Goal: Information Seeking & Learning: Check status

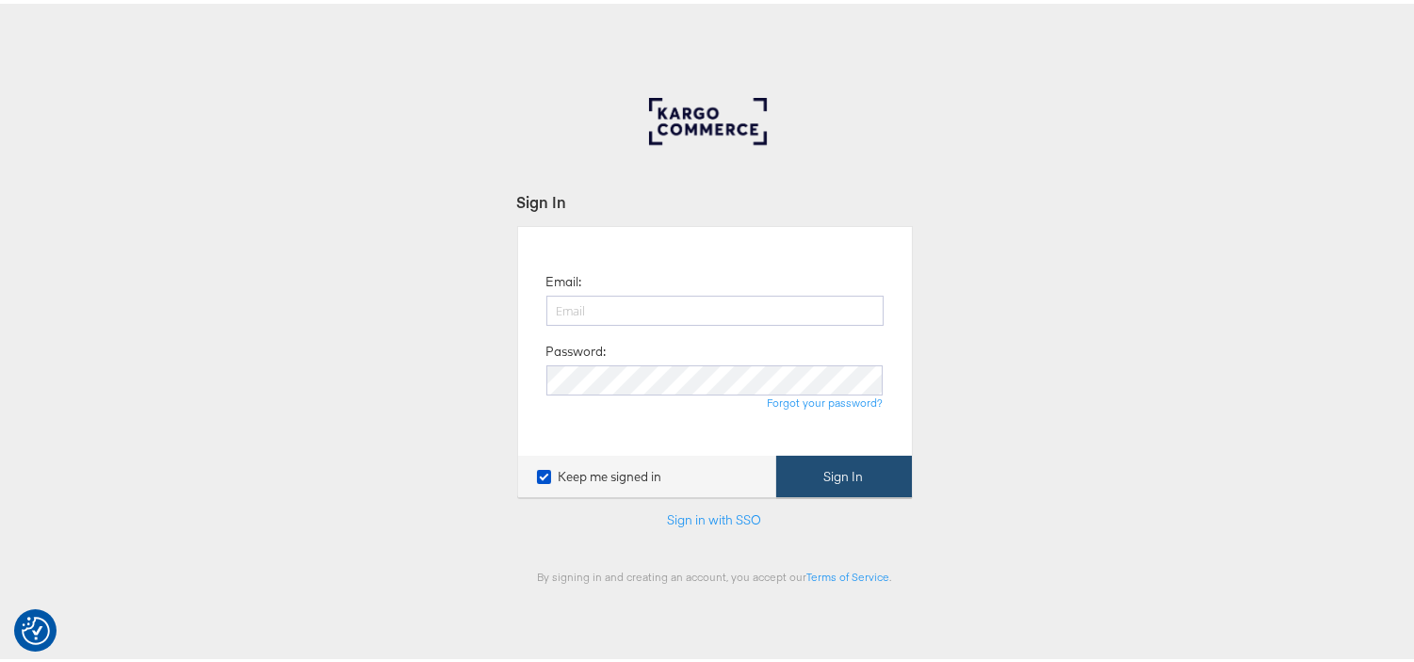
type input "[EMAIL_ADDRESS][PERSON_NAME][DOMAIN_NAME]"
click at [853, 485] on button "Sign In" at bounding box center [844, 473] width 136 height 42
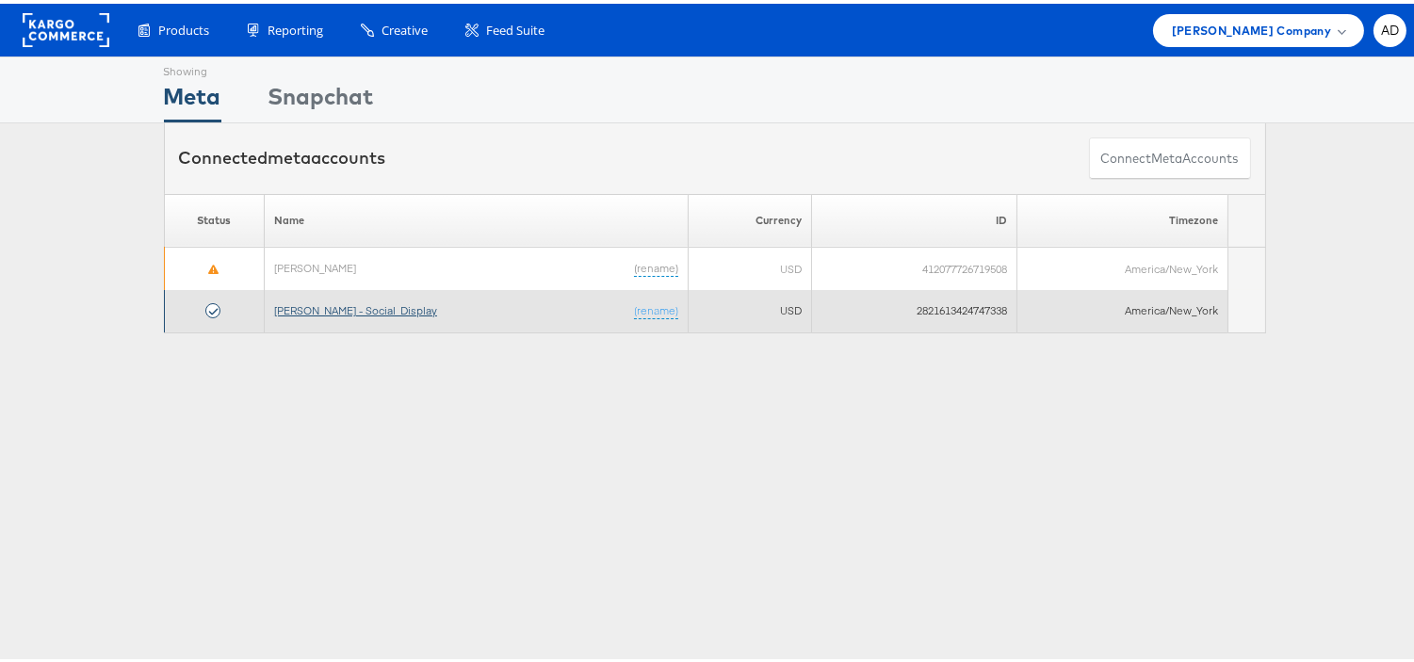
click at [326, 304] on link "Belk - Social_Display" at bounding box center [355, 306] width 163 height 14
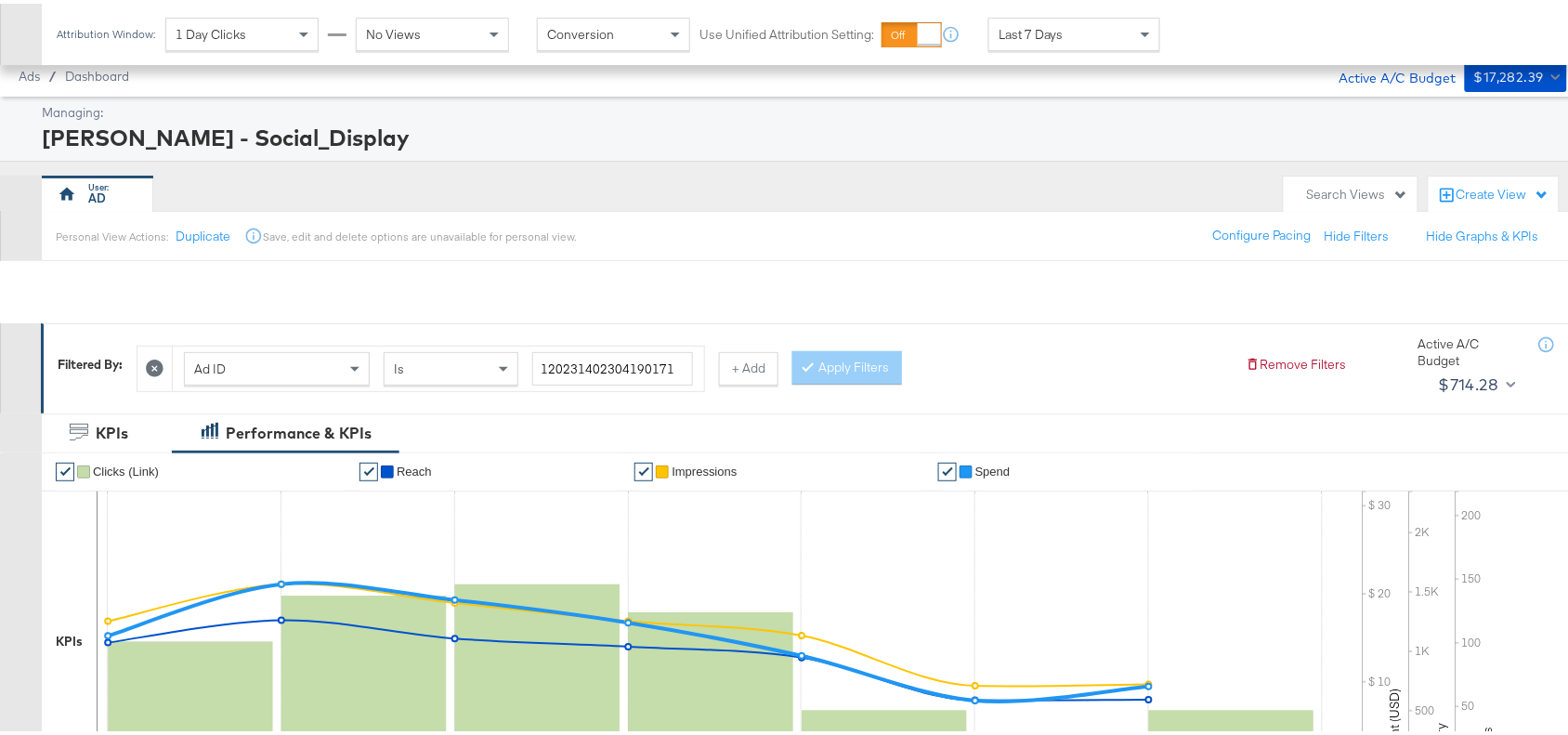
scroll to position [609, 0]
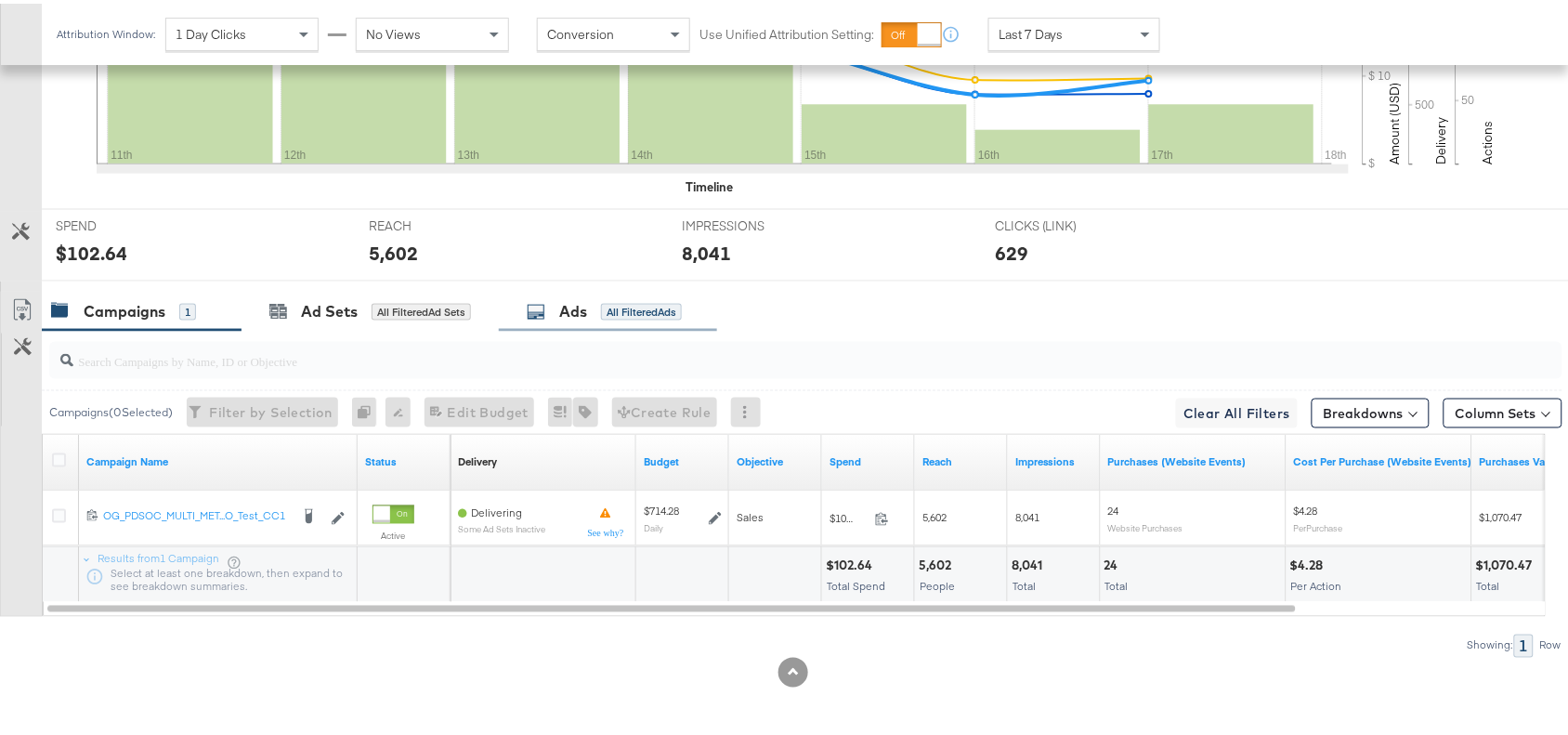
click at [558, 327] on div "Ads All Filtered Ads" at bounding box center [607, 308] width 218 height 39
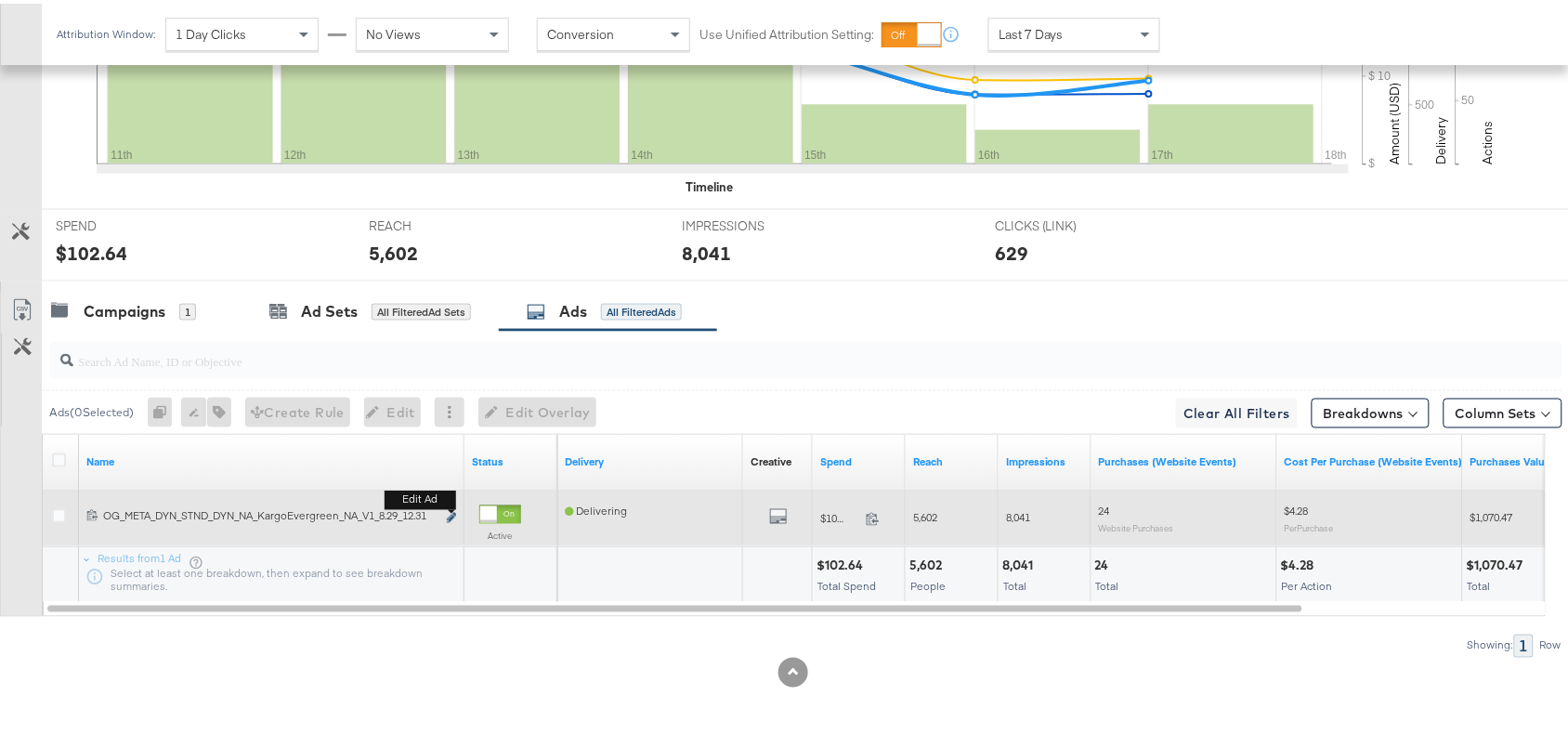
click at [453, 513] on icon "link" at bounding box center [451, 514] width 9 height 10
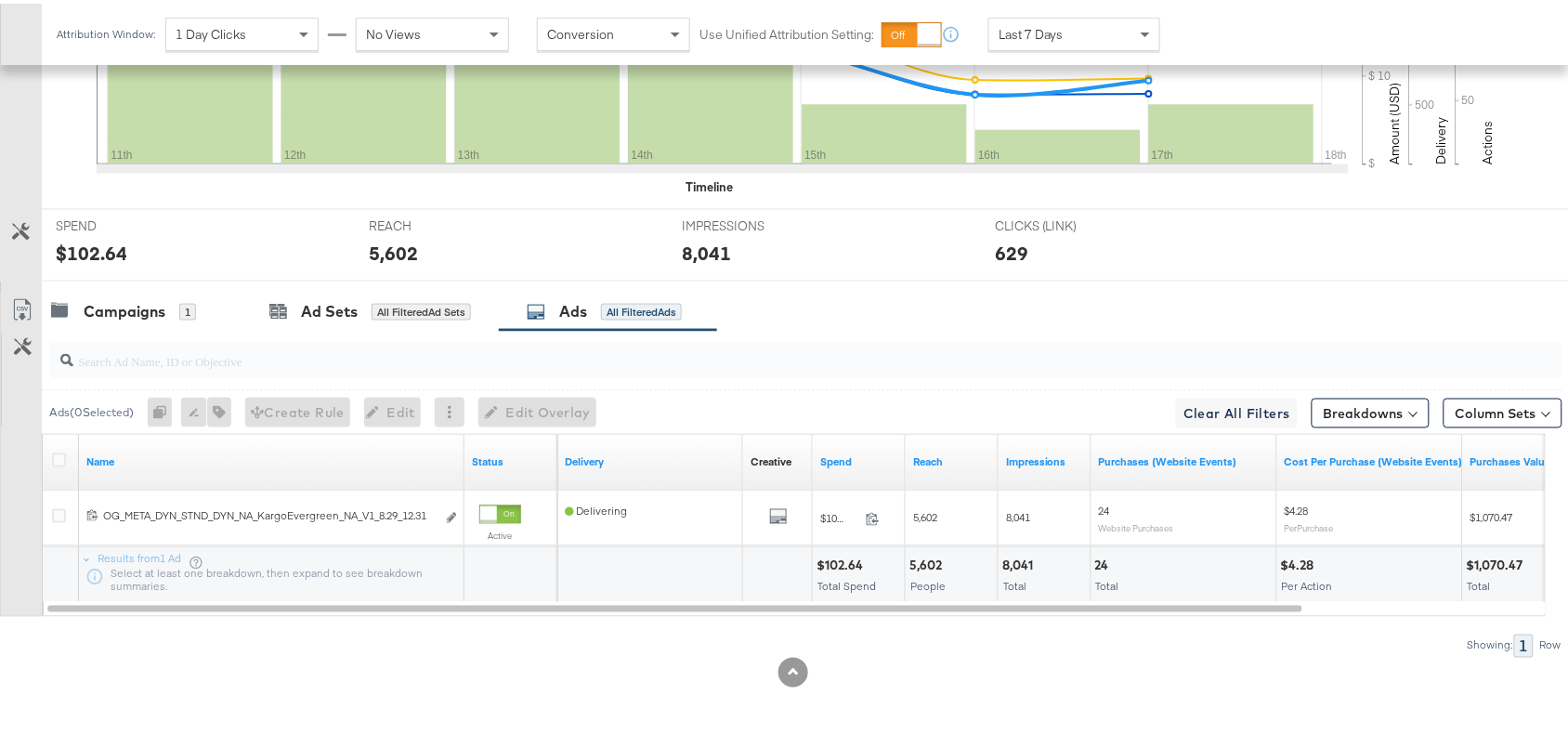
scroll to position [0, 0]
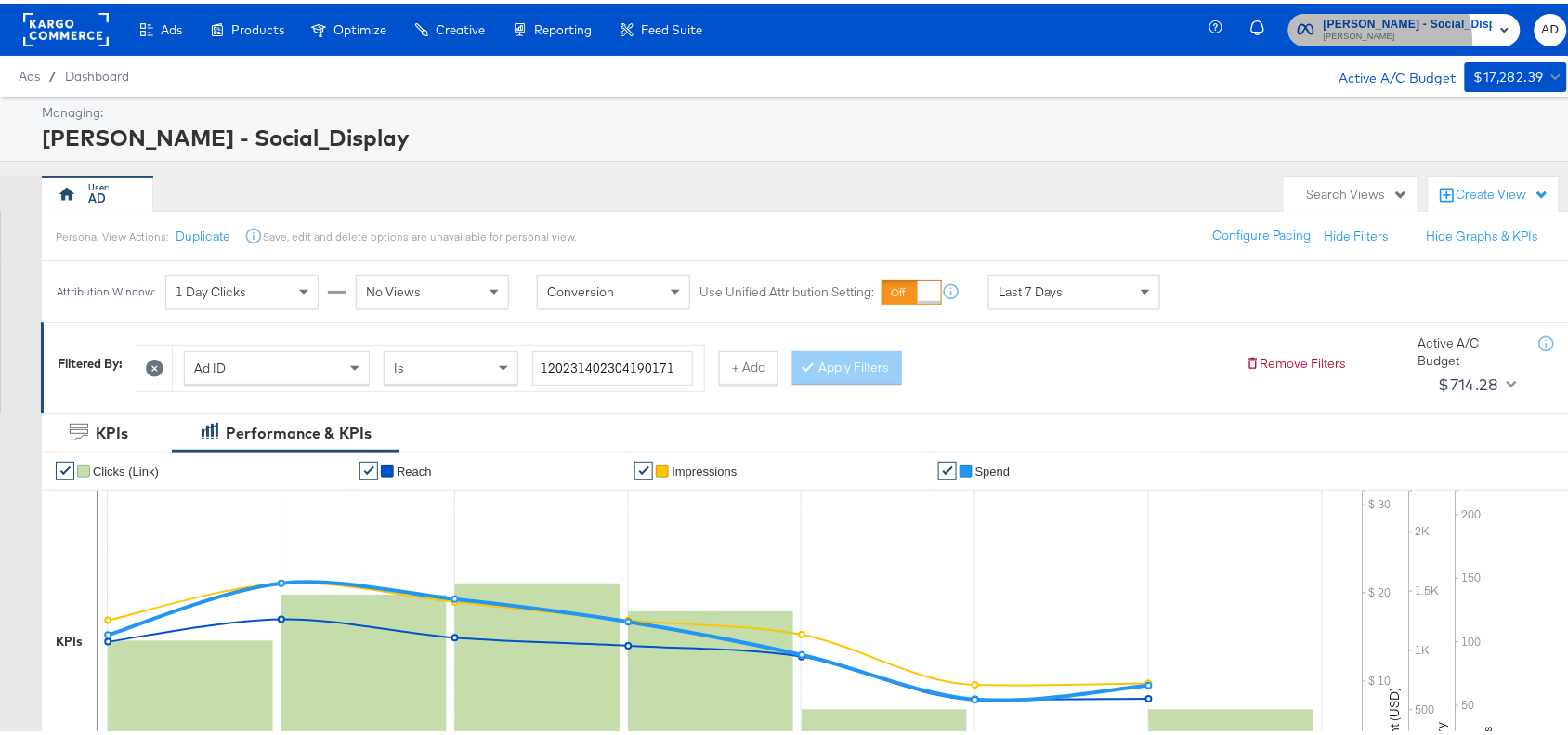
click at [1386, 39] on span "[PERSON_NAME]" at bounding box center [1407, 33] width 169 height 15
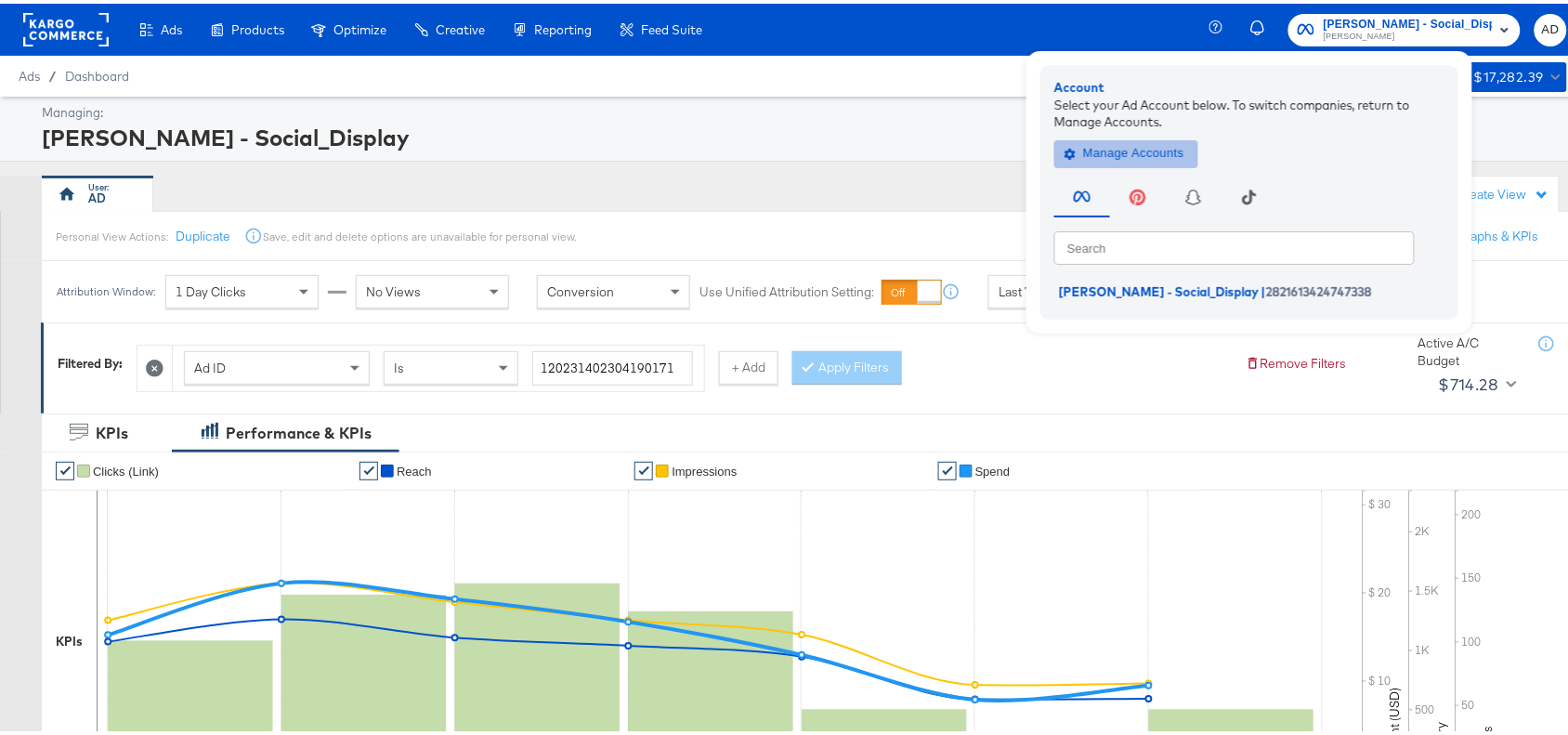
click at [1157, 146] on span "Manage Accounts" at bounding box center [1126, 150] width 116 height 22
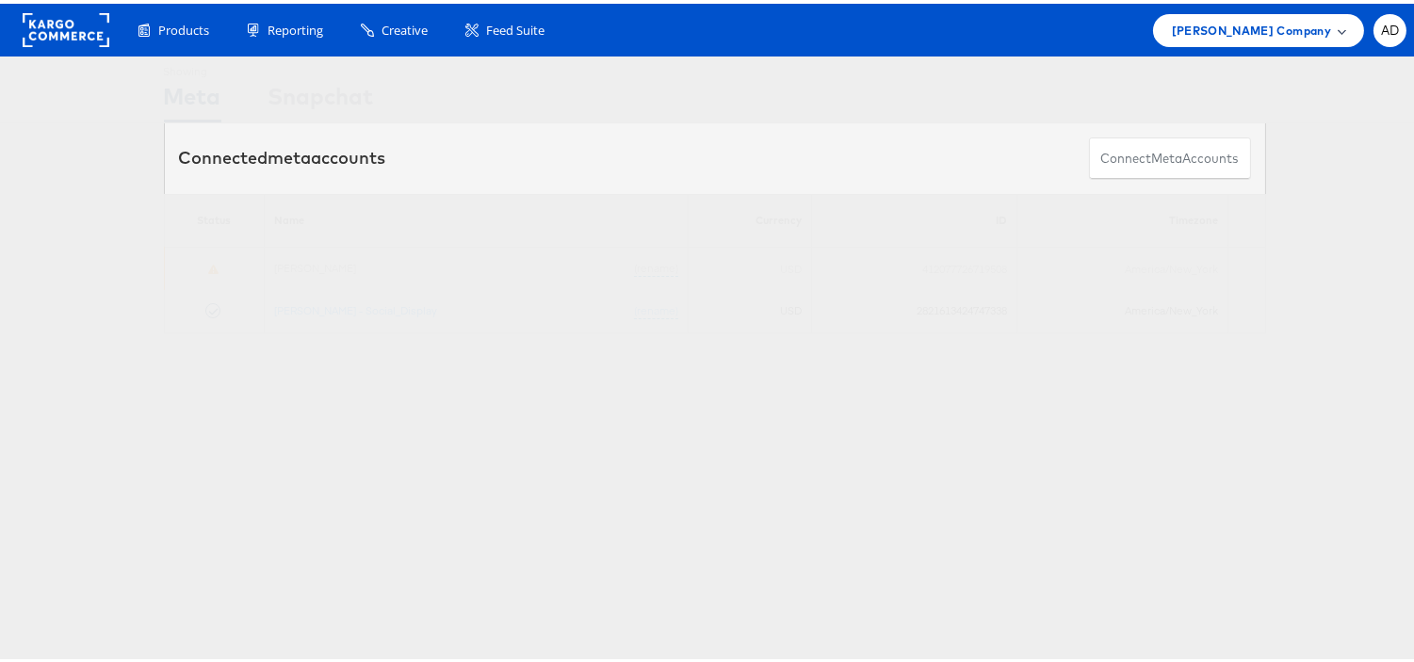
click at [1267, 14] on div "Belk Company" at bounding box center [1258, 26] width 211 height 33
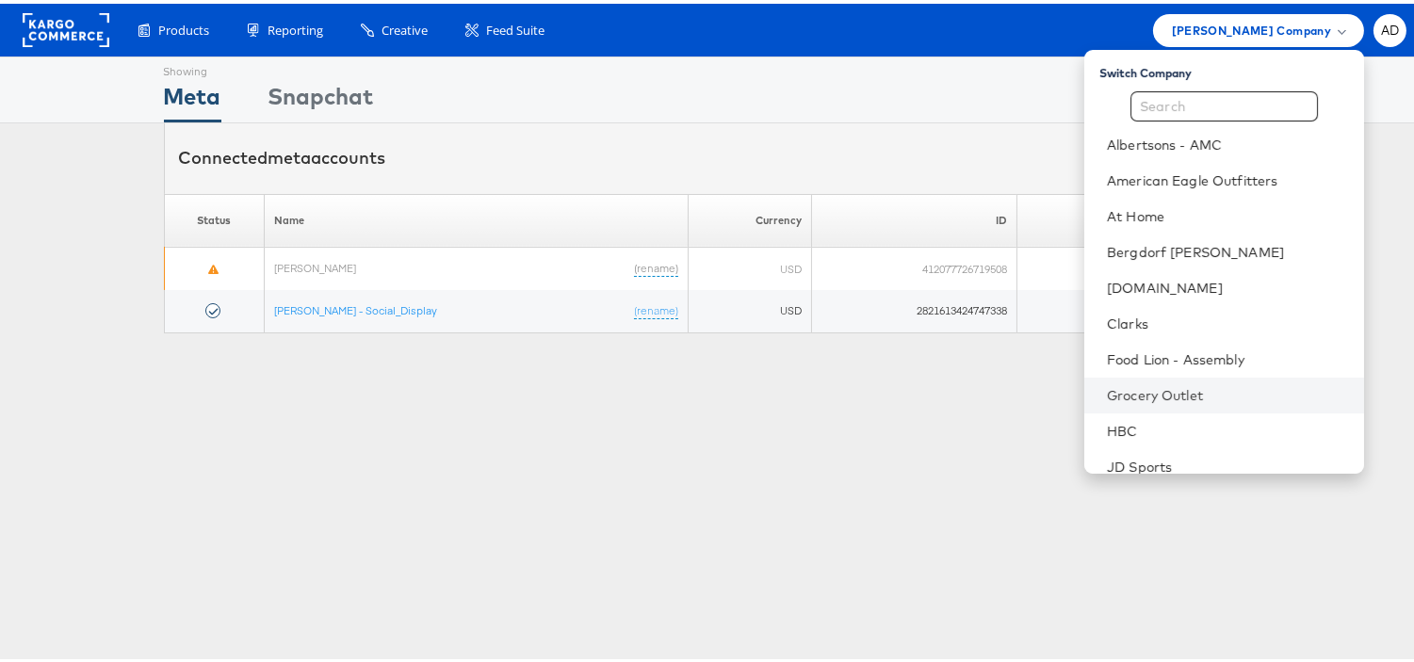
scroll to position [304, 0]
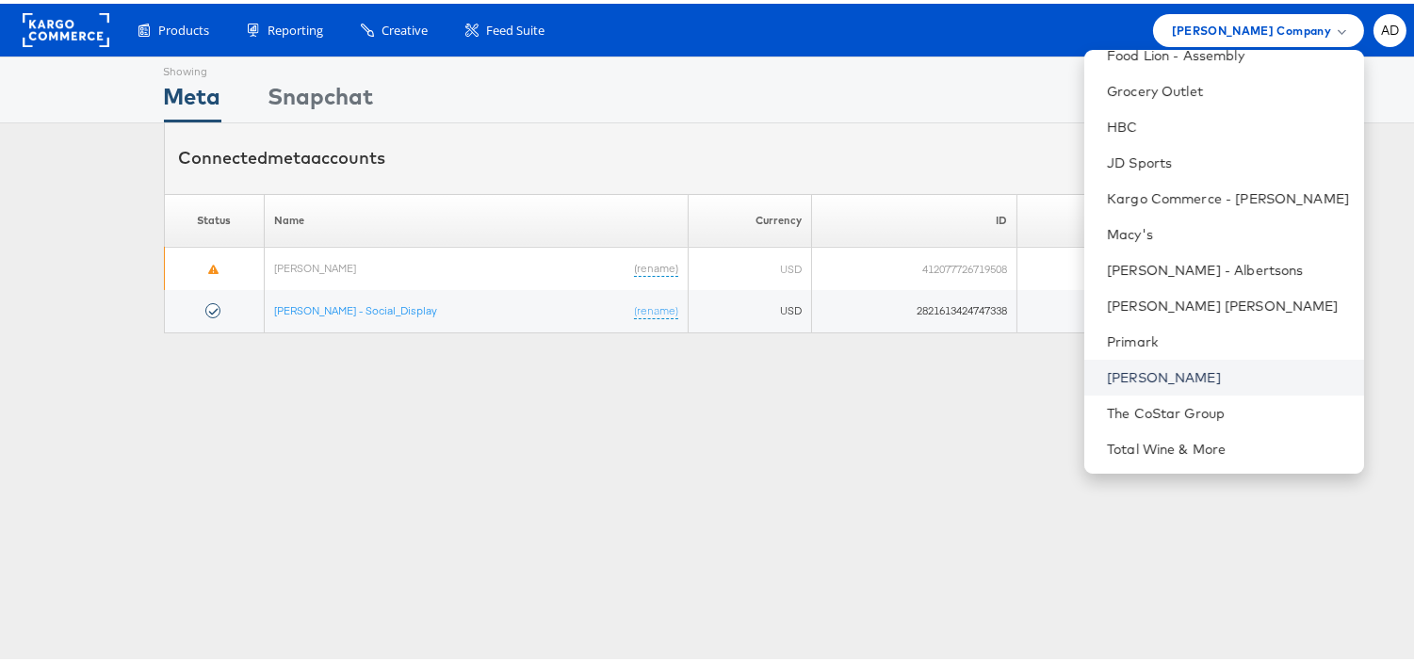
click at [1107, 377] on link "Steve Madden" at bounding box center [1228, 373] width 242 height 19
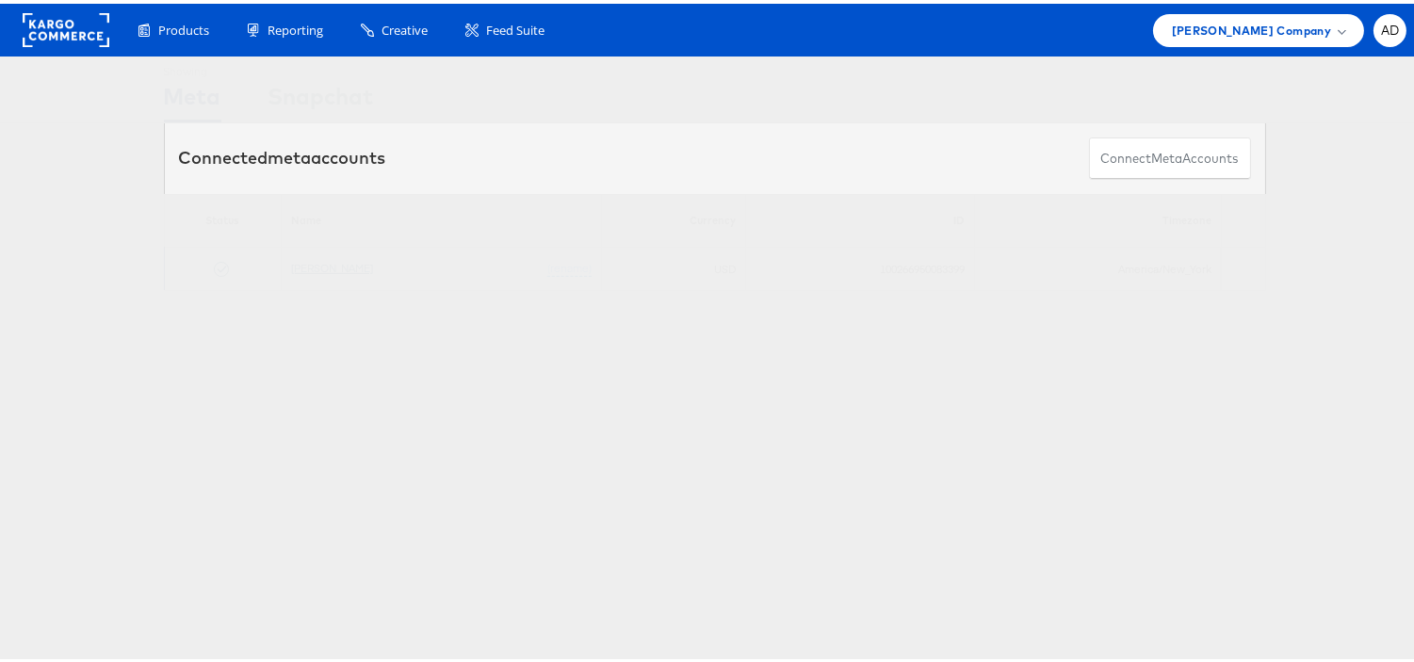
click at [318, 266] on link "[PERSON_NAME]" at bounding box center [332, 264] width 82 height 14
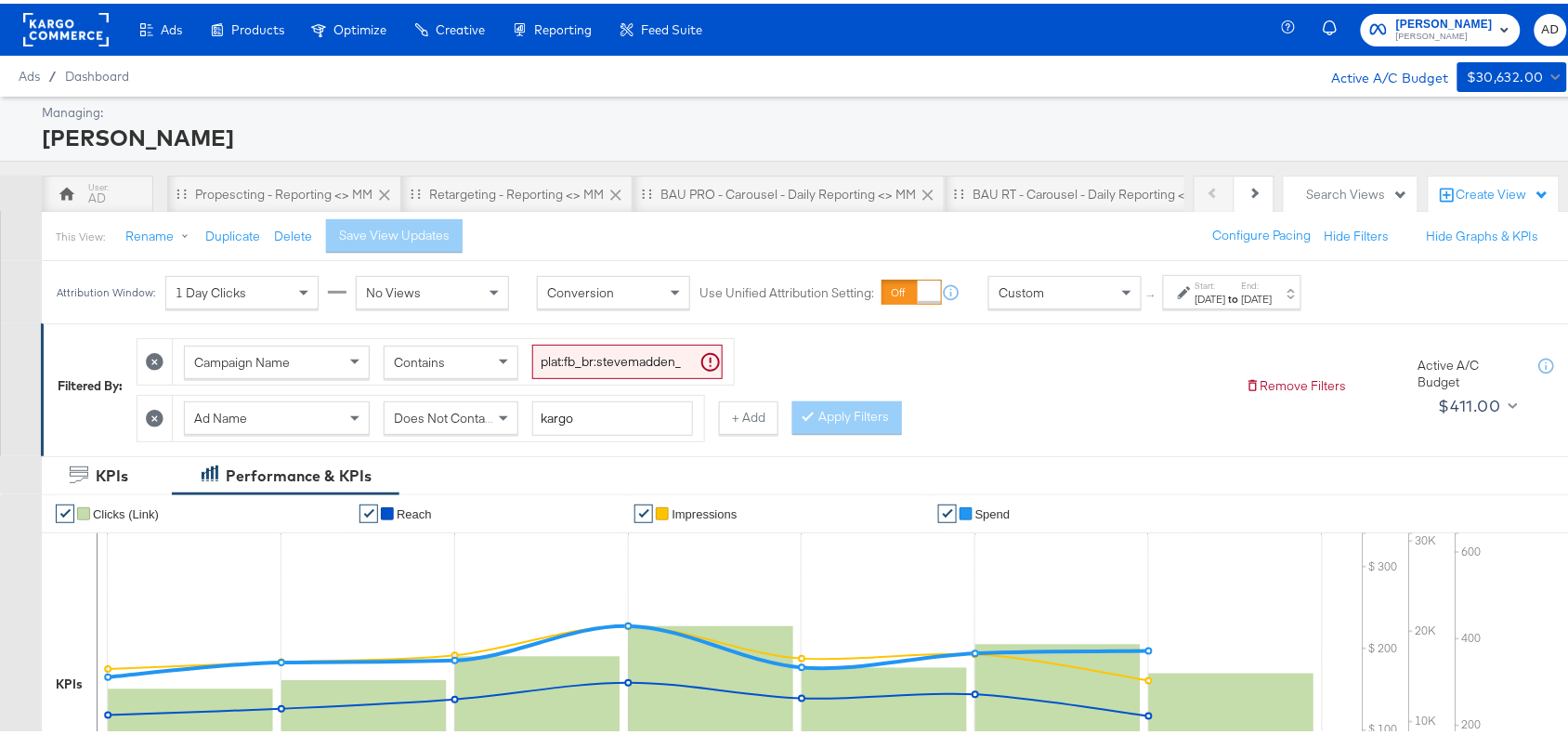
click at [1272, 289] on div "Aug 27th 2025" at bounding box center [1256, 295] width 31 height 15
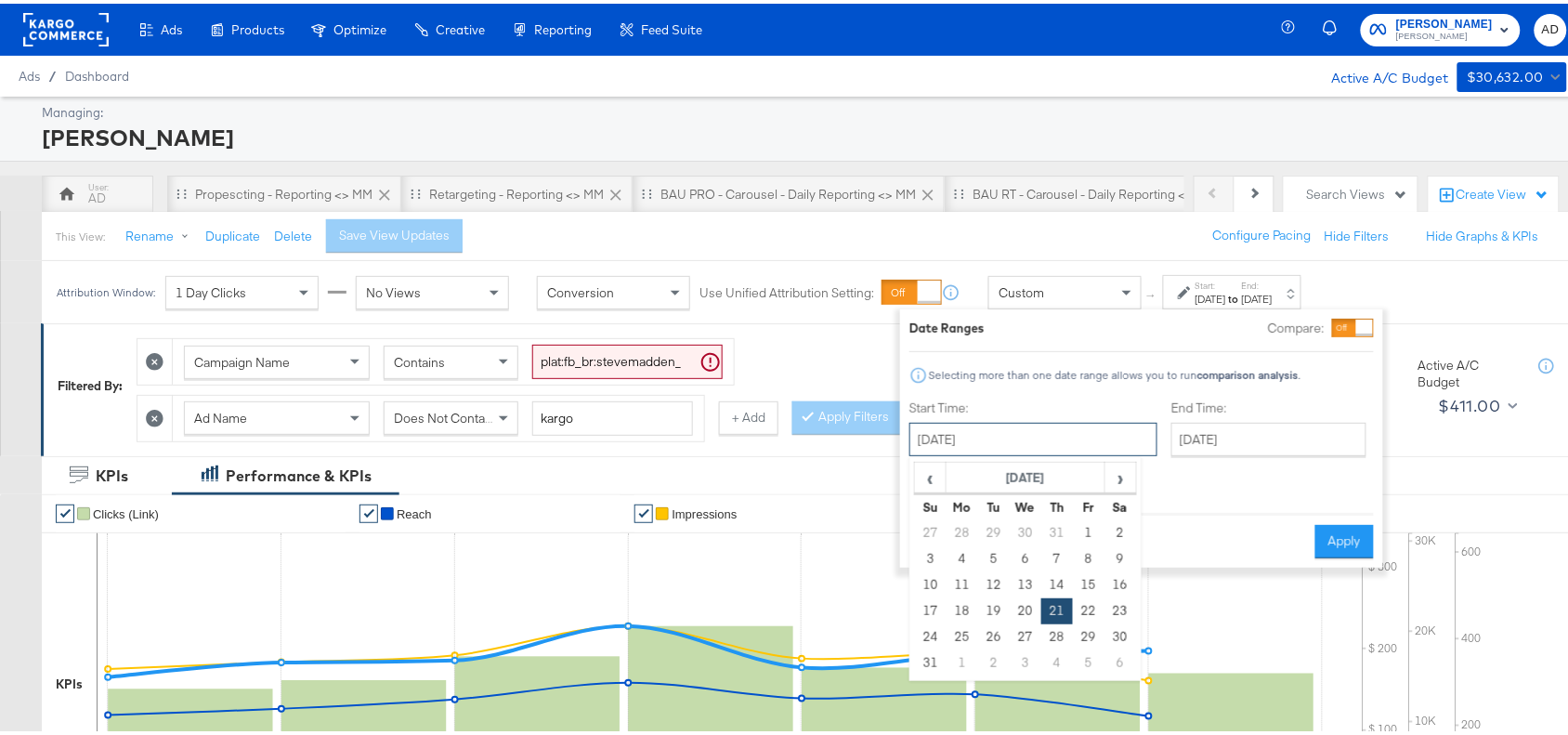
click at [989, 438] on input "August 21st 2025" at bounding box center [1033, 436] width 248 height 34
click at [1120, 471] on span "›" at bounding box center [1120, 474] width 29 height 28
click at [1027, 557] on td "10" at bounding box center [1026, 555] width 32 height 26
type input "September 10th 2025"
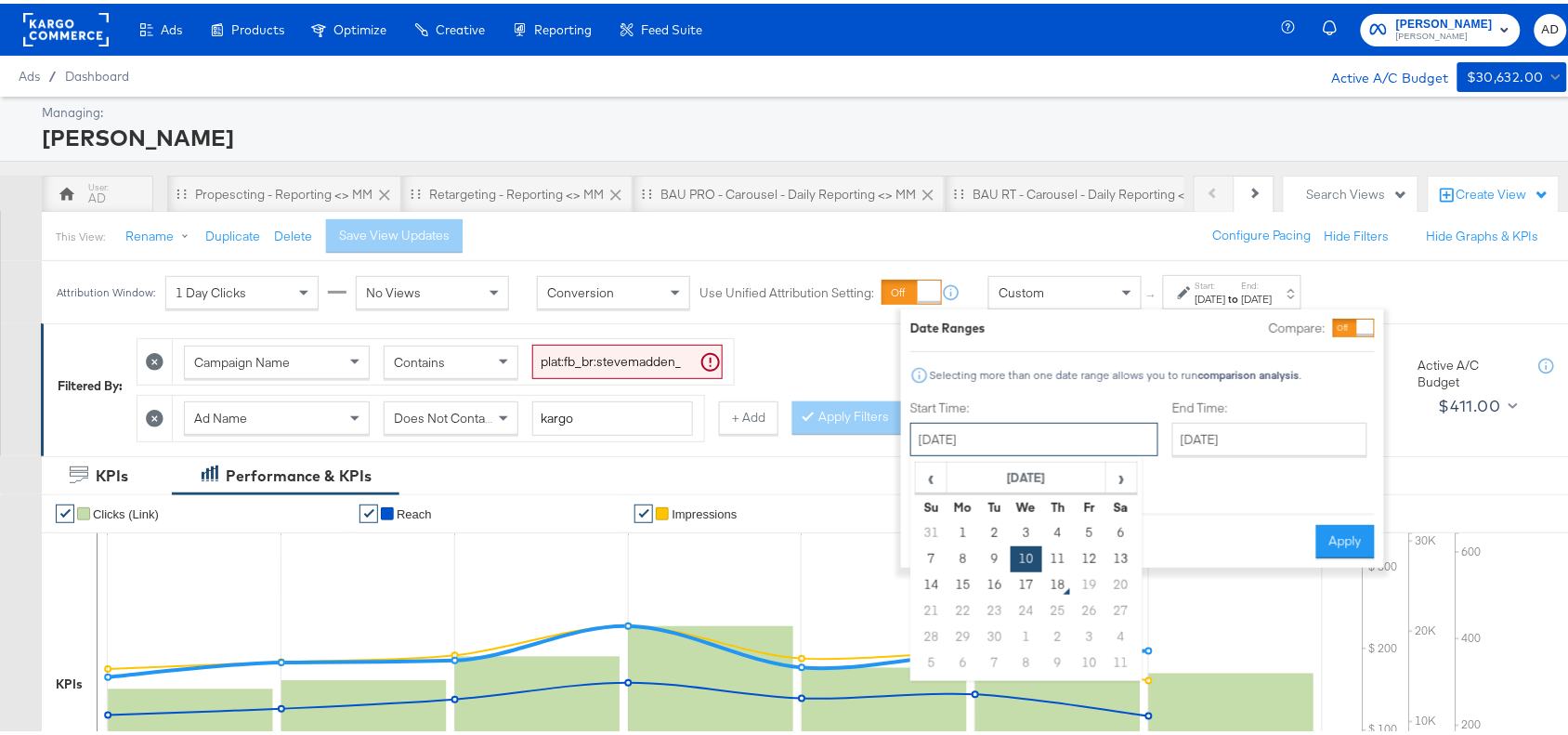
click at [1025, 432] on input "September 10th 2025" at bounding box center [1033, 436] width 248 height 34
click at [1059, 551] on td "11" at bounding box center [1058, 555] width 32 height 26
type input "September 11th 2025"
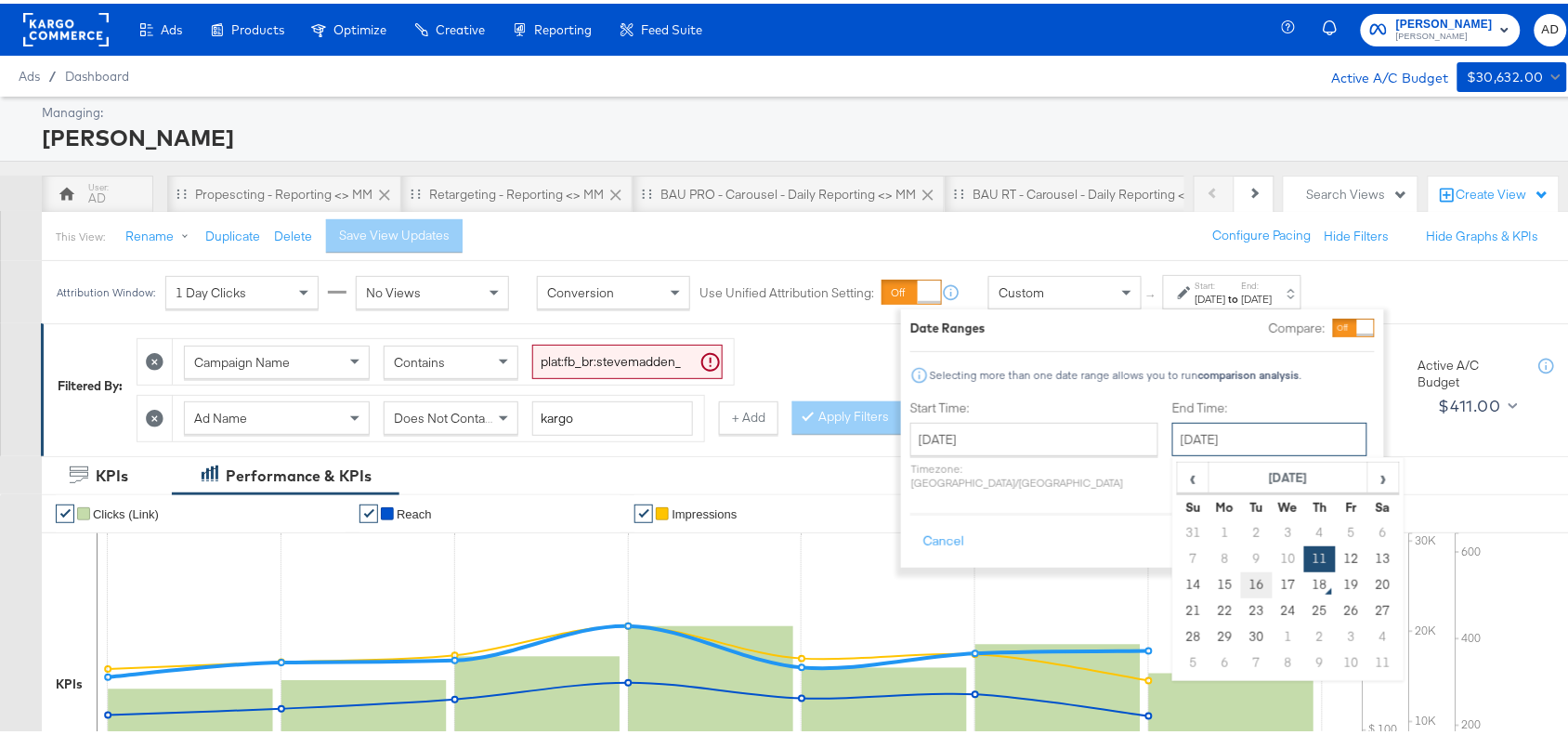
drag, startPoint x: 1220, startPoint y: 427, endPoint x: 1204, endPoint y: 587, distance: 160.8
click at [1204, 453] on div "September 11th 2025 ‹ September 2025 › Su Mo Tu We Th Fr Sa 31 1 2 3 4 5 6 7 8 …" at bounding box center [1270, 436] width 195 height 34
click at [1241, 587] on td "16" at bounding box center [1256, 581] width 32 height 26
type input "September 16th 2025"
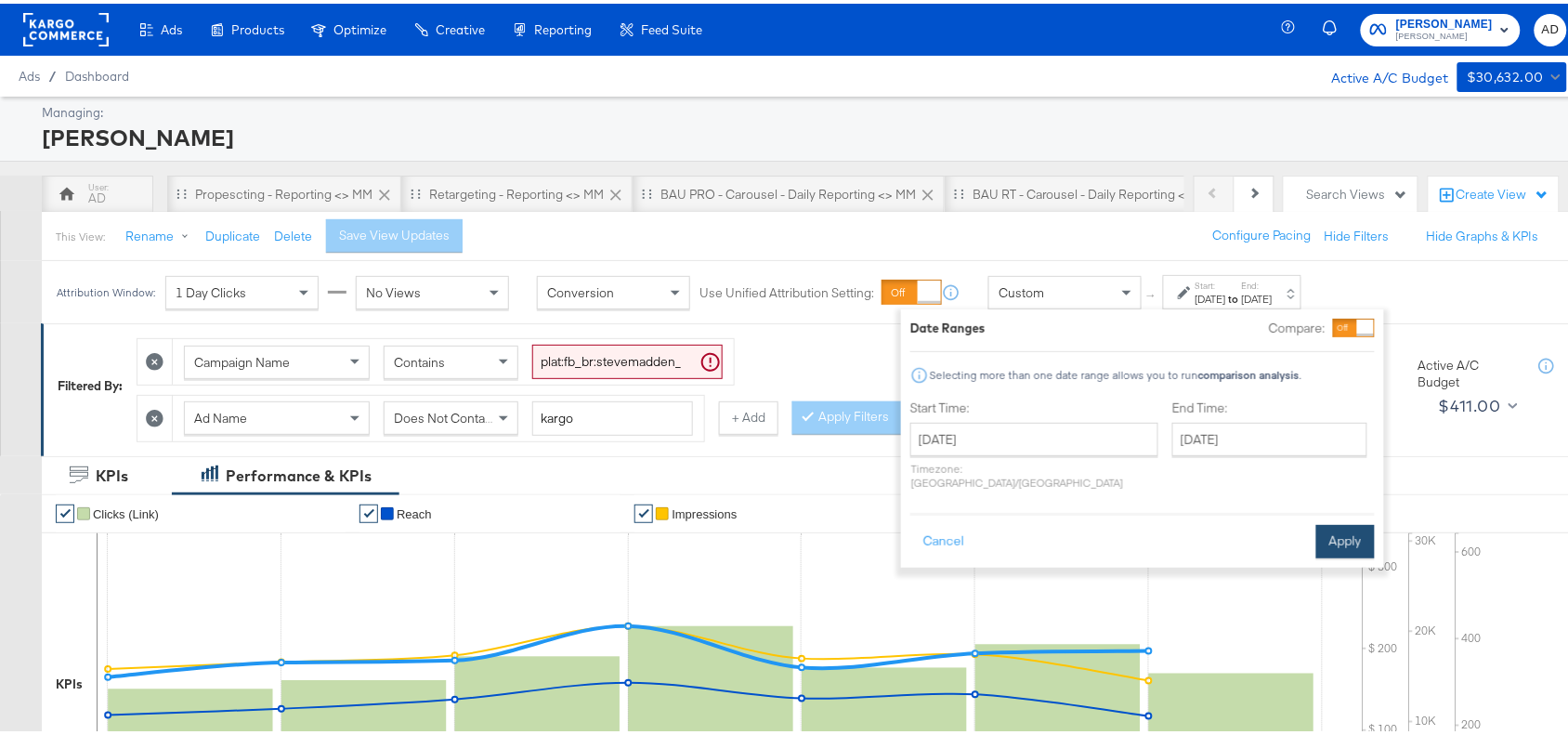
click at [1357, 521] on button "Apply" at bounding box center [1345, 538] width 58 height 34
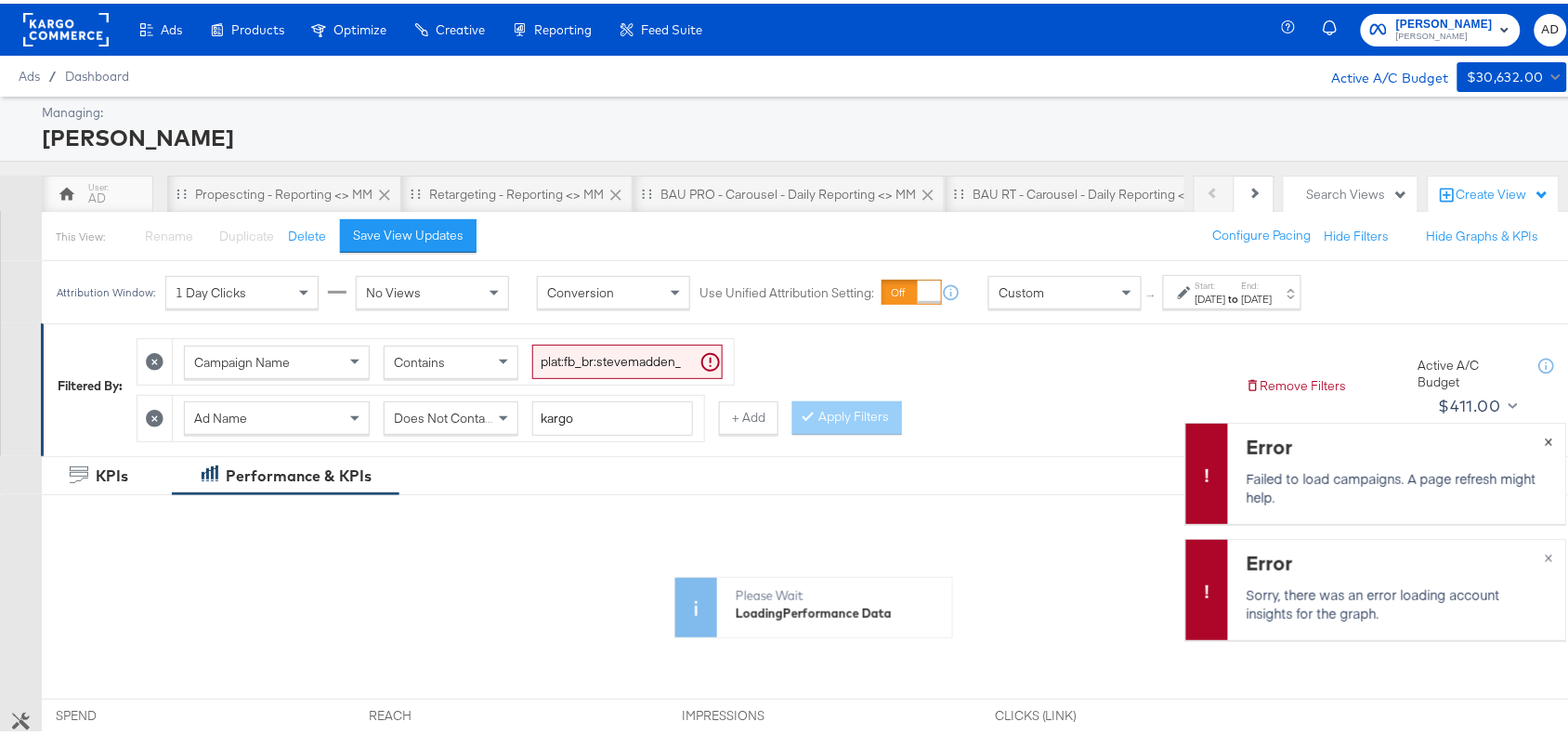
click at [1543, 439] on button "×" at bounding box center [1548, 437] width 35 height 34
click at [1537, 555] on button "×" at bounding box center [1548, 552] width 35 height 34
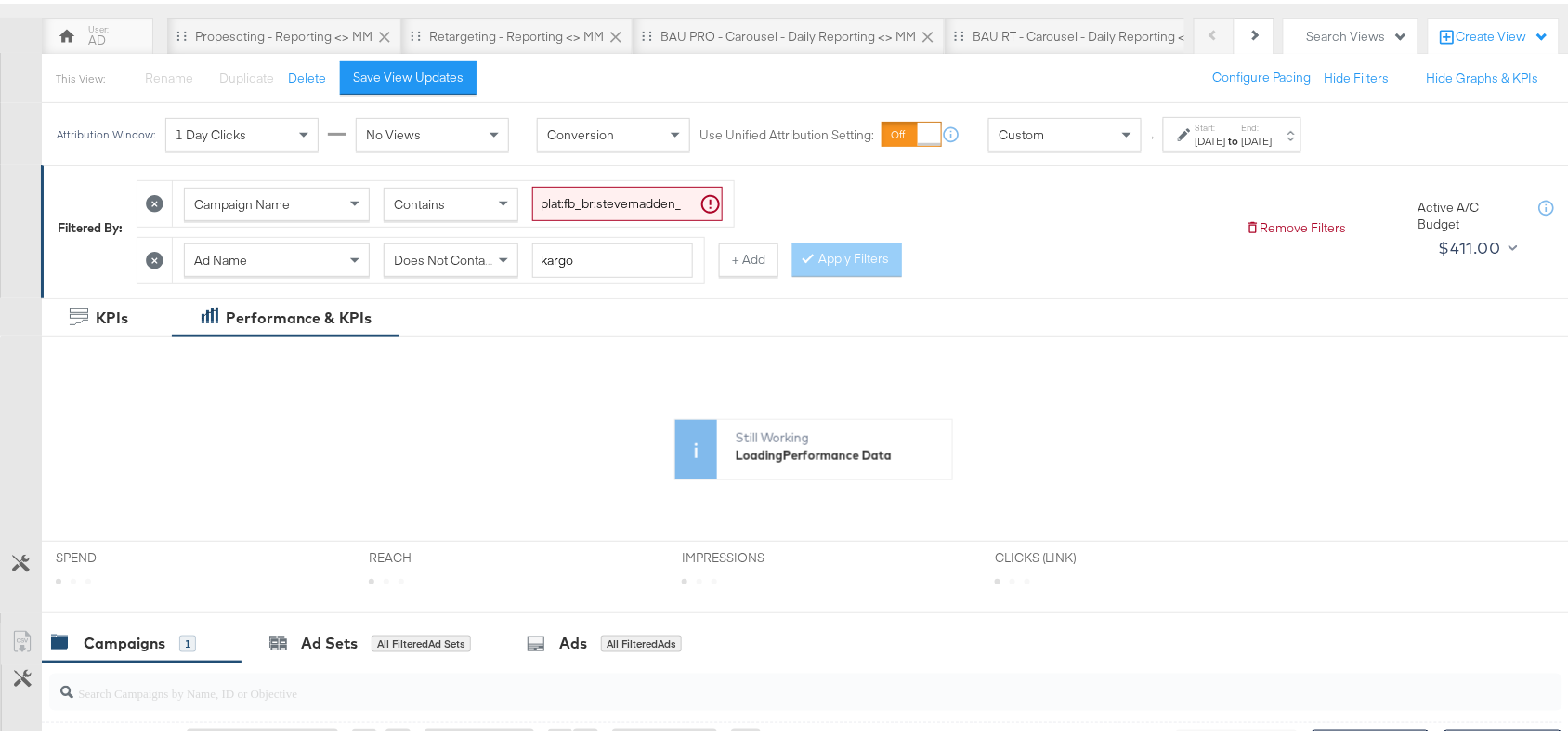
scroll to position [166, 0]
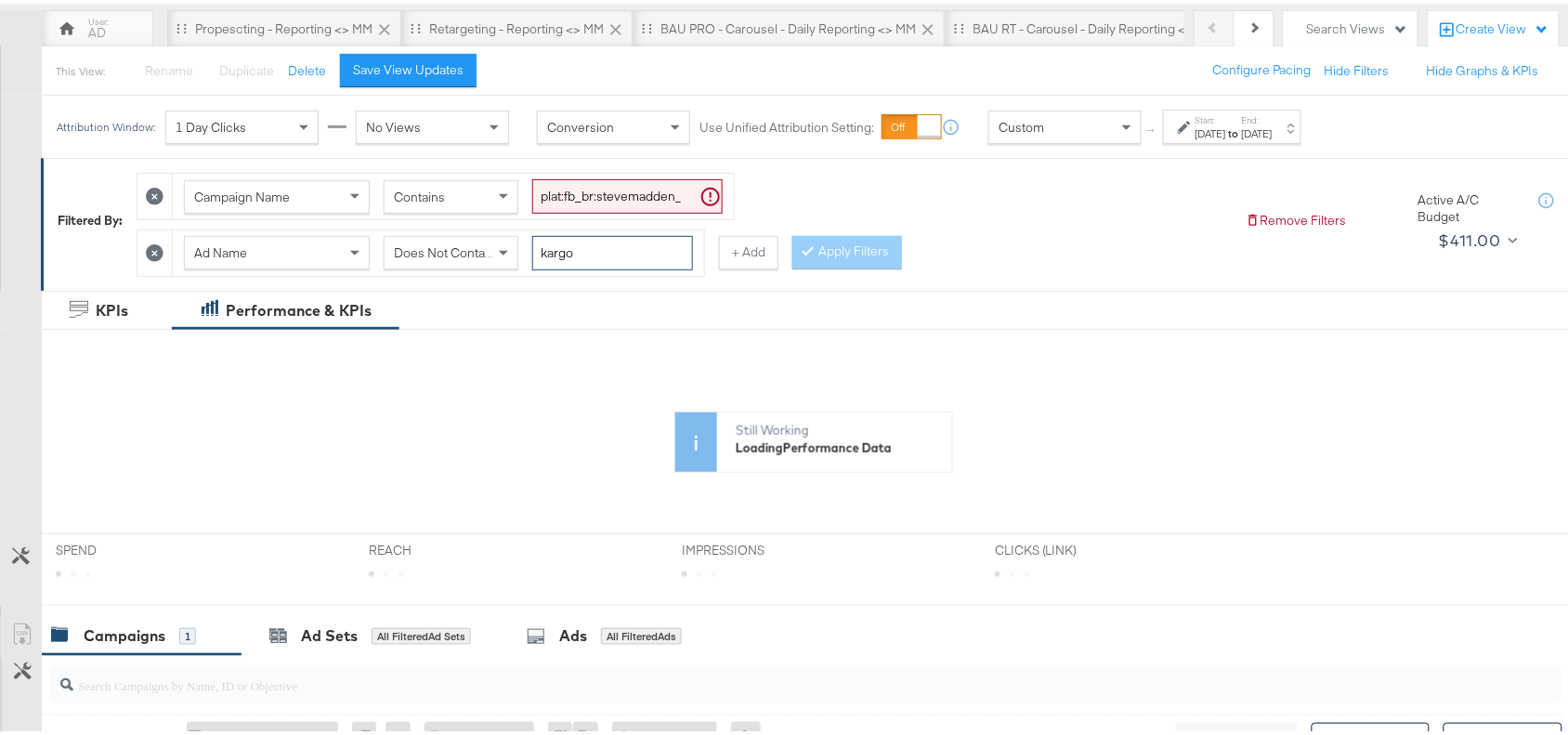
click at [602, 257] on input "kargo" at bounding box center [612, 249] width 161 height 35
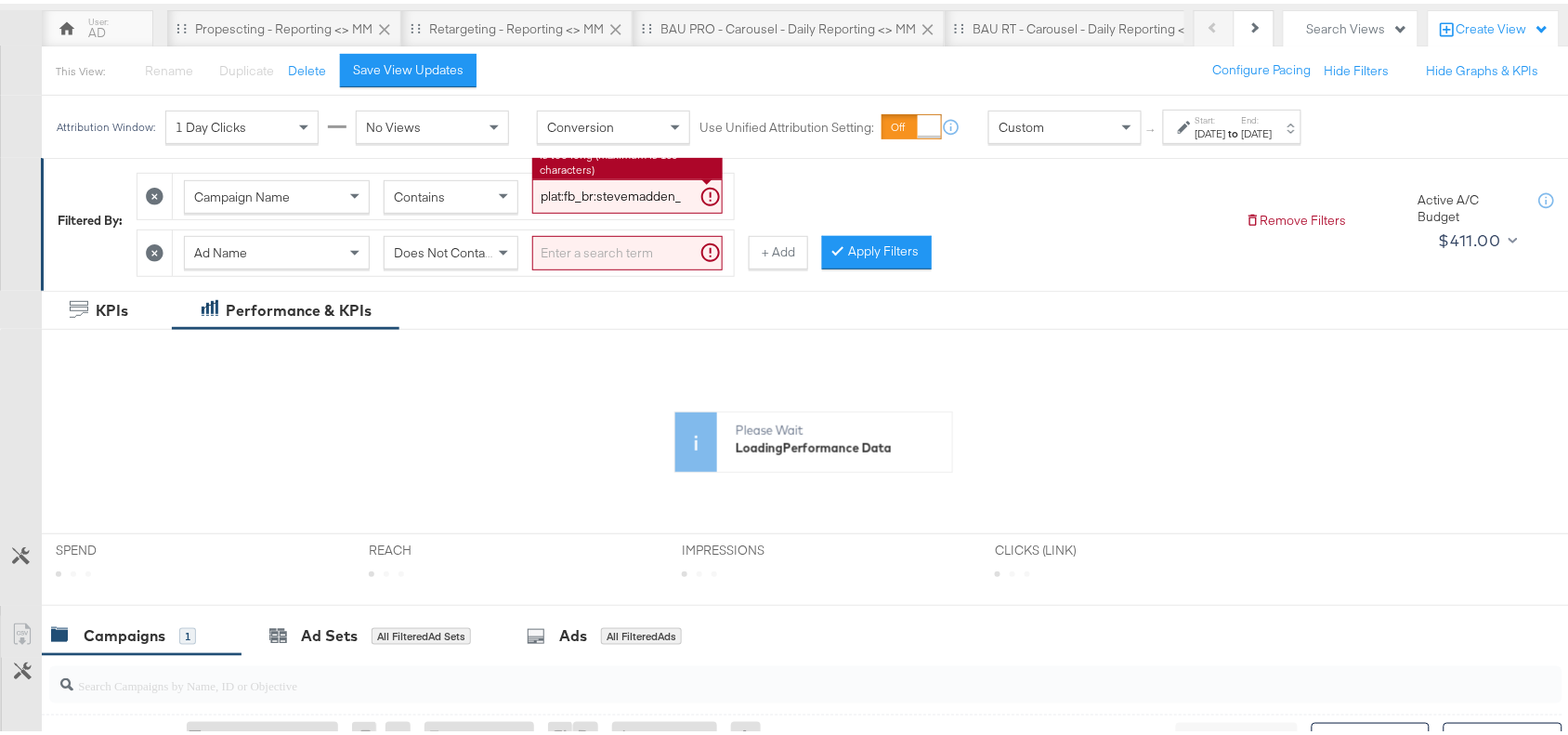
click at [636, 195] on input "plat:fb_br:stevemadden_subchan:paidsocial-asc_temp:buywithprime-retargetingDPAs…" at bounding box center [627, 192] width 190 height 35
paste input "evergreen-prospecting-2"
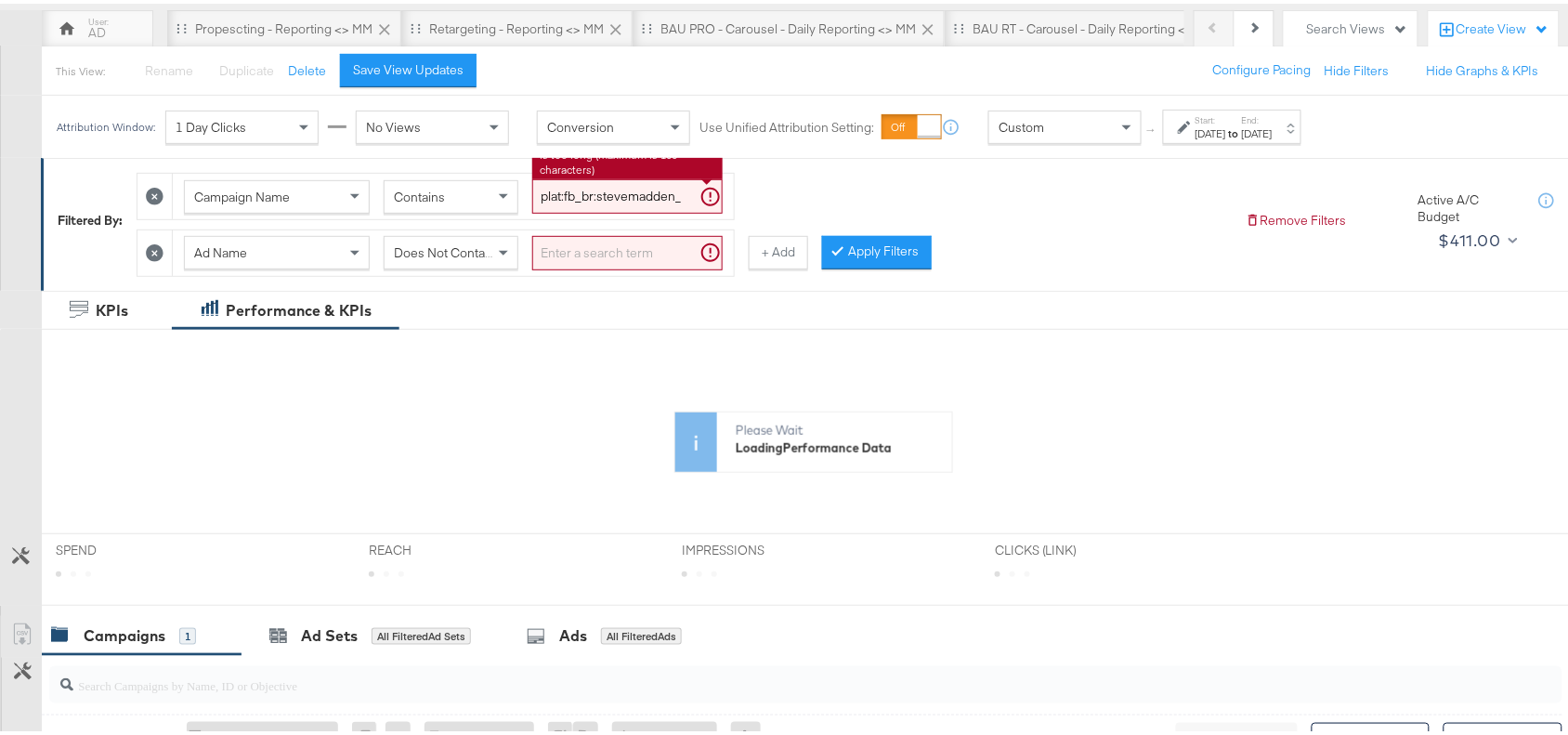
scroll to position [0, 447]
type input "plat:fb_br:stevemadden_subchan:paidsocial-asc_temp:evergreen-prospecting-2_obj:…"
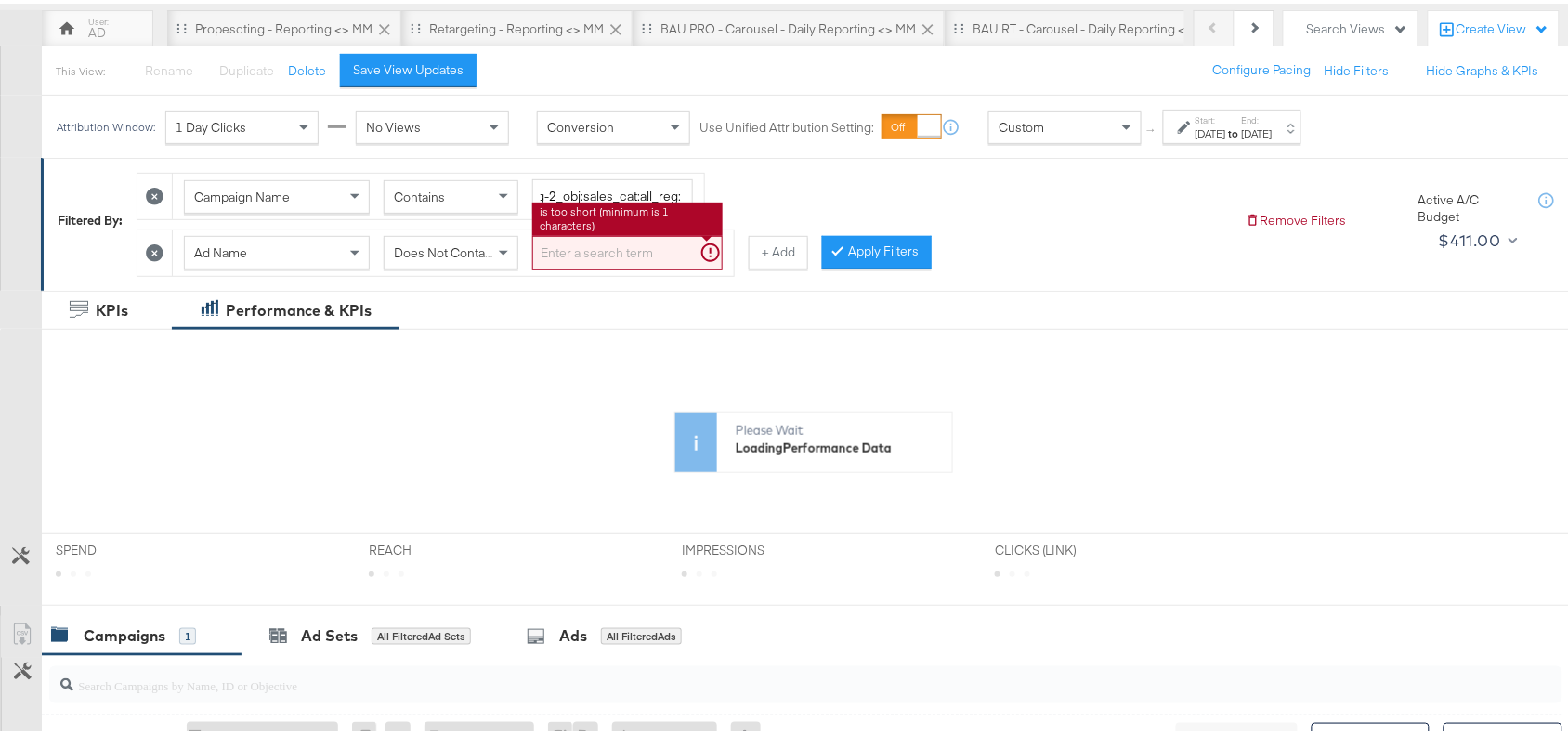
scroll to position [0, 0]
click at [592, 243] on input "search" at bounding box center [627, 249] width 190 height 35
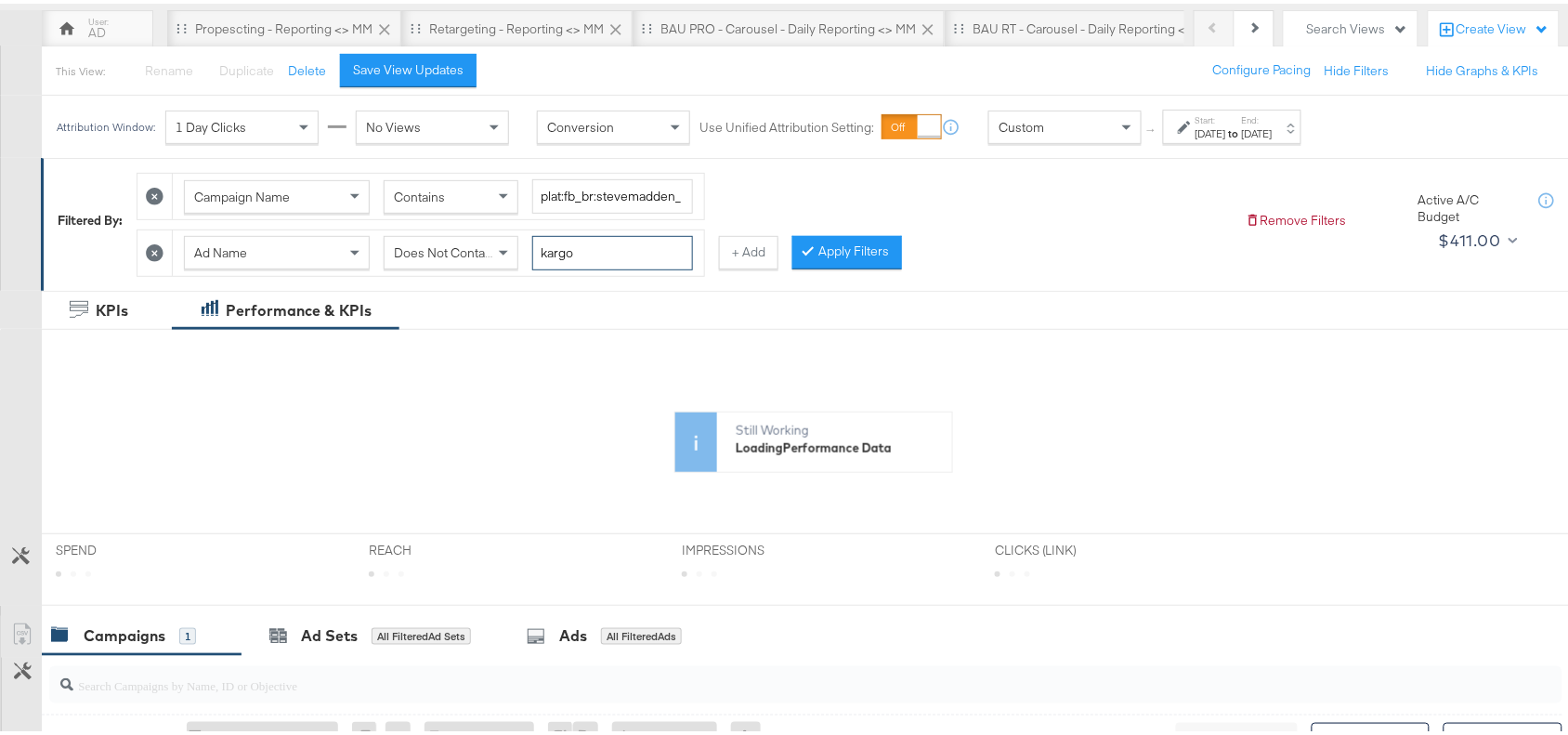
type input "kargo"
click at [462, 257] on span "Does Not Contain" at bounding box center [444, 249] width 102 height 17
click at [851, 248] on button "Apply Filters" at bounding box center [846, 249] width 109 height 34
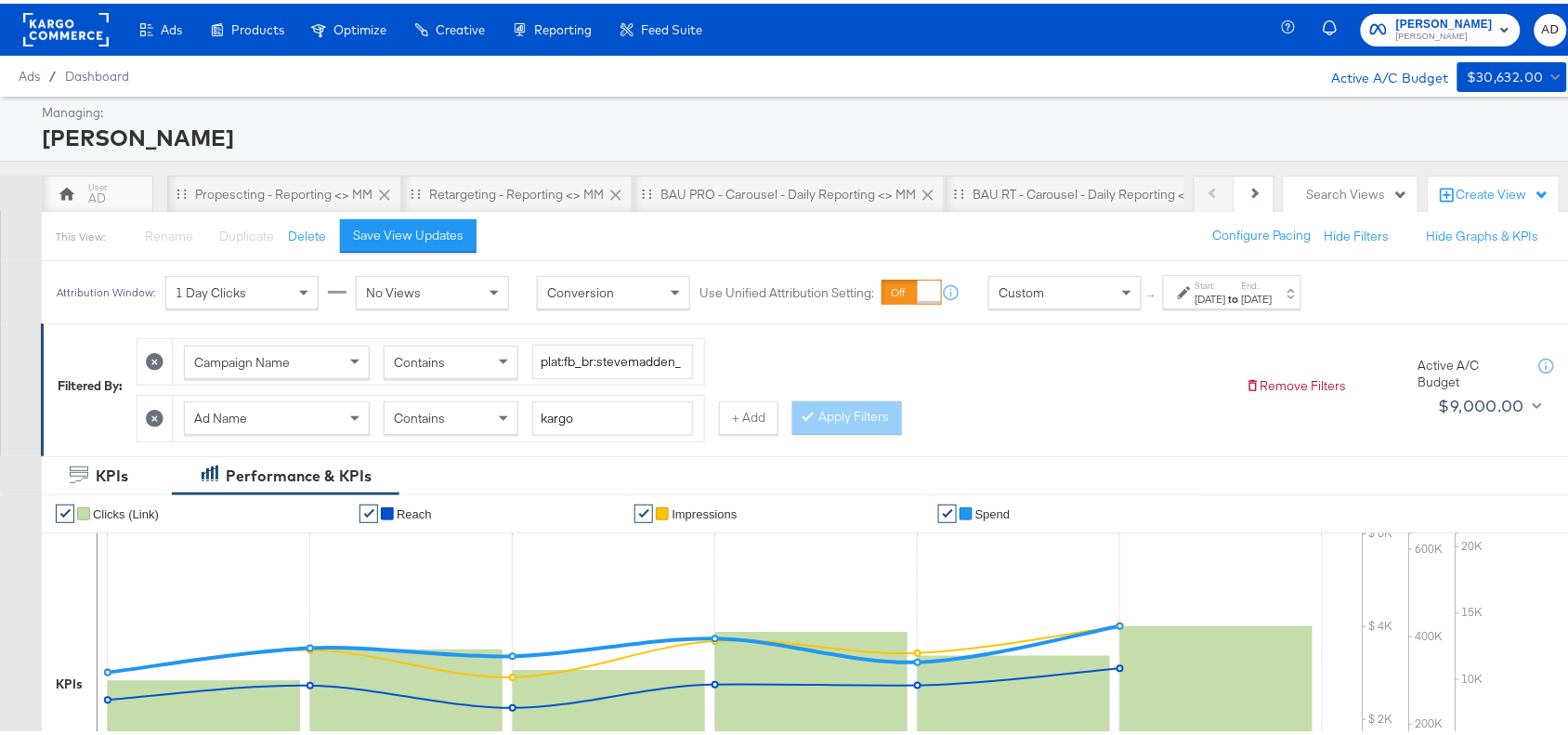
scroll to position [652, 0]
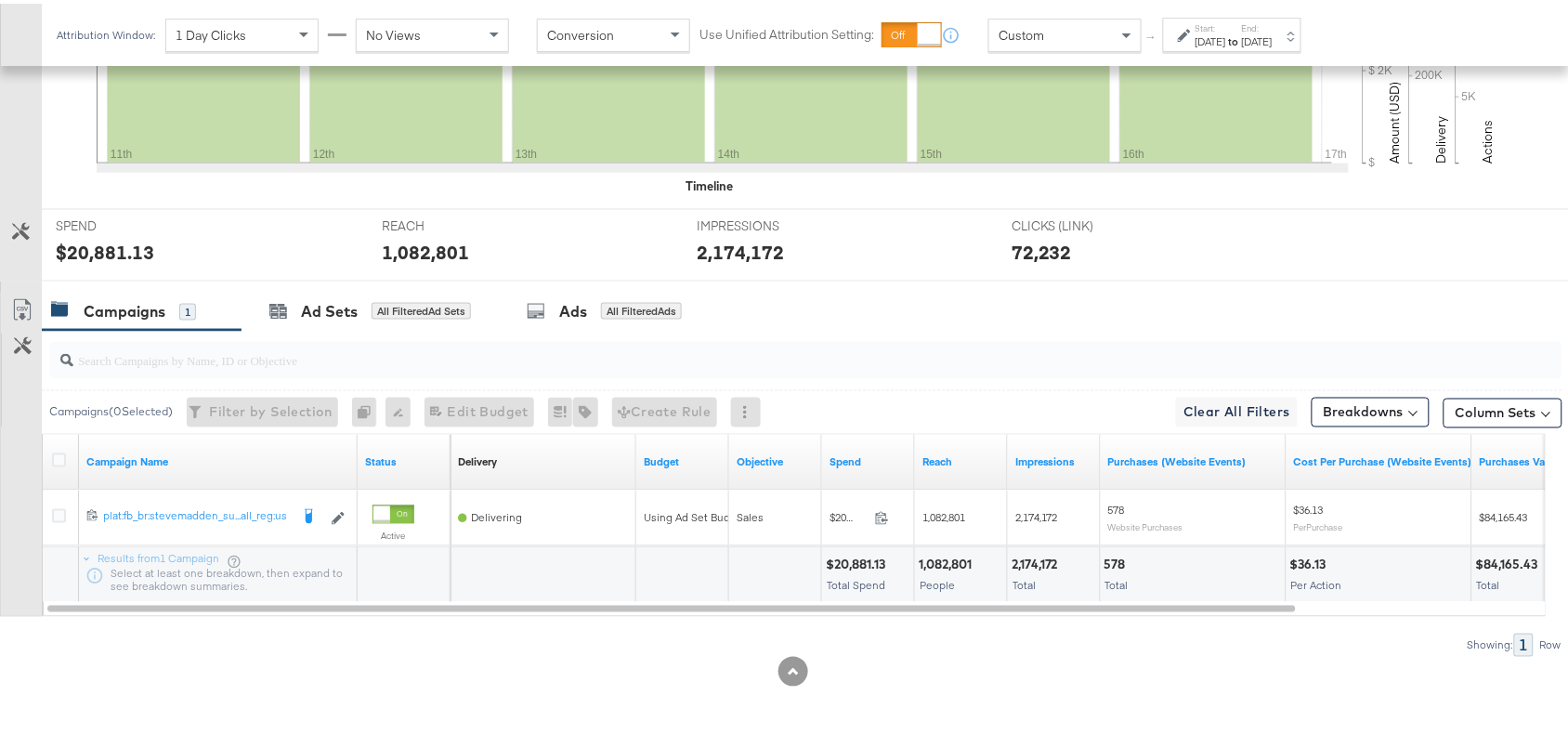
click at [1272, 35] on div "Sep 16th 2025" at bounding box center [1256, 37] width 31 height 15
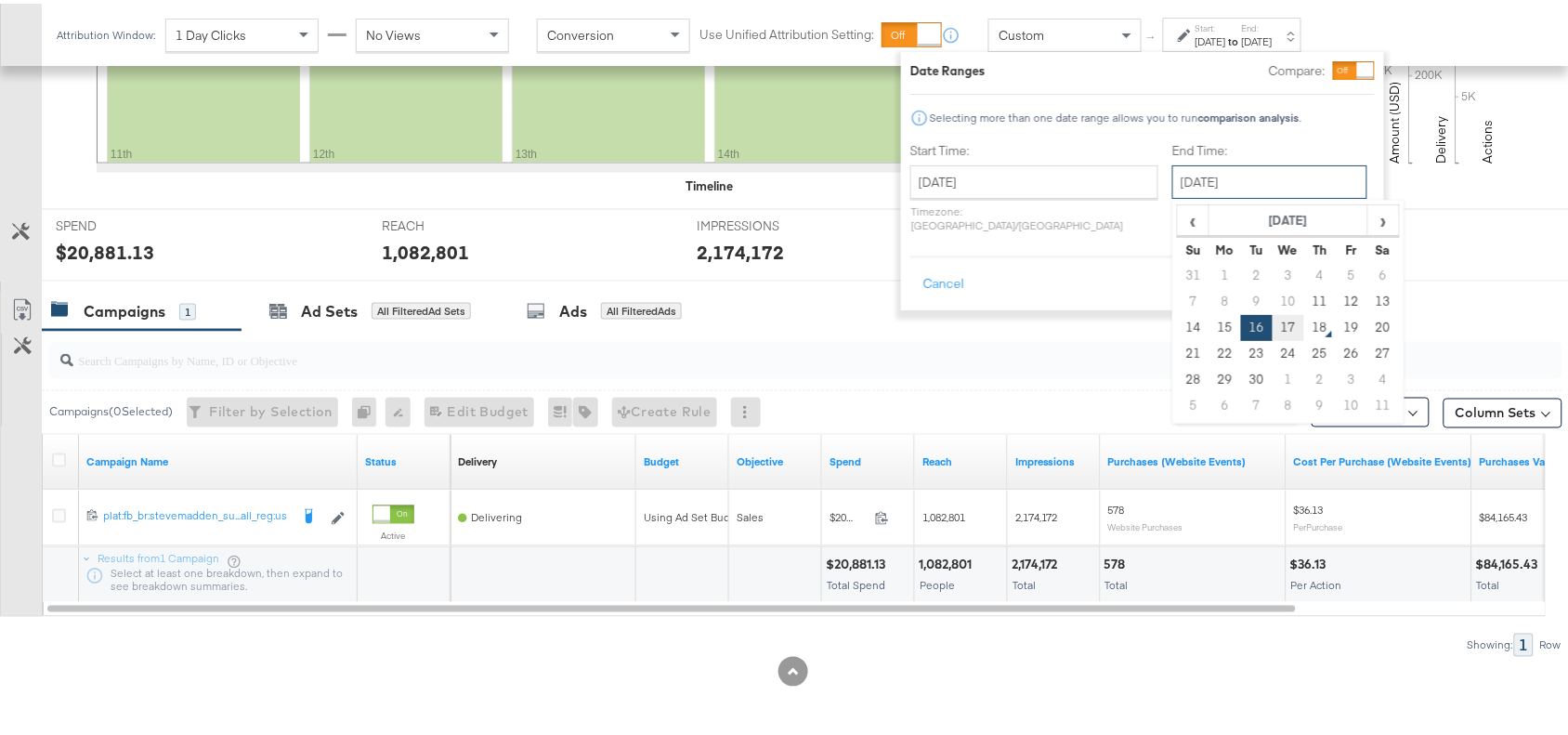
drag, startPoint x: 1220, startPoint y: 173, endPoint x: 1233, endPoint y: 317, distance: 144.6
click at [1233, 195] on div "September 16th 2025 ‹ September 2025 › Su Mo Tu We Th Fr Sa 31 1 2 3 4 5 6 7 8 …" at bounding box center [1270, 179] width 195 height 34
click at [1272, 319] on td "17" at bounding box center [1288, 325] width 32 height 26
type input "[DATE]"
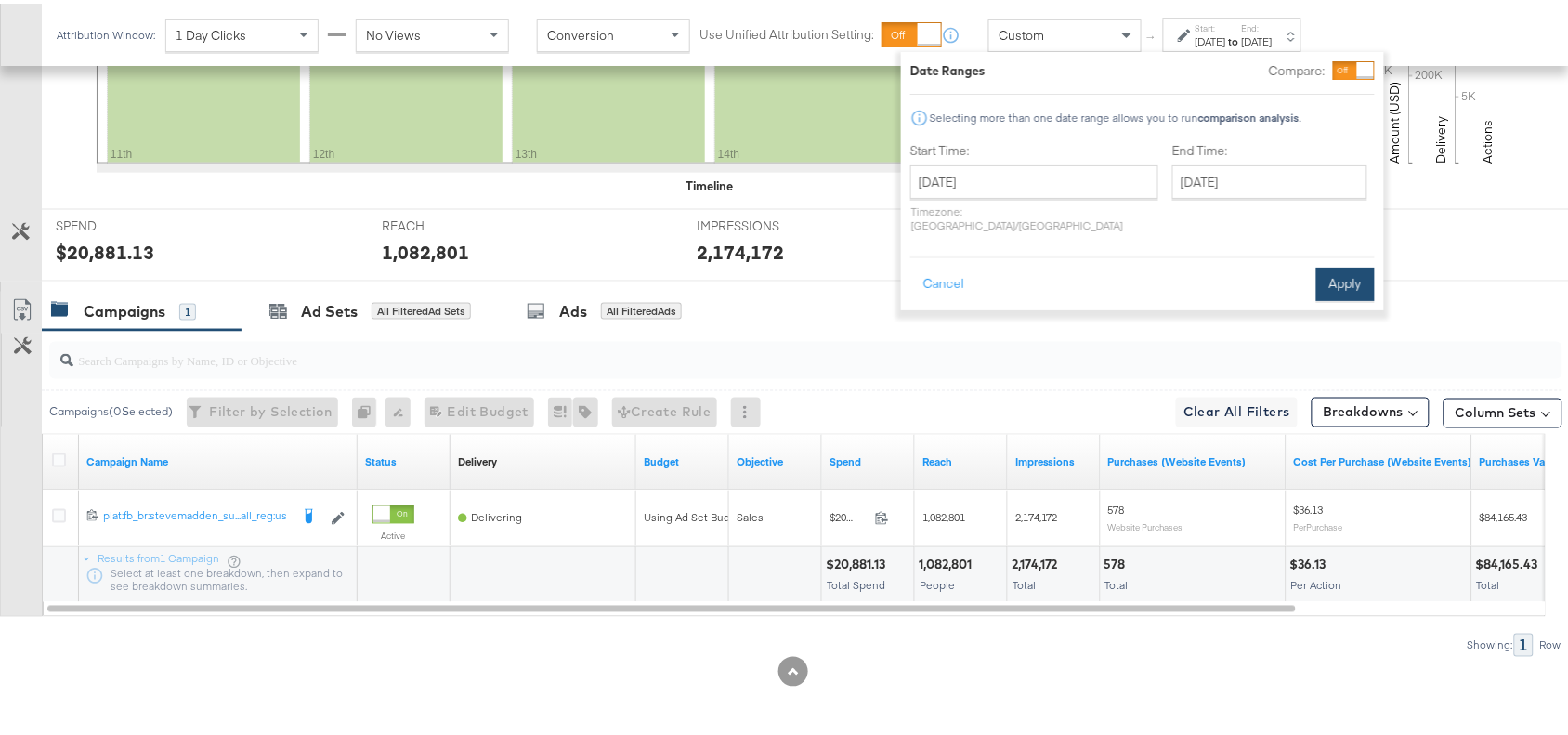
click at [1331, 269] on button "Apply" at bounding box center [1345, 280] width 58 height 34
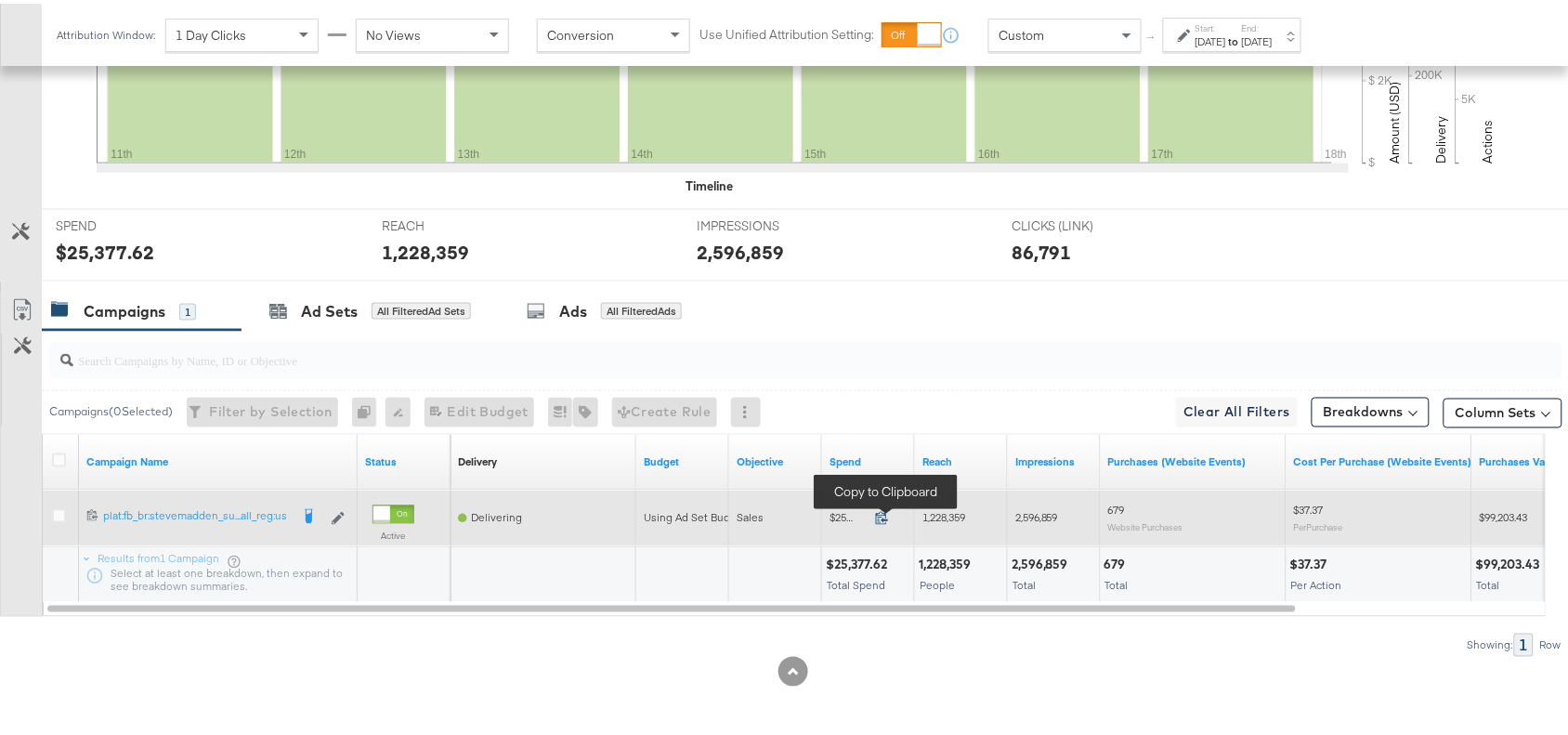
click at [885, 520] on icon at bounding box center [882, 514] width 14 height 14
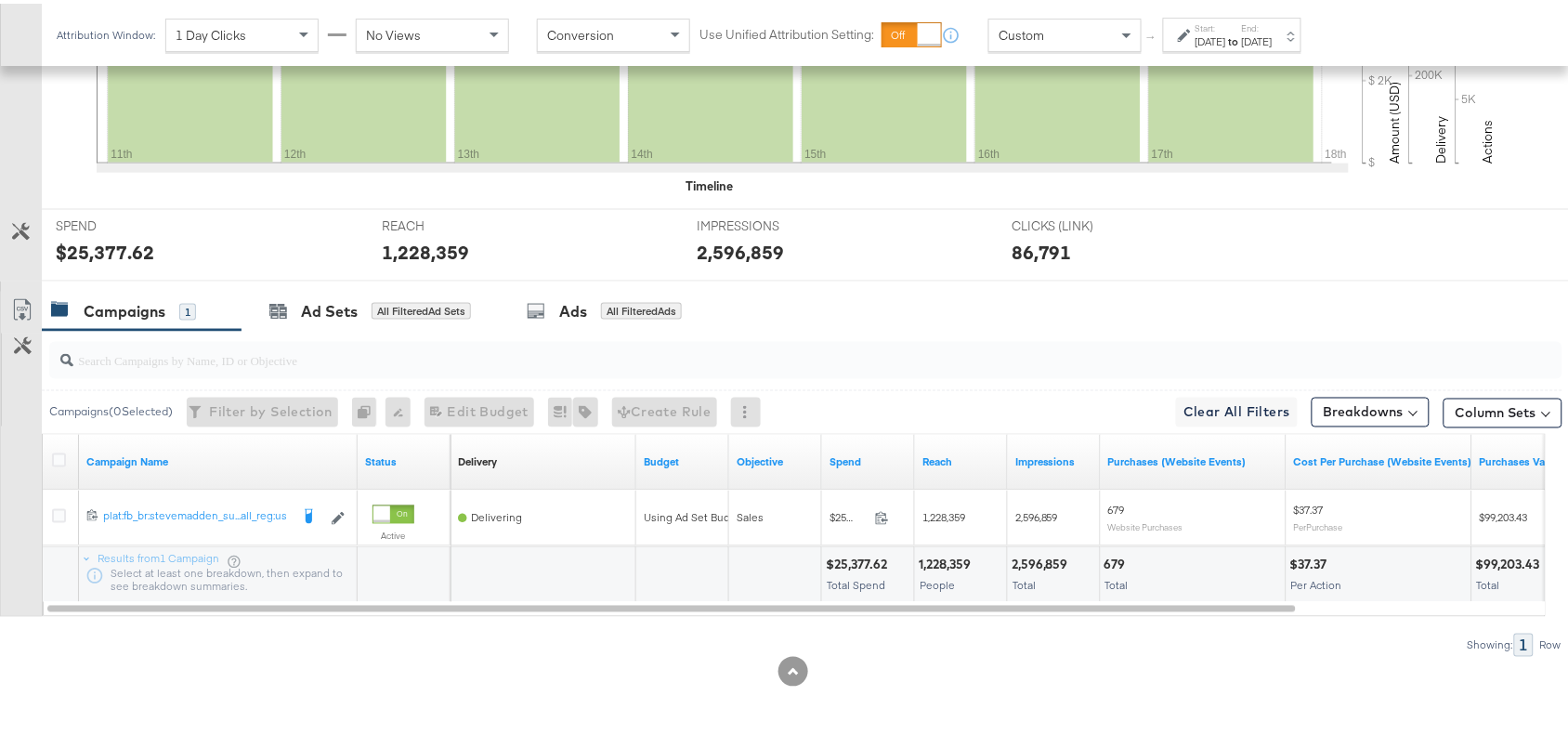
click at [930, 562] on div "1,228,359" at bounding box center [947, 561] width 57 height 18
copy div "1,228,359"
click at [930, 562] on div "1,228,359" at bounding box center [947, 561] width 57 height 18
click at [1061, 565] on div "2,596,859" at bounding box center [1042, 561] width 62 height 18
copy div "2,596,859"
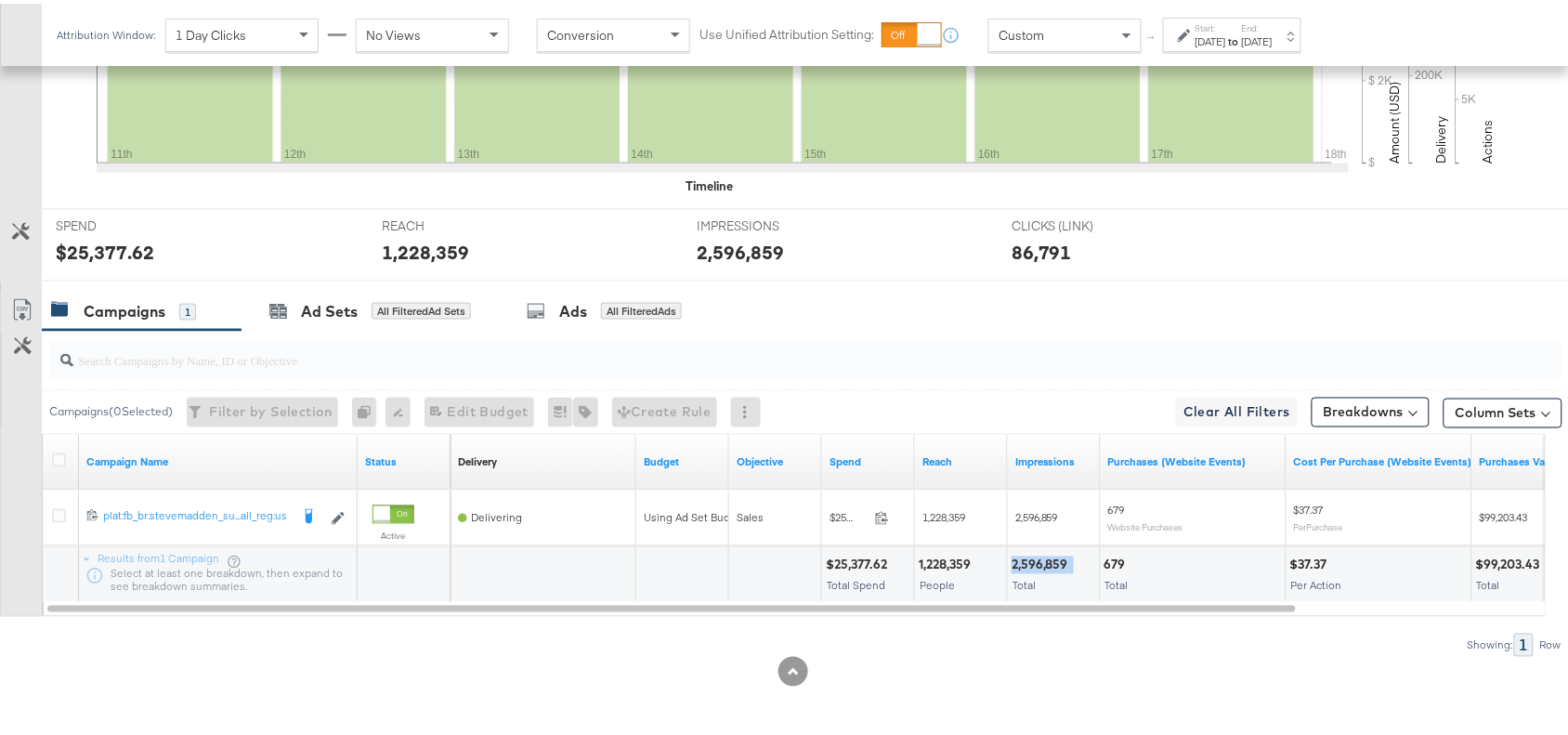
click at [1061, 565] on div "2,596,859" at bounding box center [1042, 561] width 62 height 18
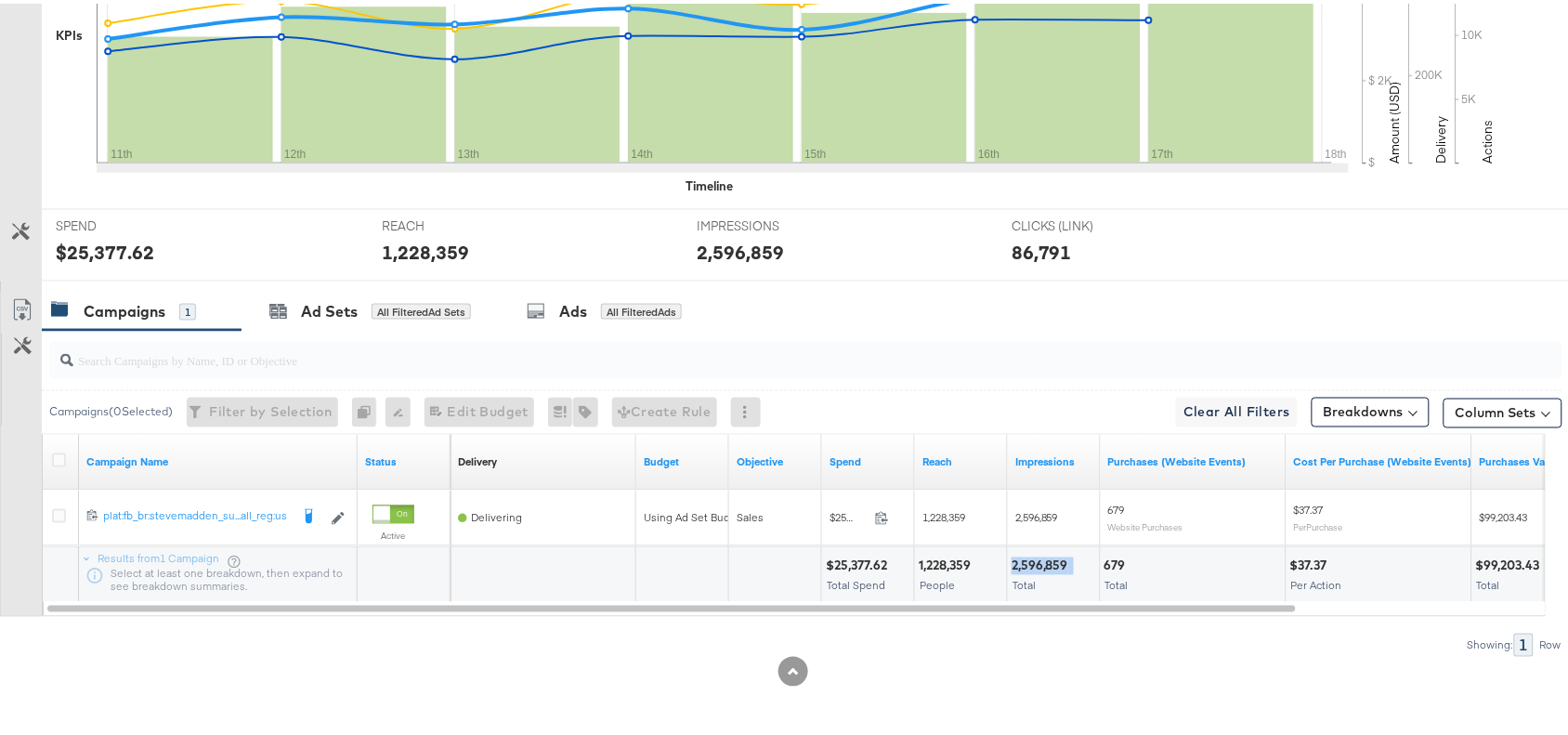
scroll to position [0, 0]
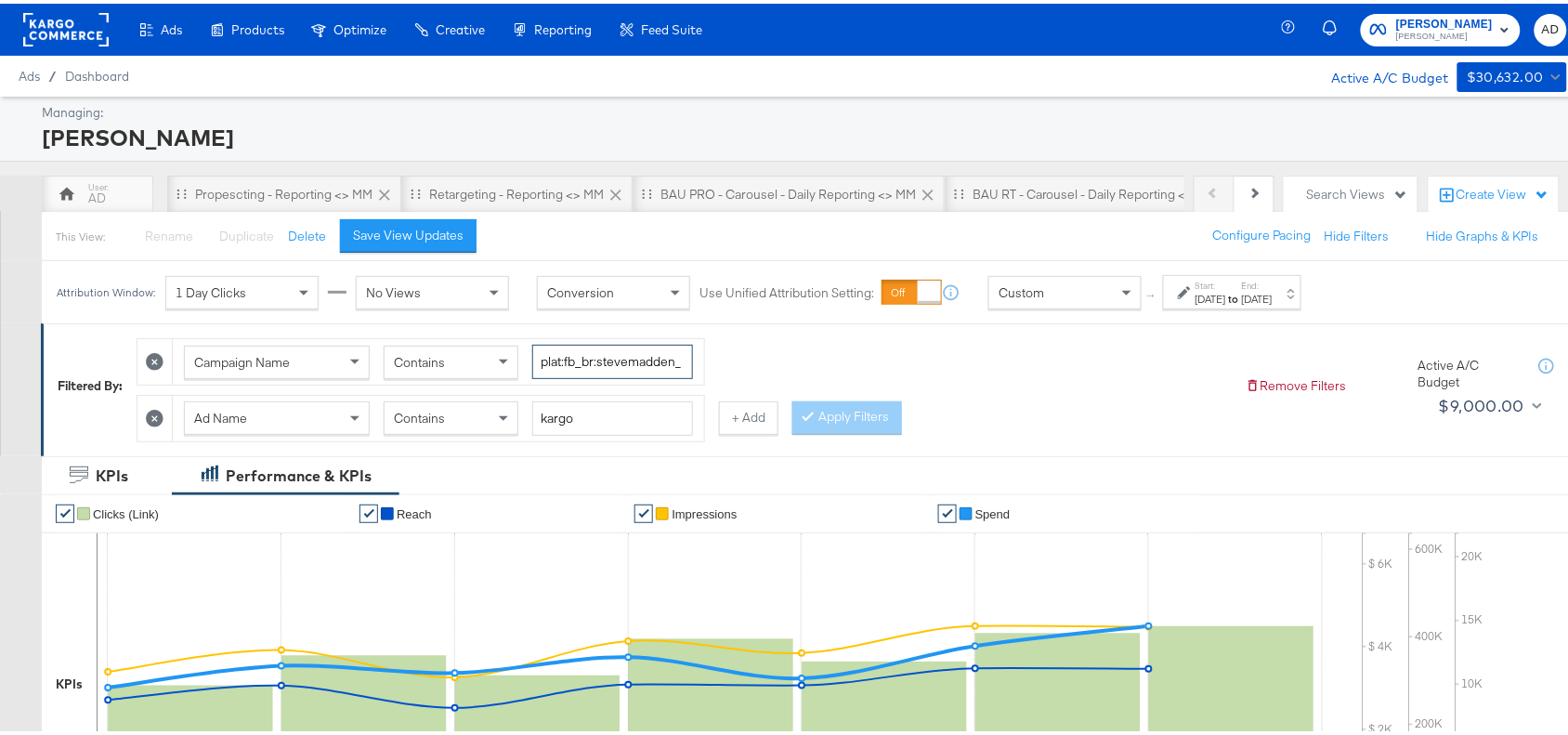
click at [604, 359] on input "plat:fb_br:stevemadden_subchan:paidsocial-asc_temp:evergreen-prospecting-2_obj:…" at bounding box center [612, 358] width 161 height 35
paste input "retargetingDPAs"
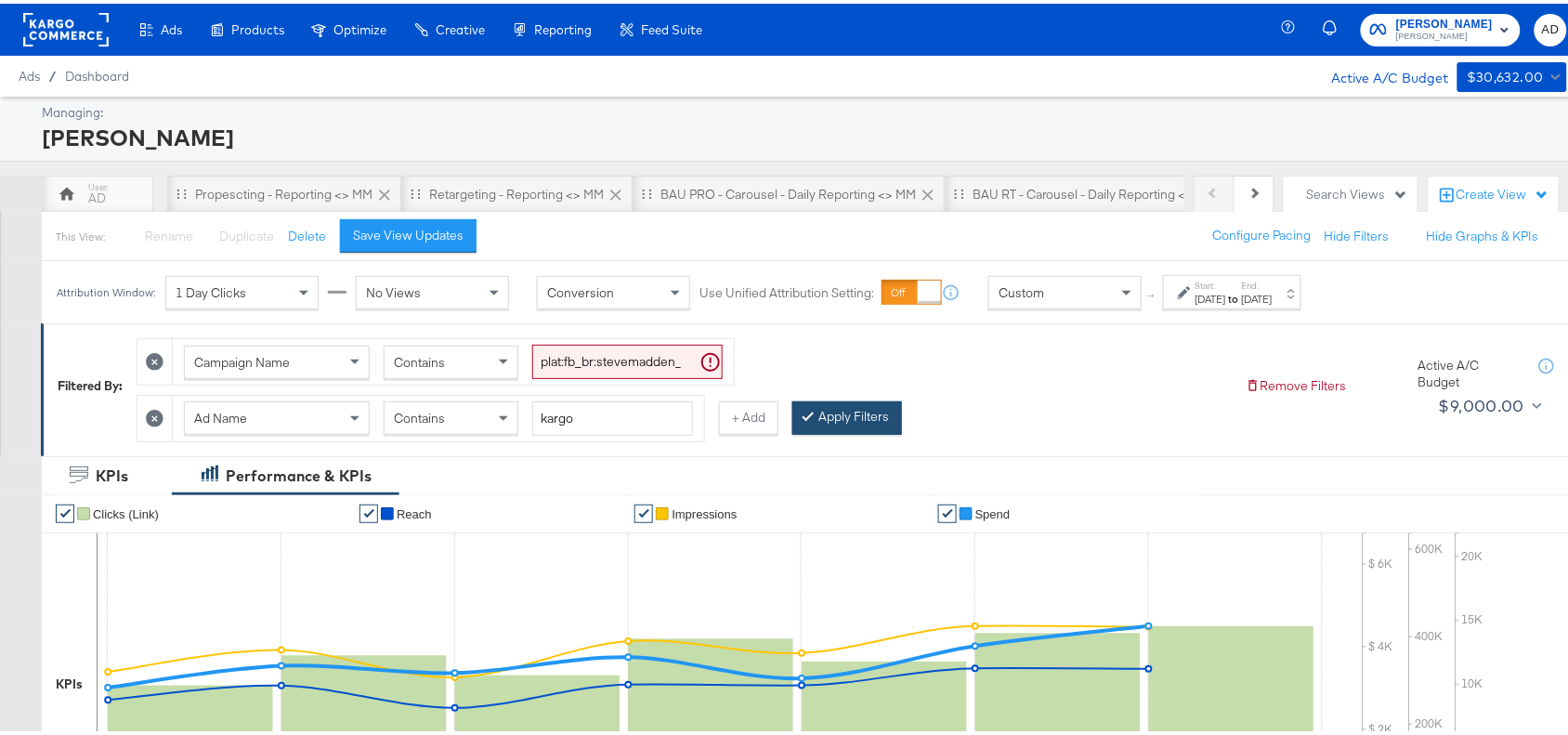
click at [846, 418] on button "Apply Filters" at bounding box center [846, 414] width 109 height 34
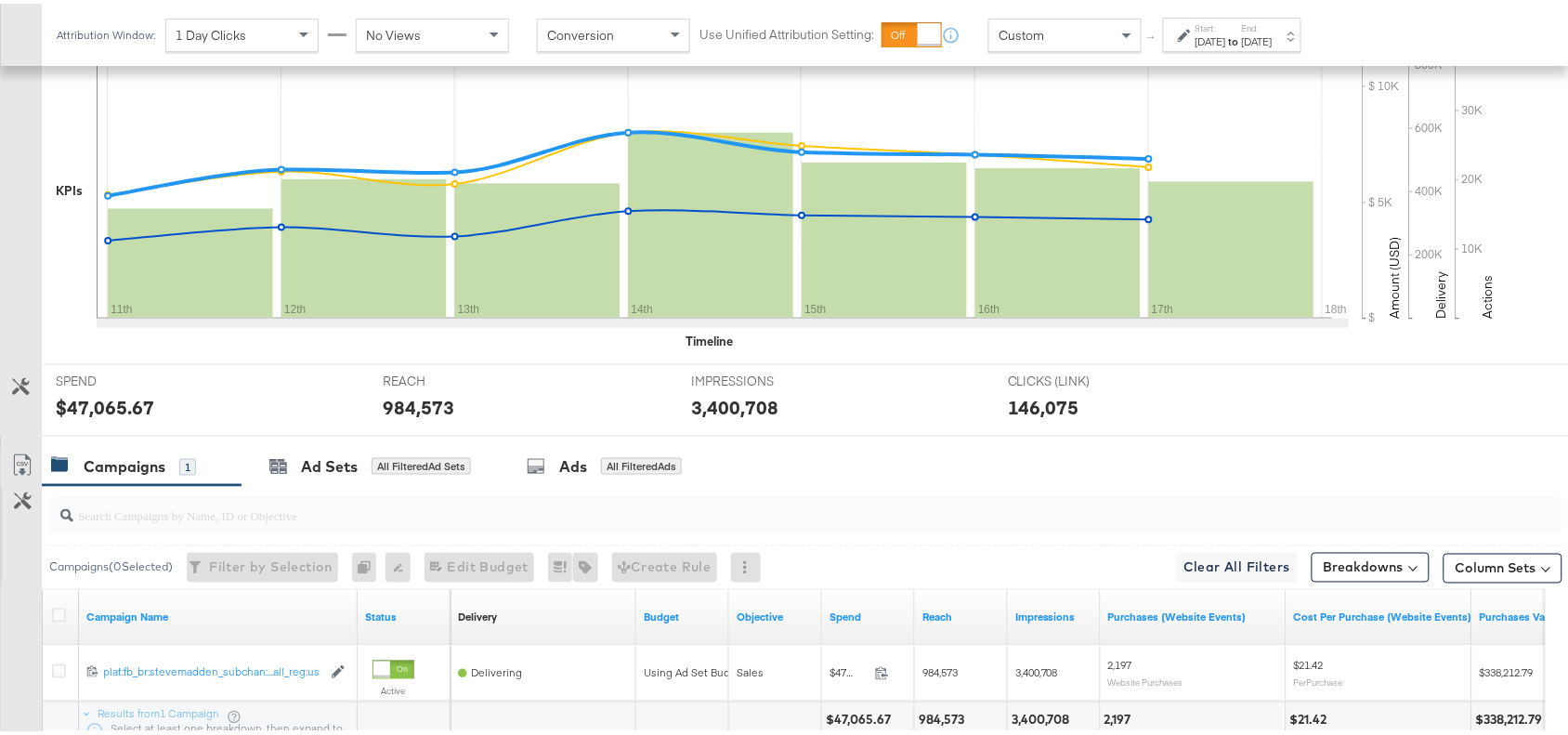
scroll to position [652, 0]
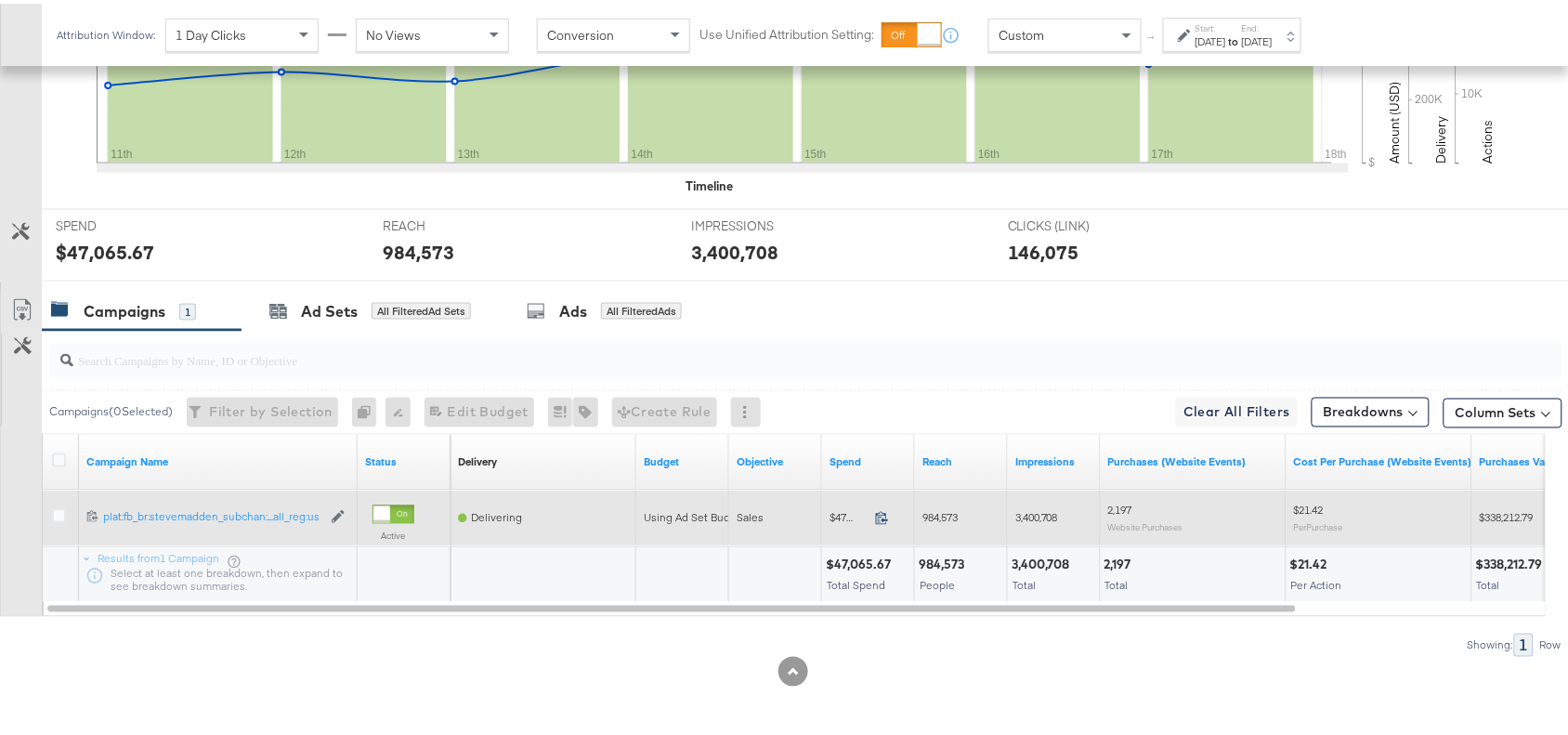
click at [885, 514] on icon at bounding box center [882, 514] width 14 height 14
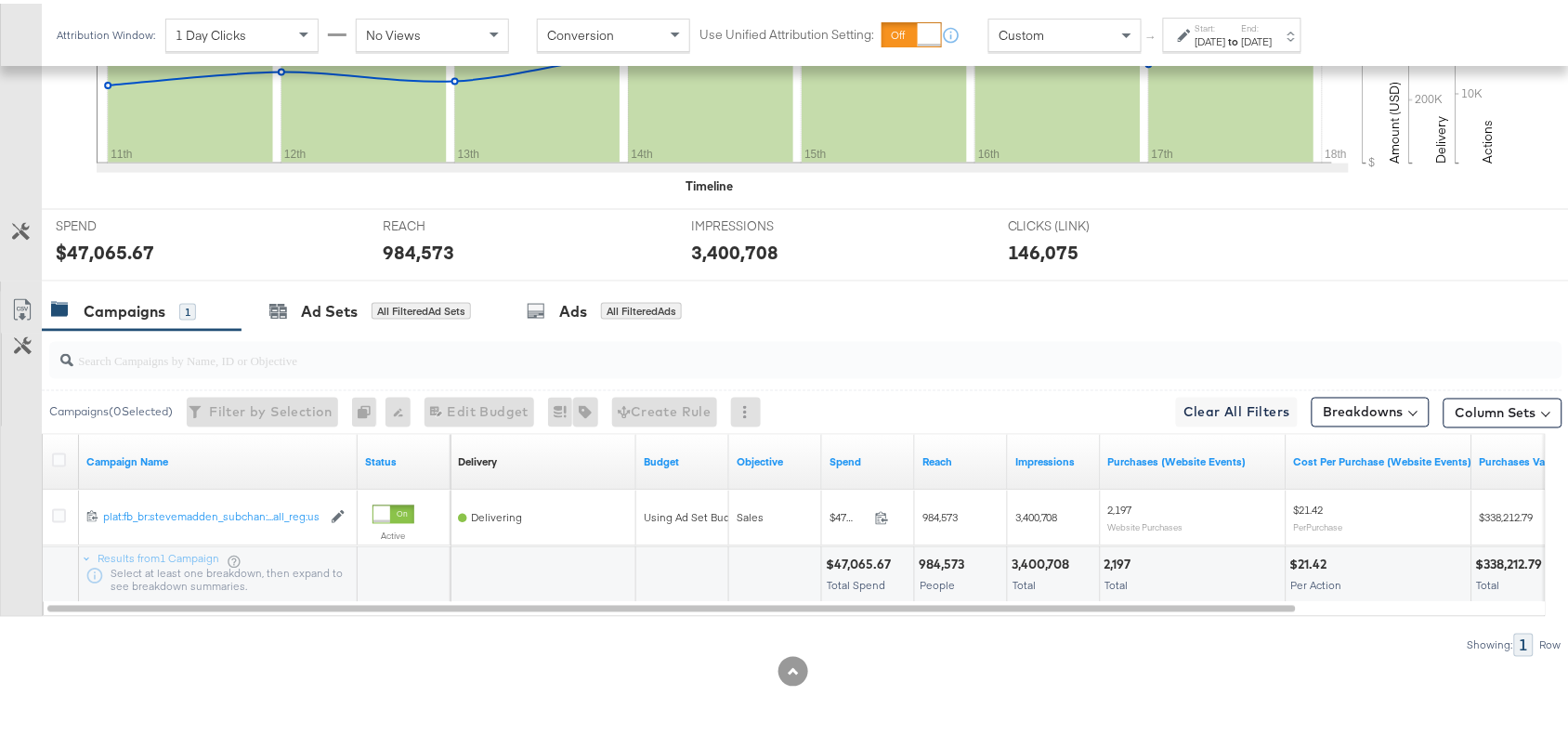
click at [1060, 560] on div "3,400,708" at bounding box center [1043, 561] width 64 height 18
copy div "3,400,708"
click at [1060, 560] on div "3,400,708" at bounding box center [1043, 561] width 64 height 18
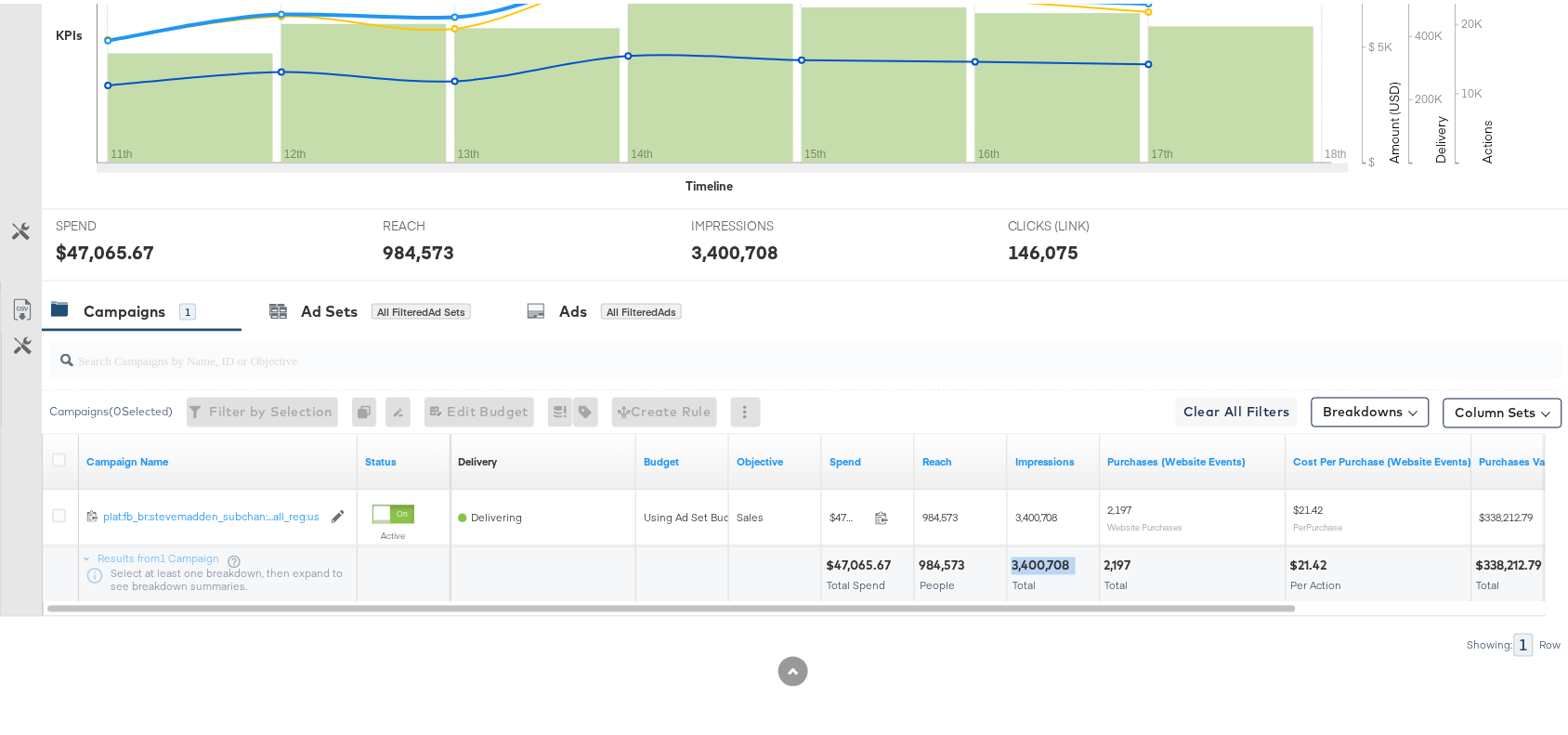
scroll to position [0, 0]
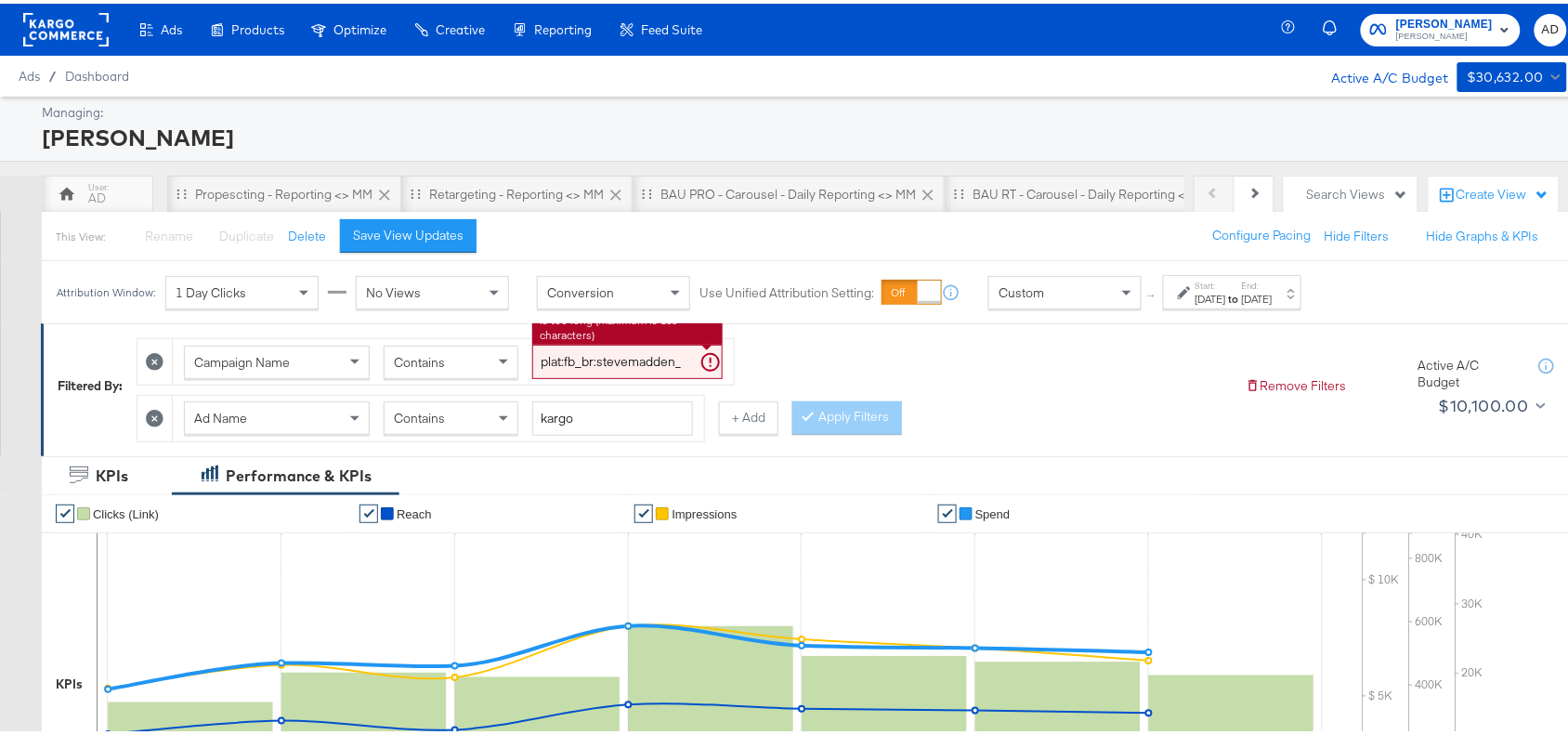
click at [595, 358] on input "plat:fb_br:stevemadden_subchan:paidsocial-asc_temp:evergreen-retargetingDPAs-2_…" at bounding box center [627, 358] width 190 height 35
paste input "prospecting"
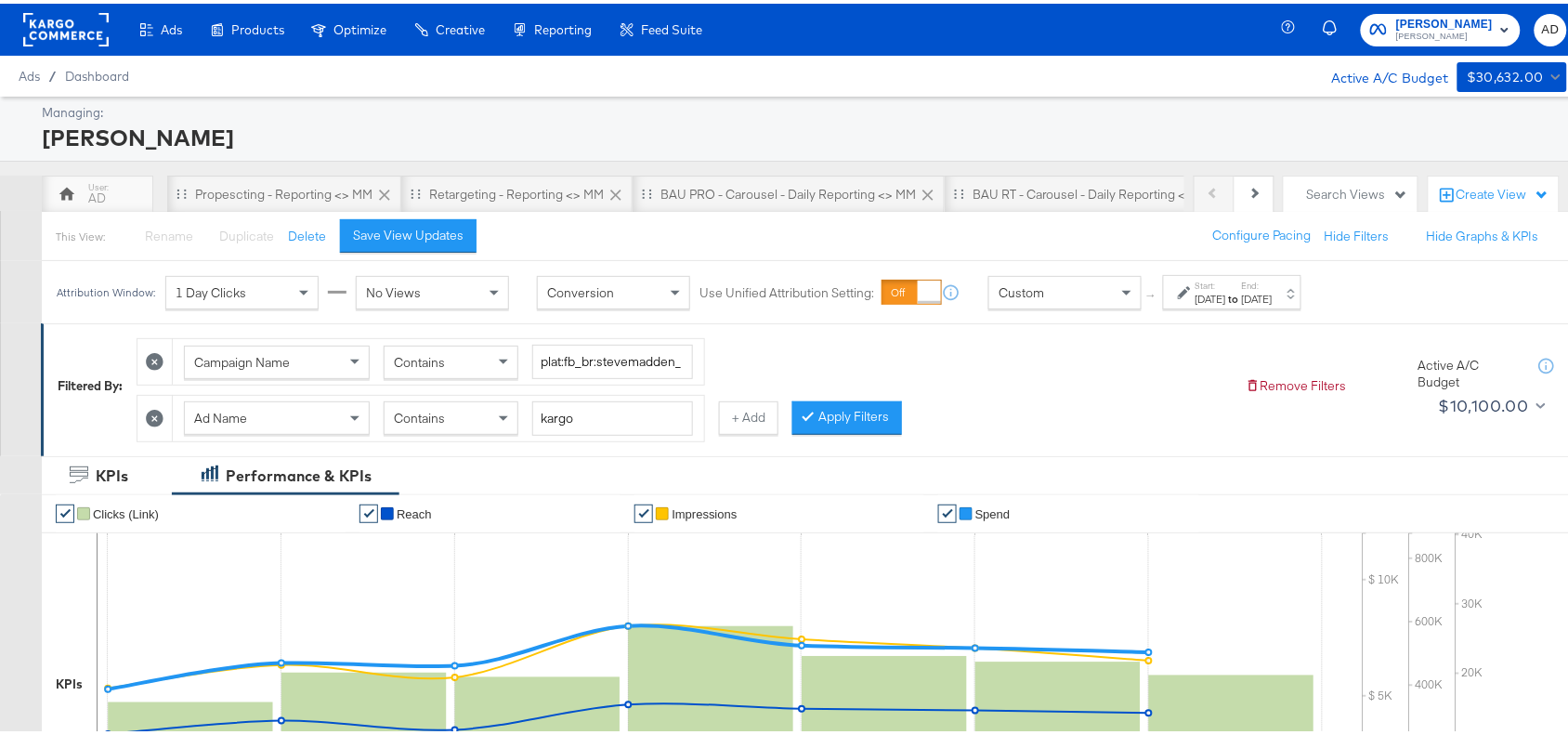
click at [447, 404] on div "Contains" at bounding box center [451, 414] width 133 height 32
click at [811, 410] on icon at bounding box center [809, 411] width 6 height 11
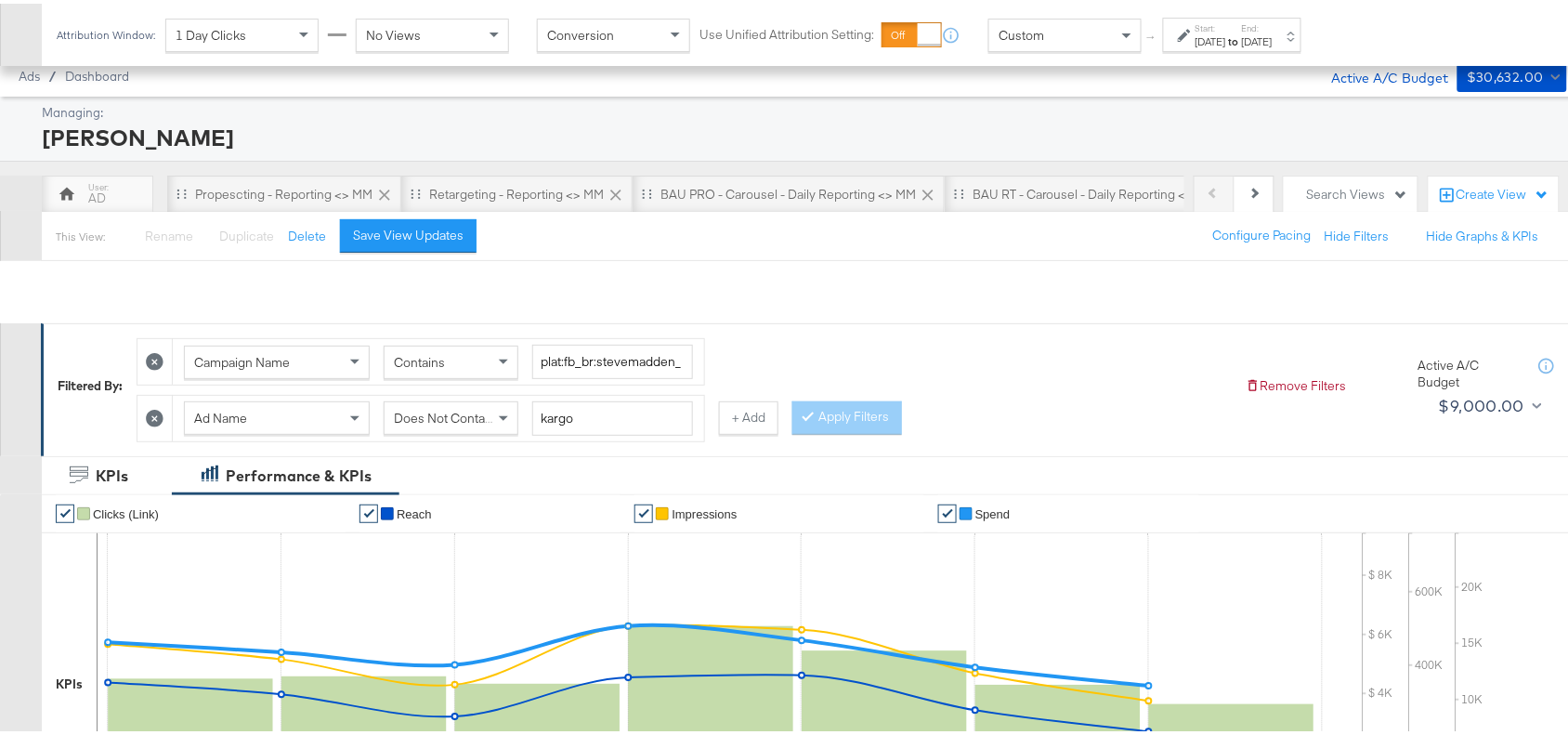
scroll to position [652, 0]
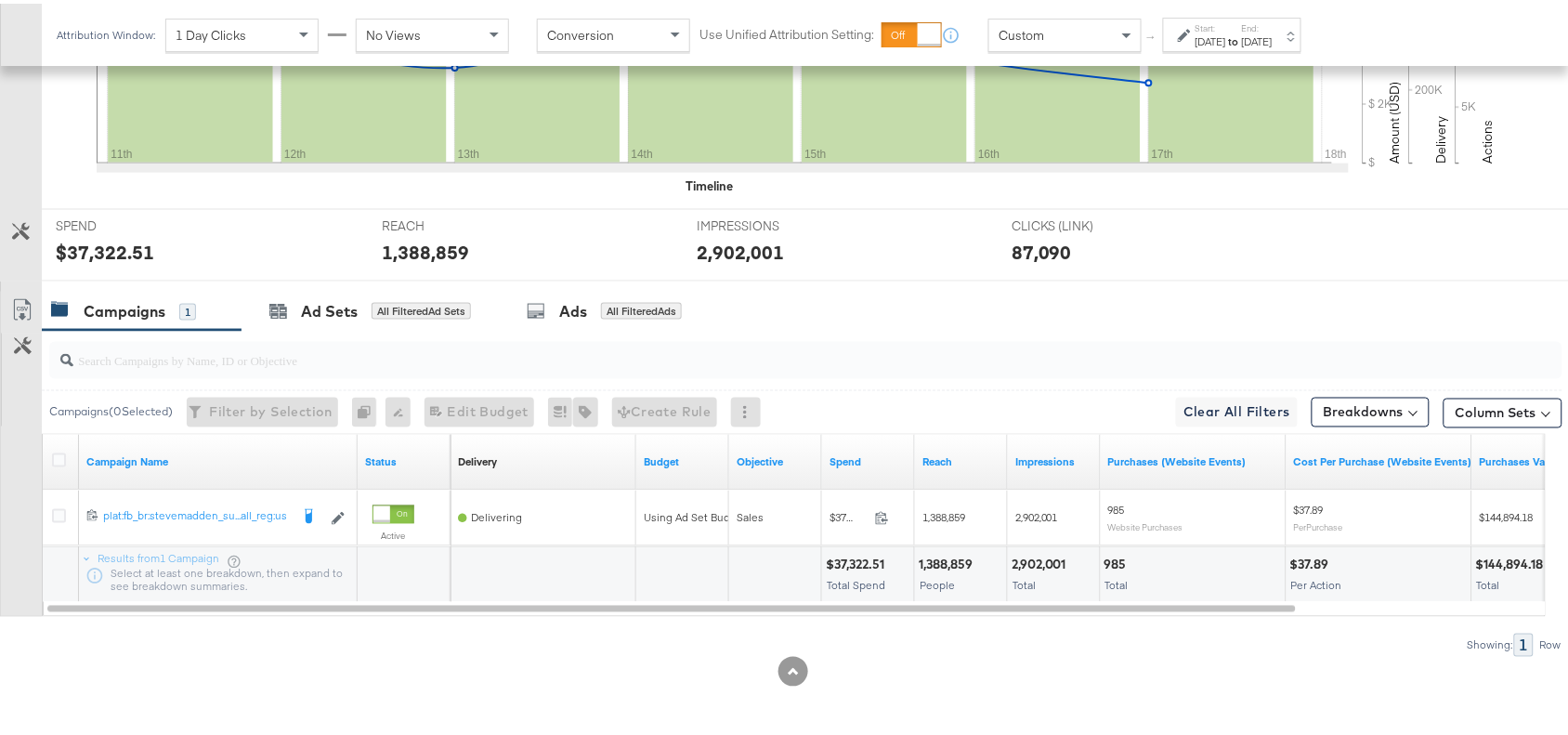
click at [869, 553] on div "$37,322.51" at bounding box center [857, 561] width 64 height 18
copy div "37,322.51"
click at [869, 553] on div "$37,322.51" at bounding box center [857, 561] width 64 height 18
click at [948, 563] on div "1,388,859" at bounding box center [948, 561] width 59 height 18
copy div "1,388,859"
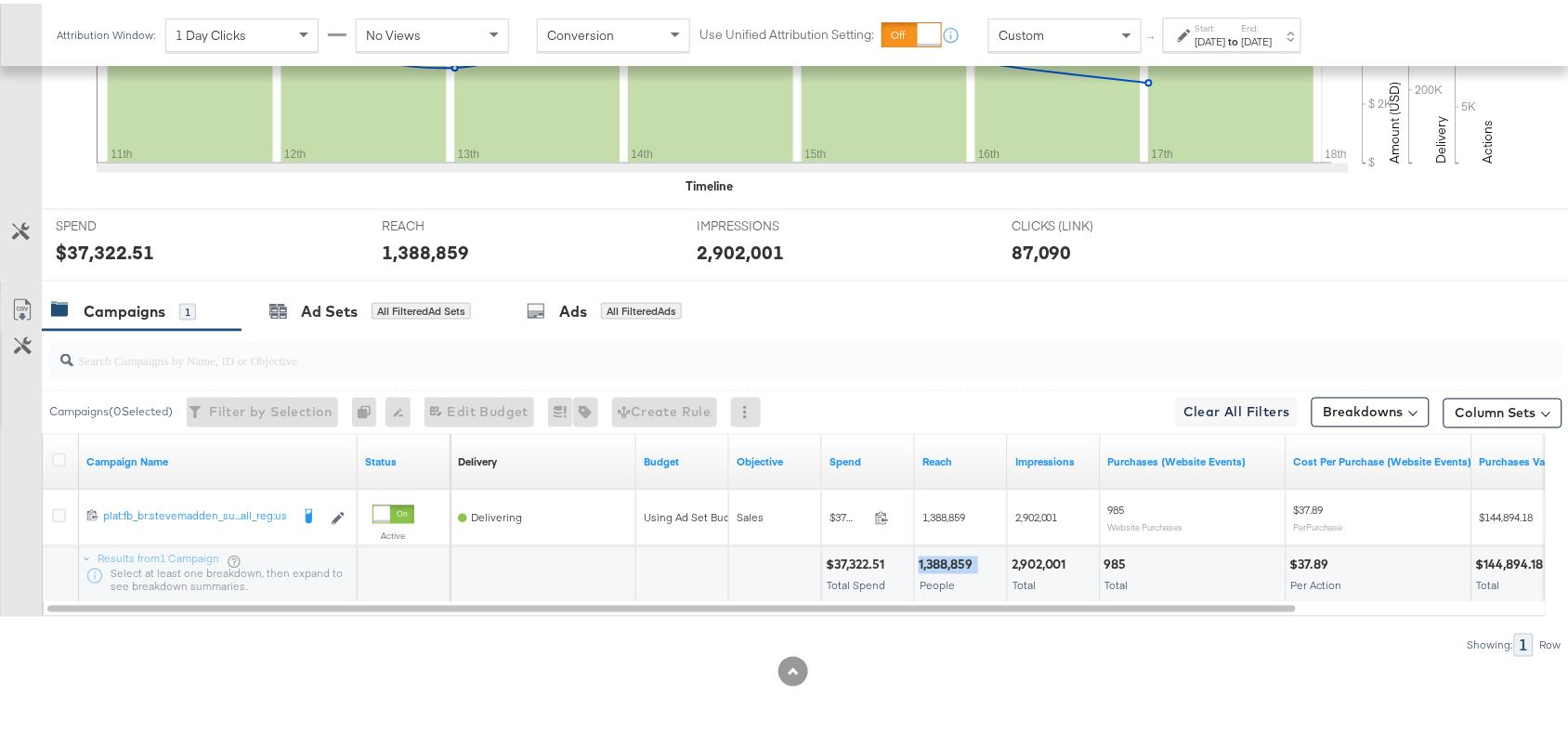
click at [948, 563] on div "1,388,859" at bounding box center [948, 561] width 59 height 18
click at [1061, 562] on div "2,902,001" at bounding box center [1041, 561] width 60 height 18
copy div "2,902,001"
click at [1061, 562] on div "2,902,001" at bounding box center [1041, 561] width 60 height 18
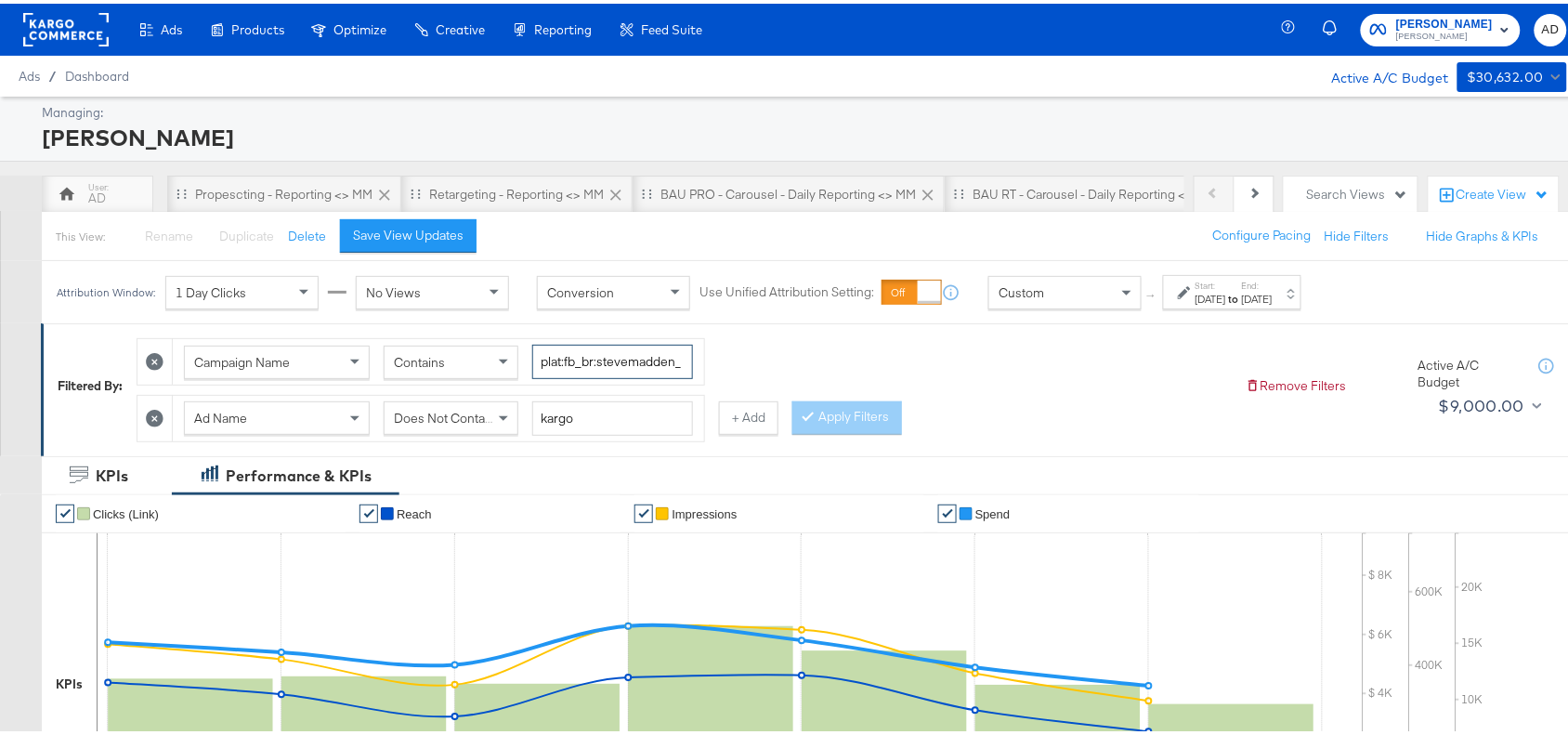
click at [619, 355] on input "plat:fb_br:stevemadden_subchan:paidsocial-asc_temp:evergreen-prospecting-2_obj:…" at bounding box center [612, 358] width 161 height 35
paste input "retargetingDPAs"
click at [865, 419] on button "Apply Filters" at bounding box center [846, 414] width 109 height 34
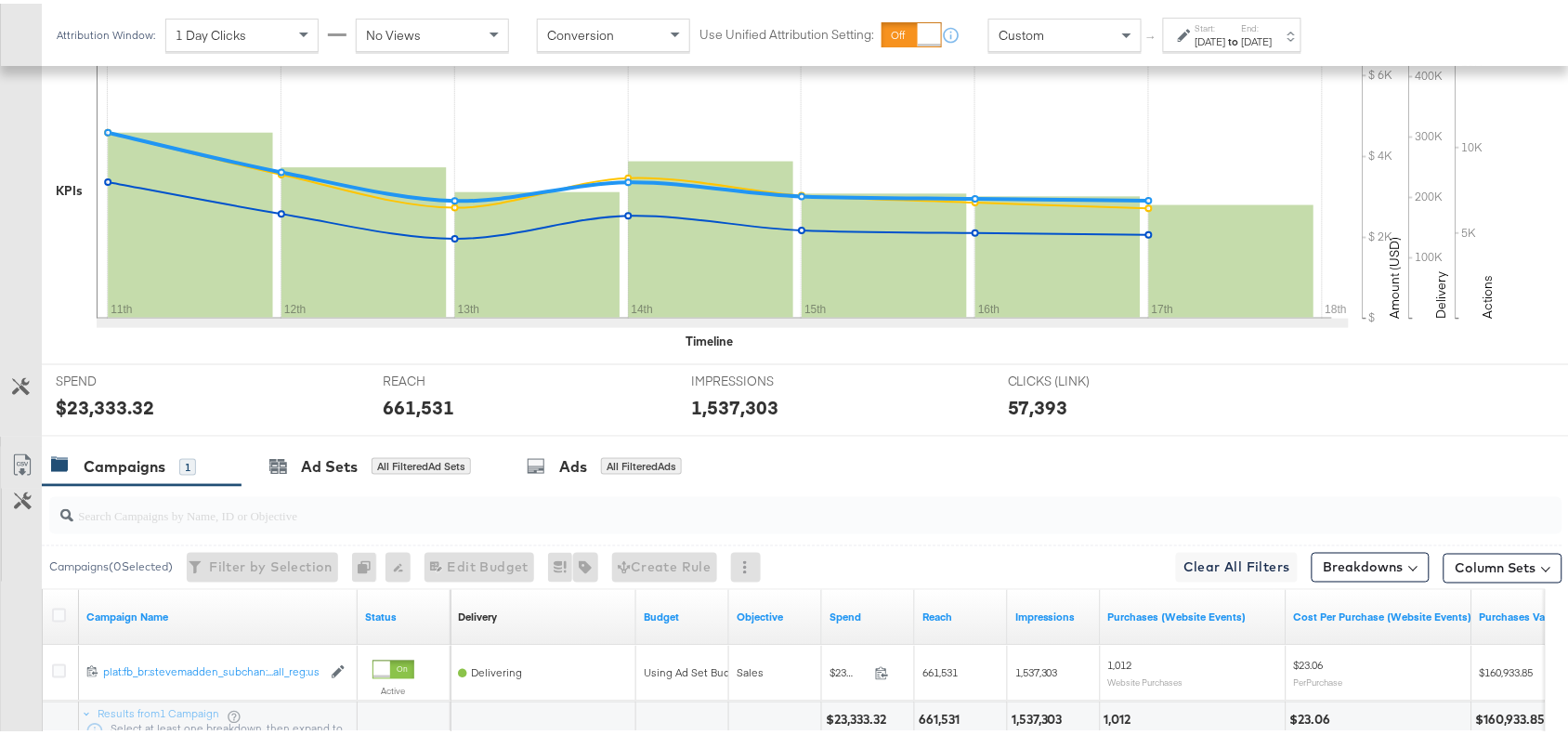
scroll to position [652, 0]
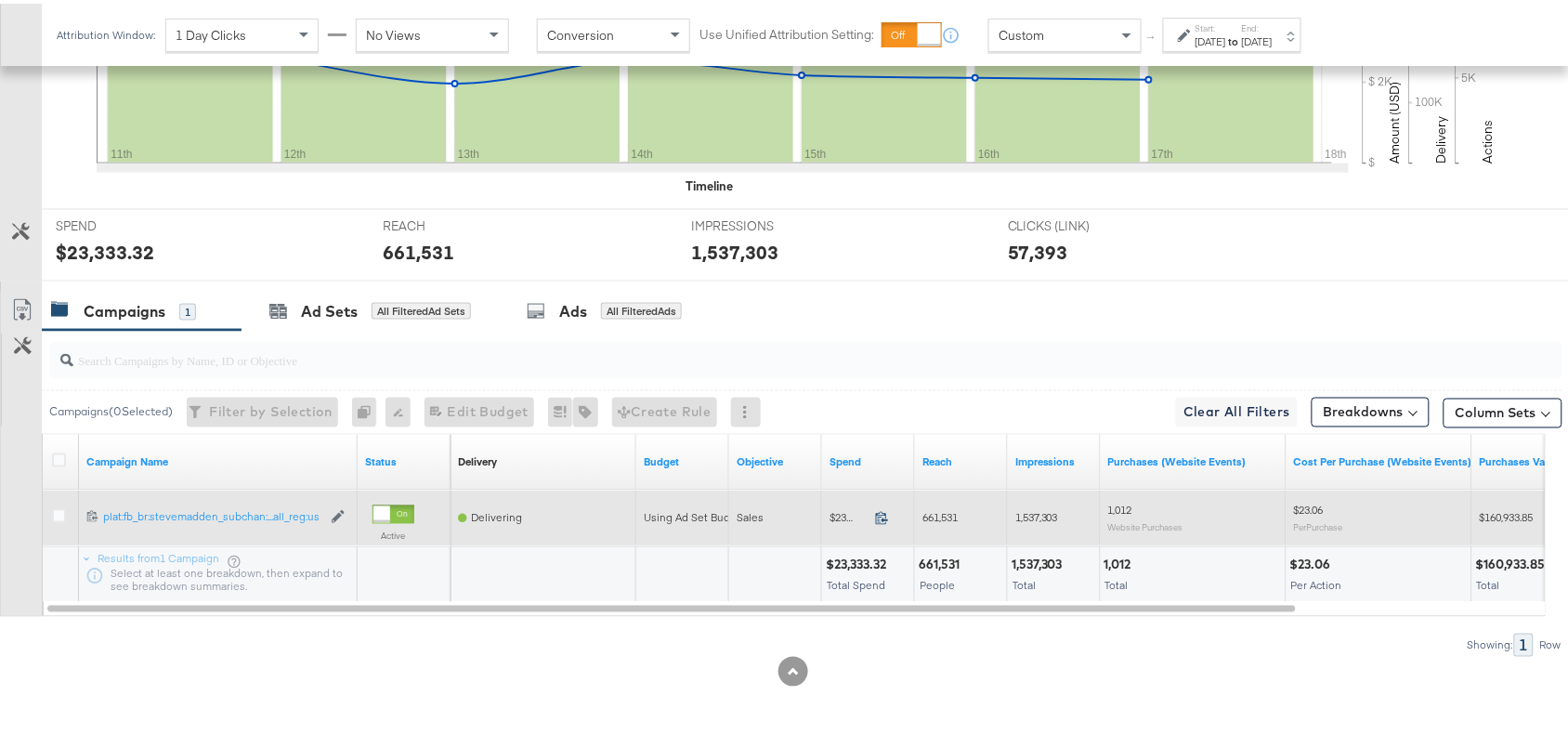
click at [881, 521] on icon at bounding box center [882, 514] width 14 height 14
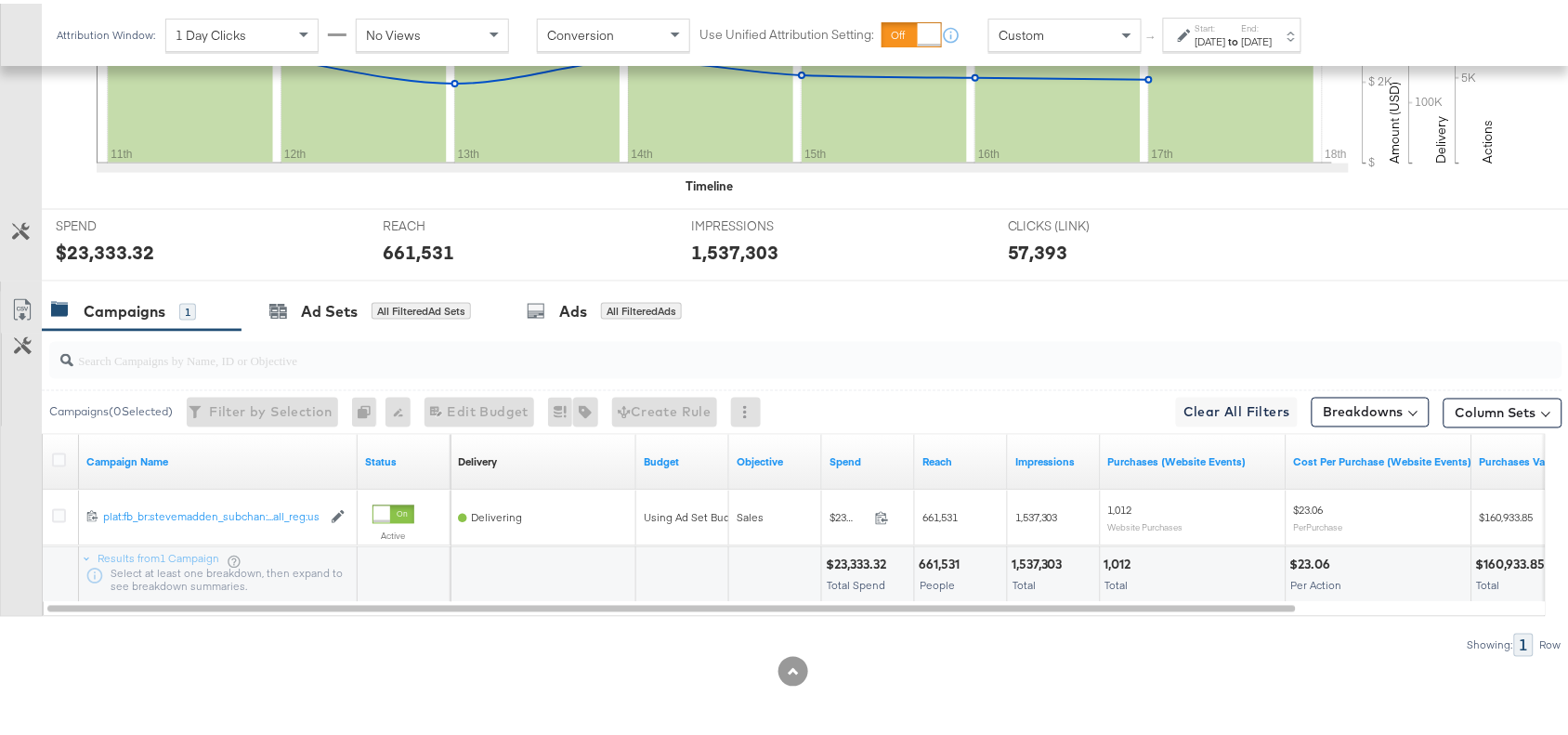
click at [927, 558] on div "661,531" at bounding box center [941, 561] width 46 height 18
copy div "661,531"
click at [927, 558] on div "661,531" at bounding box center [941, 561] width 46 height 18
click at [1022, 557] on div "1,537,303" at bounding box center [1039, 561] width 56 height 18
copy div "1,537,303"
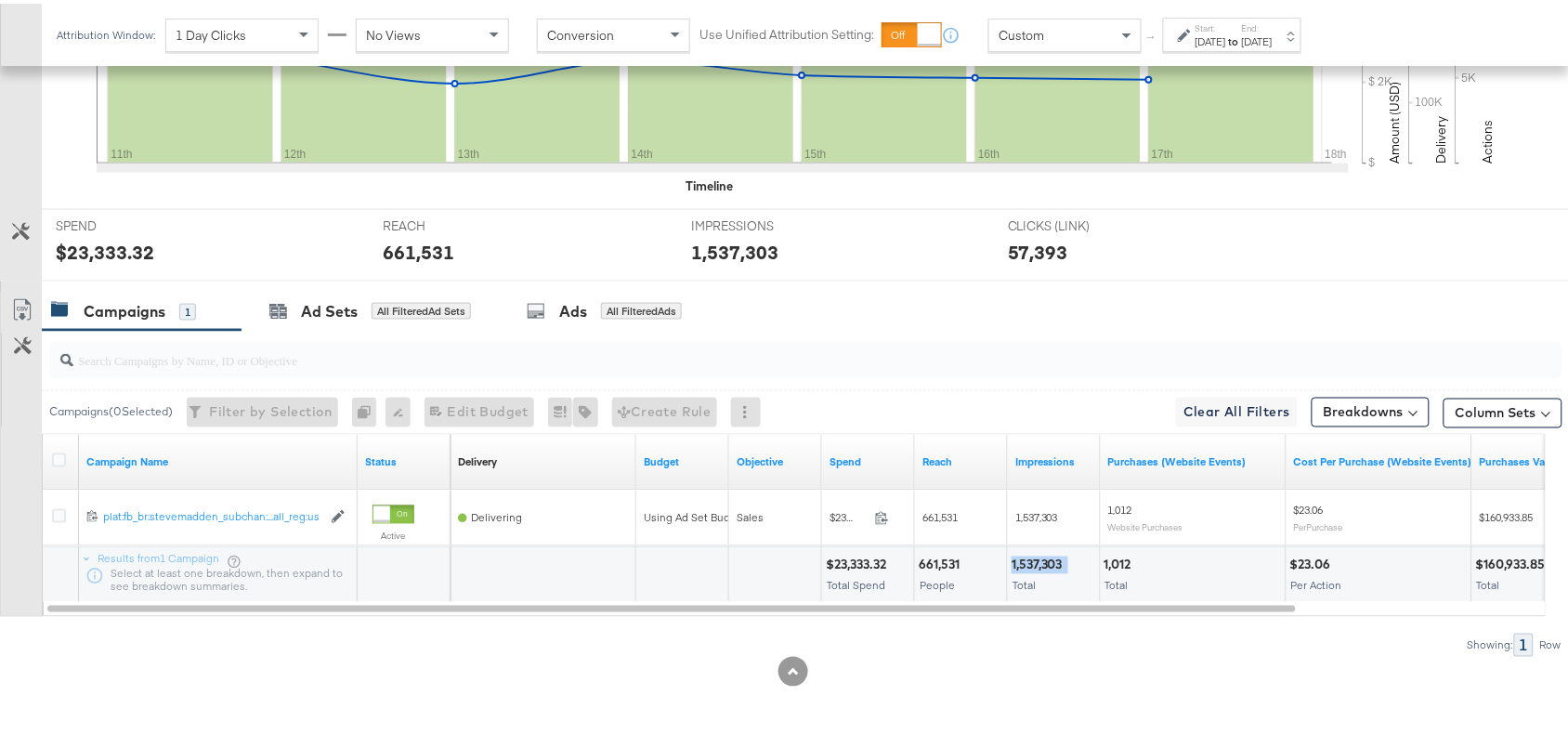
click at [1022, 557] on div "1,537,303" at bounding box center [1039, 561] width 56 height 18
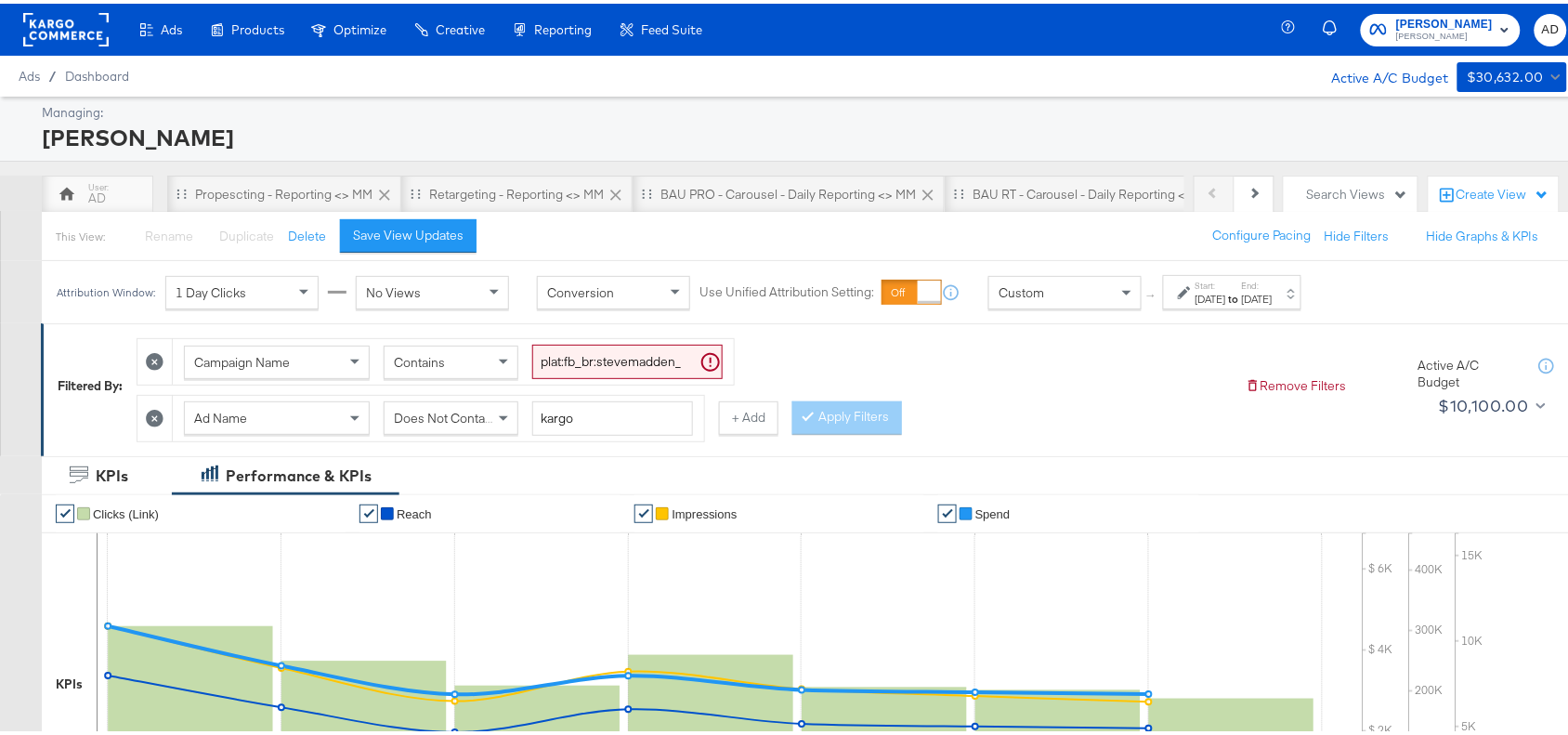
click at [610, 362] on input "plat:fb_br:stevemadden_subchan:paidsocial-asc_temp:evergreen-retargetingDPAs-2_…" at bounding box center [627, 358] width 190 height 35
paste input "buywithprime-prospecting"
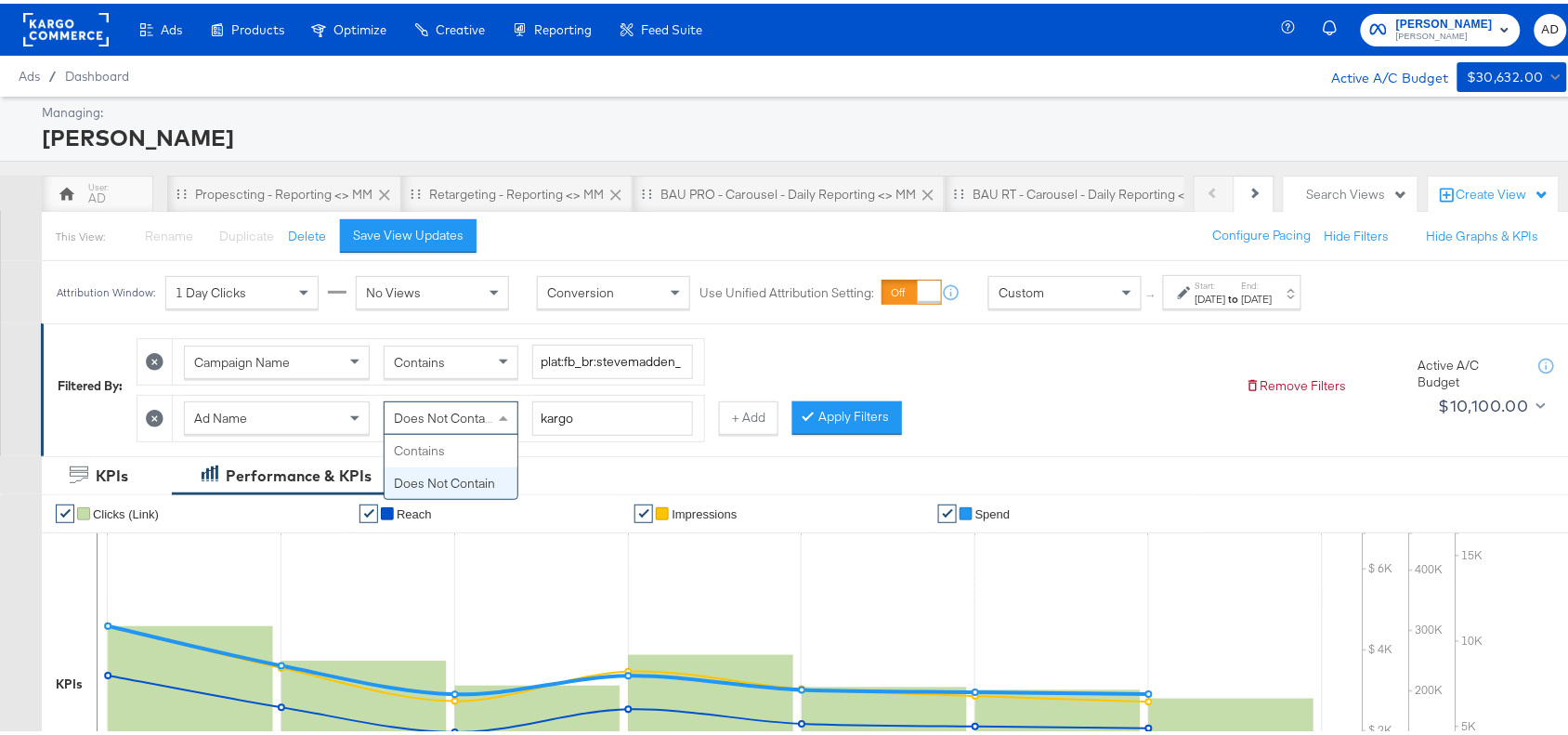
click at [470, 429] on div "Does Not Contain" at bounding box center [451, 414] width 133 height 32
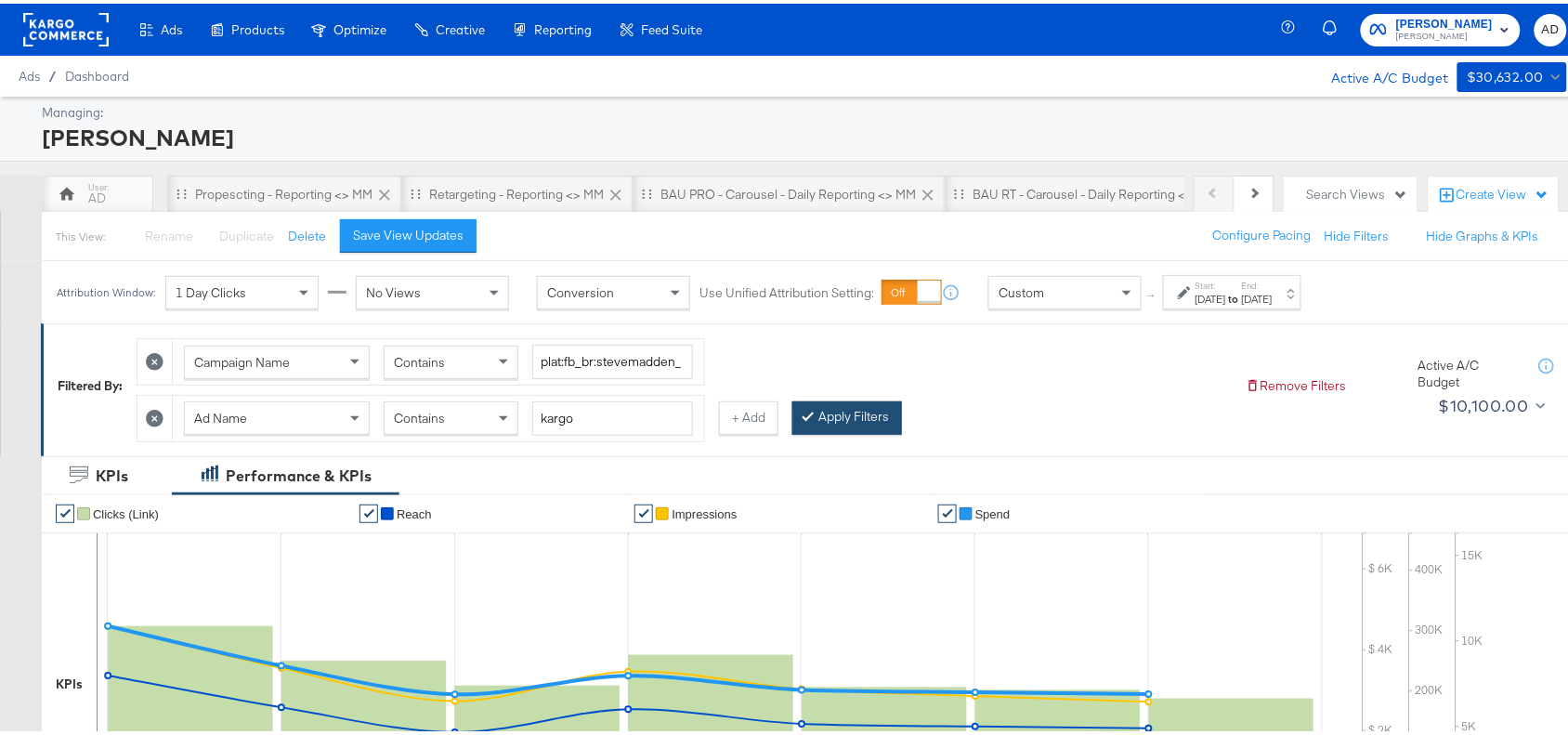
click at [851, 410] on button "Apply Filters" at bounding box center [846, 414] width 109 height 34
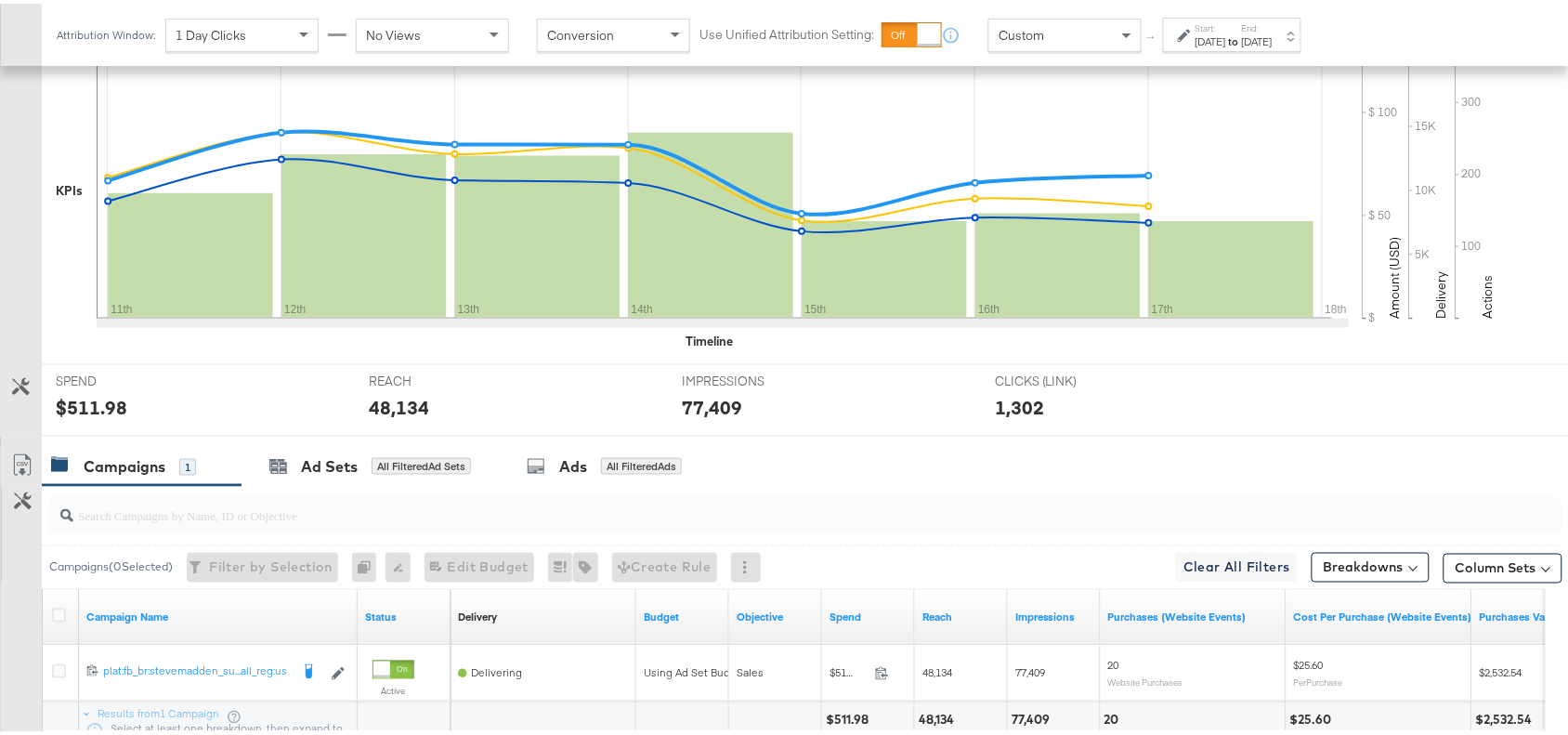
scroll to position [652, 0]
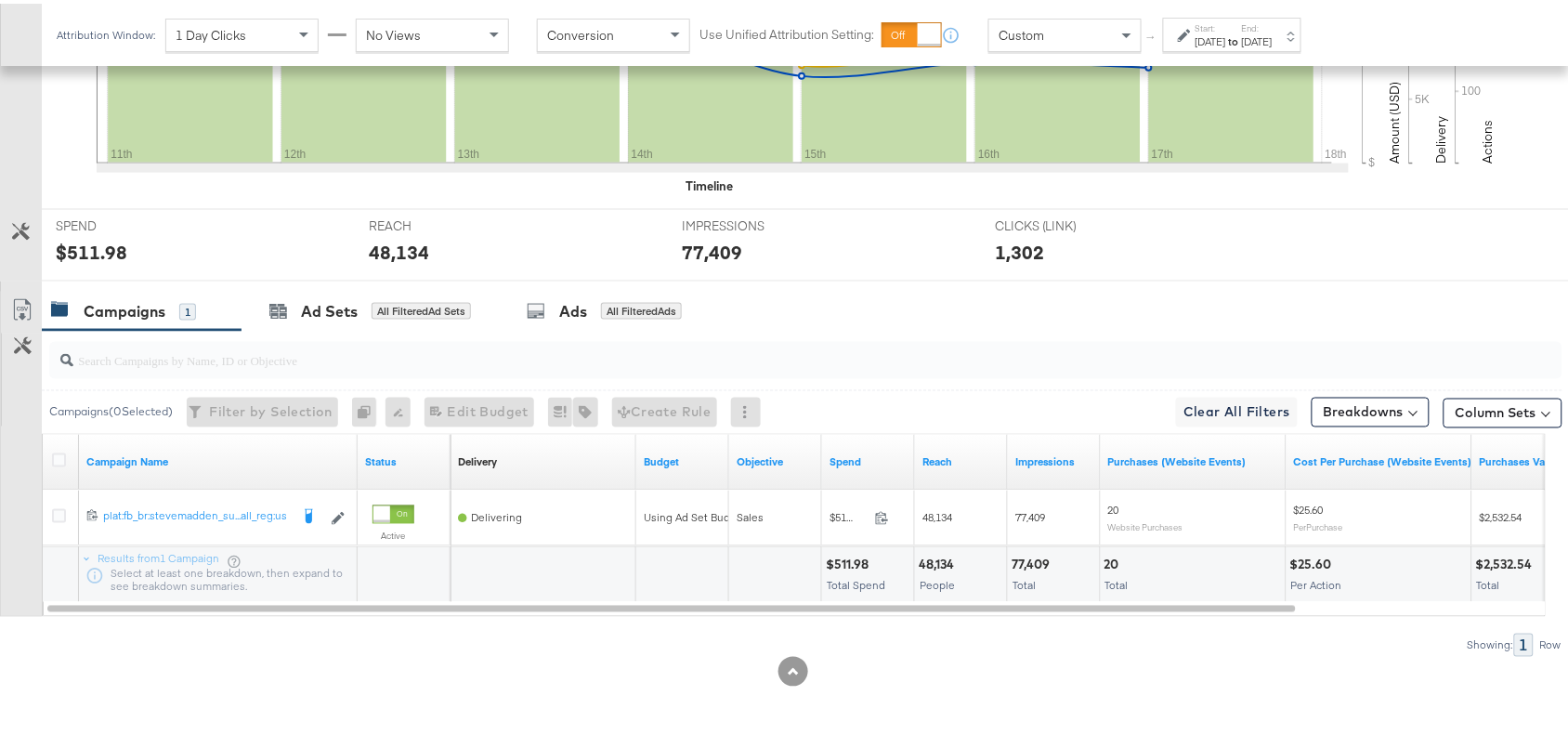
click at [881, 518] on icon at bounding box center [882, 514] width 14 height 14
click at [929, 560] on div "48,134" at bounding box center [938, 561] width 40 height 18
click at [1041, 559] on div "77,409" at bounding box center [1033, 561] width 43 height 18
copy div "77,409"
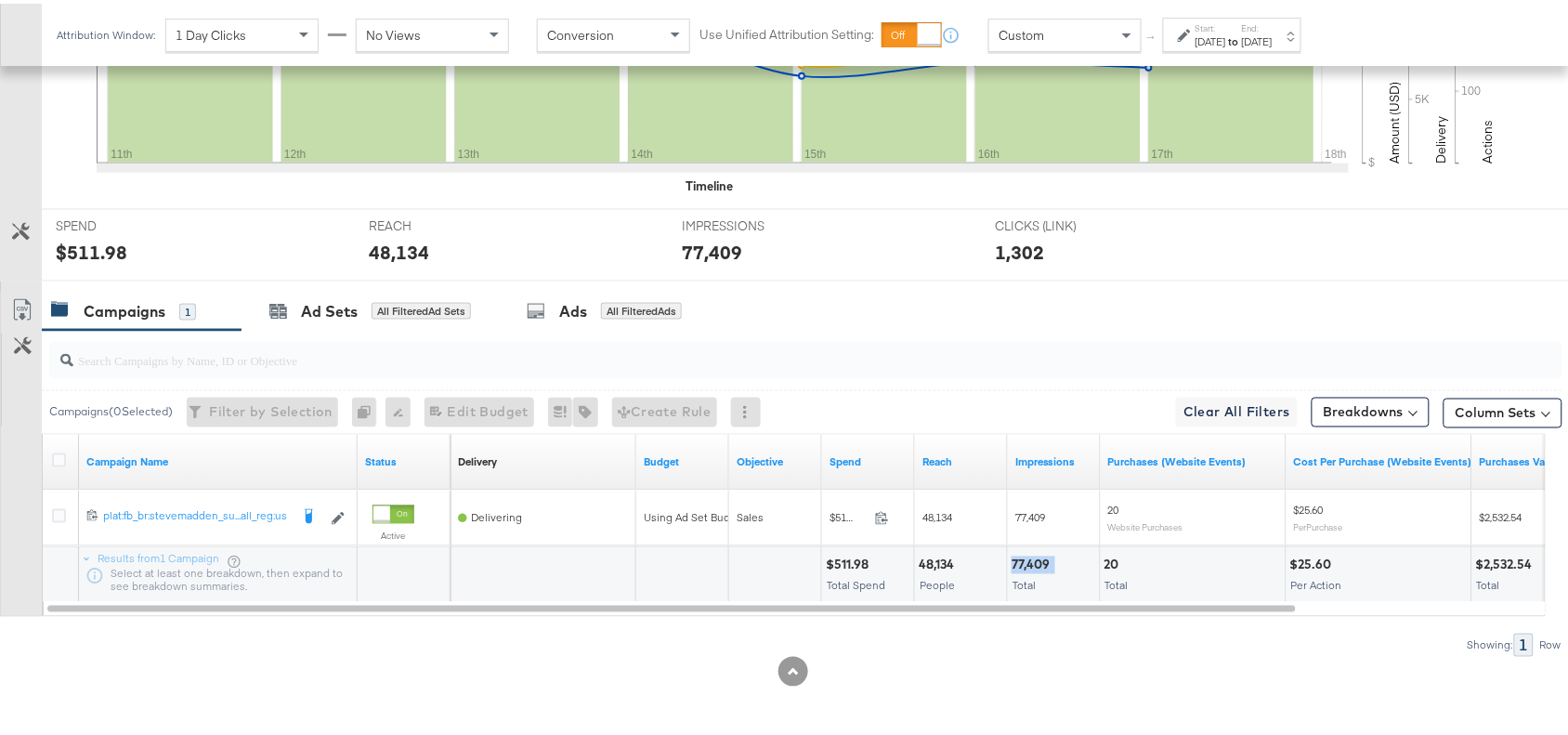
click at [1041, 559] on div "77,409" at bounding box center [1033, 561] width 43 height 18
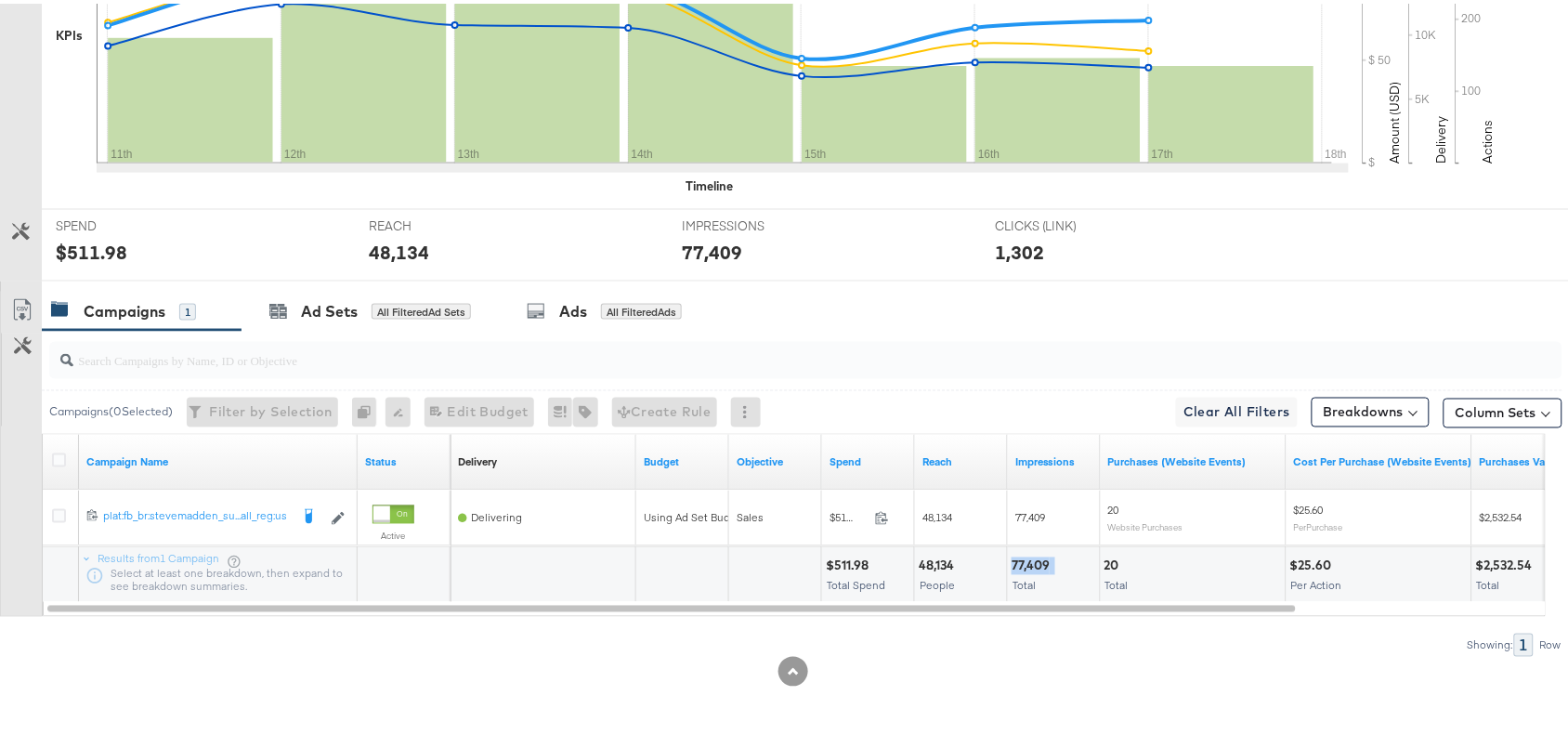
scroll to position [0, 0]
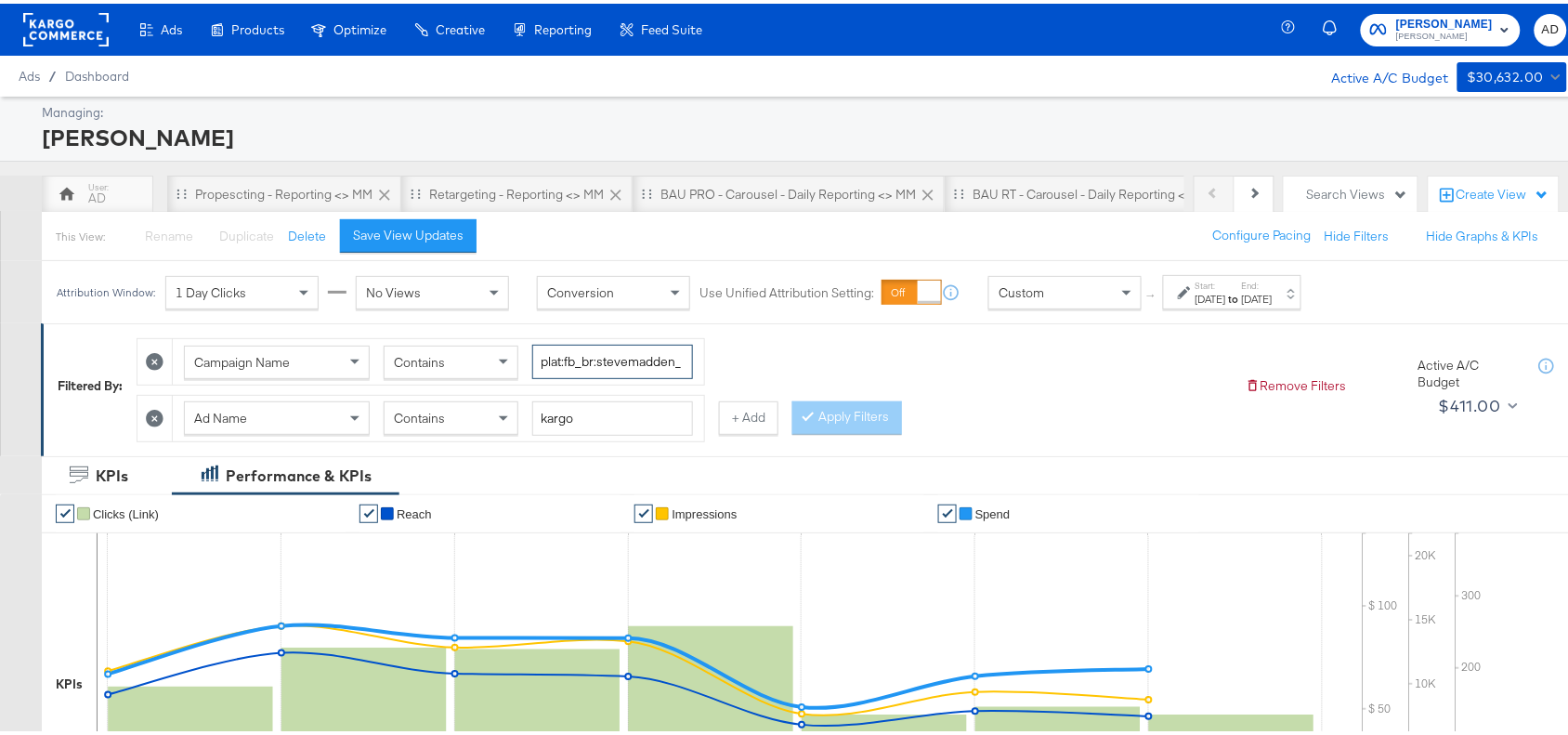
click at [600, 353] on input "plat:fb_br:stevemadden_subchan:paidsocial-asc_temp:buywithprime-prospecting_obj…" at bounding box center [612, 358] width 161 height 35
click at [467, 425] on div "Contains" at bounding box center [451, 414] width 133 height 32
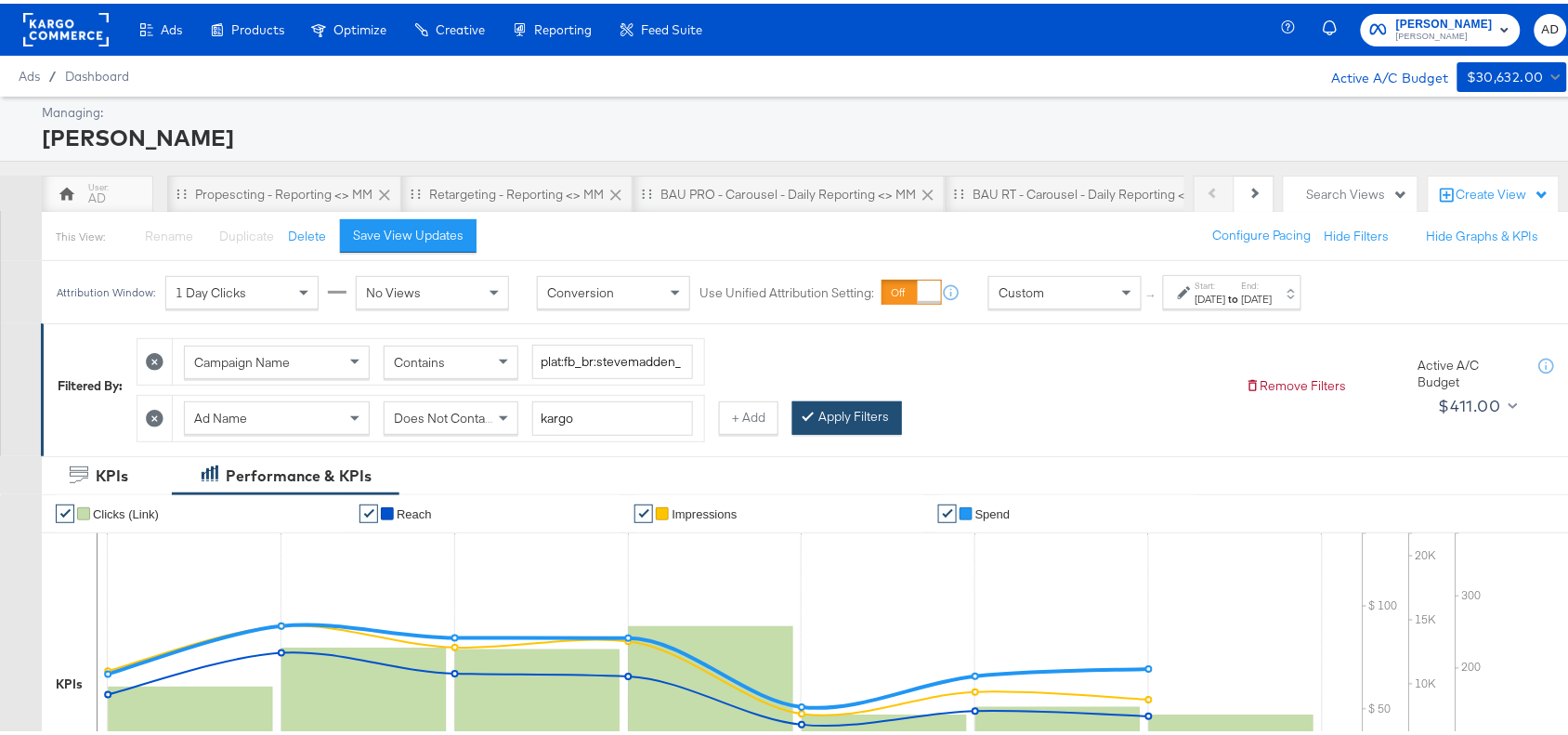
click at [862, 424] on button "Apply Filters" at bounding box center [846, 414] width 109 height 34
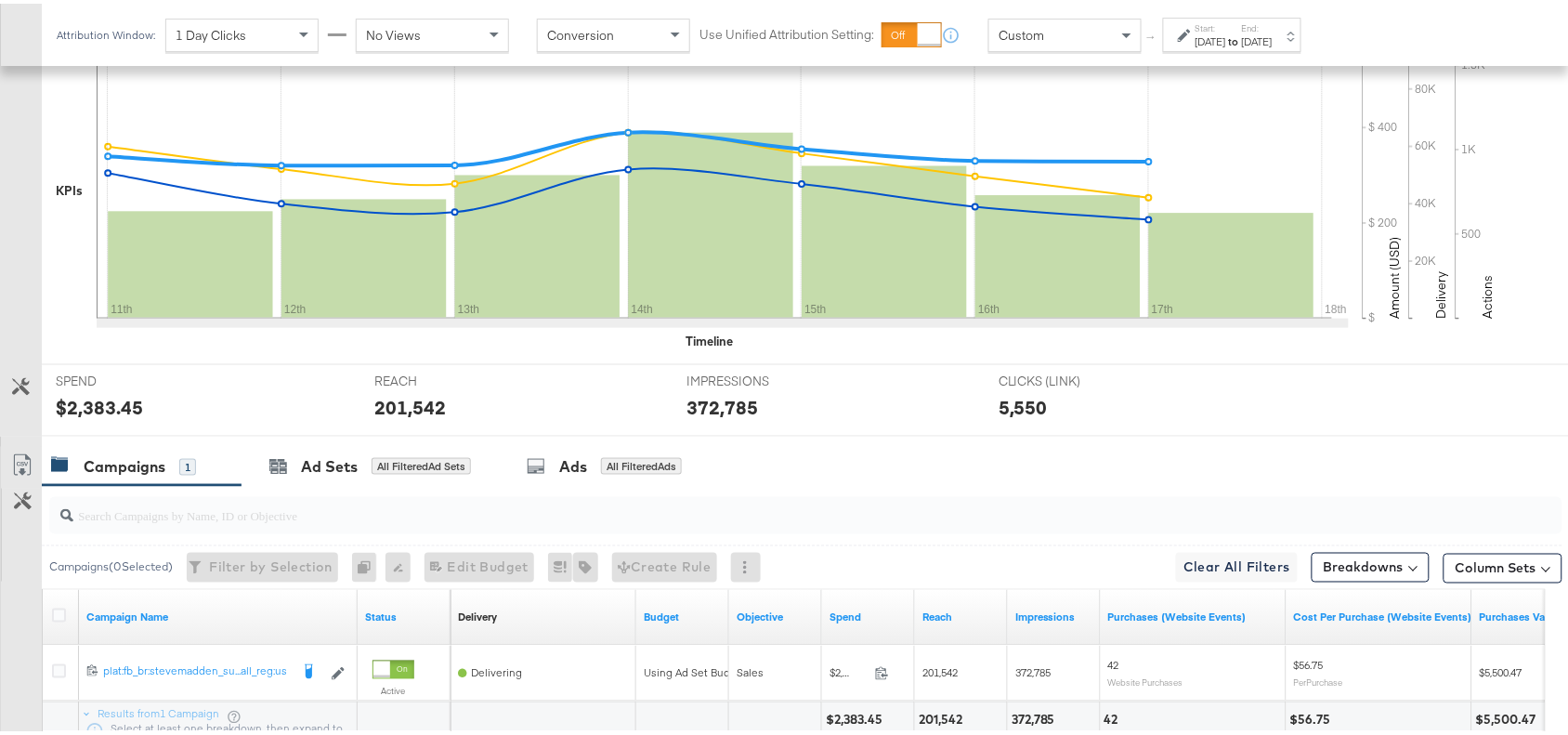
scroll to position [652, 0]
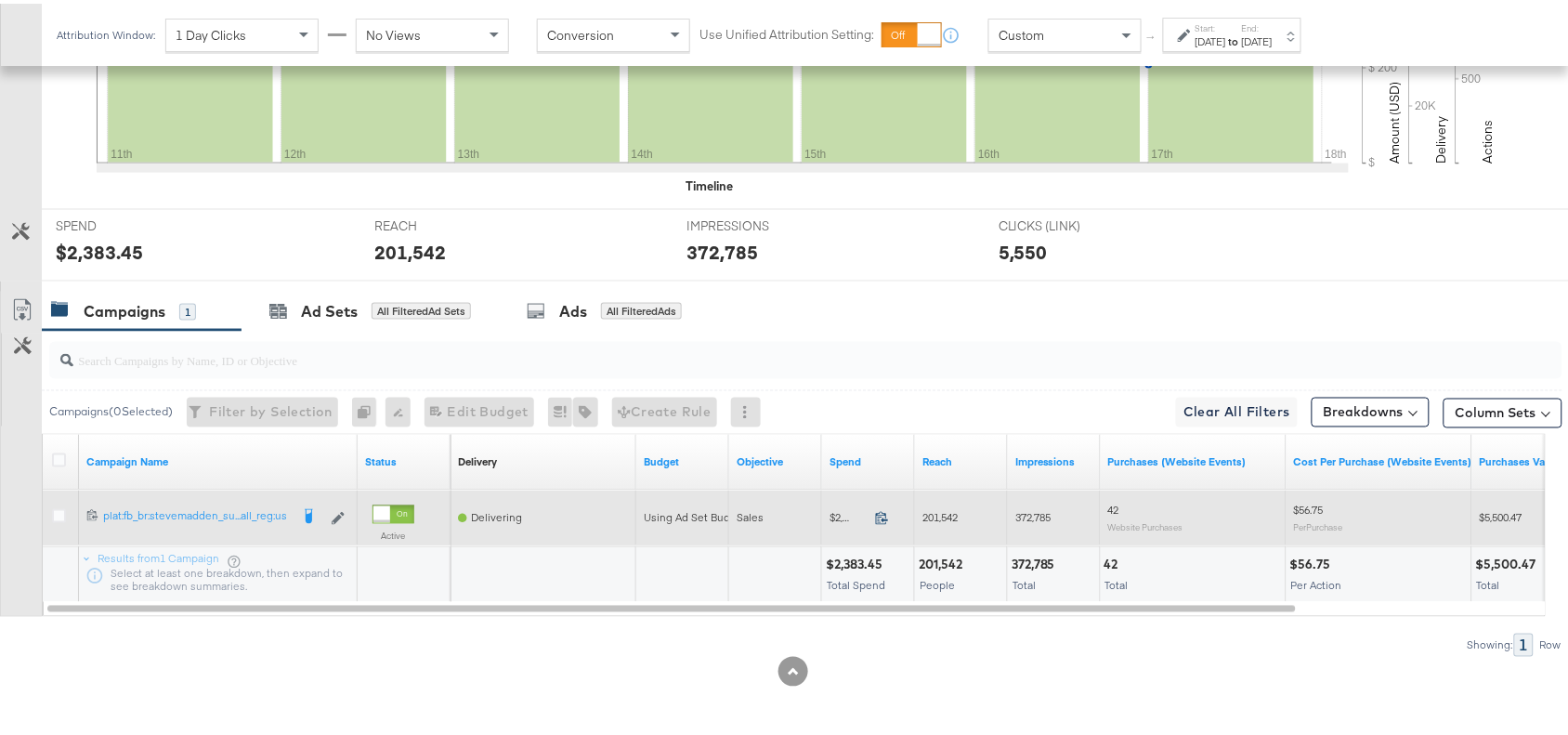
click at [879, 519] on icon at bounding box center [882, 514] width 14 height 14
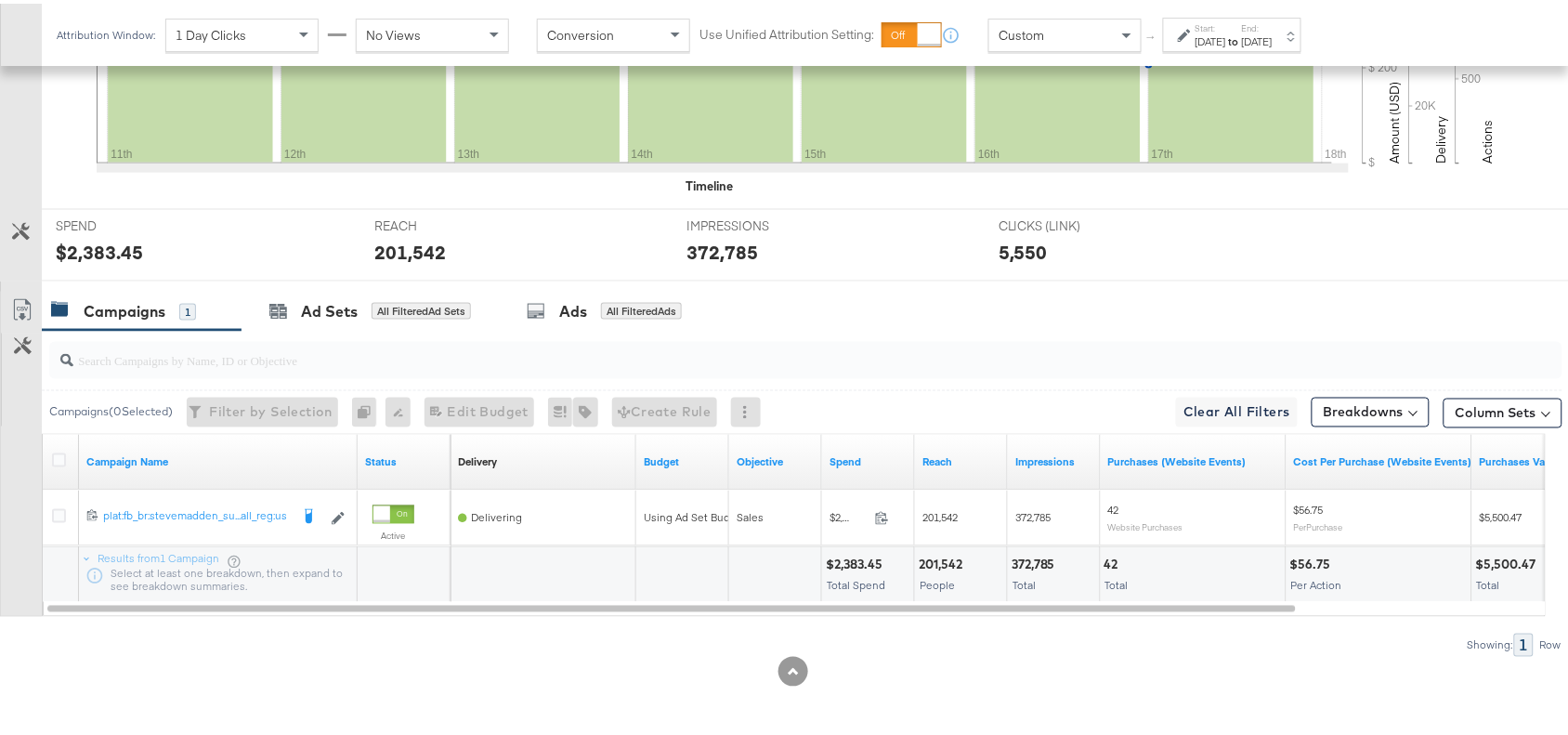
click at [1047, 564] on div "372,785" at bounding box center [1036, 561] width 49 height 18
copy div "372,785"
click at [1047, 564] on div "372,785" at bounding box center [1036, 561] width 49 height 18
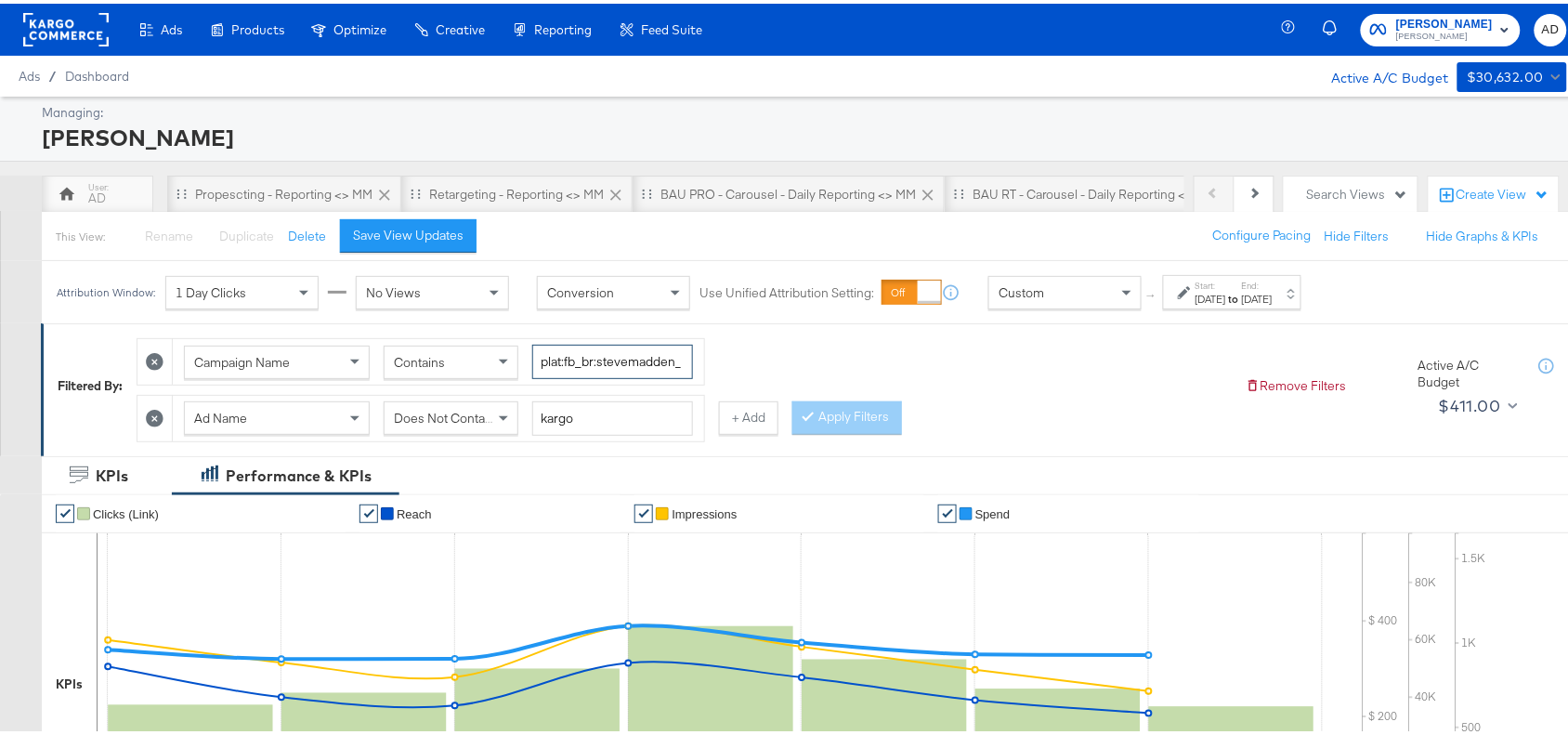
click at [597, 342] on input "plat:fb_br:stevemadden_subchan:paidsocial-asc_temp:buywithprime-prospecting_obj…" at bounding box center [612, 358] width 161 height 35
paste input "retargetingDPAs"
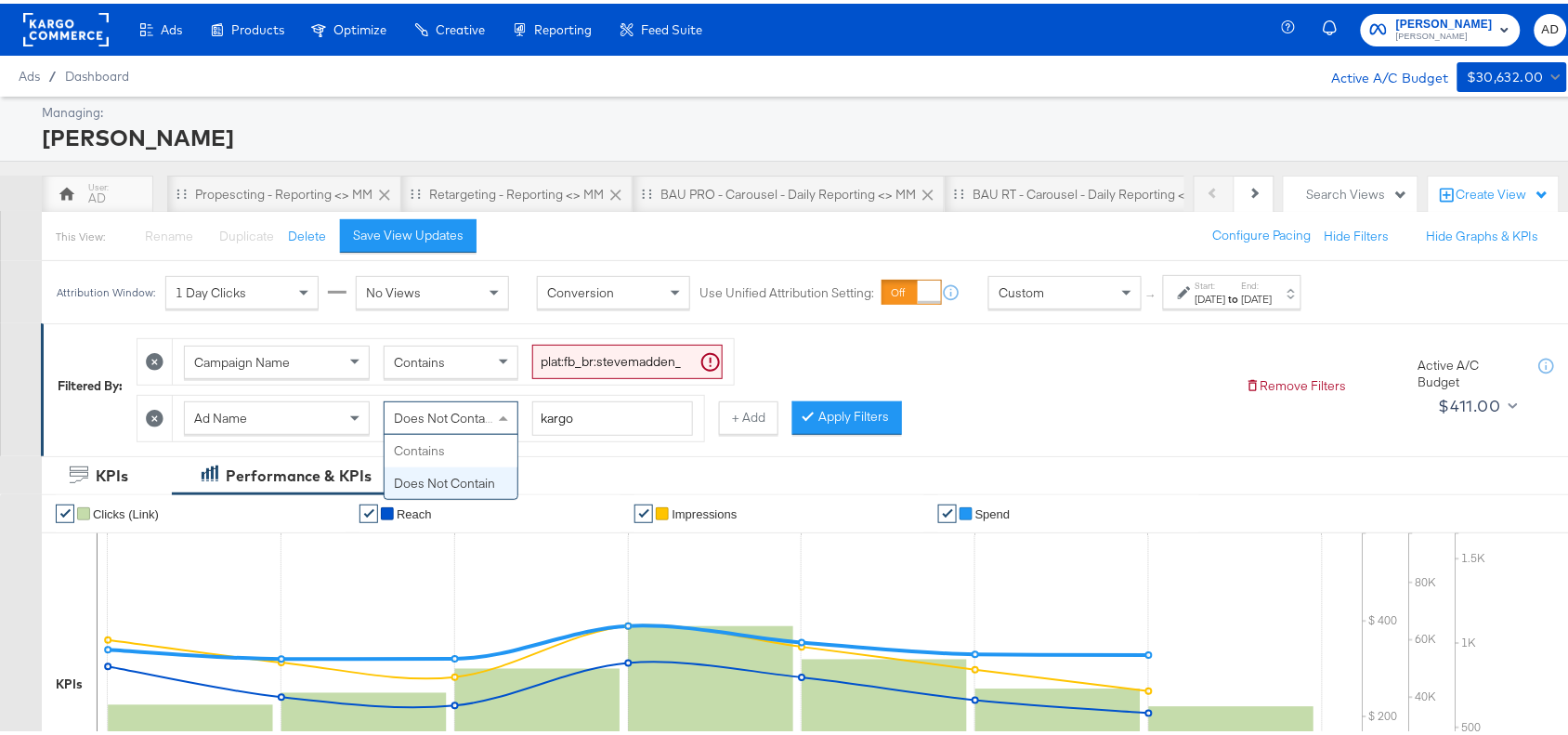
click at [432, 428] on div "Does Not Contain" at bounding box center [451, 414] width 133 height 32
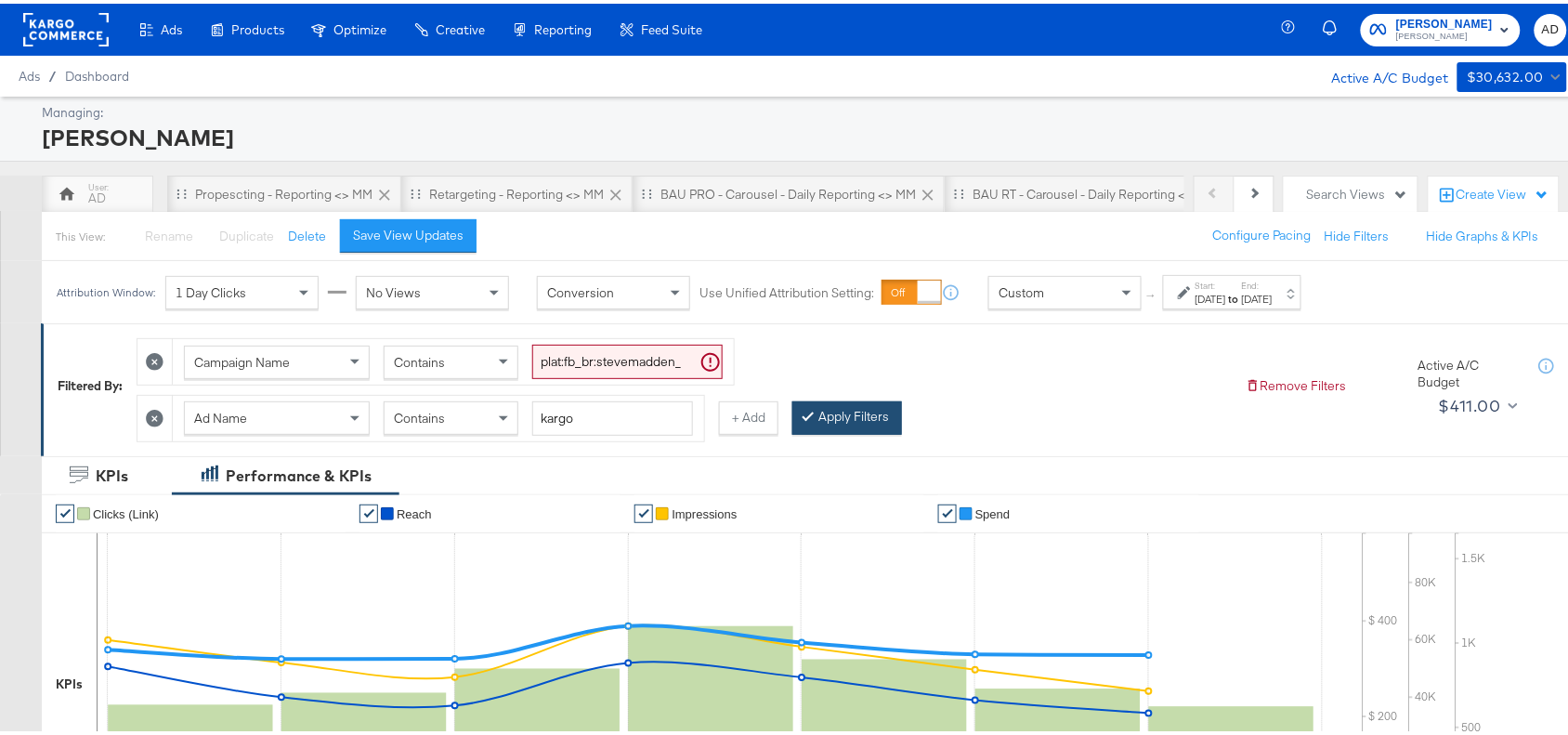
click at [887, 413] on button "Apply Filters" at bounding box center [846, 414] width 109 height 34
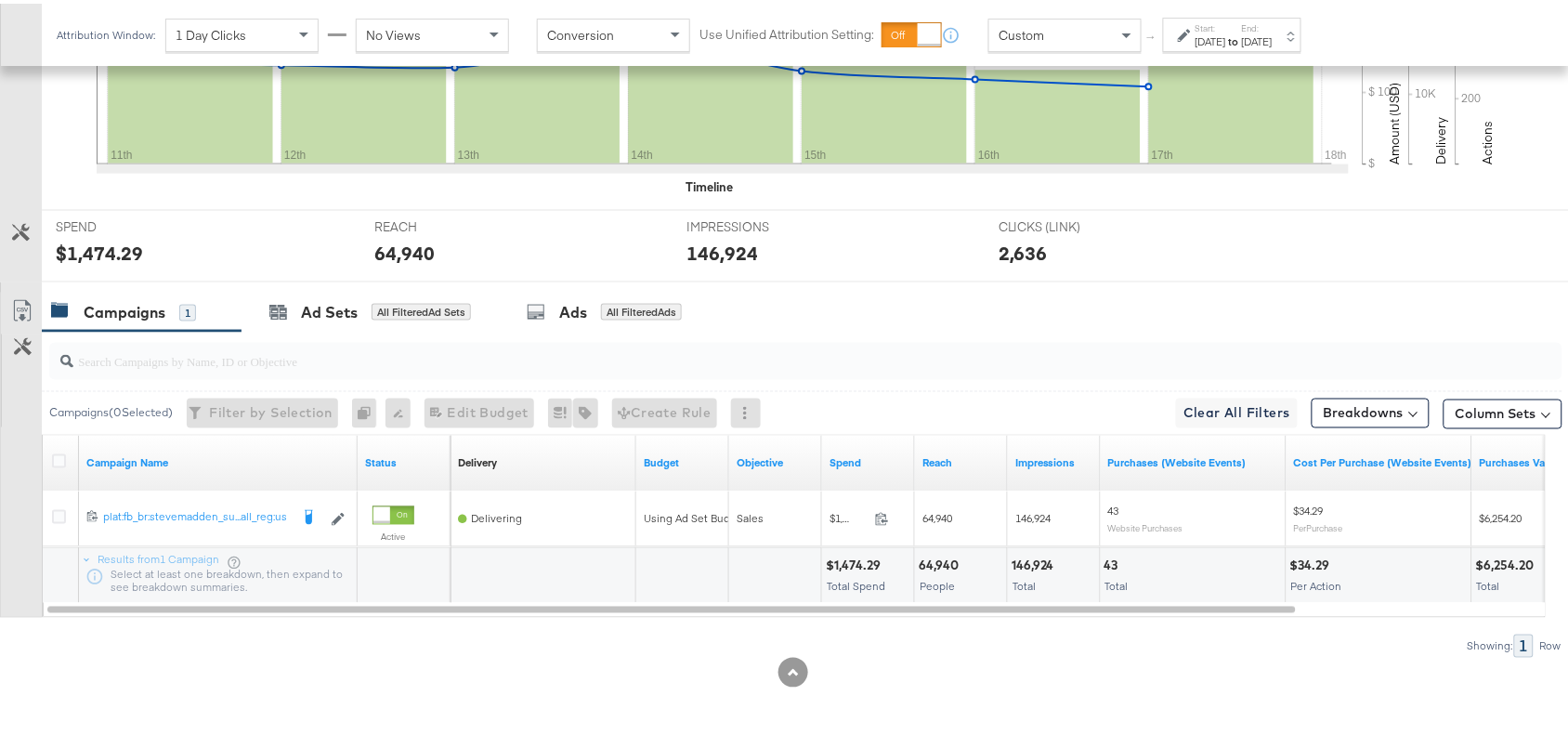
scroll to position [652, 0]
click at [1023, 557] on div "146,924" at bounding box center [1035, 561] width 48 height 18
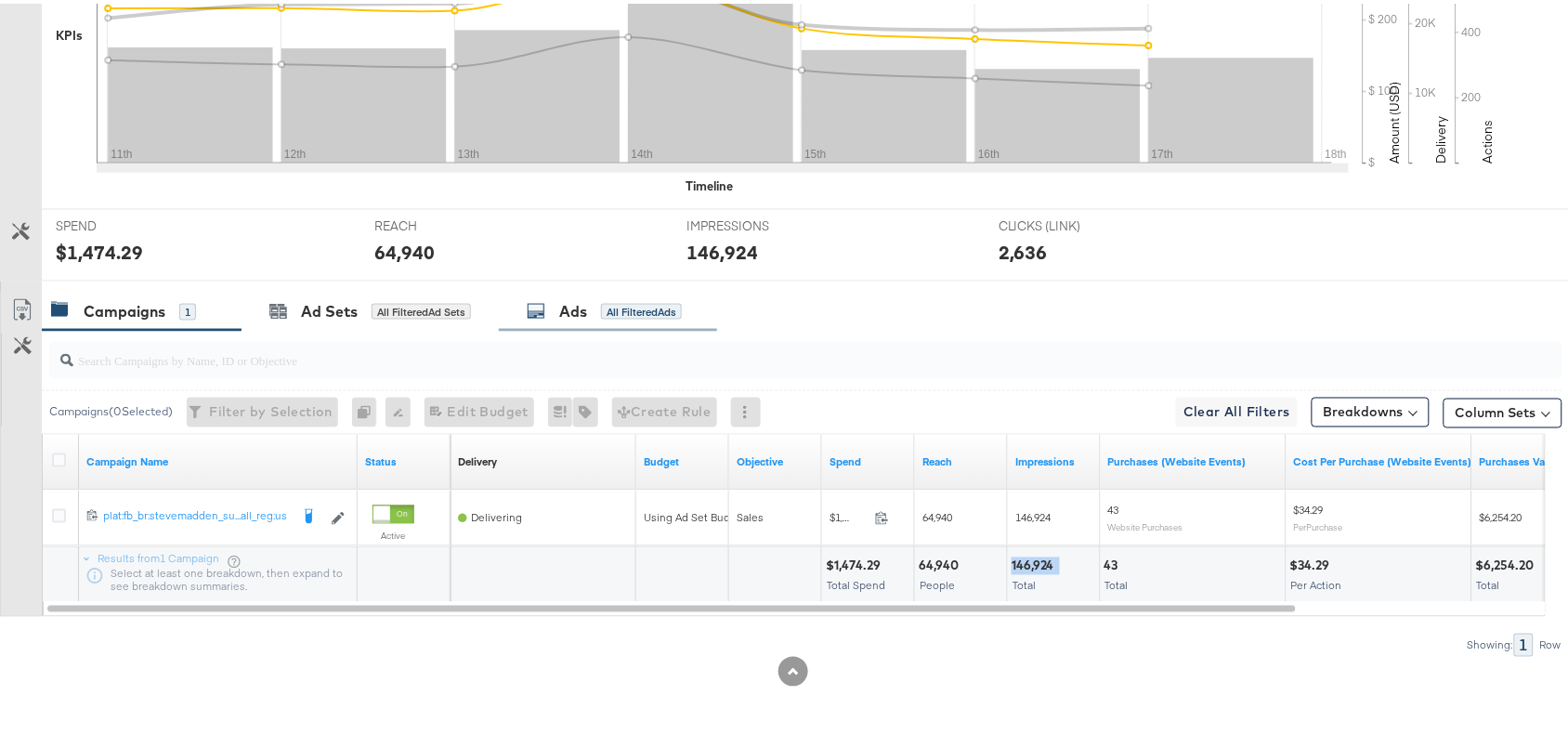
scroll to position [212, 0]
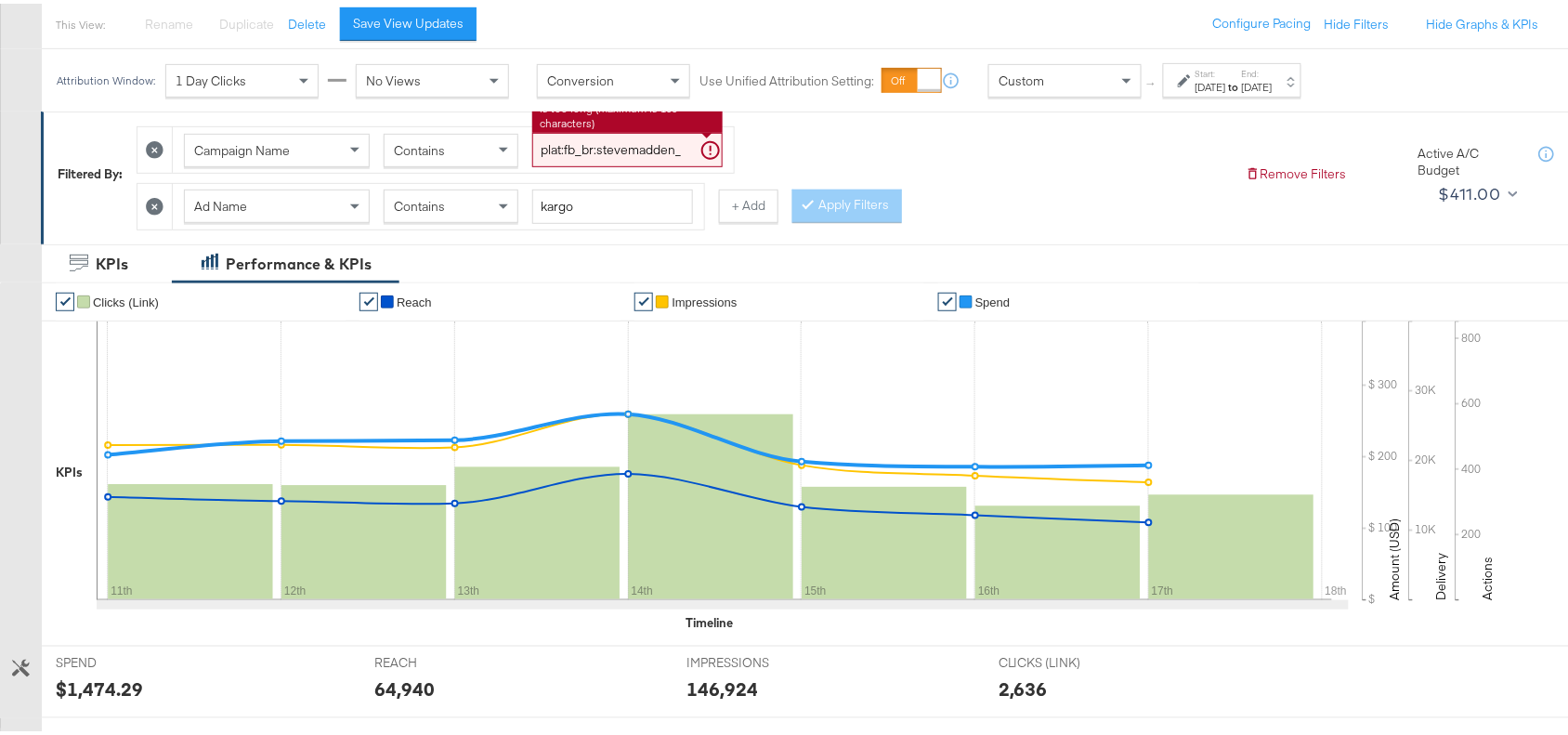
click at [611, 139] on input "plat:fb_br:stevemadden_subchan:paidsocial-asc_temp:buywithprime-retargetingDPAs…" at bounding box center [627, 146] width 190 height 35
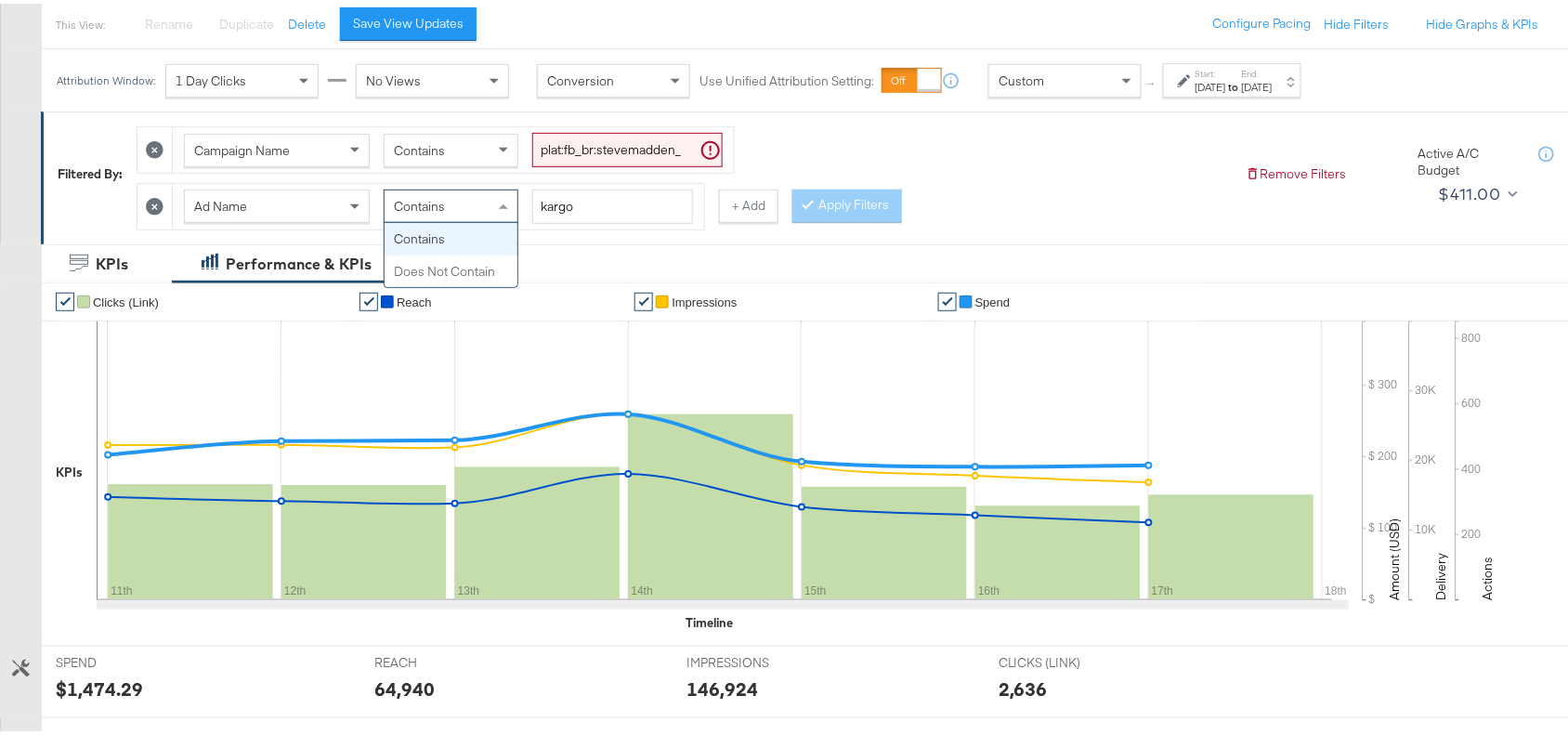
click at [454, 196] on div "Contains" at bounding box center [451, 202] width 133 height 32
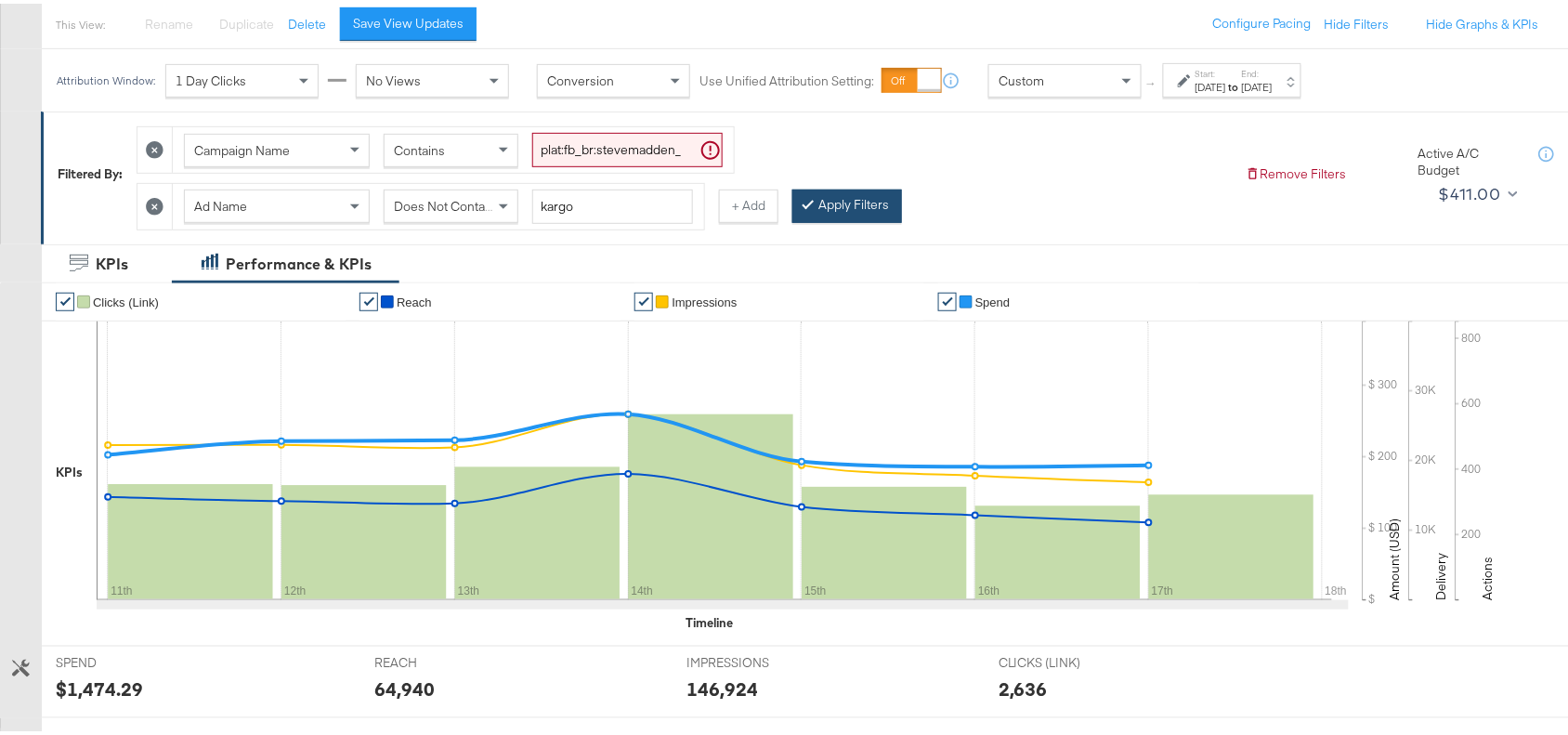
click at [842, 196] on button "Apply Filters" at bounding box center [846, 202] width 109 height 34
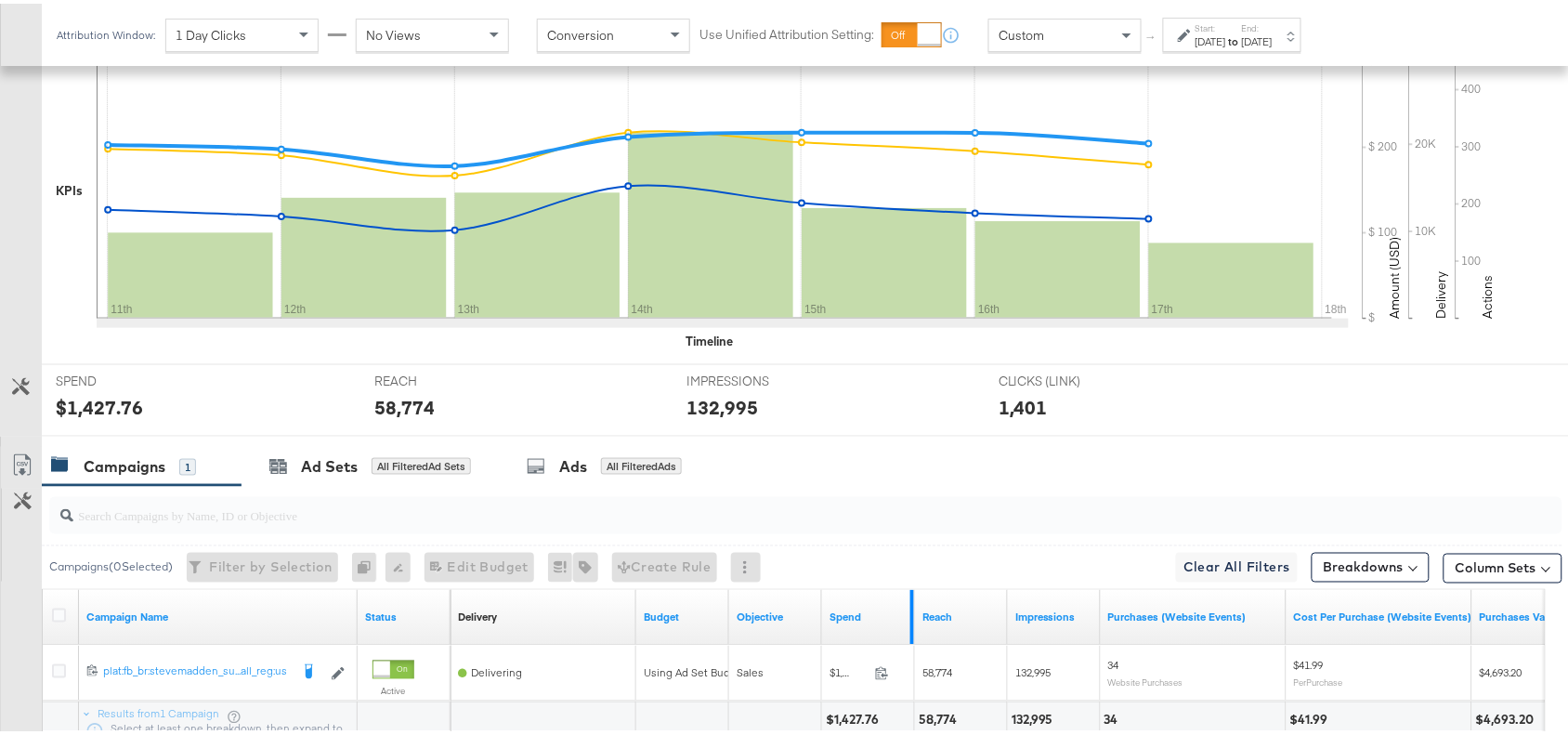
scroll to position [652, 0]
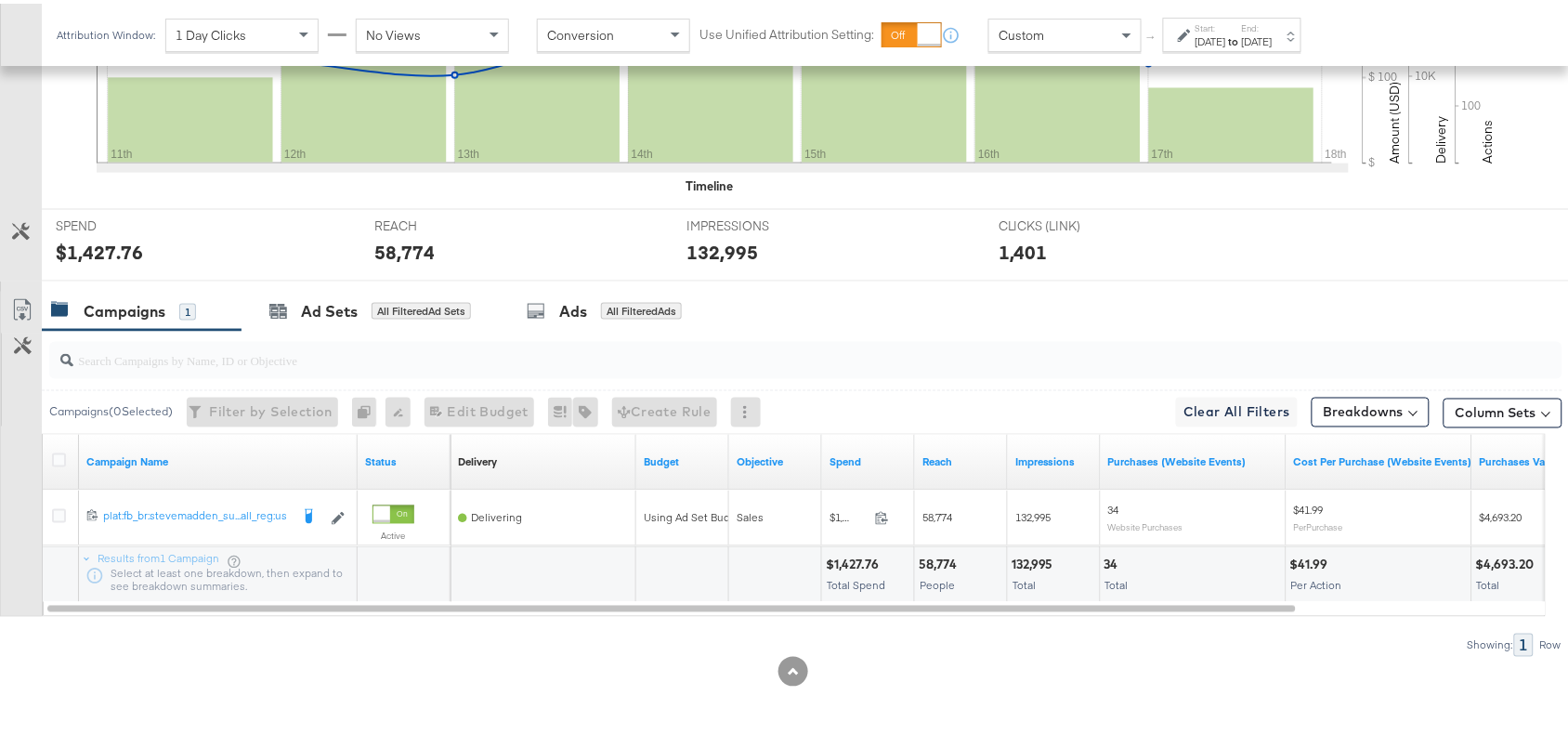
click at [1033, 566] on div "132,995" at bounding box center [1035, 561] width 47 height 18
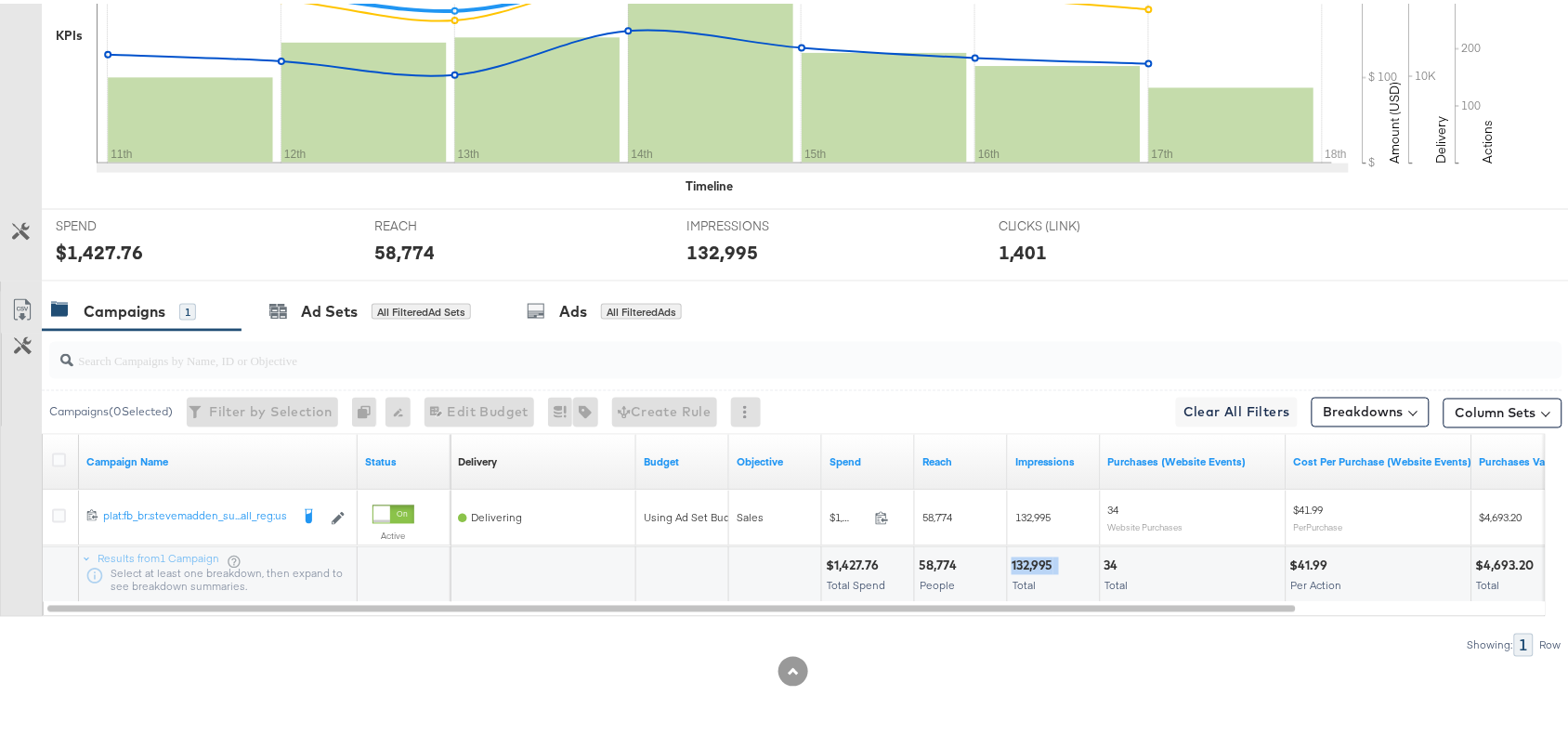
scroll to position [0, 0]
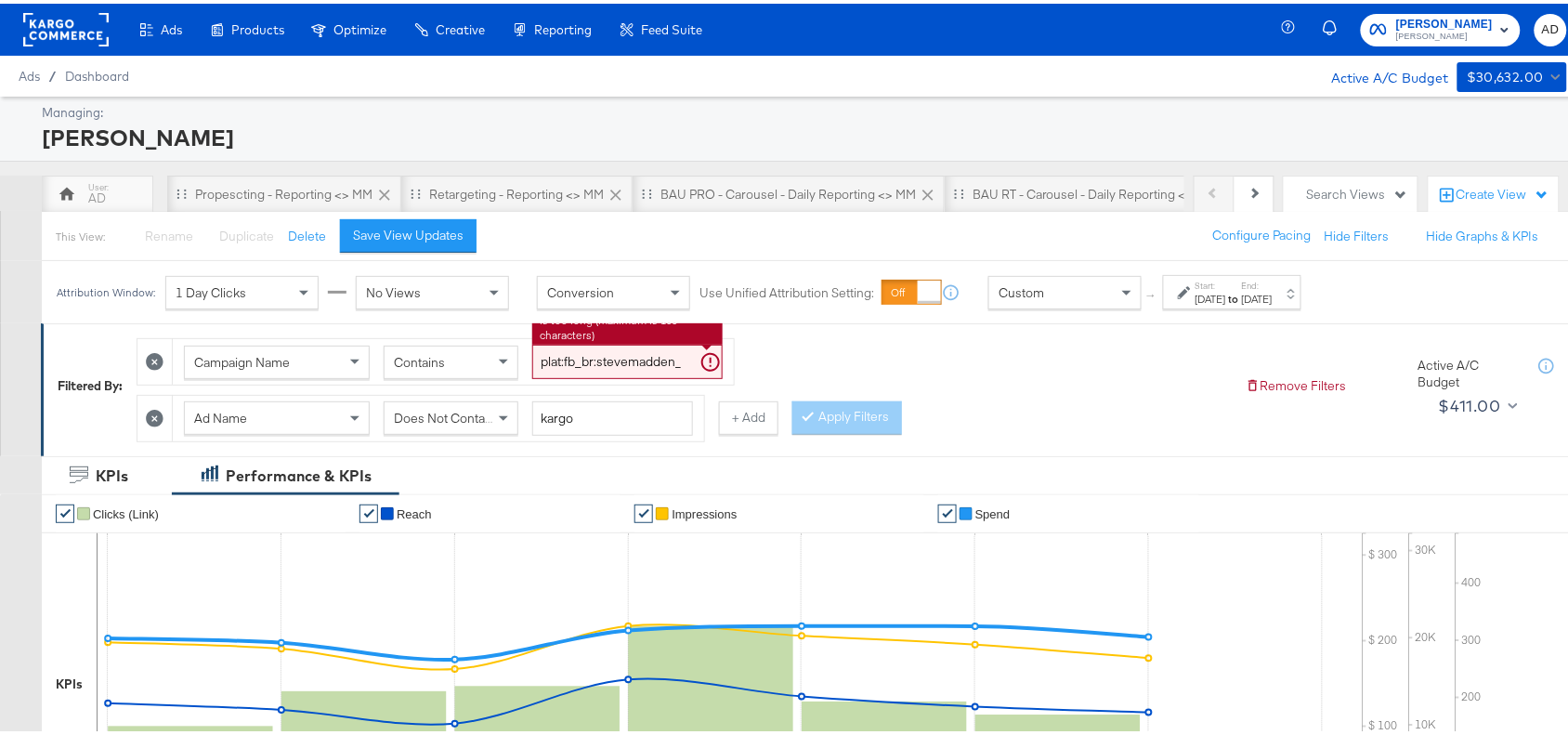
click at [617, 355] on input "plat:fb_br:stevemadden_subchan:paidsocial-asc_temp:buywithprime-retargetingDPAs…" at bounding box center [627, 358] width 190 height 35
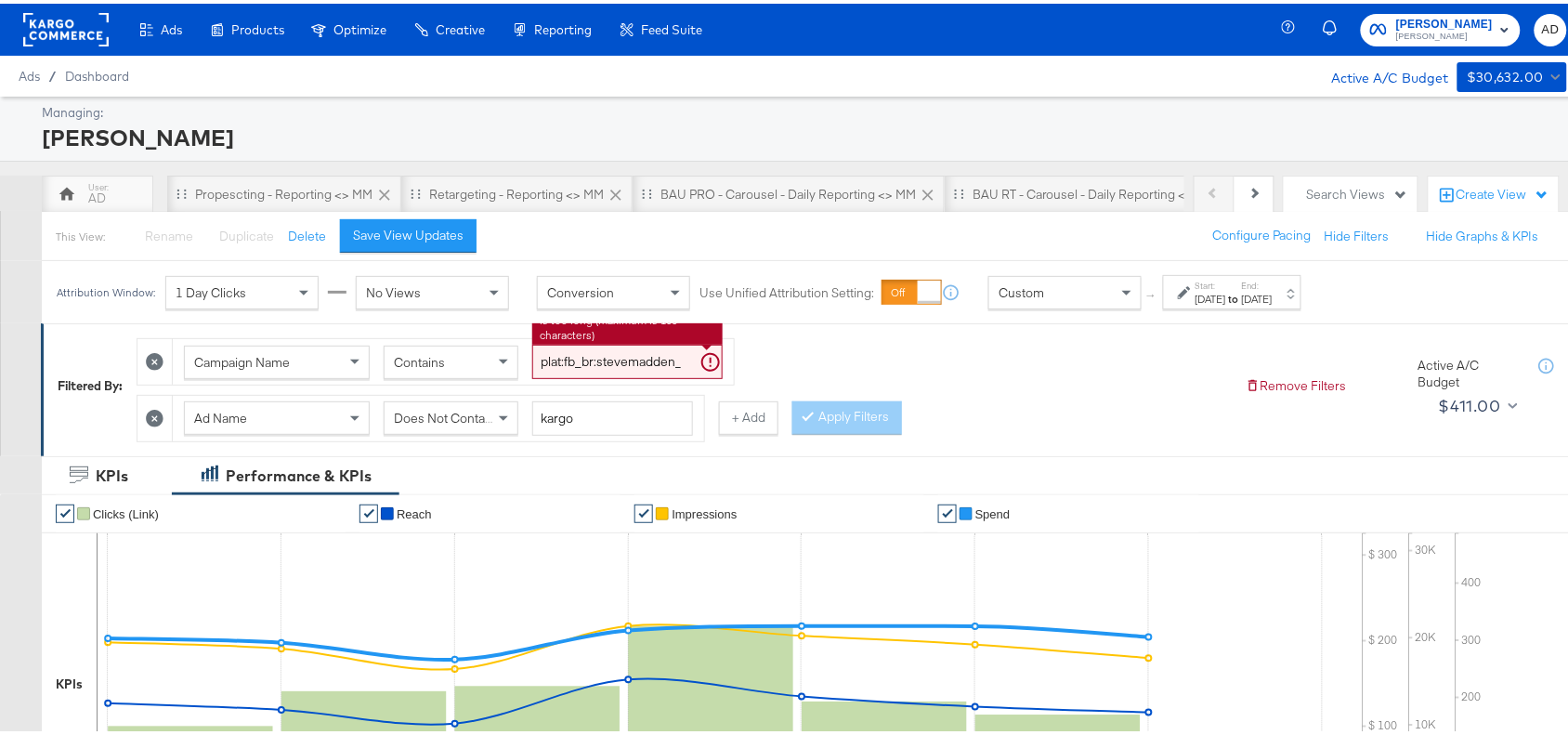
paste input "prospecting"
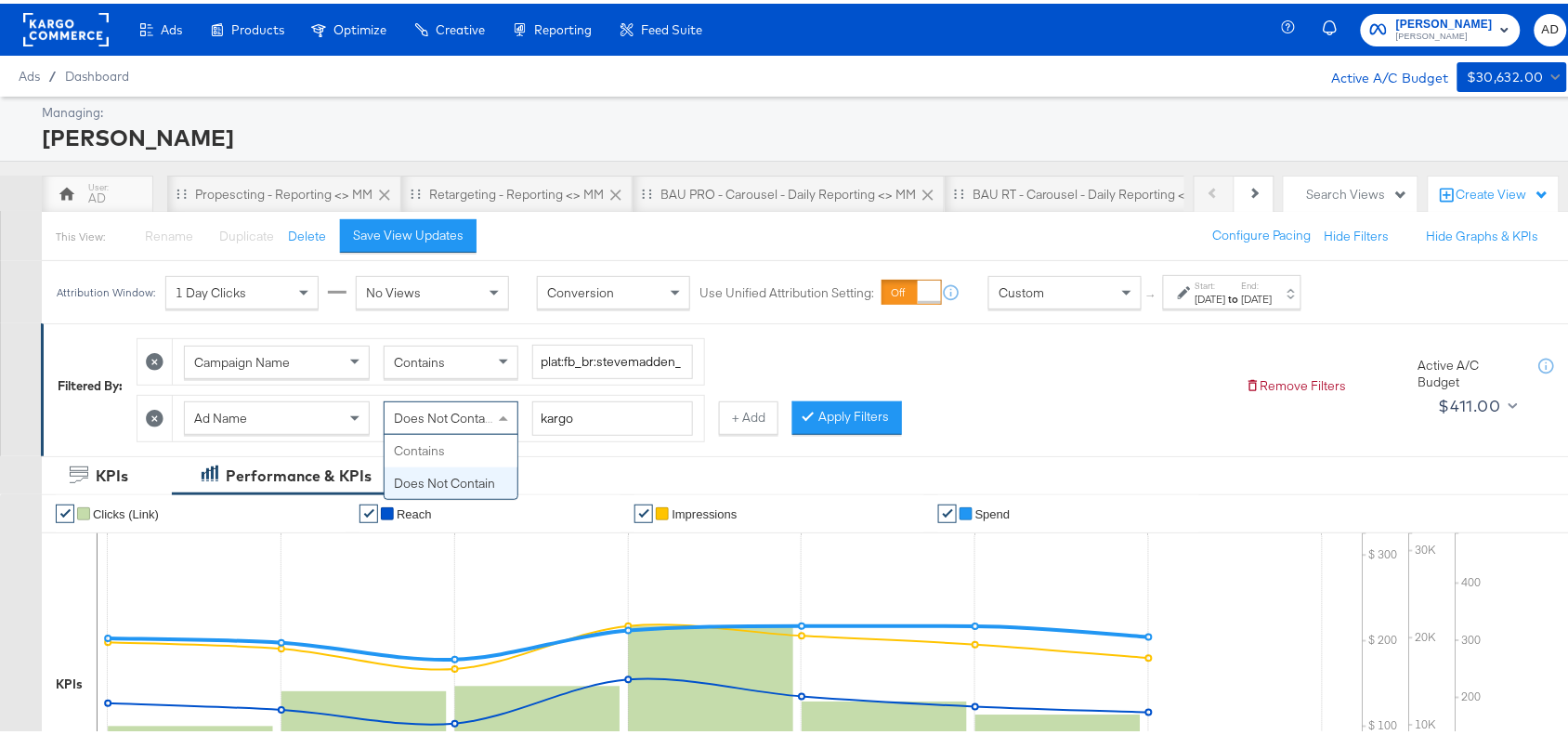
click at [489, 419] on span "Does Not Contain" at bounding box center [444, 414] width 102 height 17
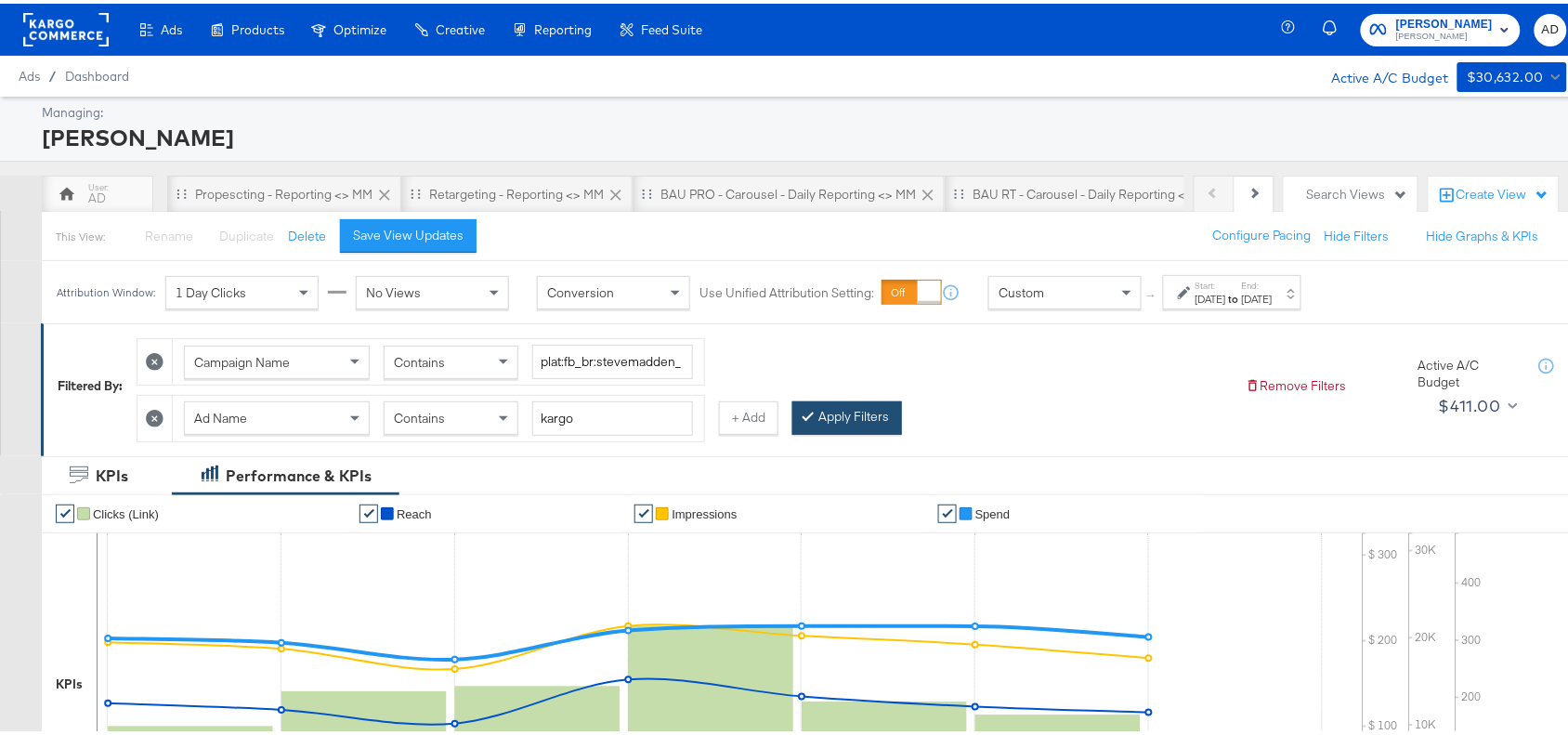
click at [852, 416] on button "Apply Filters" at bounding box center [846, 414] width 109 height 34
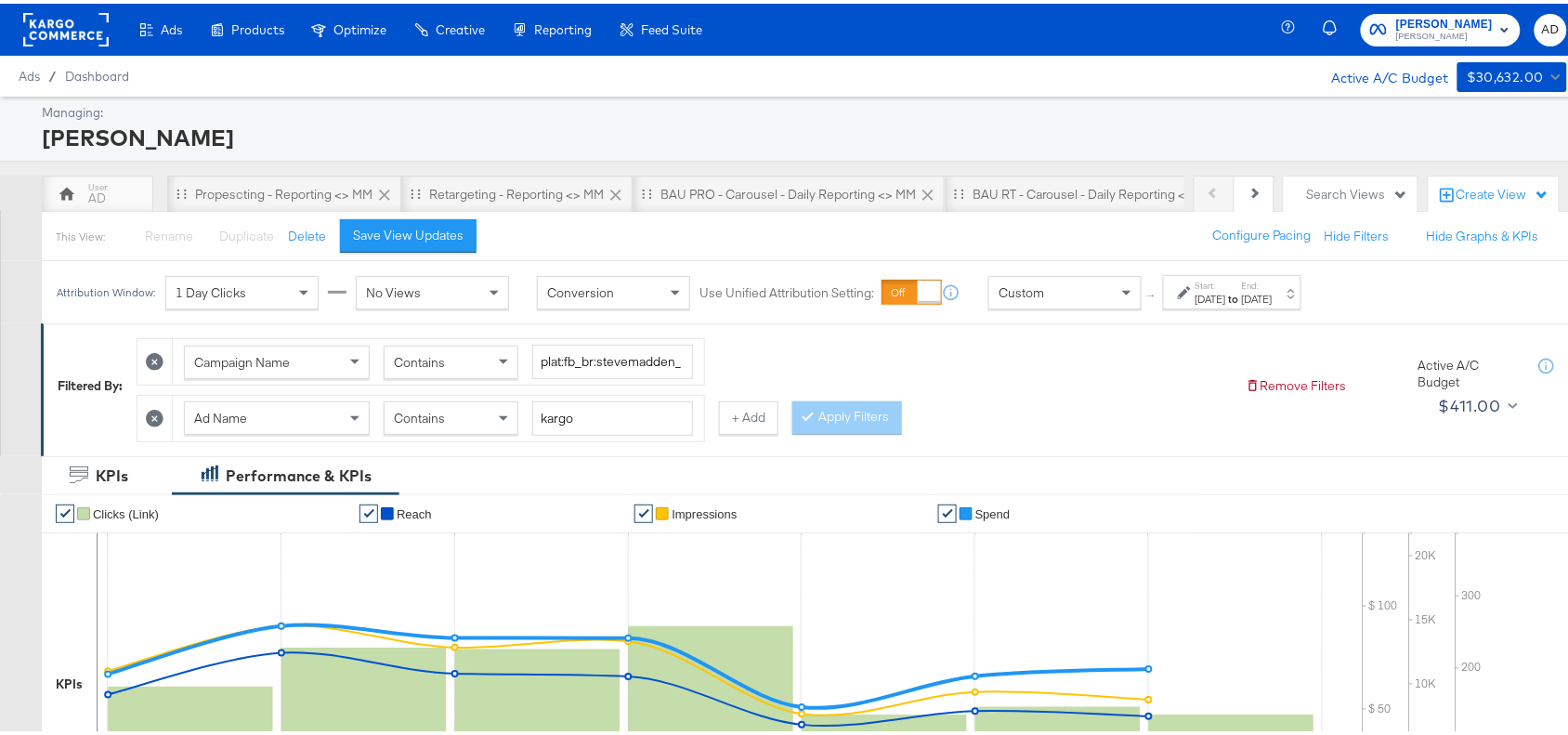
scroll to position [652, 0]
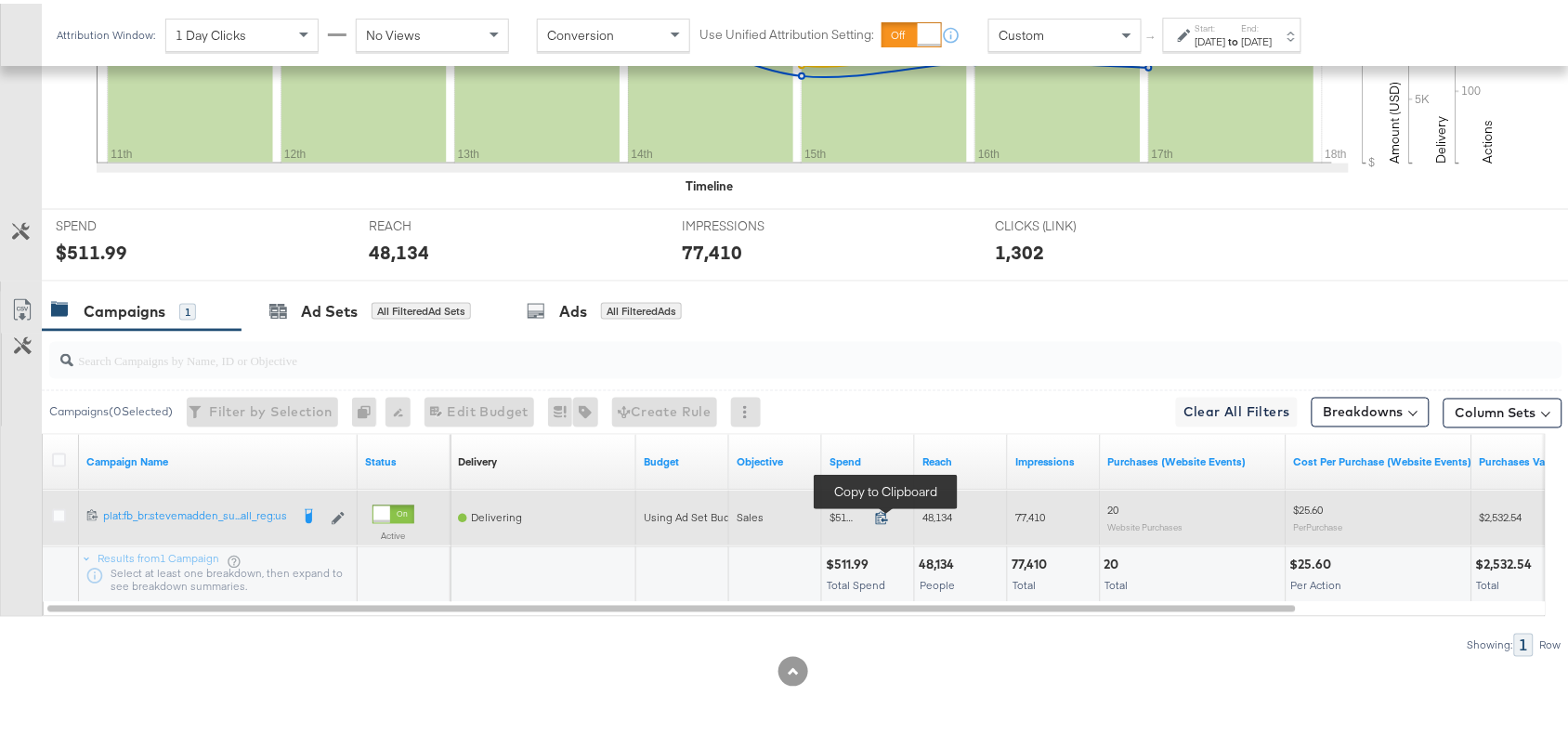
click at [886, 518] on icon at bounding box center [882, 514] width 12 height 13
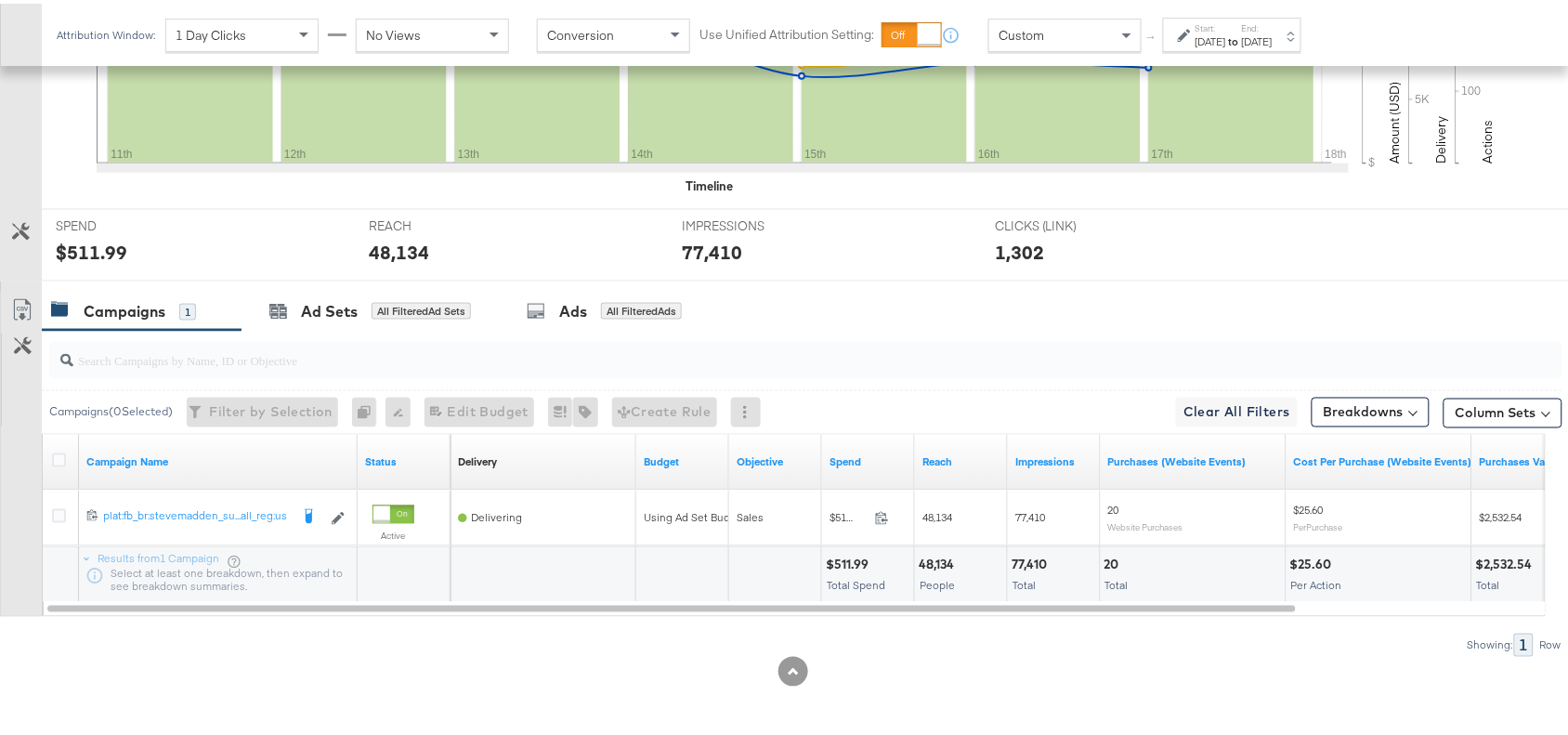
click at [1030, 560] on div "77,410" at bounding box center [1032, 561] width 40 height 18
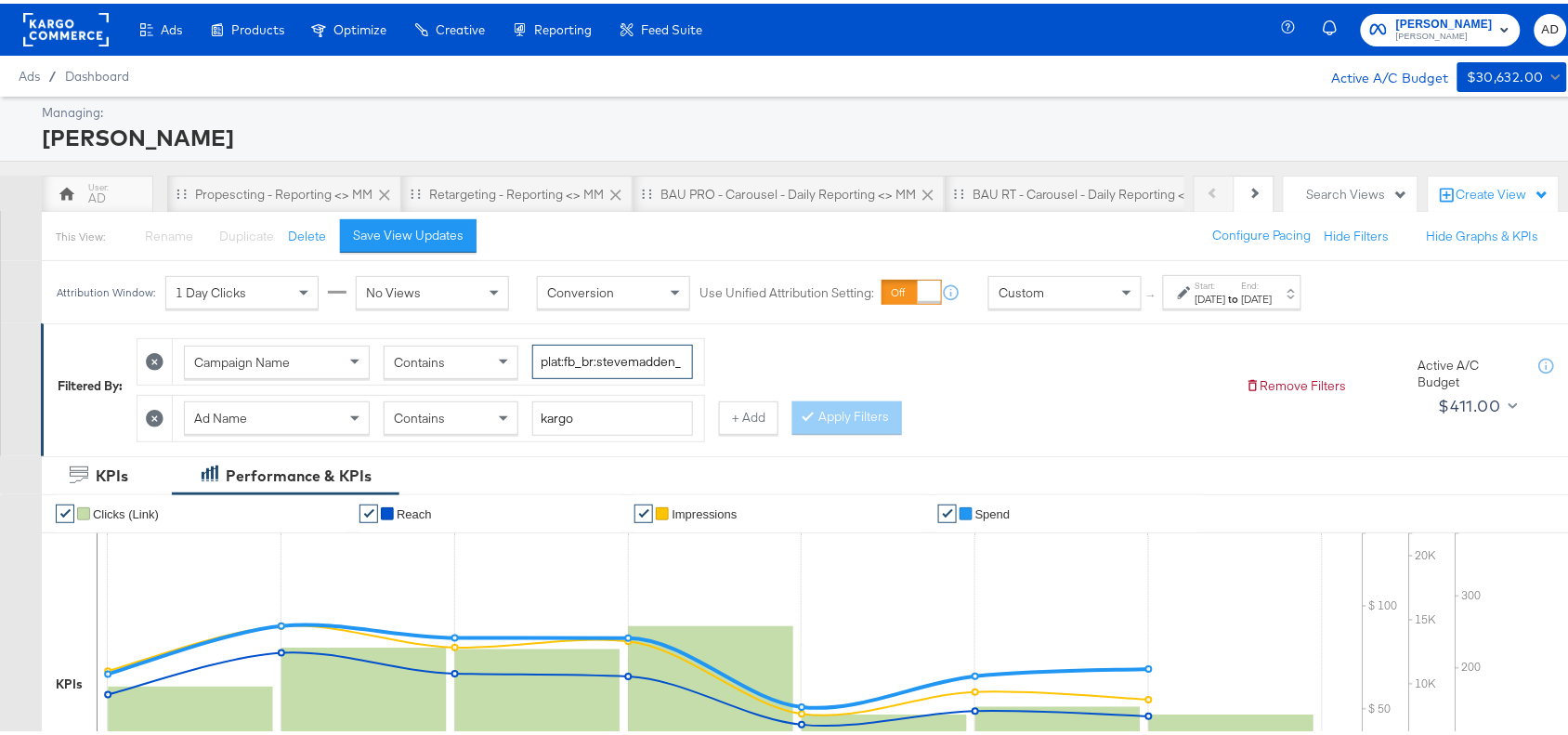
click at [610, 346] on input "plat:fb_br:stevemadden_subchan:paidsocial-asc_temp:buywithprime-prospecting_obj…" at bounding box center [612, 358] width 161 height 35
paste input "retargetingDPAs"
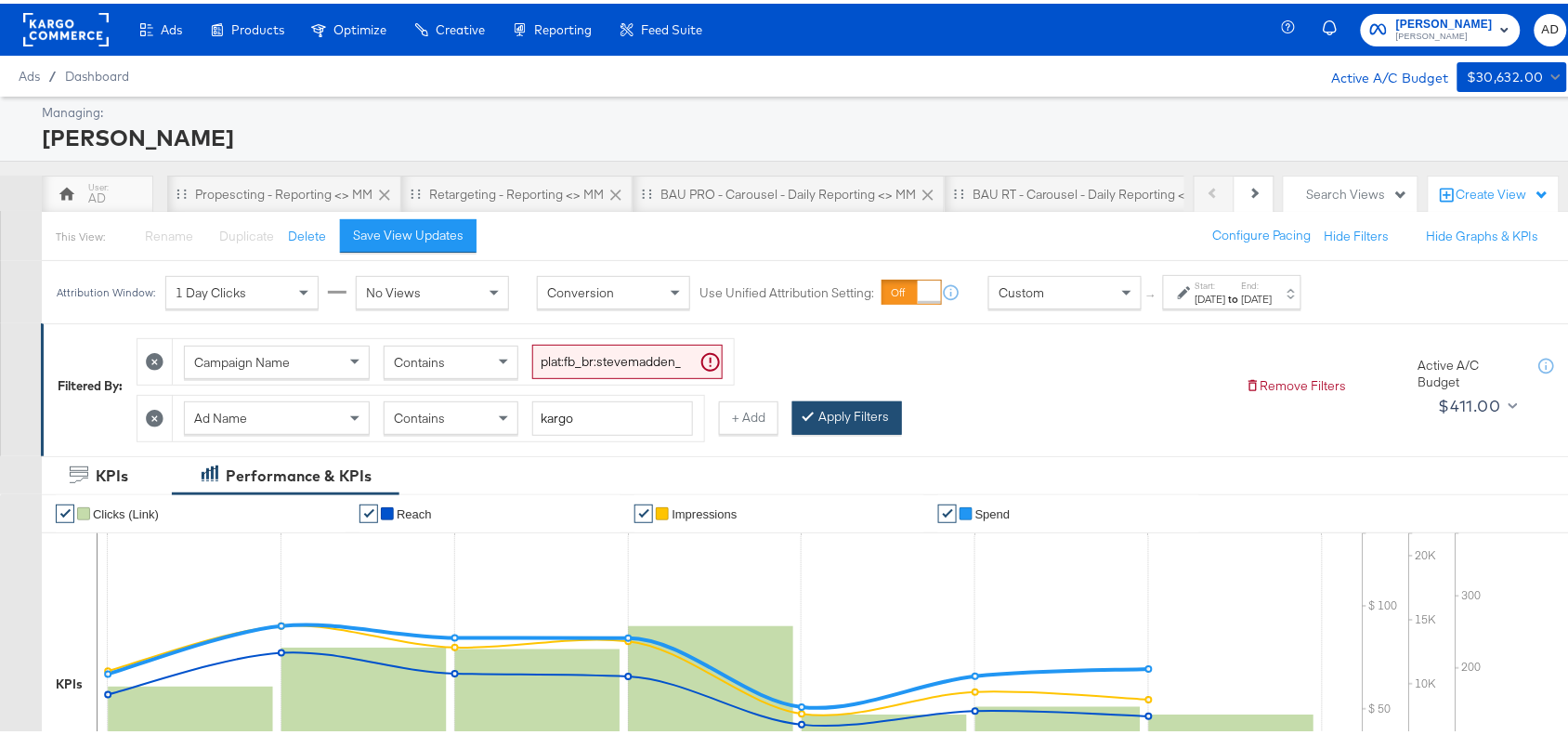
click at [845, 416] on button "Apply Filters" at bounding box center [846, 414] width 109 height 34
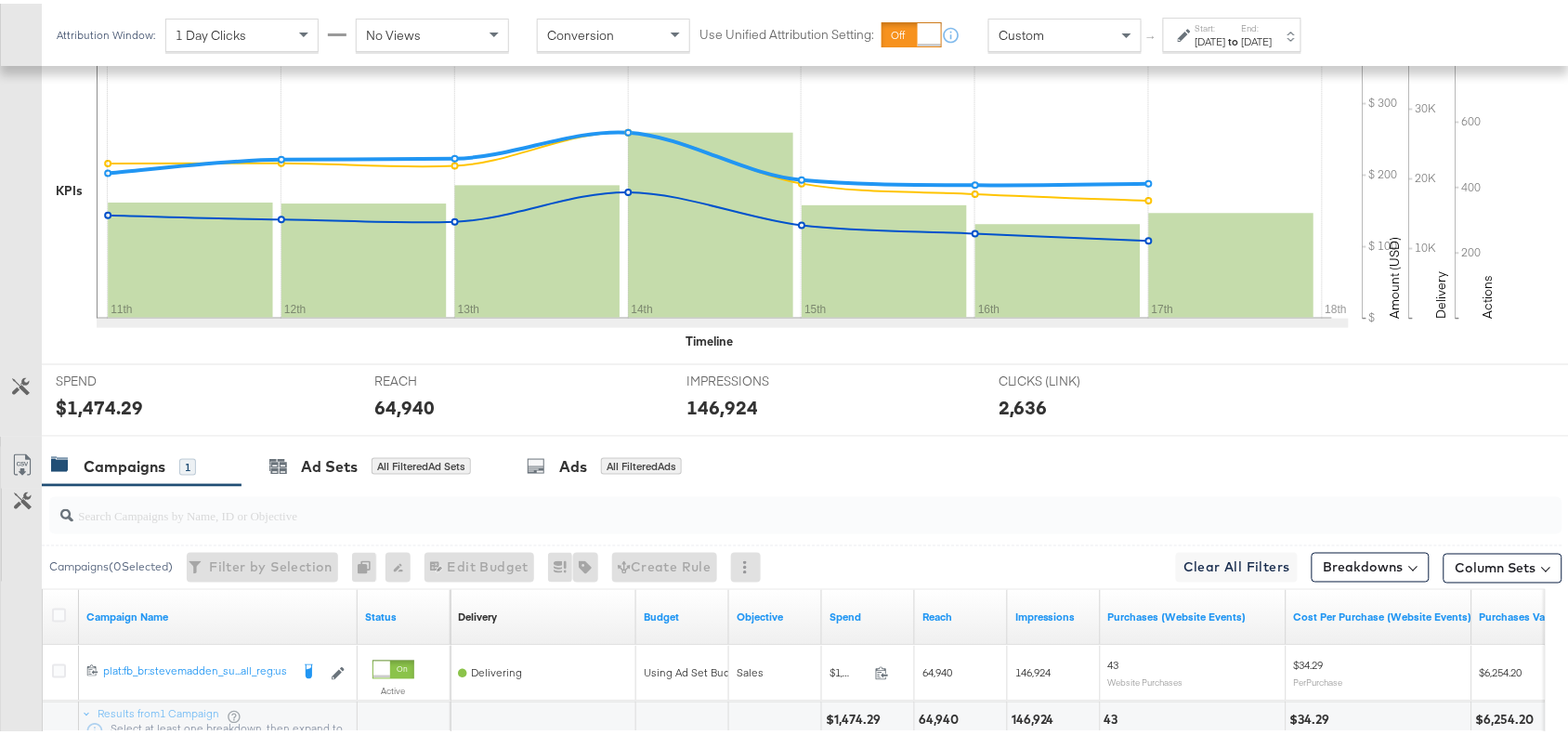
scroll to position [652, 0]
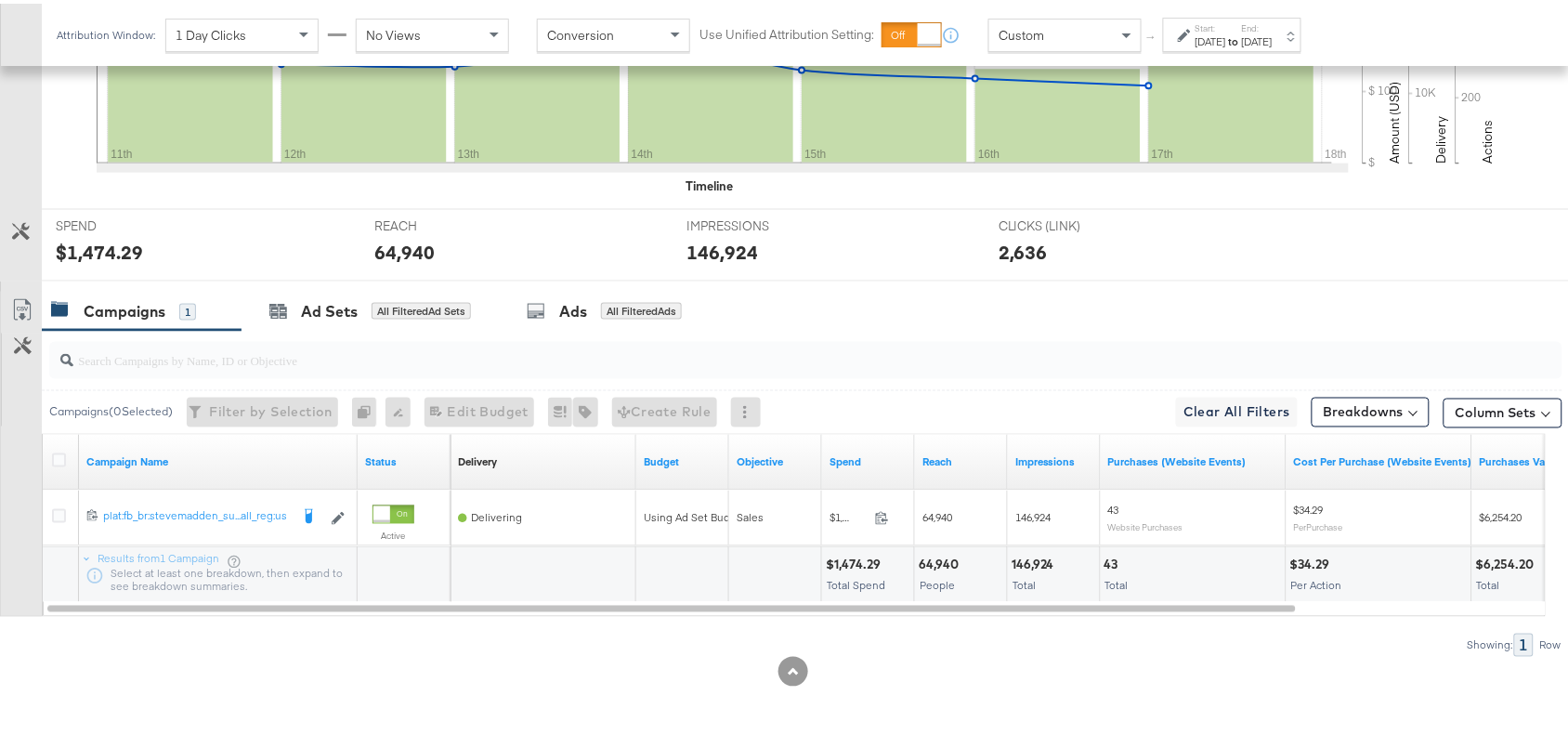
click at [860, 562] on div "$1,474.29" at bounding box center [855, 561] width 60 height 18
click at [1030, 559] on div "146,924" at bounding box center [1035, 561] width 48 height 18
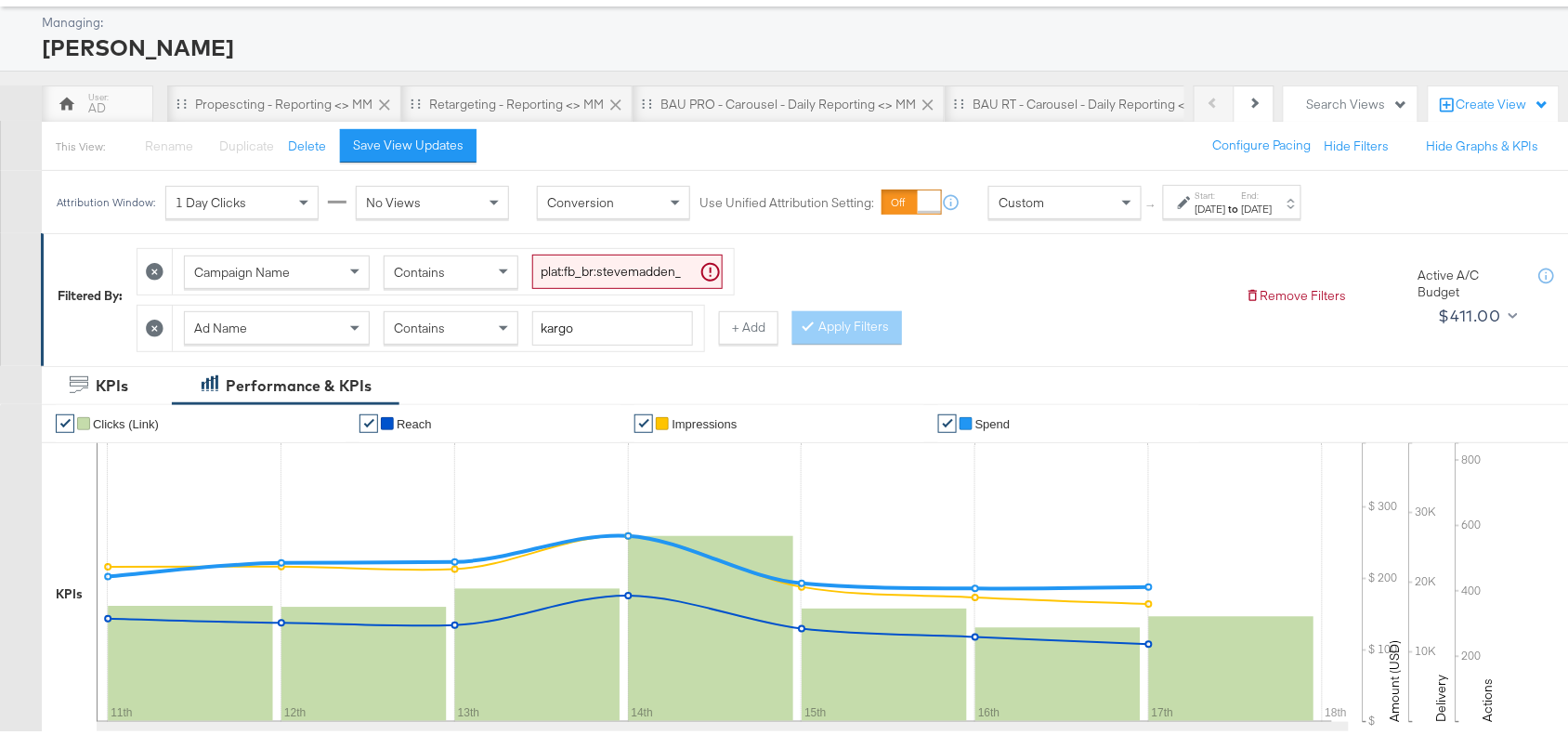
scroll to position [0, 0]
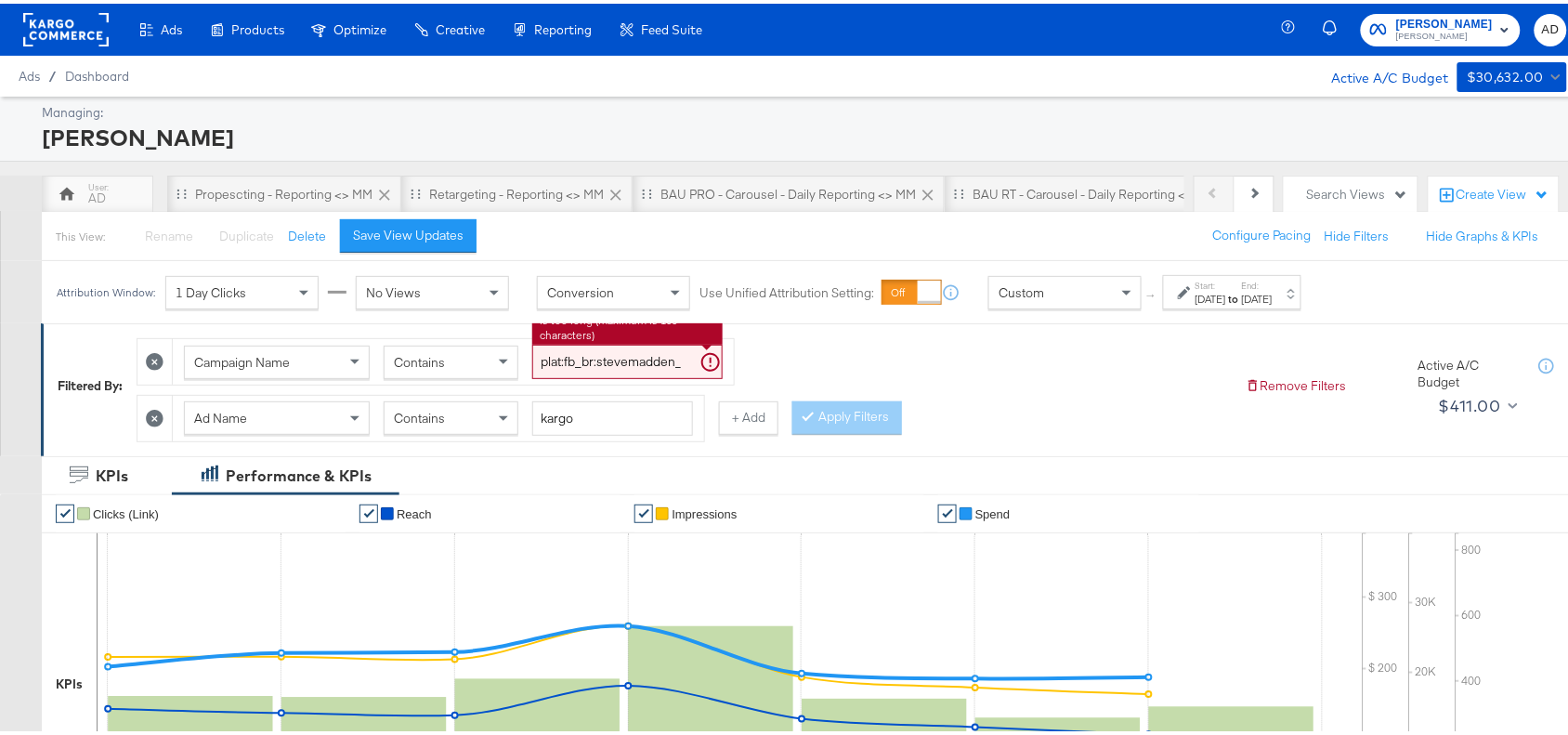
click at [598, 368] on input "plat:fb_br:stevemadden_subchan:paidsocial-asc_temp:buywithprime-retargetingDPAs…" at bounding box center [627, 358] width 190 height 35
paste input "evergreen-prospecting-2"
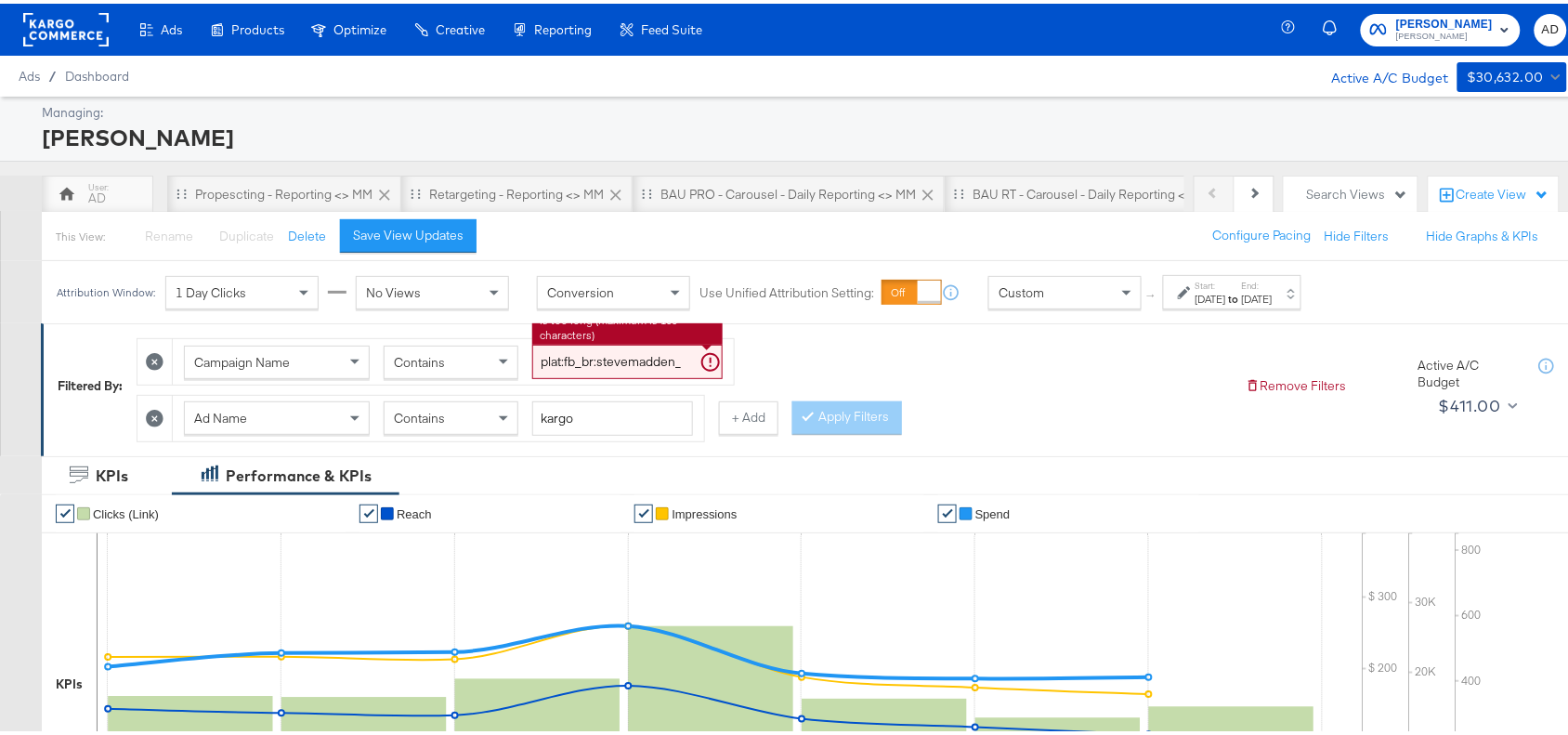
scroll to position [0, 447]
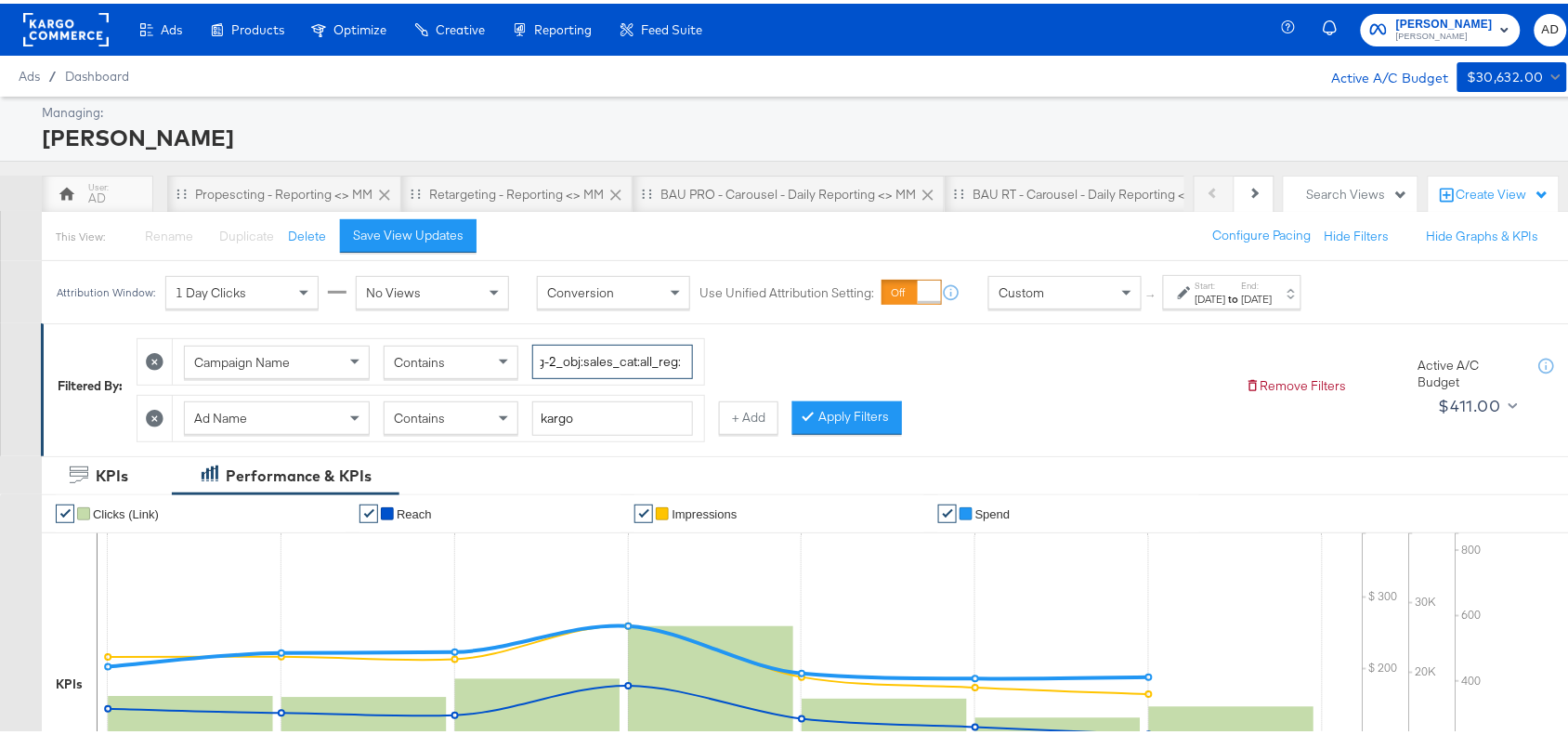
type input "plat:fb_br:stevemadden_subchan:paidsocial-asc_temp:evergreen-prospecting-2_obj:…"
click at [592, 421] on input "kargo" at bounding box center [612, 414] width 161 height 35
type input "k"
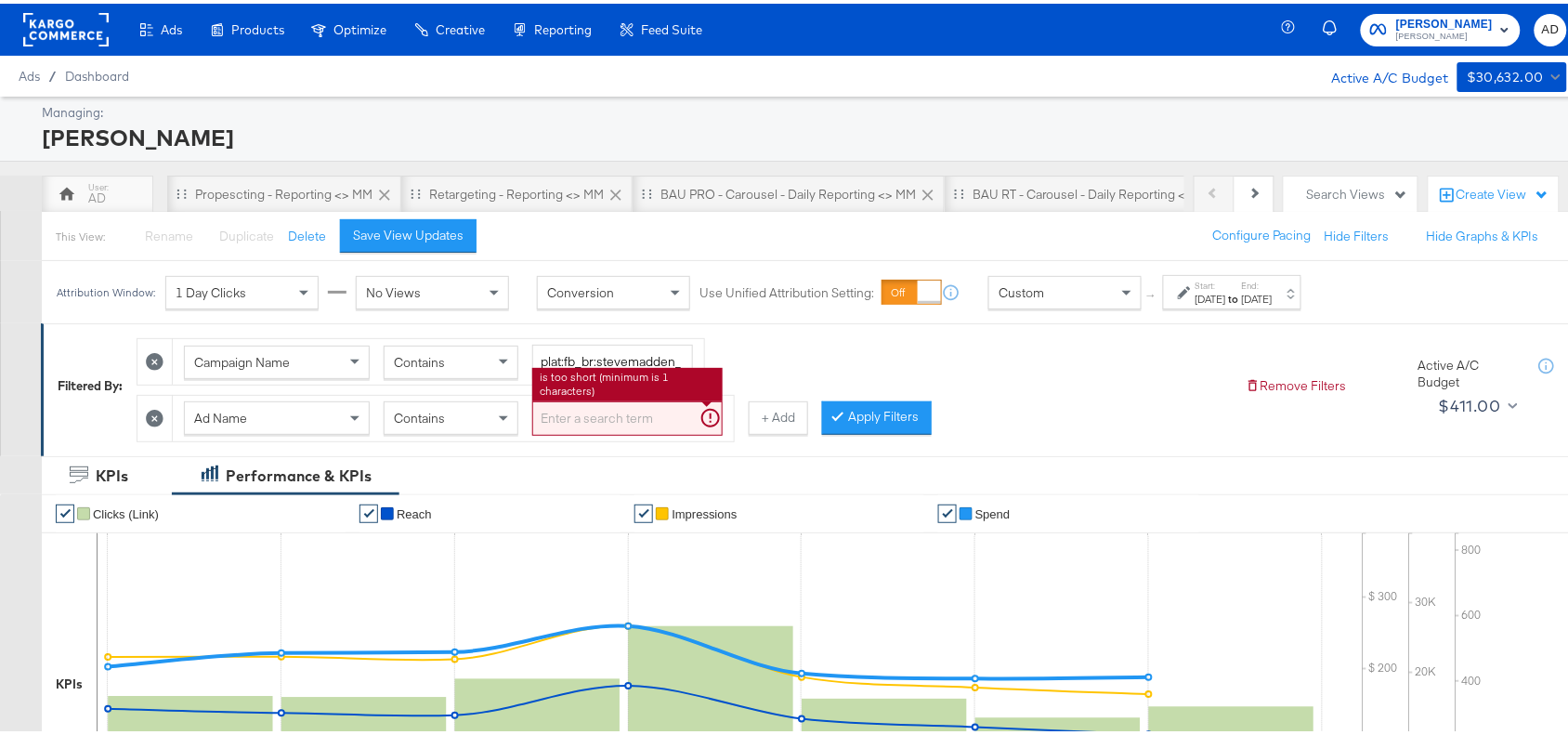
click at [647, 425] on input "search" at bounding box center [627, 414] width 190 height 35
paste input "cta:shopnow_prodft:starrating_copy:meetthestars-feb19-KARGO-multiimage_lp:plp_a…"
type input "cta:shopnow_prodft:starrating_copy:meetthestars-feb19-KARGO-multiimage_lp:plp_a…"
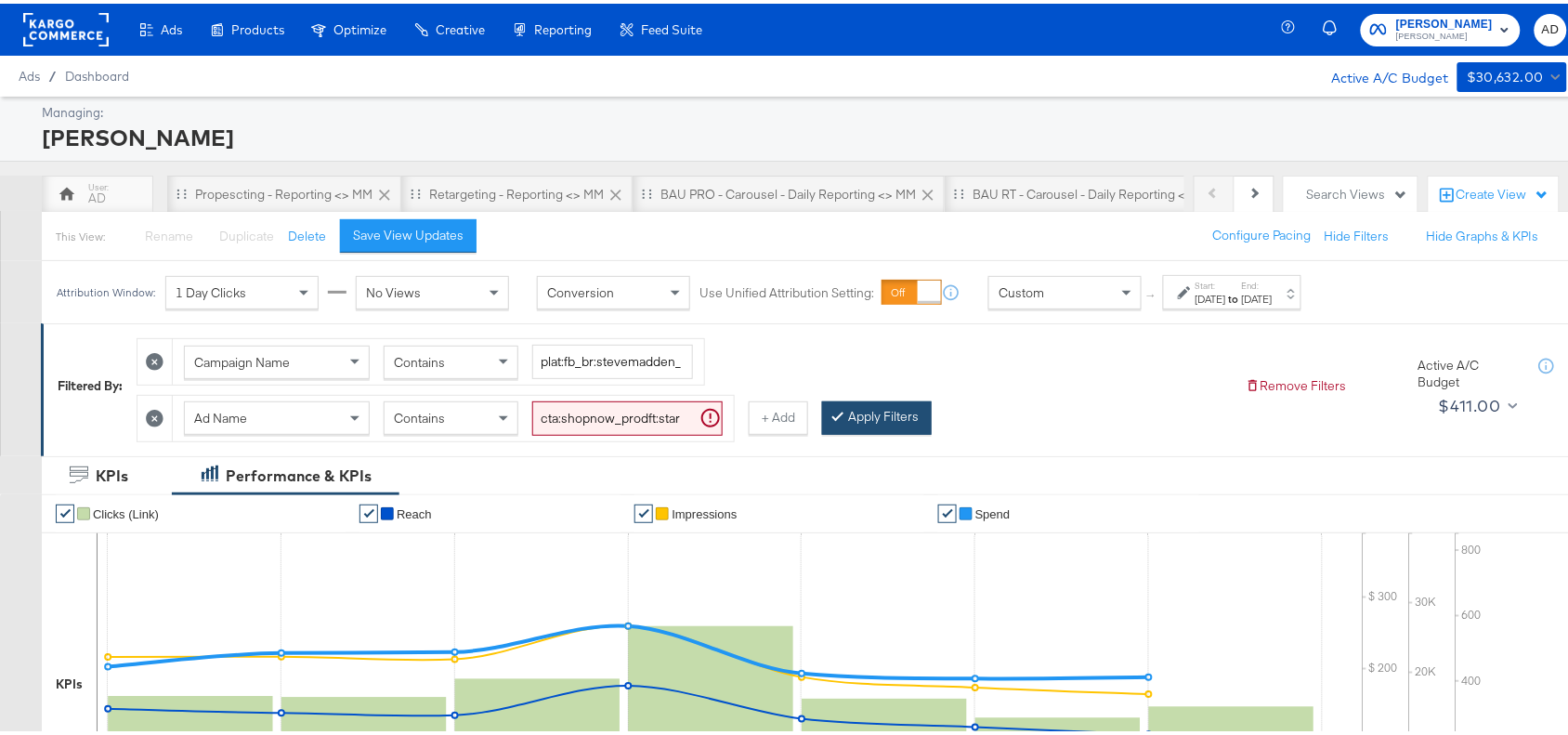
click at [898, 415] on button "Apply Filters" at bounding box center [876, 414] width 109 height 34
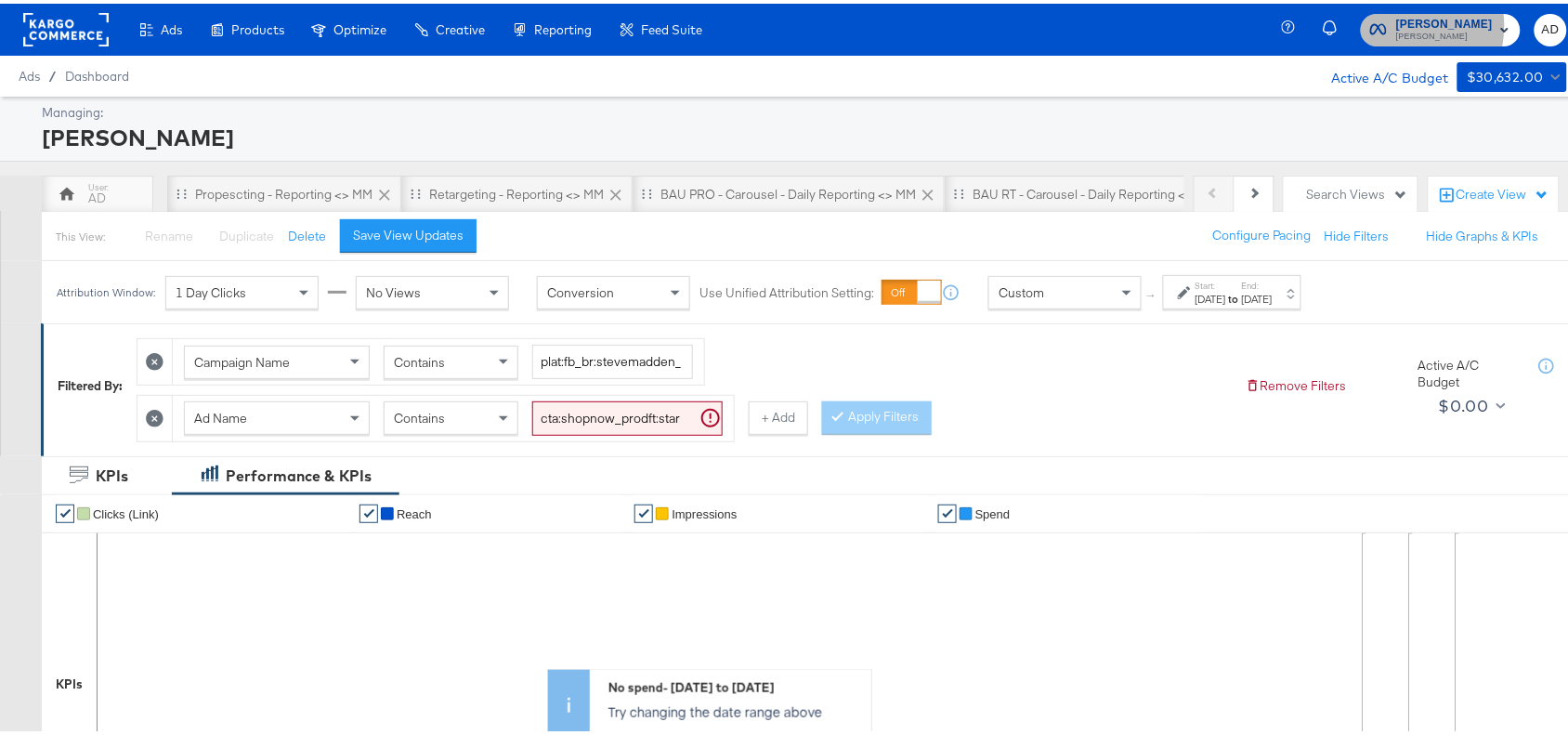
click at [1396, 22] on span "Steve Madden Steve Madden" at bounding box center [1440, 26] width 141 height 30
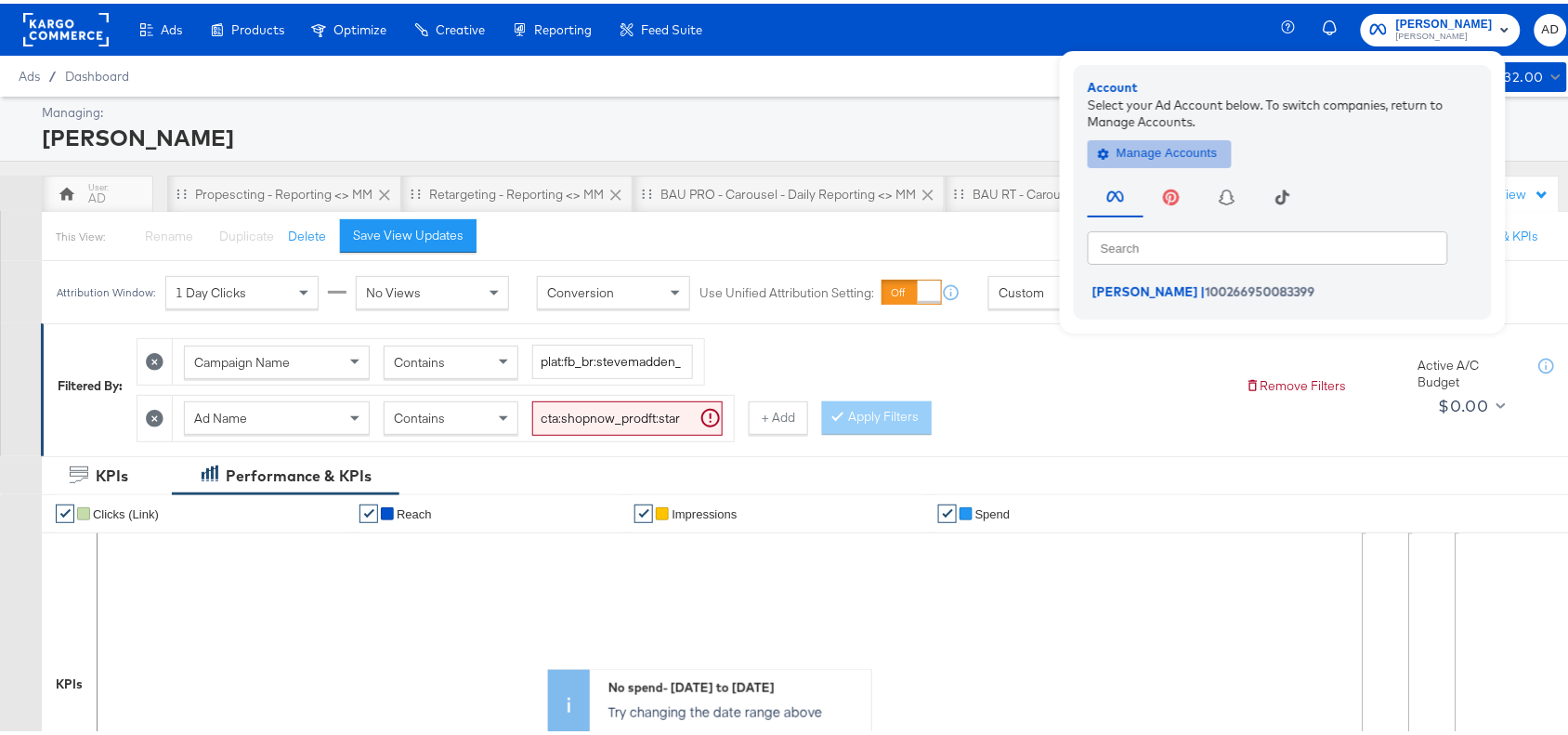
click at [1124, 154] on span "Manage Accounts" at bounding box center [1160, 150] width 116 height 22
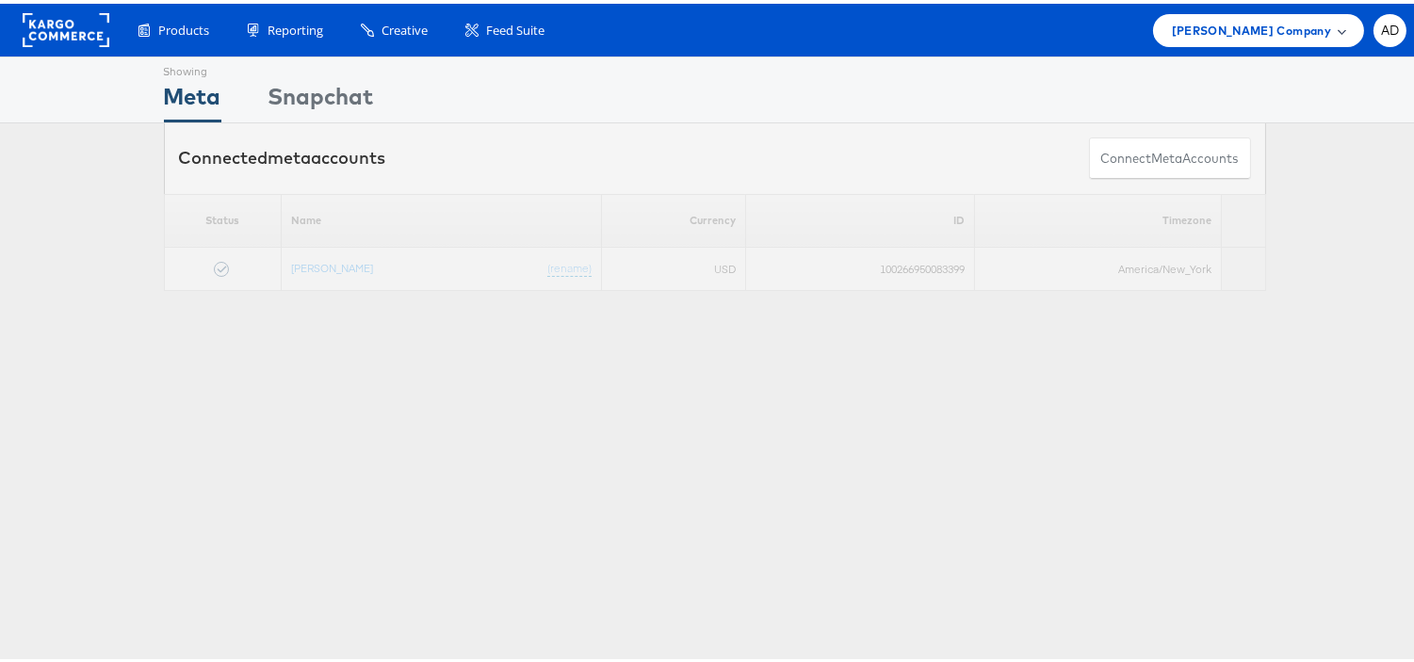
click at [1222, 25] on span "[PERSON_NAME] Company" at bounding box center [1251, 27] width 159 height 20
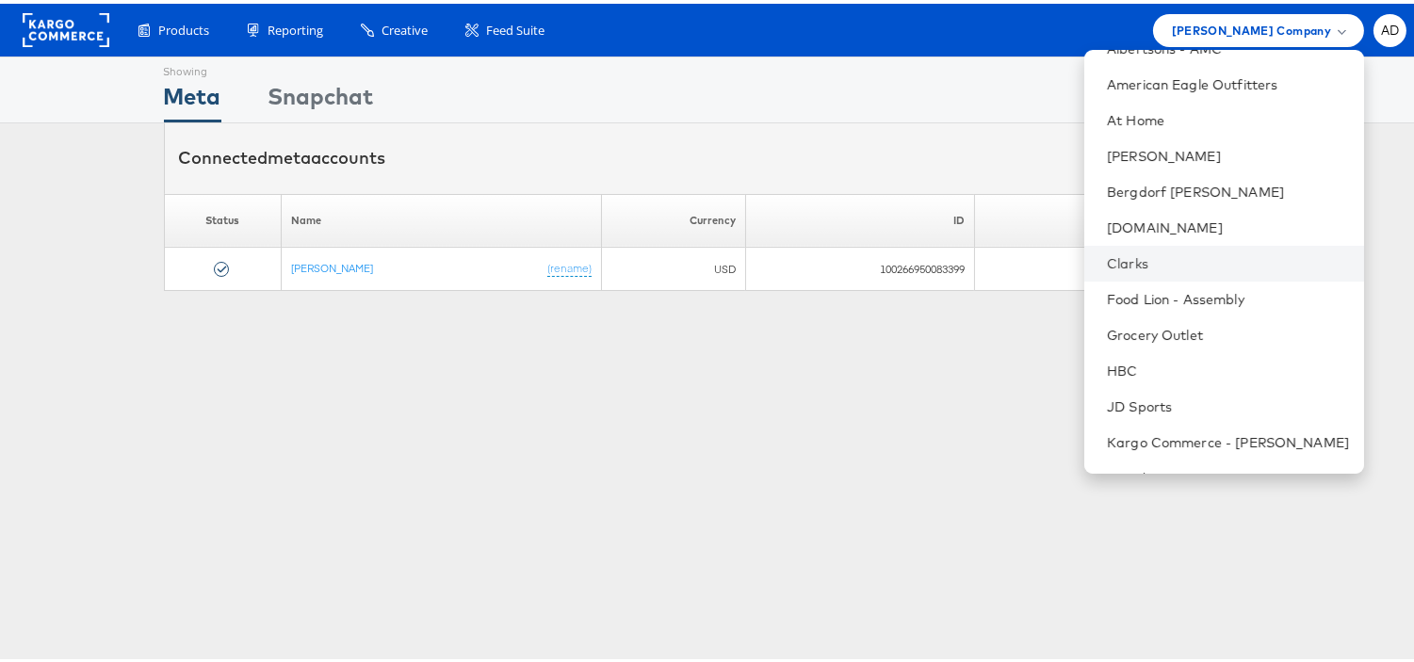
scroll to position [98, 0]
click at [1136, 322] on link "Grocery Outlet" at bounding box center [1228, 329] width 242 height 19
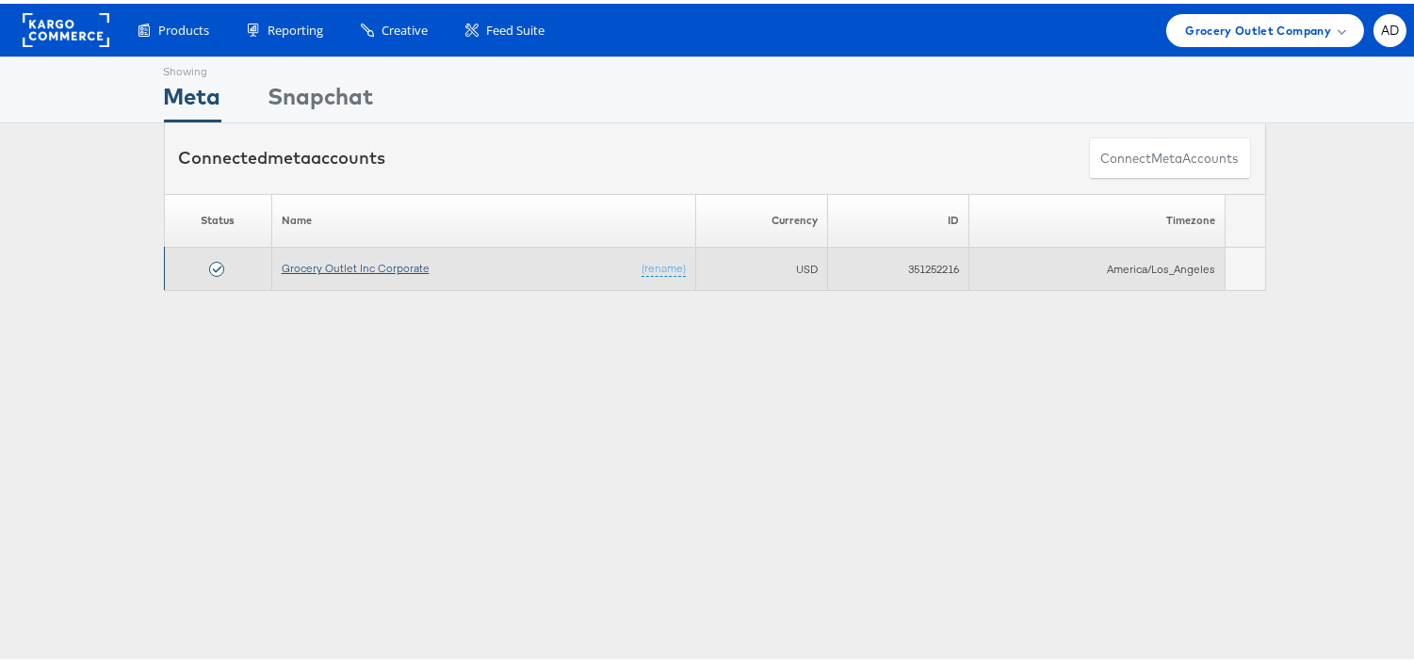
click at [384, 266] on link "Grocery Outlet Inc Corporate" at bounding box center [356, 264] width 148 height 14
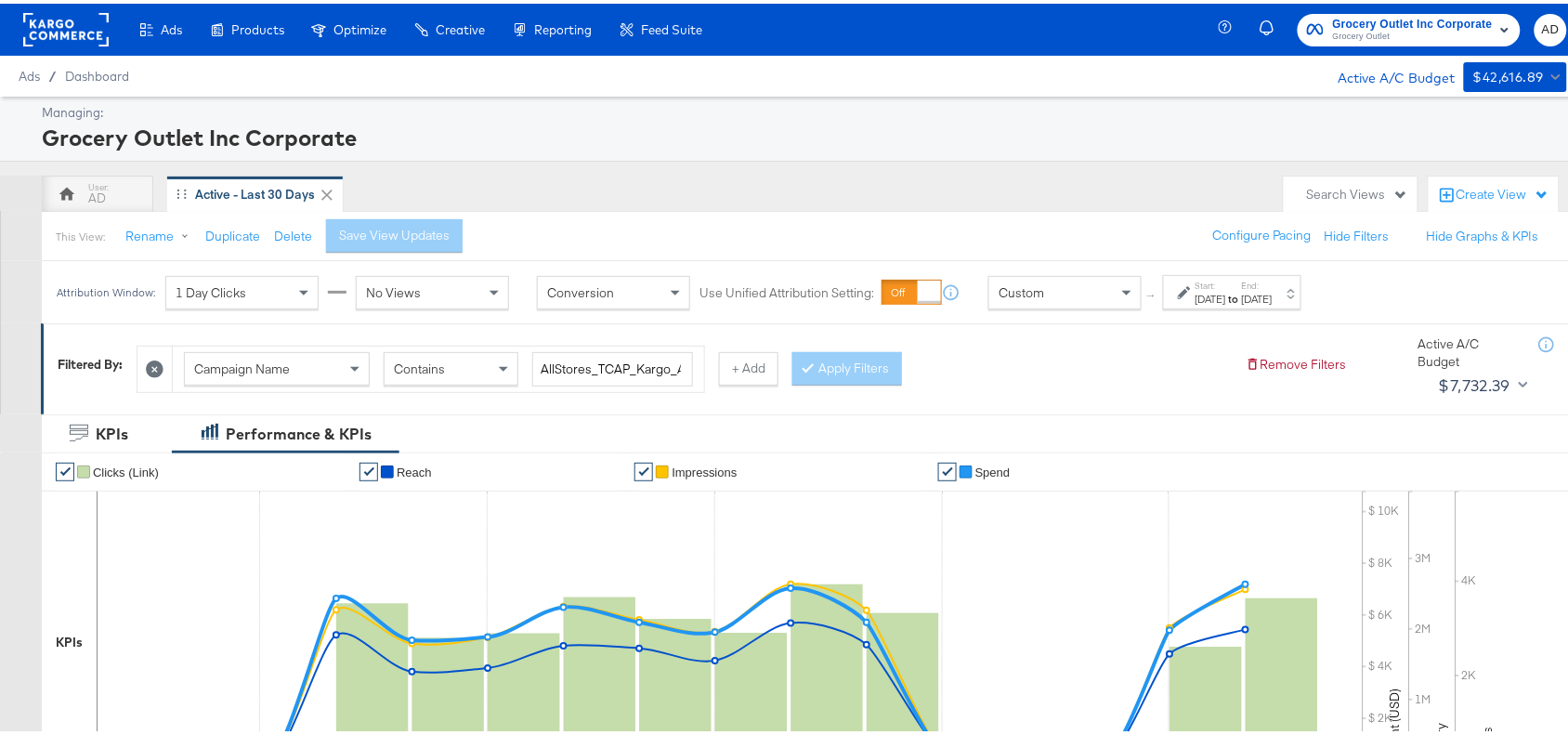
click at [1272, 294] on div "Sep 16th 2025" at bounding box center [1256, 295] width 31 height 15
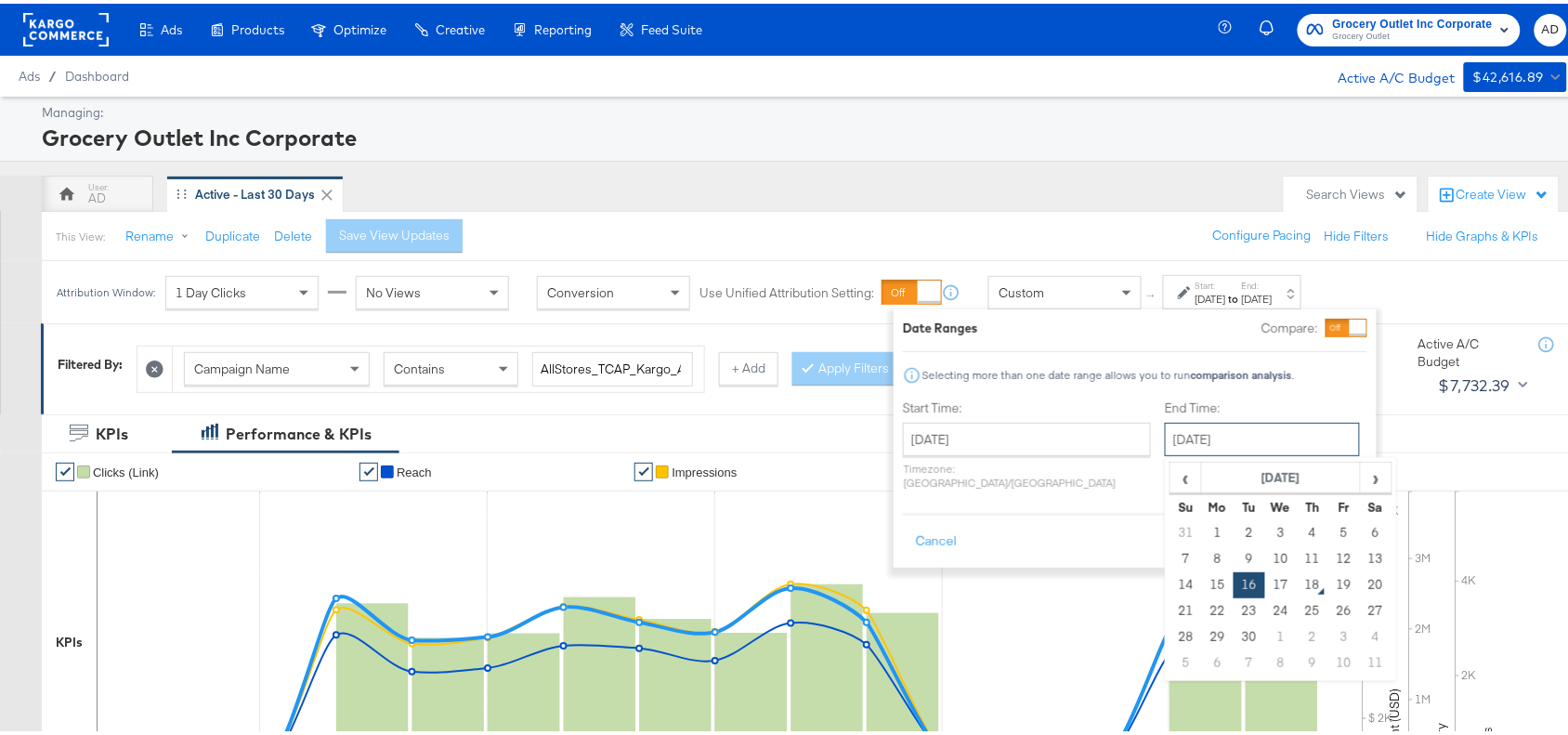
click at [1226, 428] on input "September 16th 2025" at bounding box center [1262, 436] width 195 height 34
click at [1265, 569] on td "17" at bounding box center [1281, 581] width 32 height 26
type input "September 17th 2025"
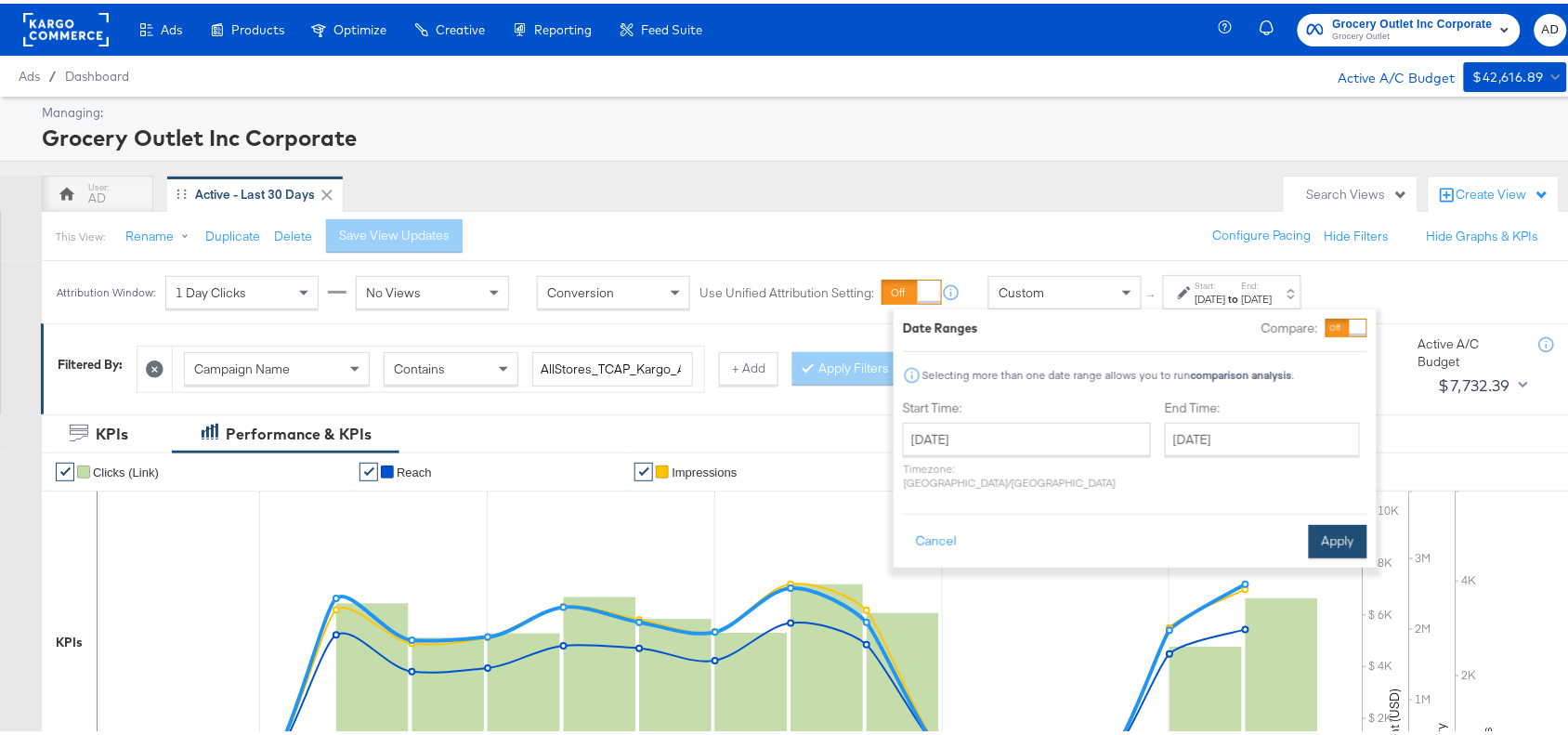
click at [1352, 521] on button "Apply" at bounding box center [1337, 538] width 58 height 34
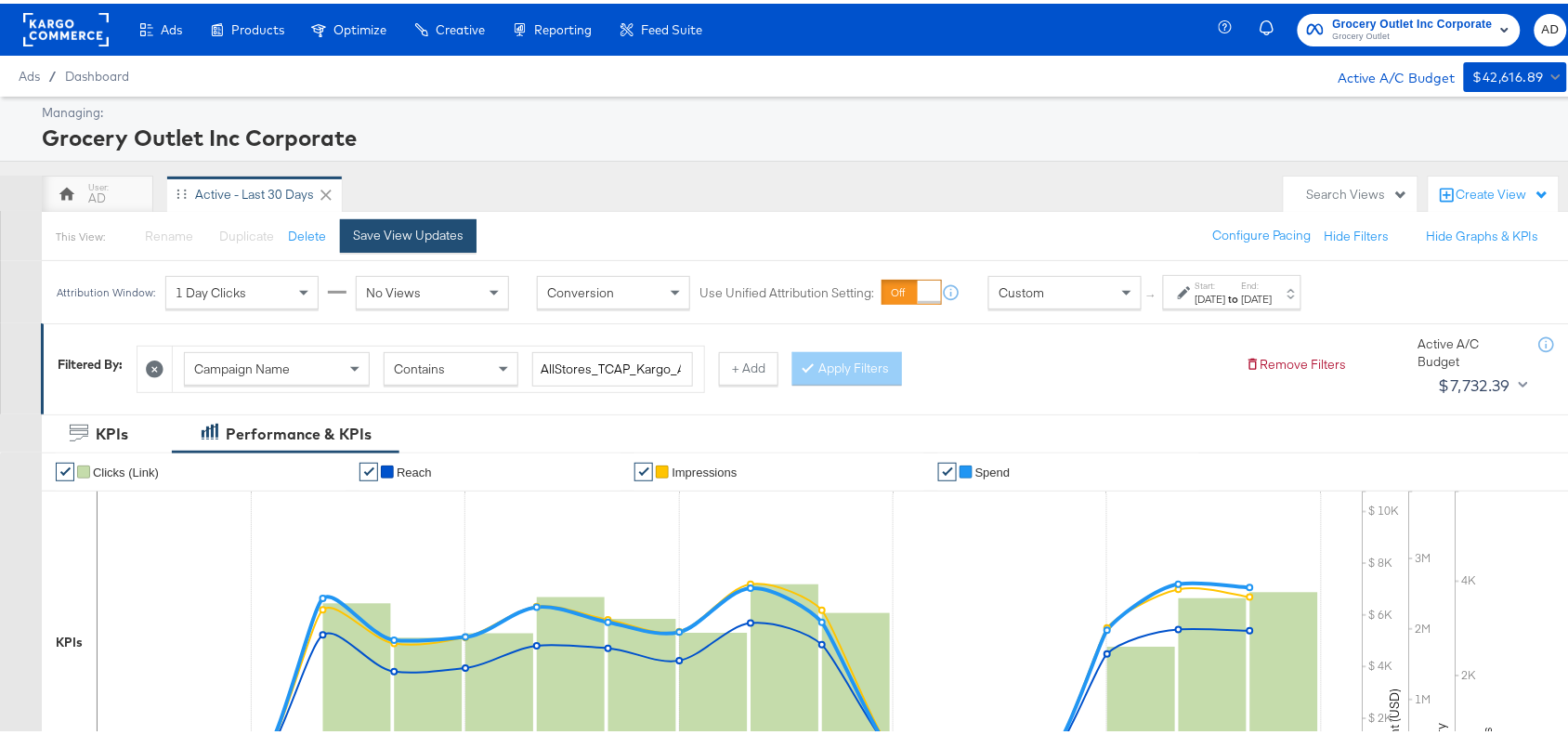
click at [396, 239] on div "Save View Updates" at bounding box center [408, 232] width 110 height 18
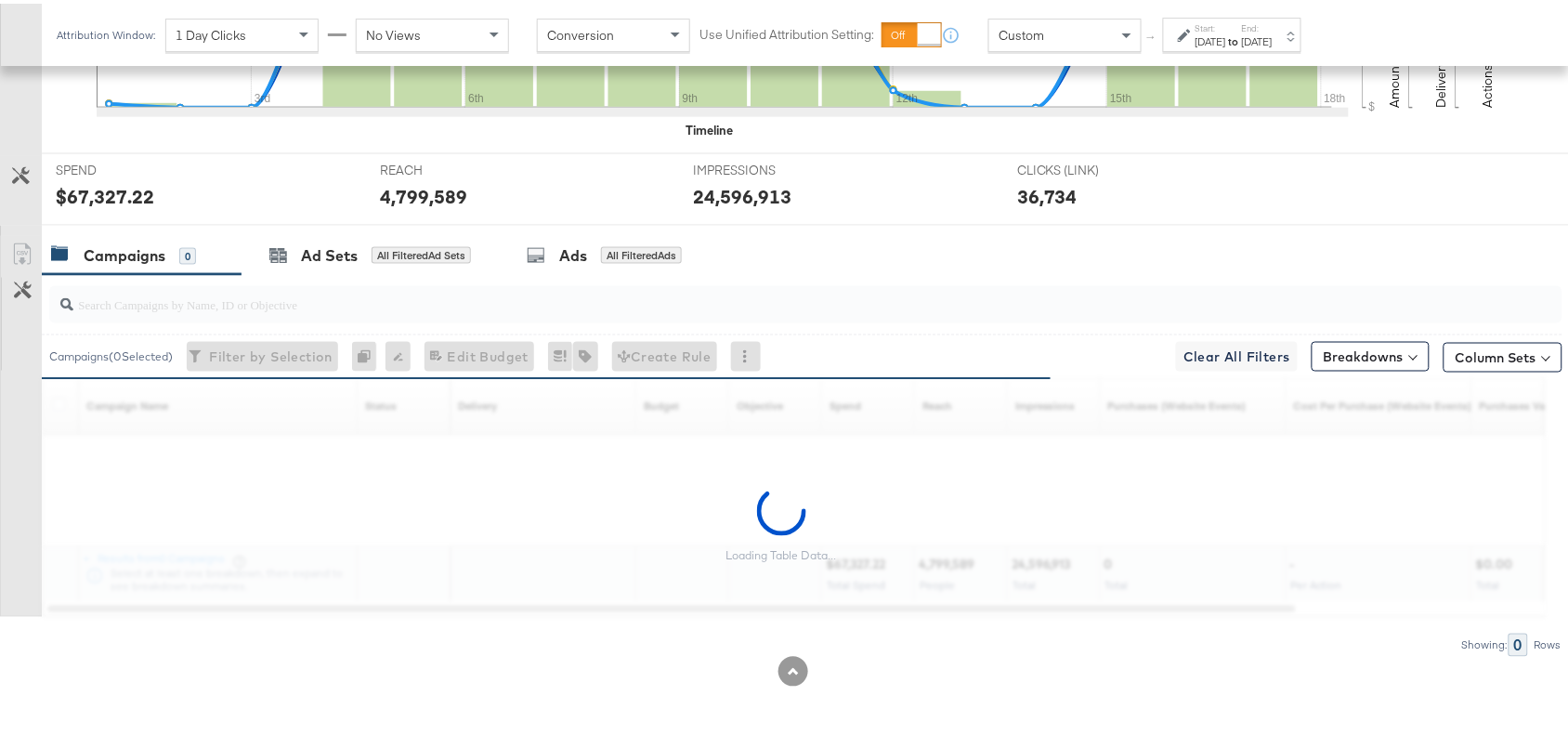
scroll to position [609, 0]
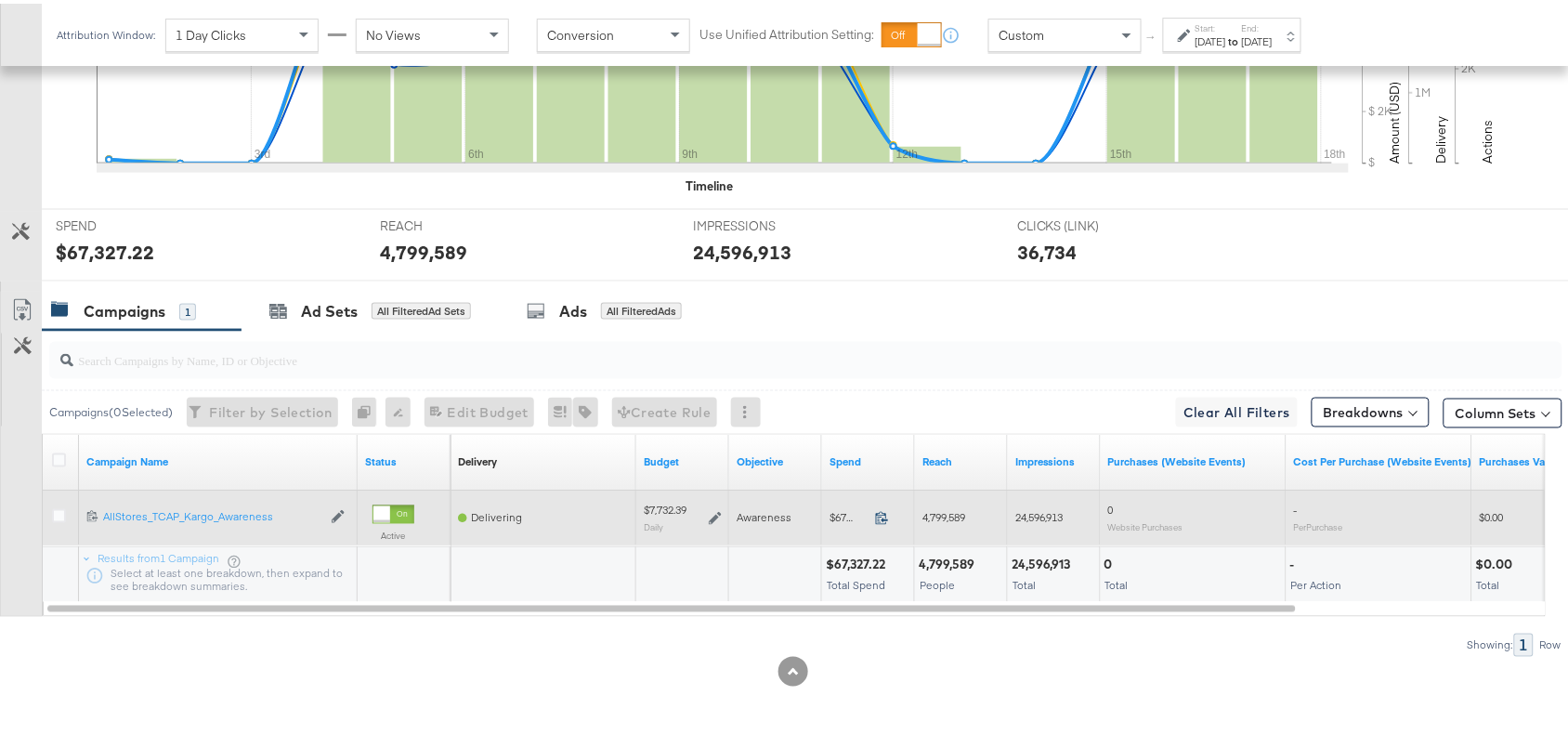
click at [883, 518] on icon at bounding box center [882, 514] width 14 height 14
click at [713, 512] on icon at bounding box center [715, 514] width 13 height 13
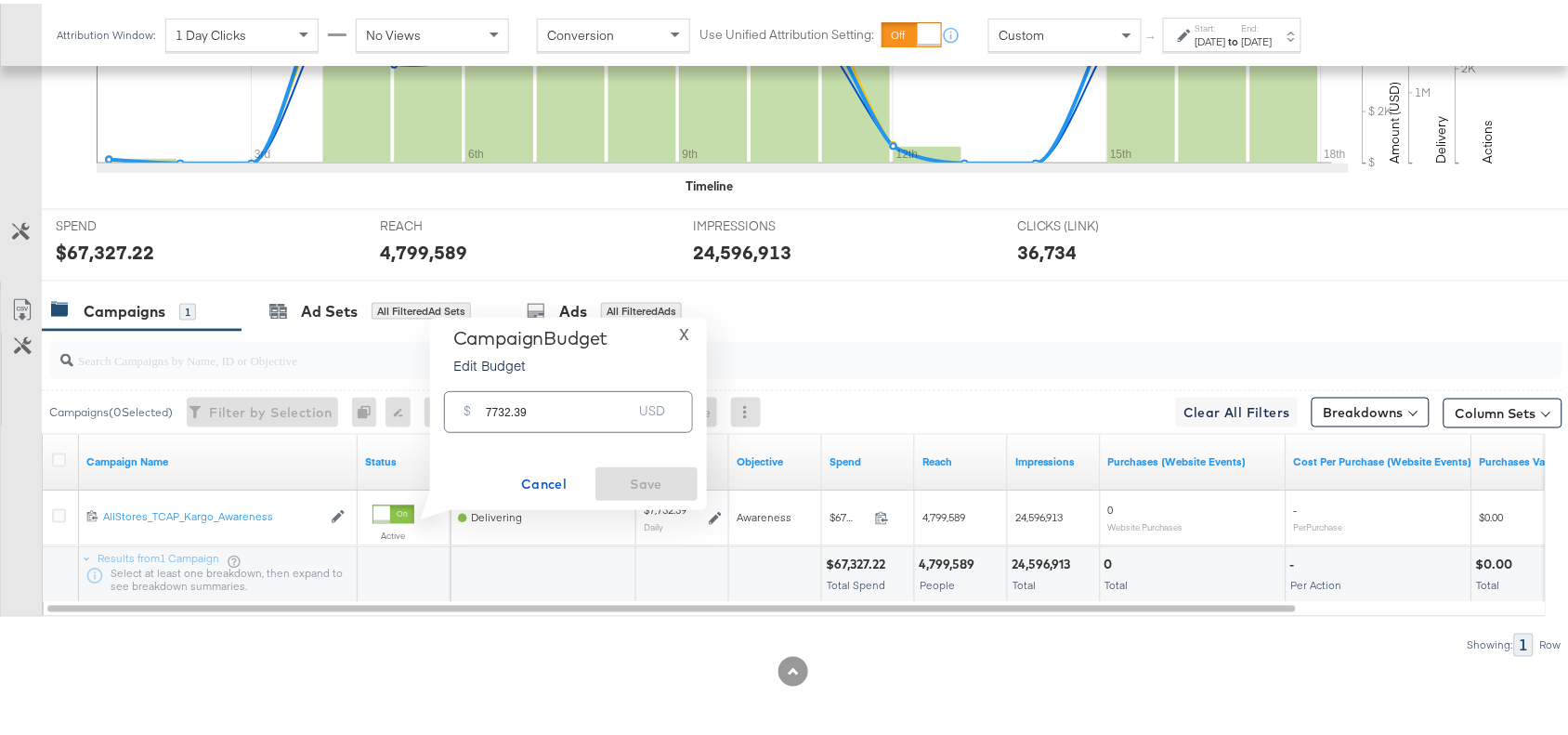
click at [564, 410] on input "7732.39" at bounding box center [559, 401] width 147 height 39
paste input "$7,763.2"
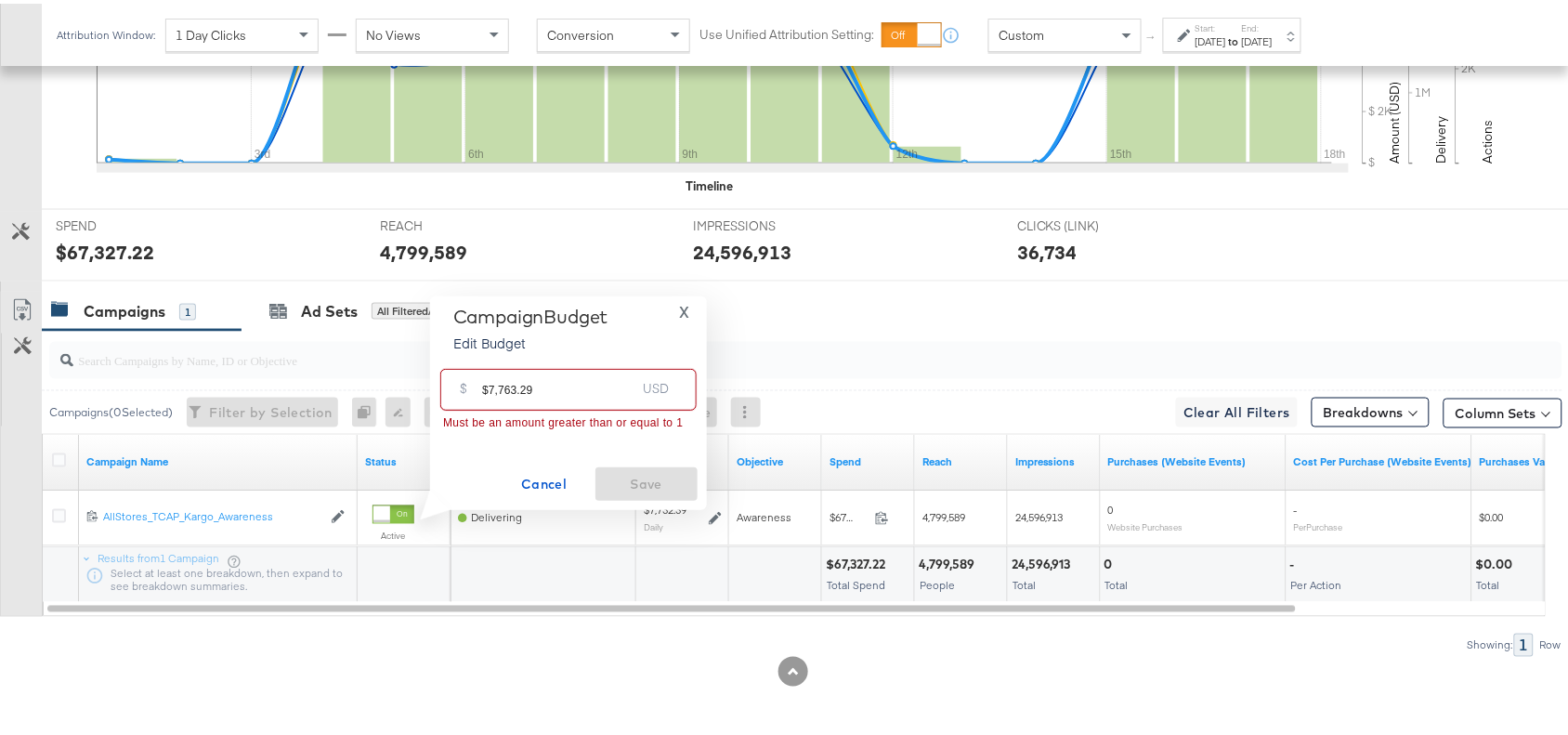
click at [489, 388] on input "$7,763.29" at bounding box center [558, 379] width 153 height 39
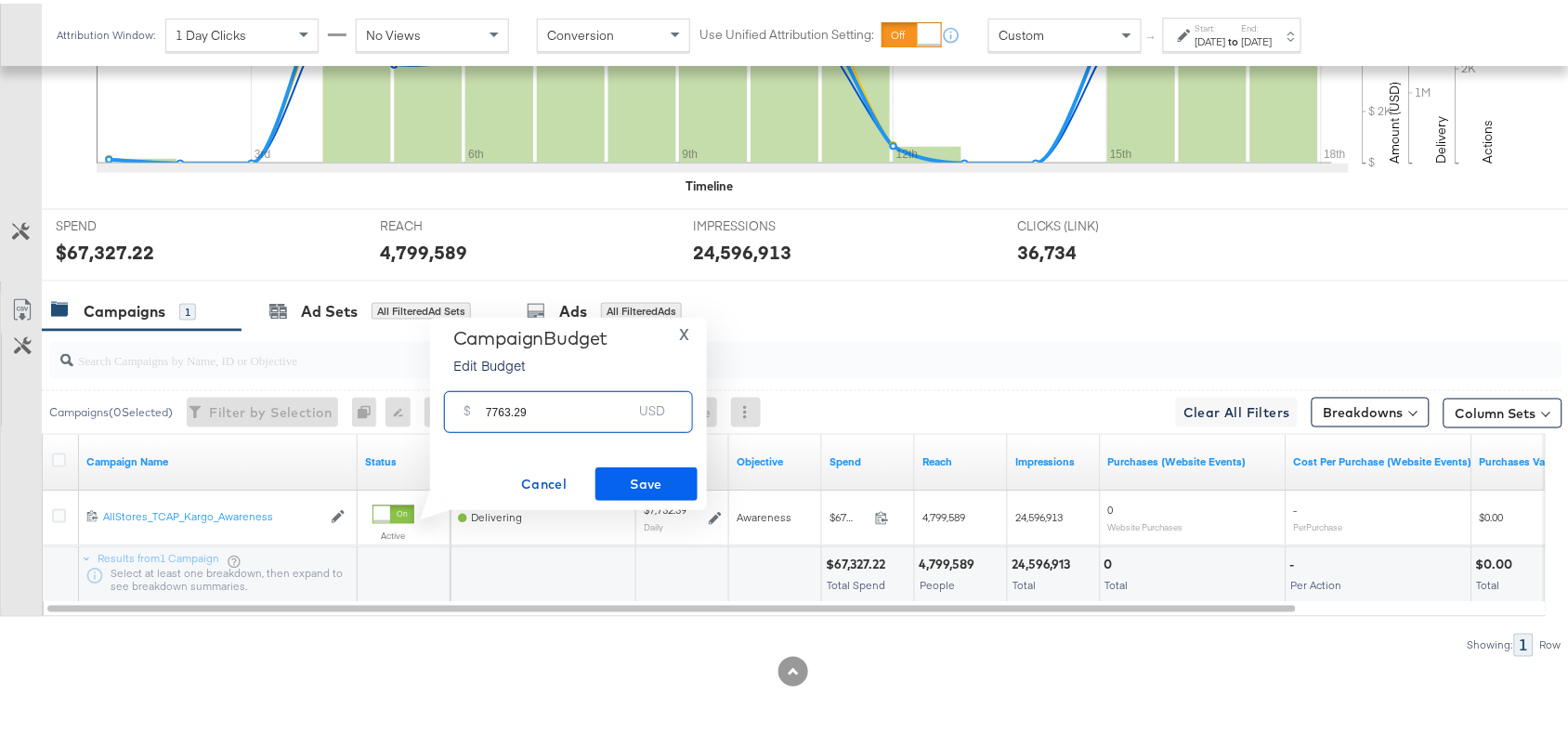
type input "7763.29"
click at [644, 478] on span "Save" at bounding box center [646, 481] width 88 height 24
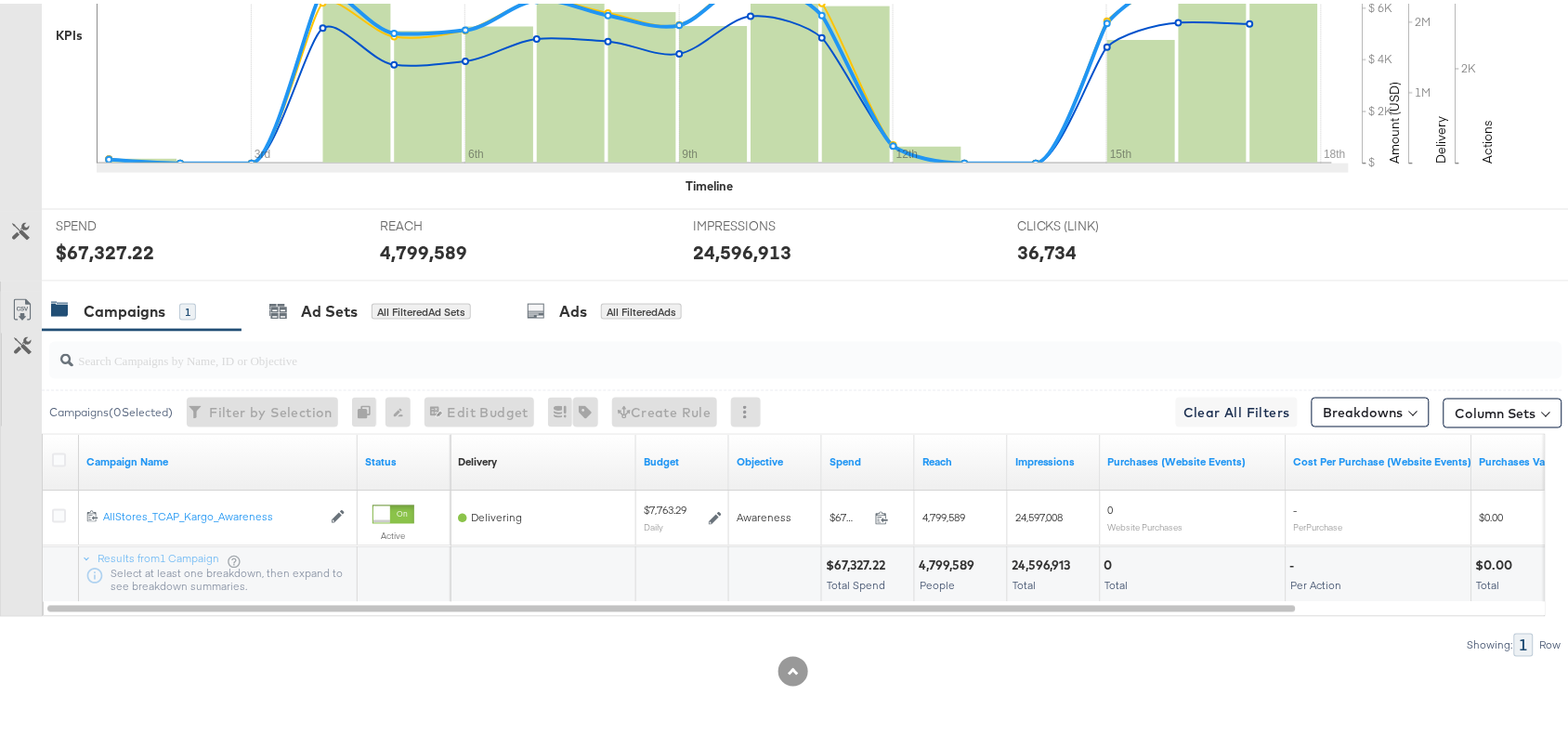
scroll to position [0, 0]
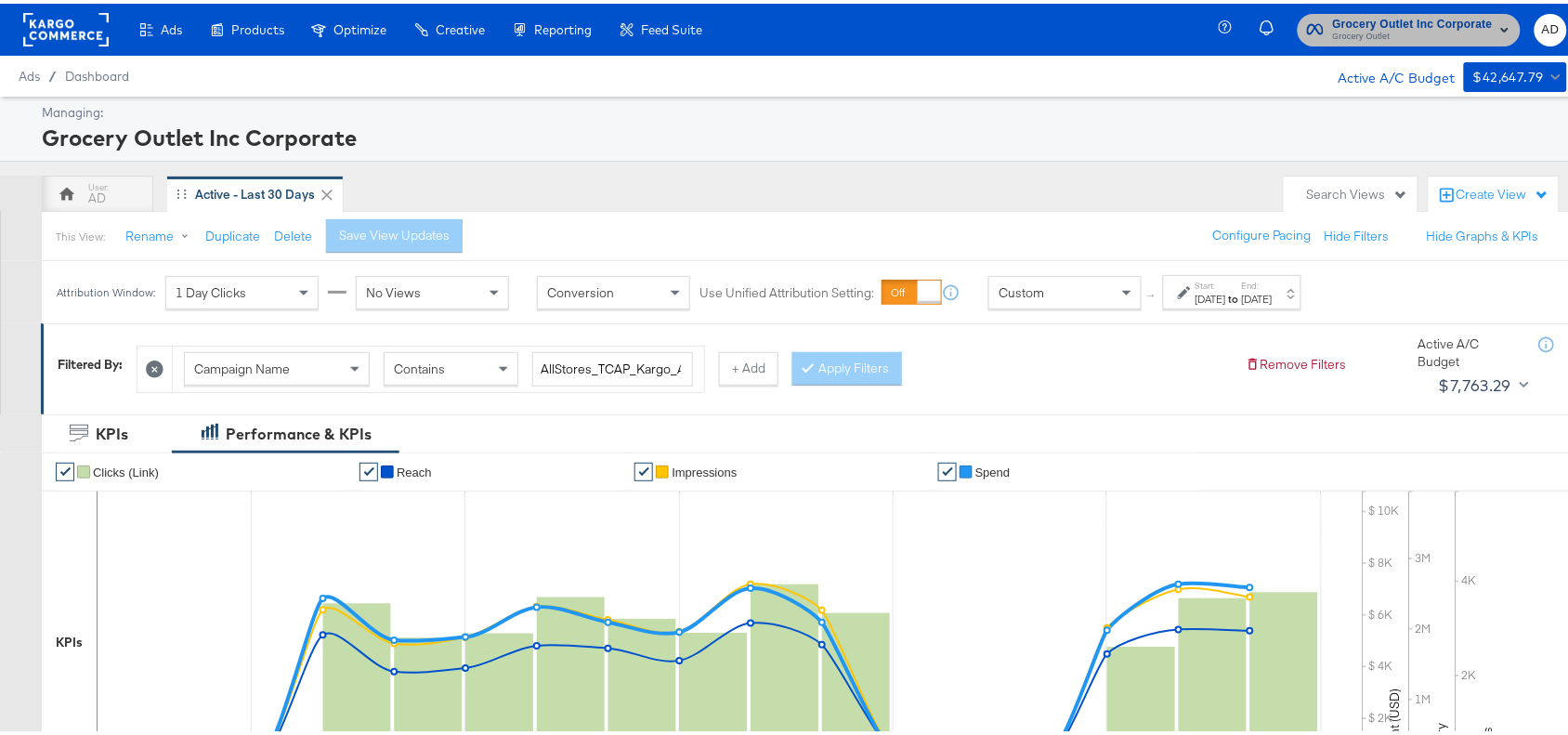
click at [1381, 34] on span "Grocery Outlet" at bounding box center [1412, 33] width 160 height 15
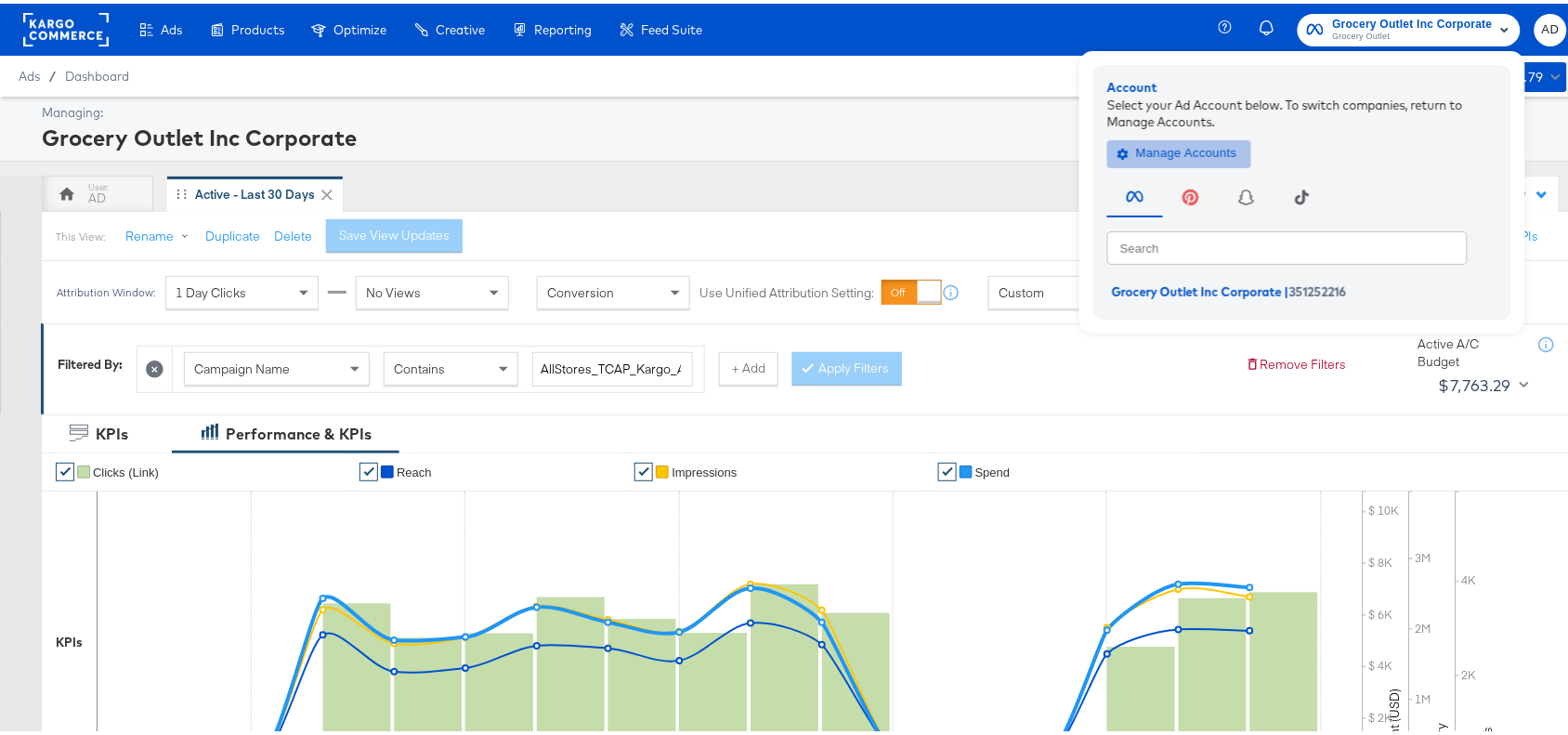
click at [1167, 145] on span "Manage Accounts" at bounding box center [1179, 150] width 116 height 22
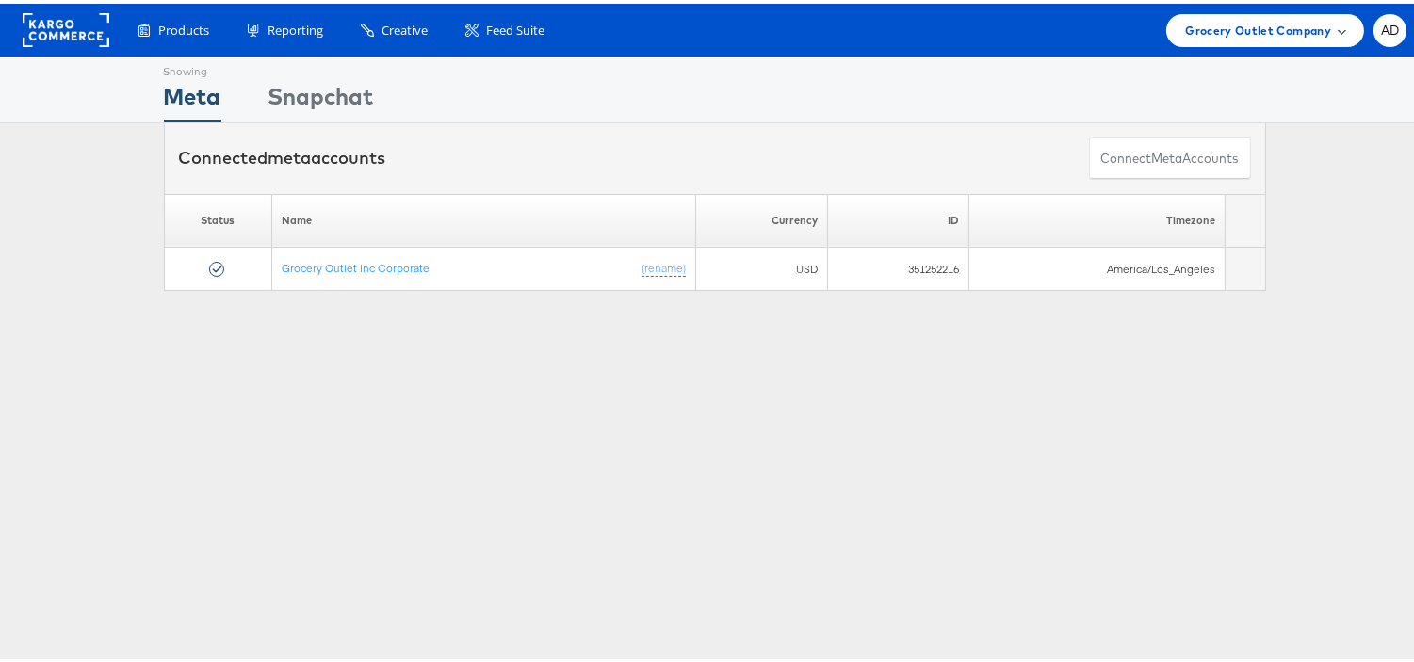
click at [1211, 33] on span "Grocery Outlet Company" at bounding box center [1258, 27] width 146 height 20
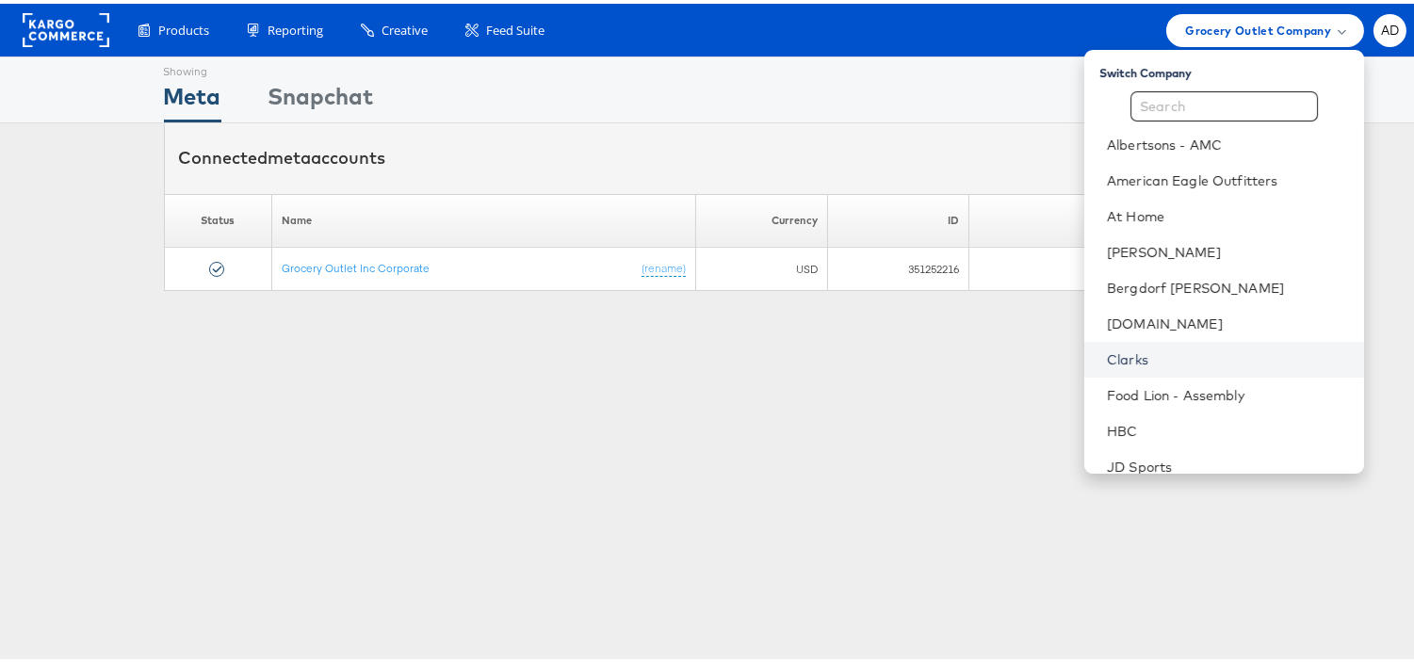
click at [1107, 356] on link "Clarks" at bounding box center [1228, 356] width 242 height 19
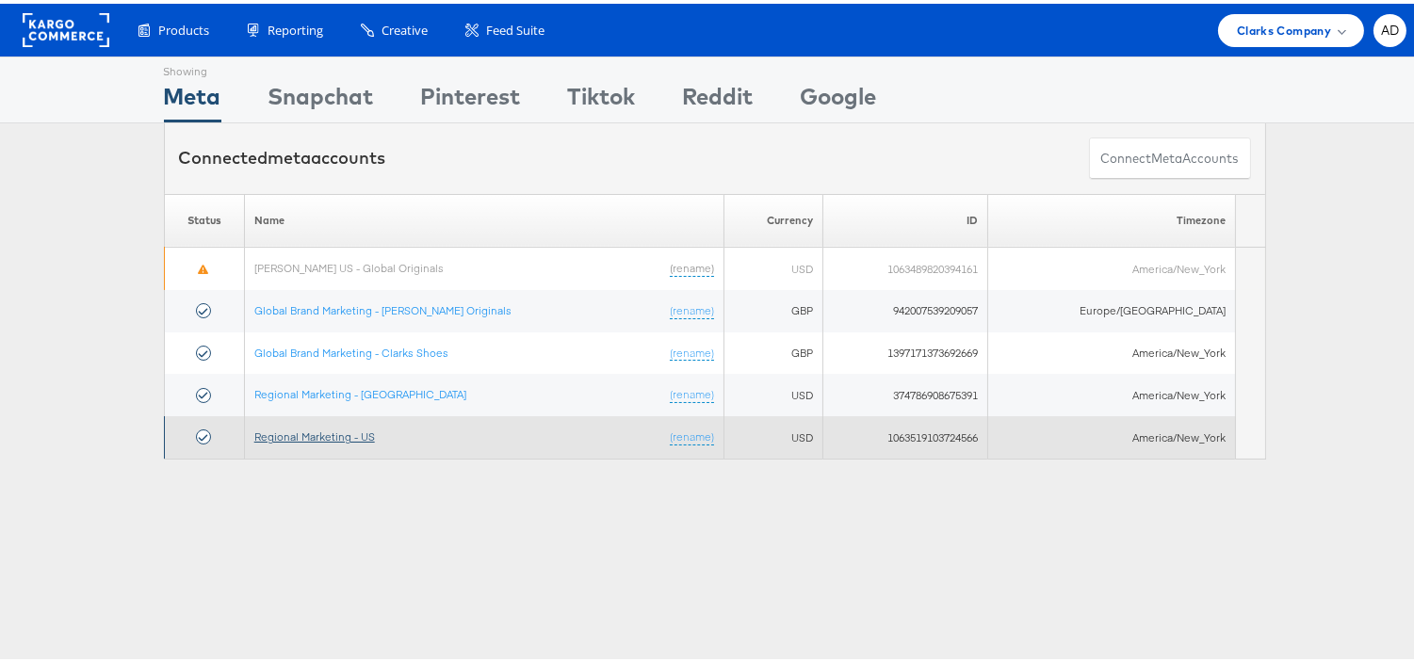
click at [336, 434] on link "Regional Marketing - US" at bounding box center [314, 433] width 121 height 14
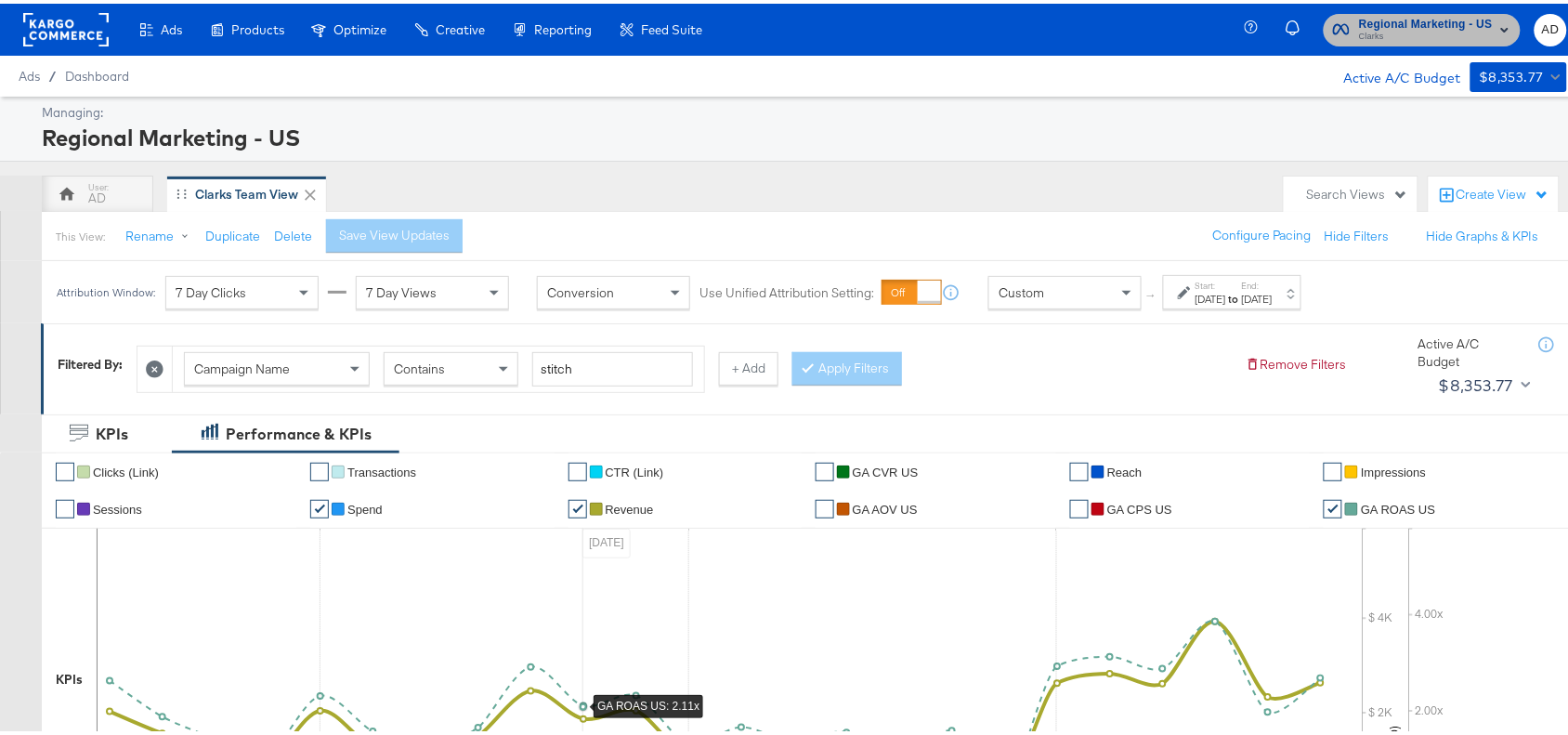
click at [1378, 36] on span "Clarks" at bounding box center [1426, 33] width 134 height 15
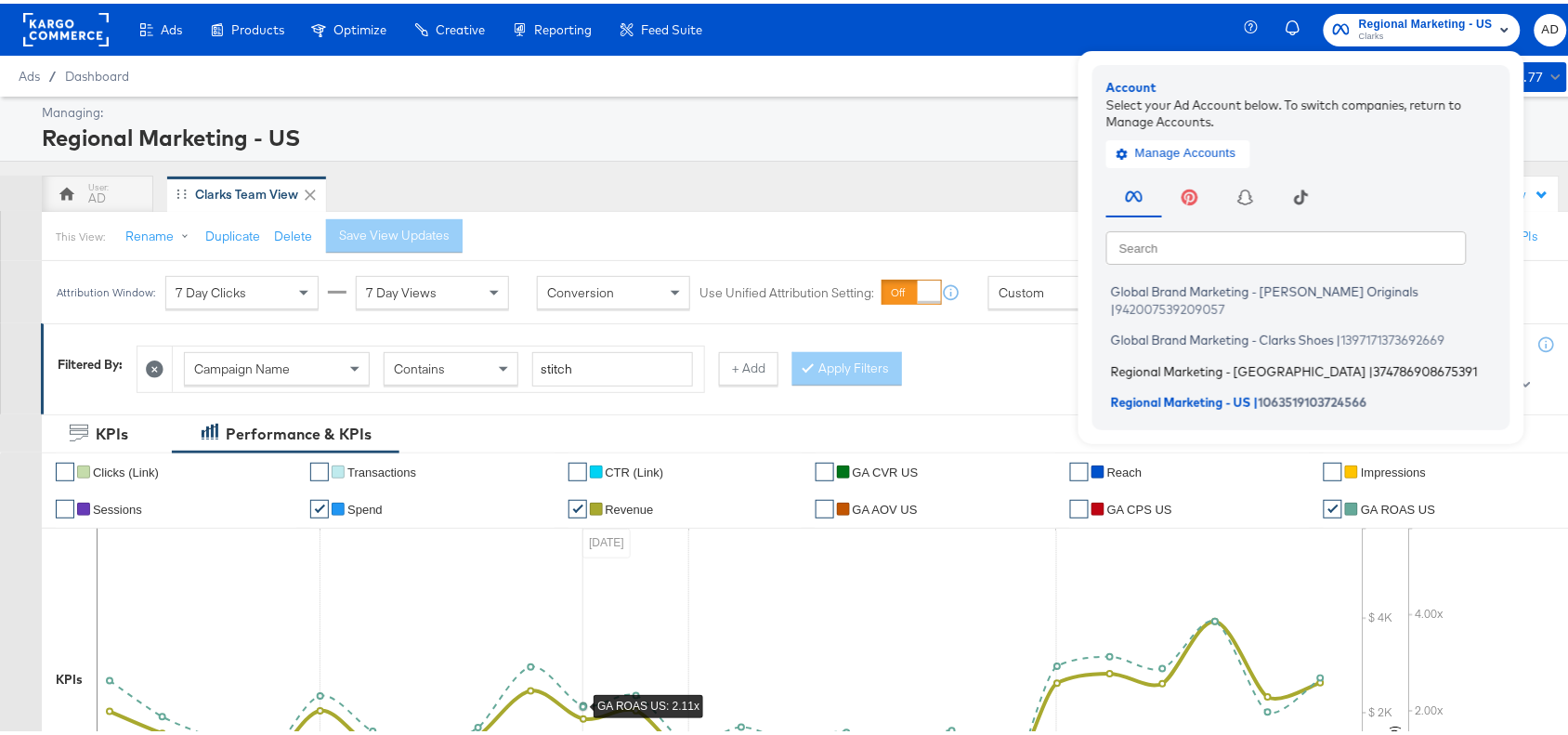
click at [1135, 359] on span "Regional Marketing - [GEOGRAPHIC_DATA]" at bounding box center [1238, 366] width 255 height 15
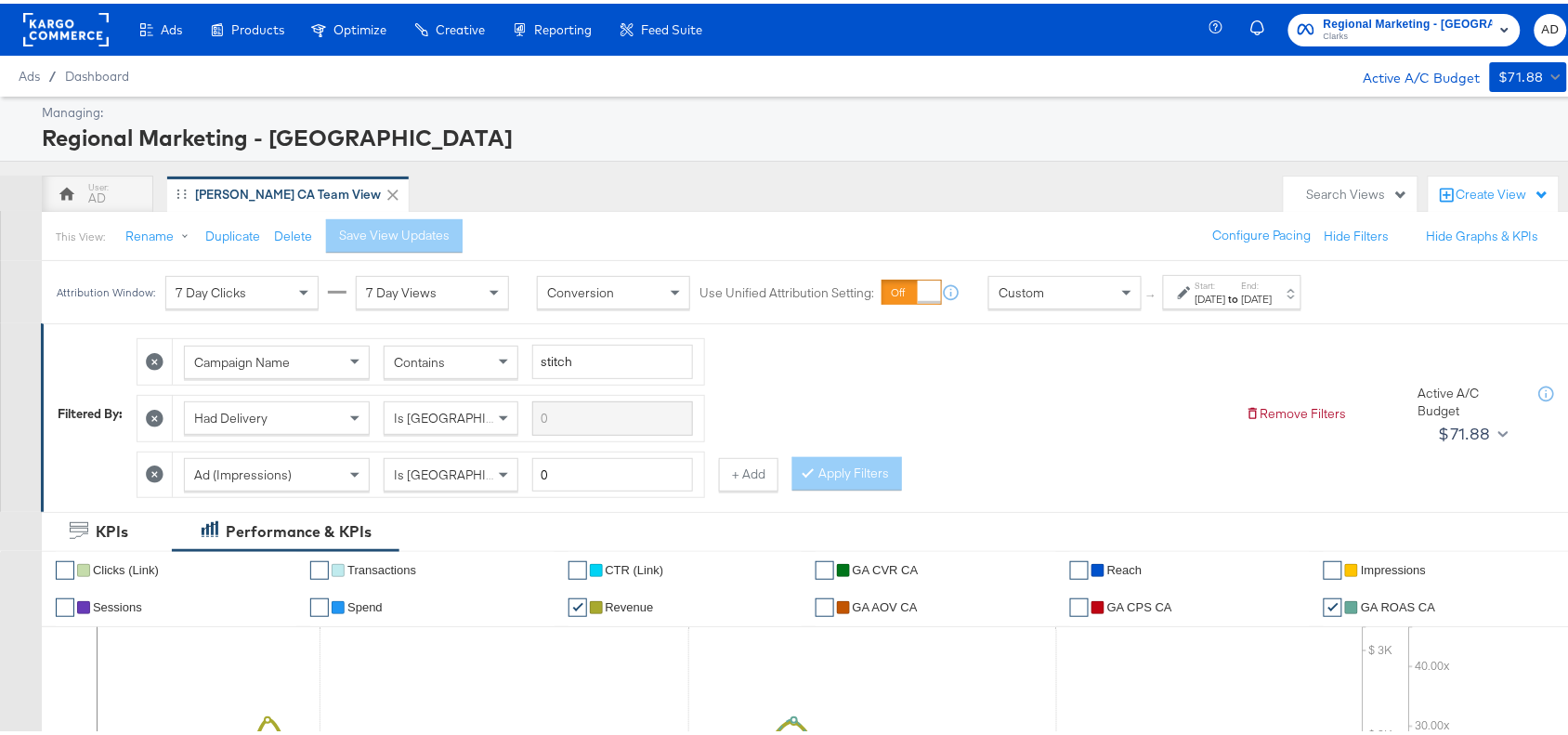
click at [1272, 300] on div "[DATE]" at bounding box center [1256, 295] width 31 height 15
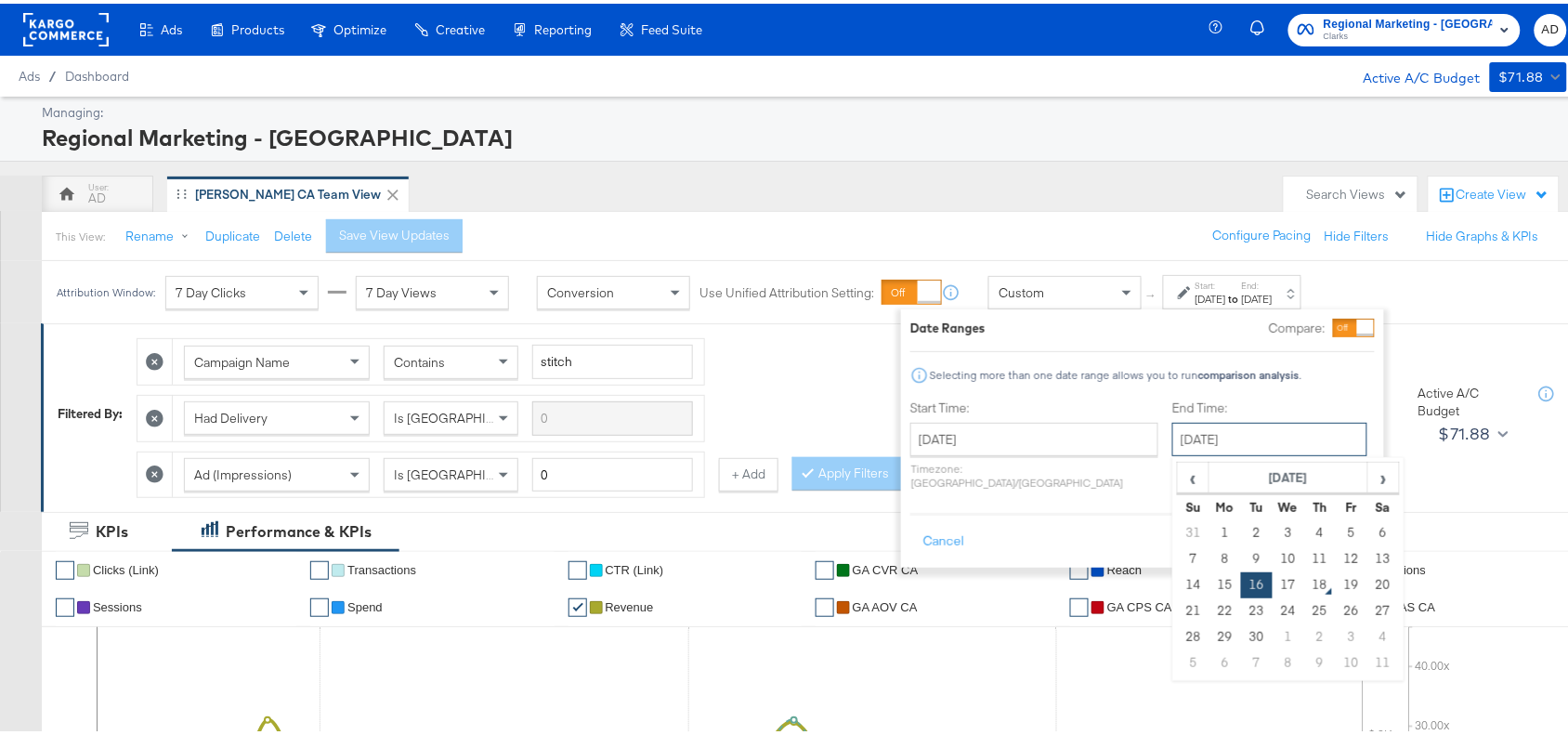
click at [1181, 452] on input "September 16th 2025" at bounding box center [1270, 436] width 195 height 34
click at [1272, 581] on td "17" at bounding box center [1288, 581] width 32 height 26
type input "September 17th 2025"
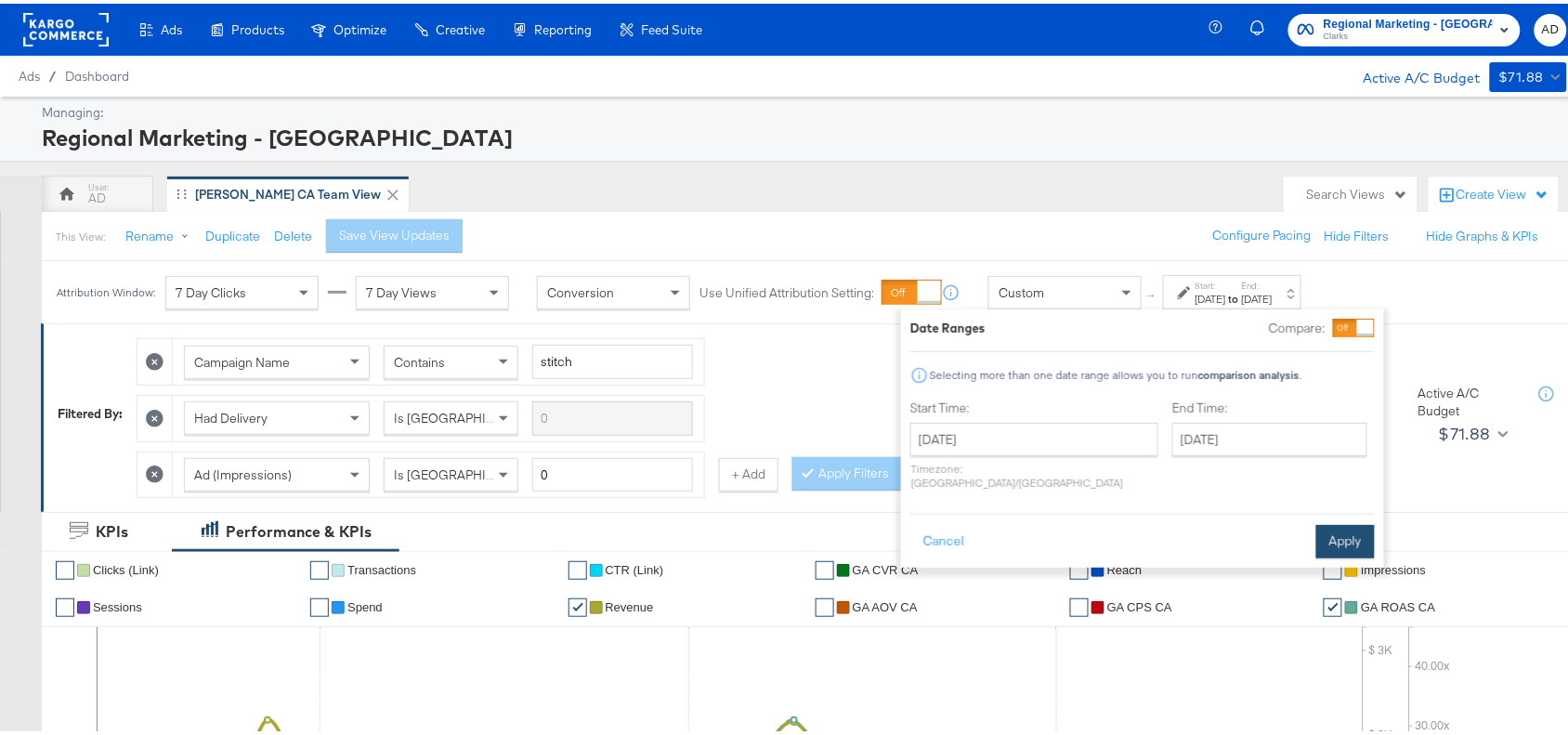
click at [1335, 531] on button "Apply" at bounding box center [1345, 538] width 58 height 34
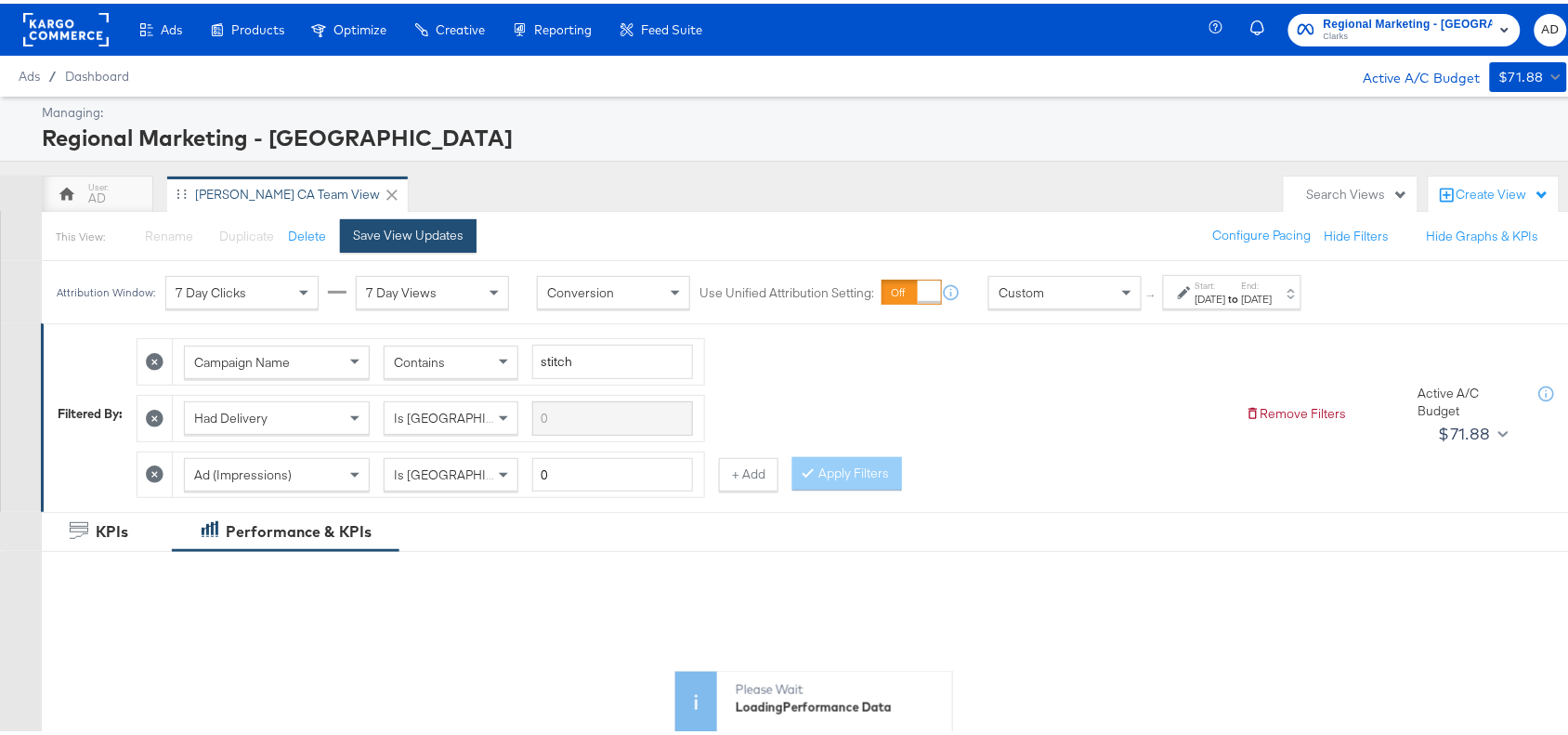
click at [399, 238] on div "Save View Updates" at bounding box center [408, 232] width 110 height 18
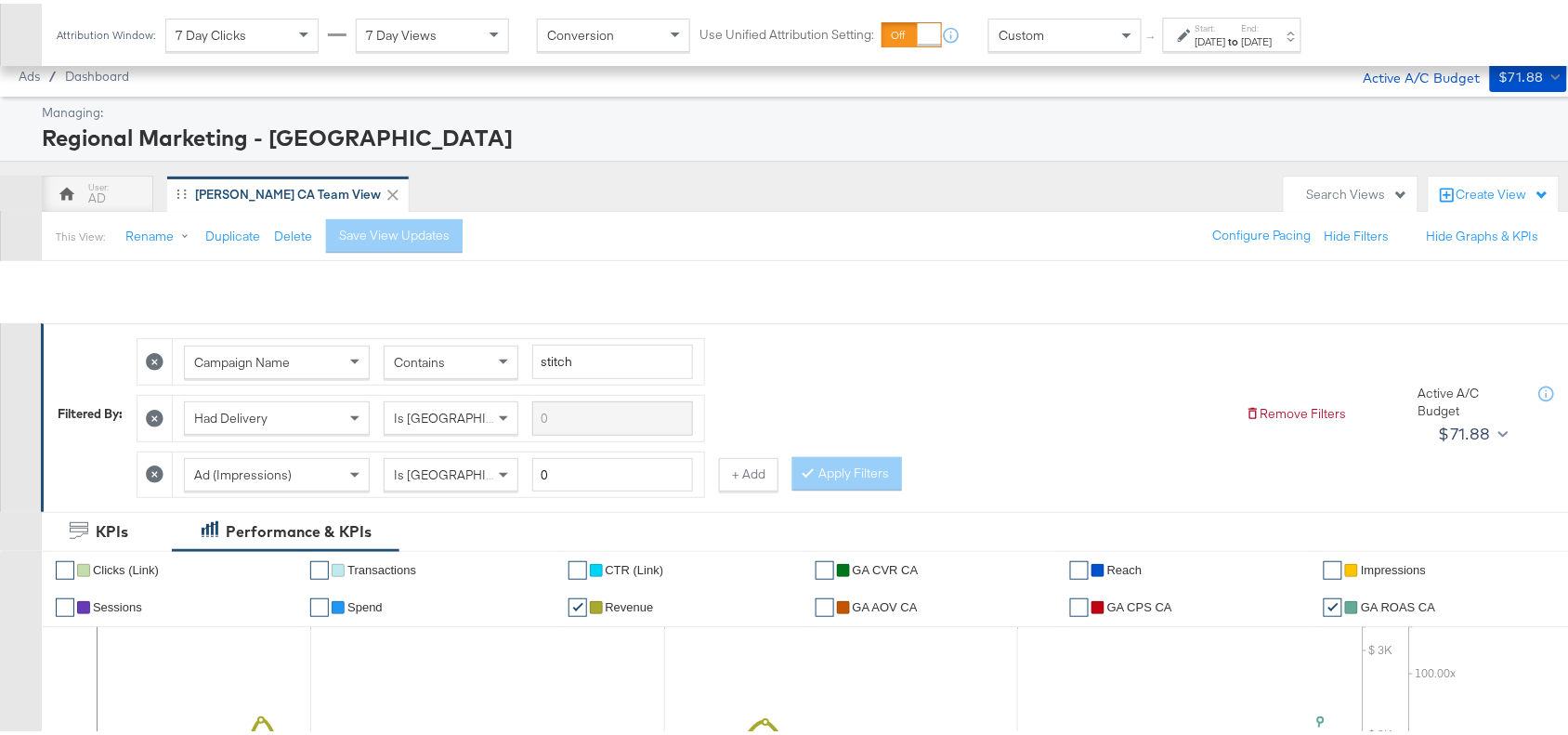
scroll to position [873, 0]
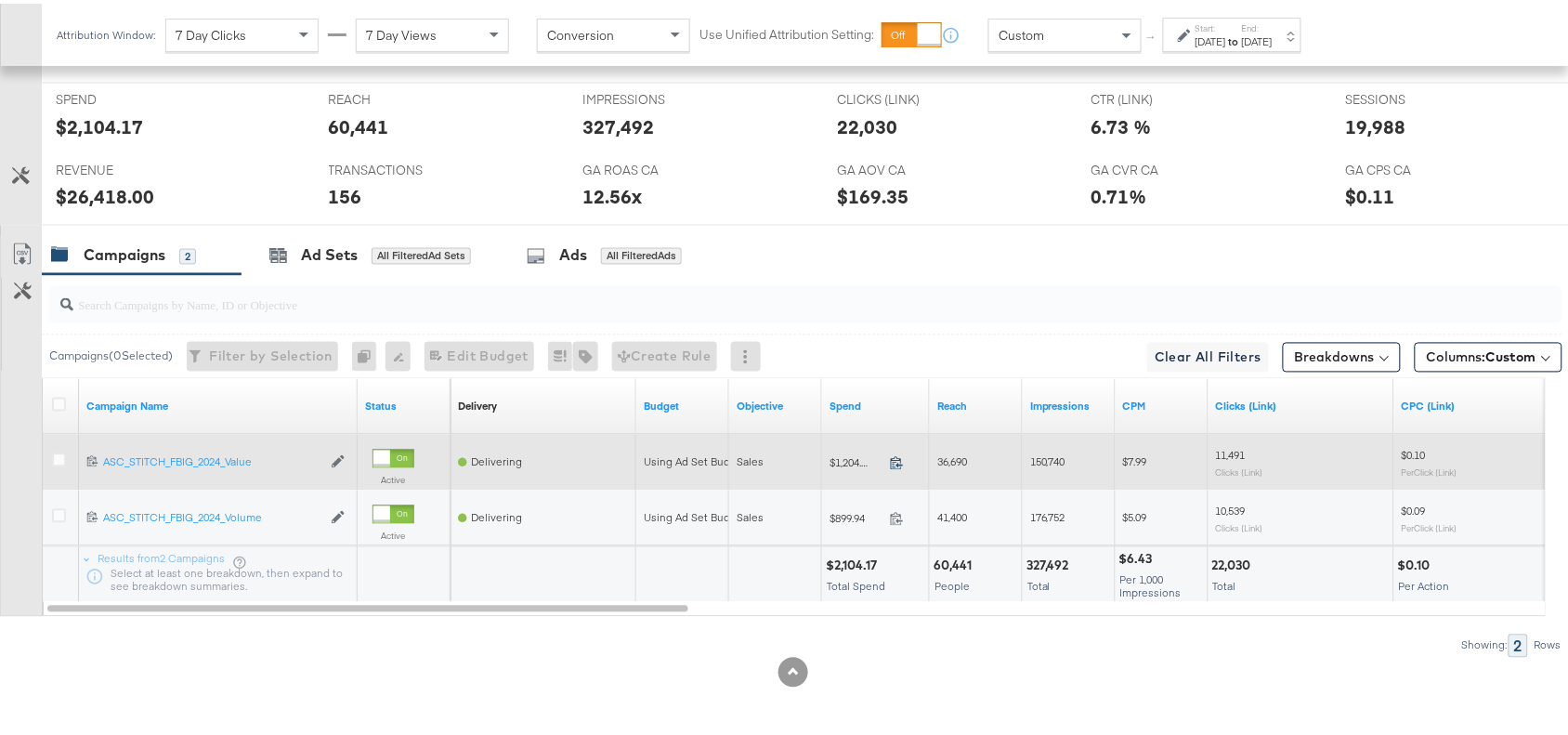
click at [894, 457] on icon at bounding box center [896, 460] width 14 height 14
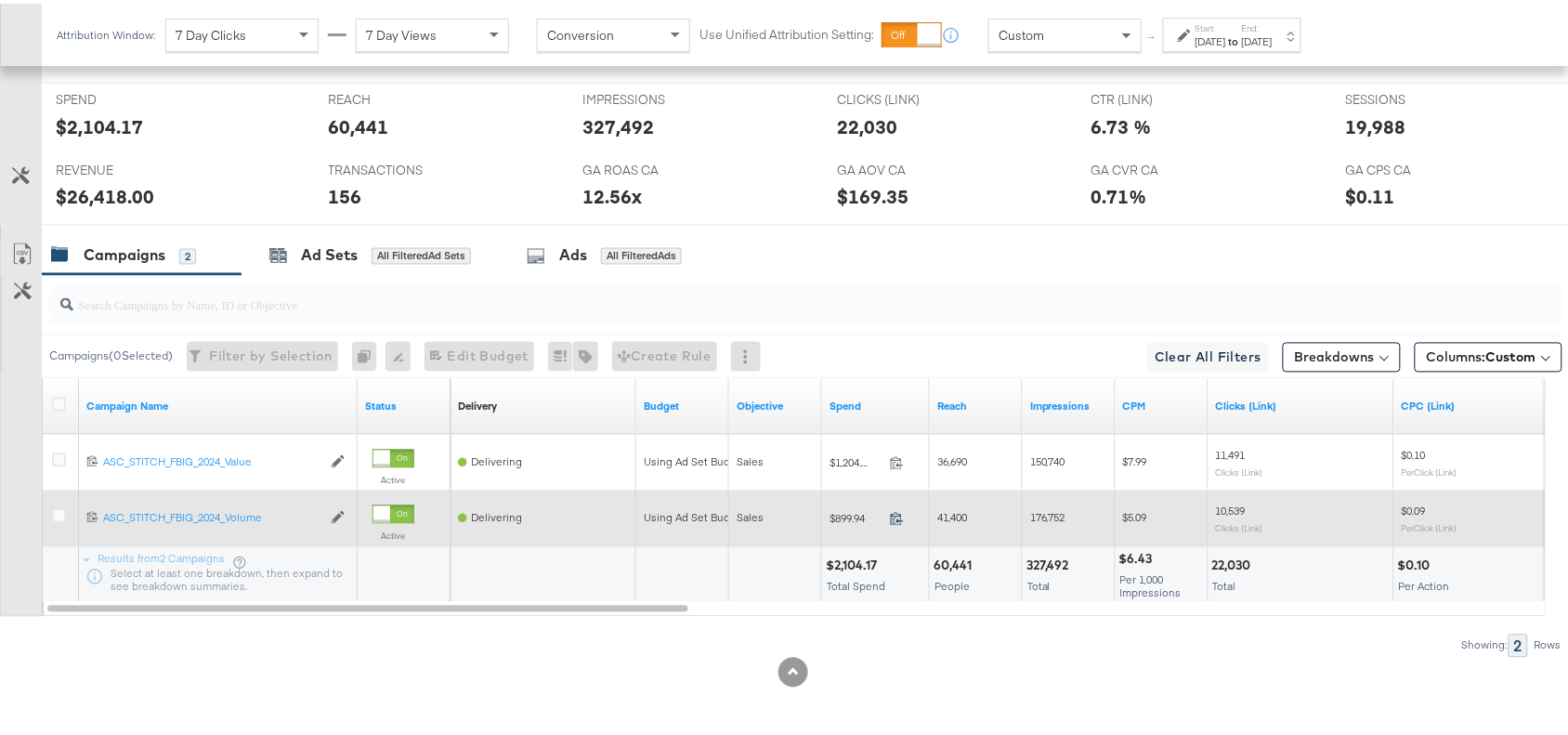
click at [896, 514] on icon at bounding box center [896, 515] width 14 height 14
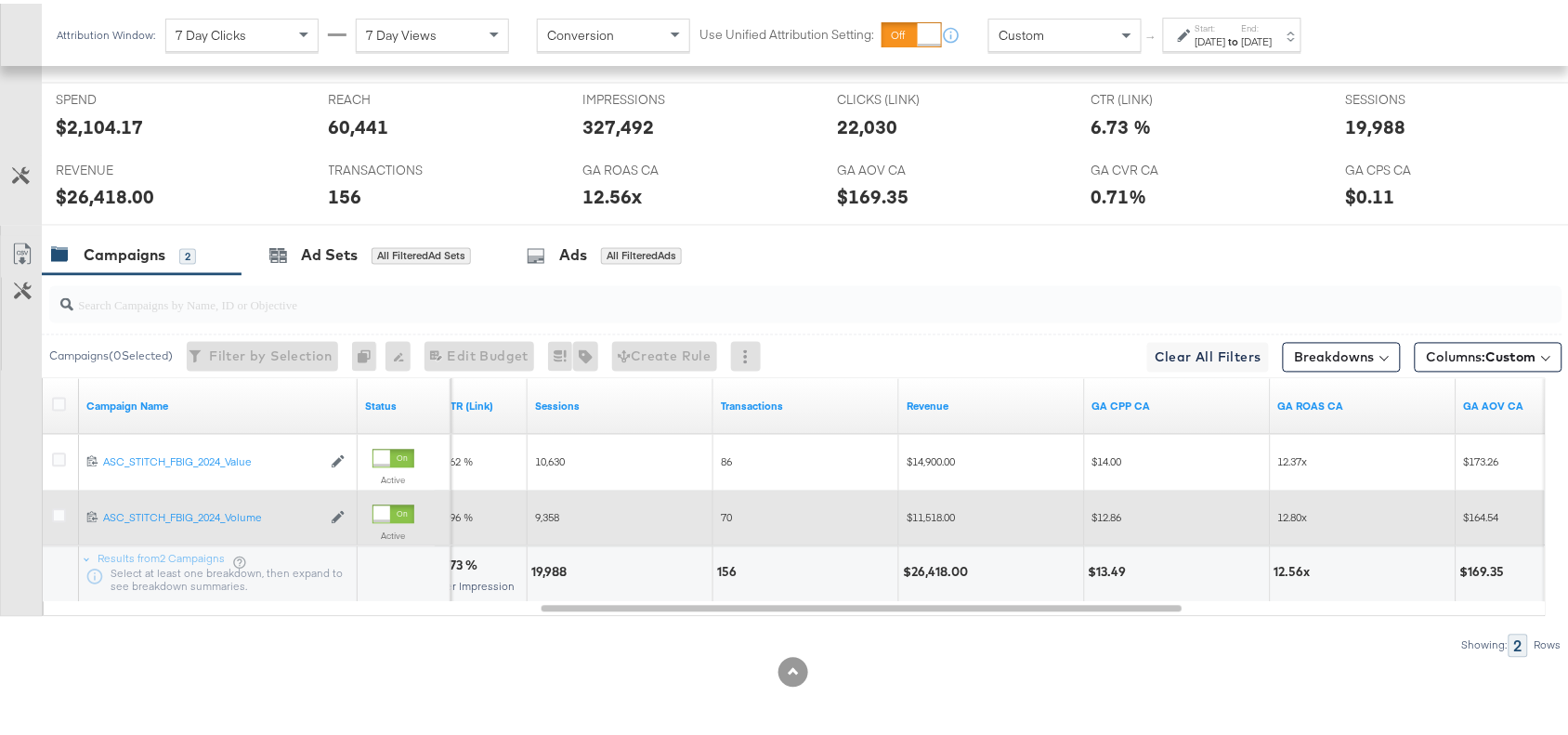
click at [546, 563] on div "19,988" at bounding box center [551, 569] width 40 height 18
copy div "19,988"
click at [546, 563] on div "19,988" at bounding box center [551, 569] width 40 height 18
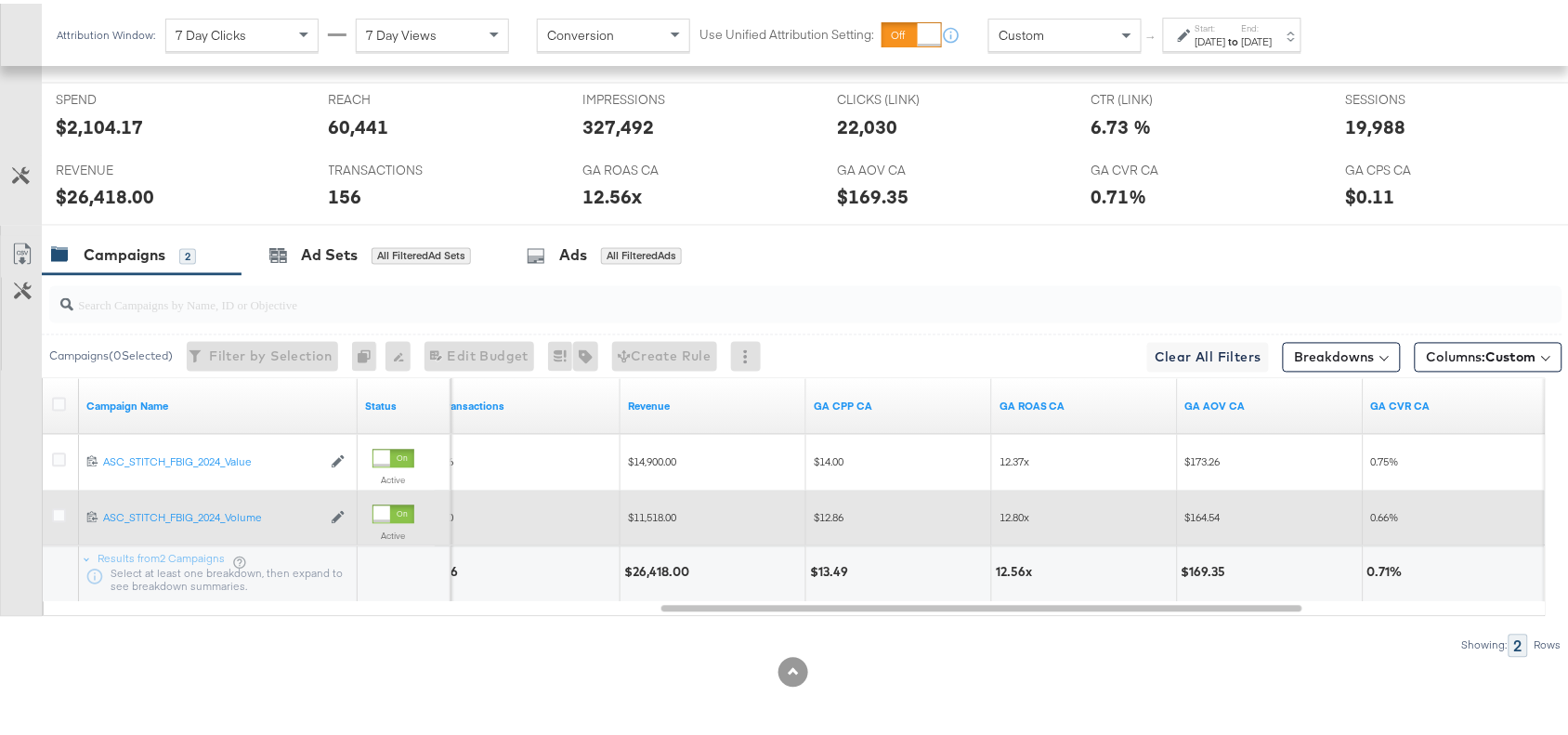
click at [646, 578] on div "$26,418.00" at bounding box center [712, 571] width 184 height 56
copy div "26,418.00"
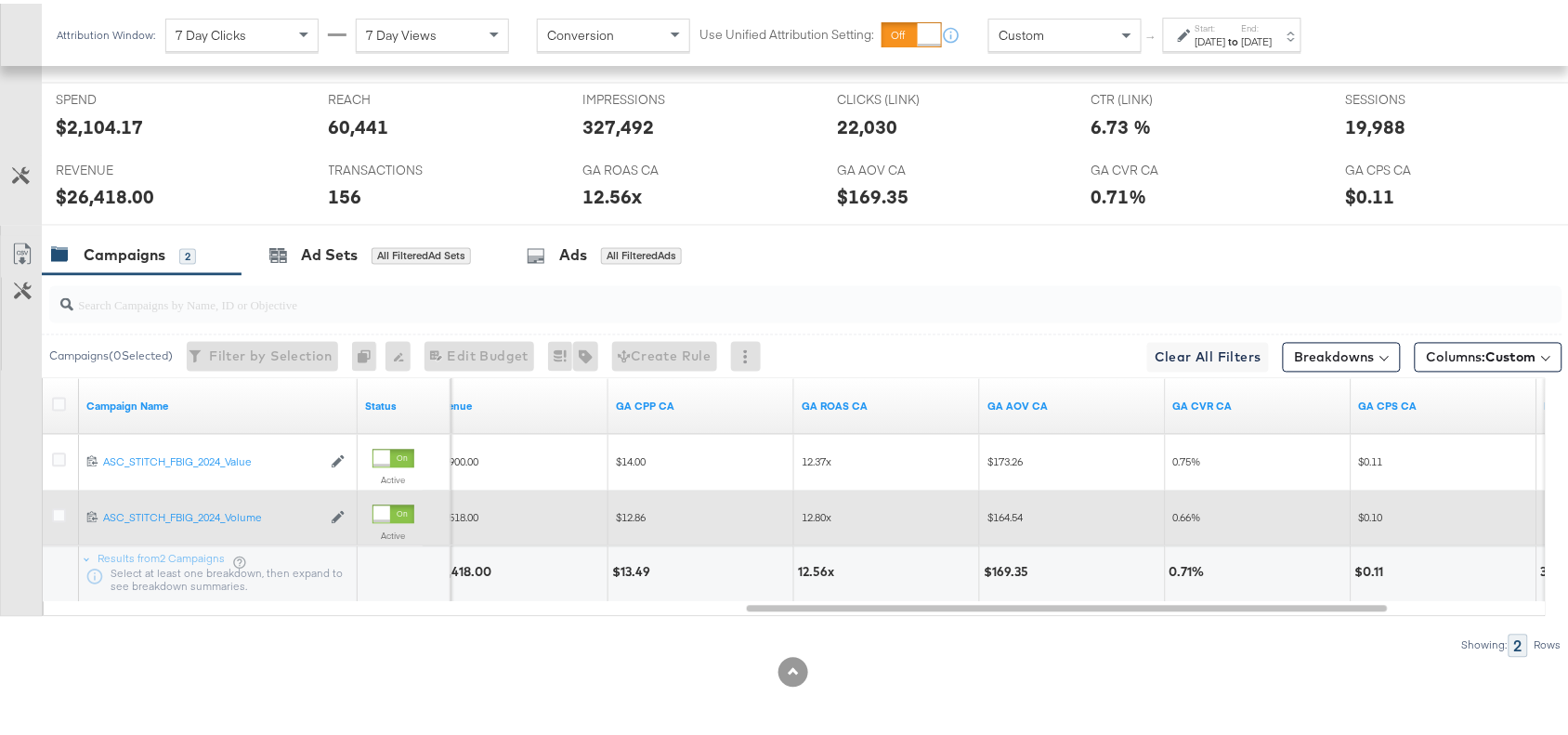
click at [804, 567] on div "12.56x" at bounding box center [819, 569] width 41 height 18
copy div "12.56"
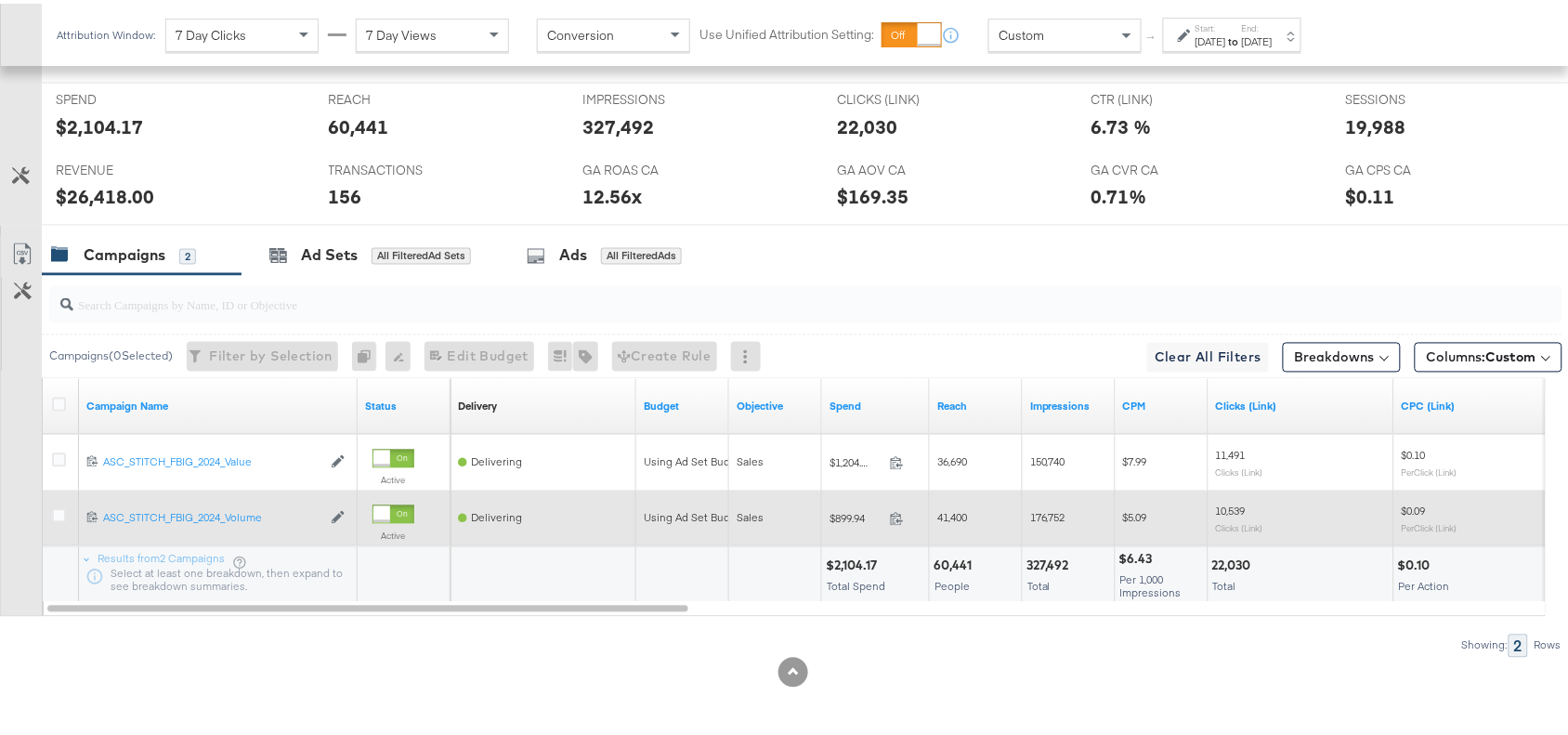
scroll to position [0, 0]
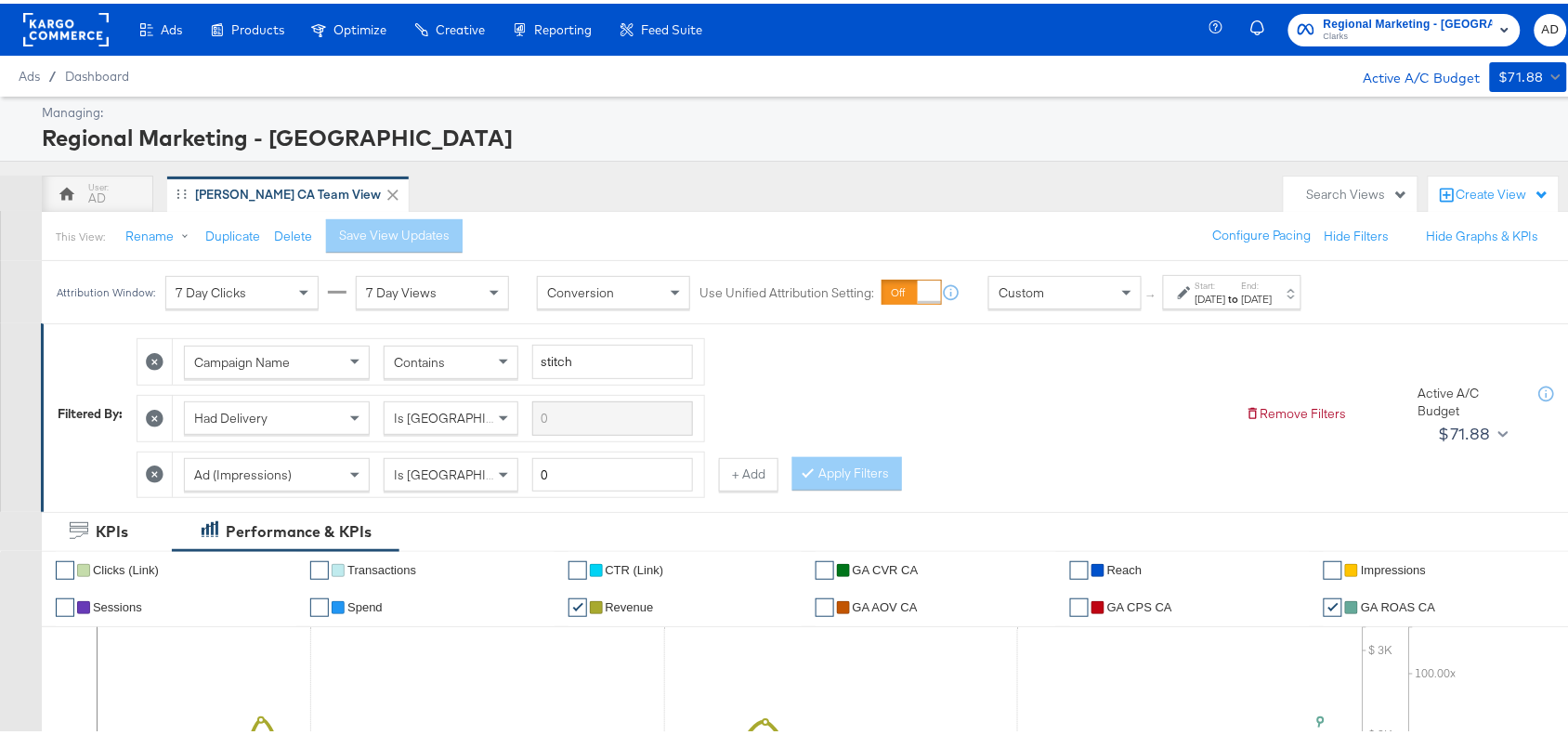
click at [1272, 286] on label "End:" at bounding box center [1256, 282] width 31 height 12
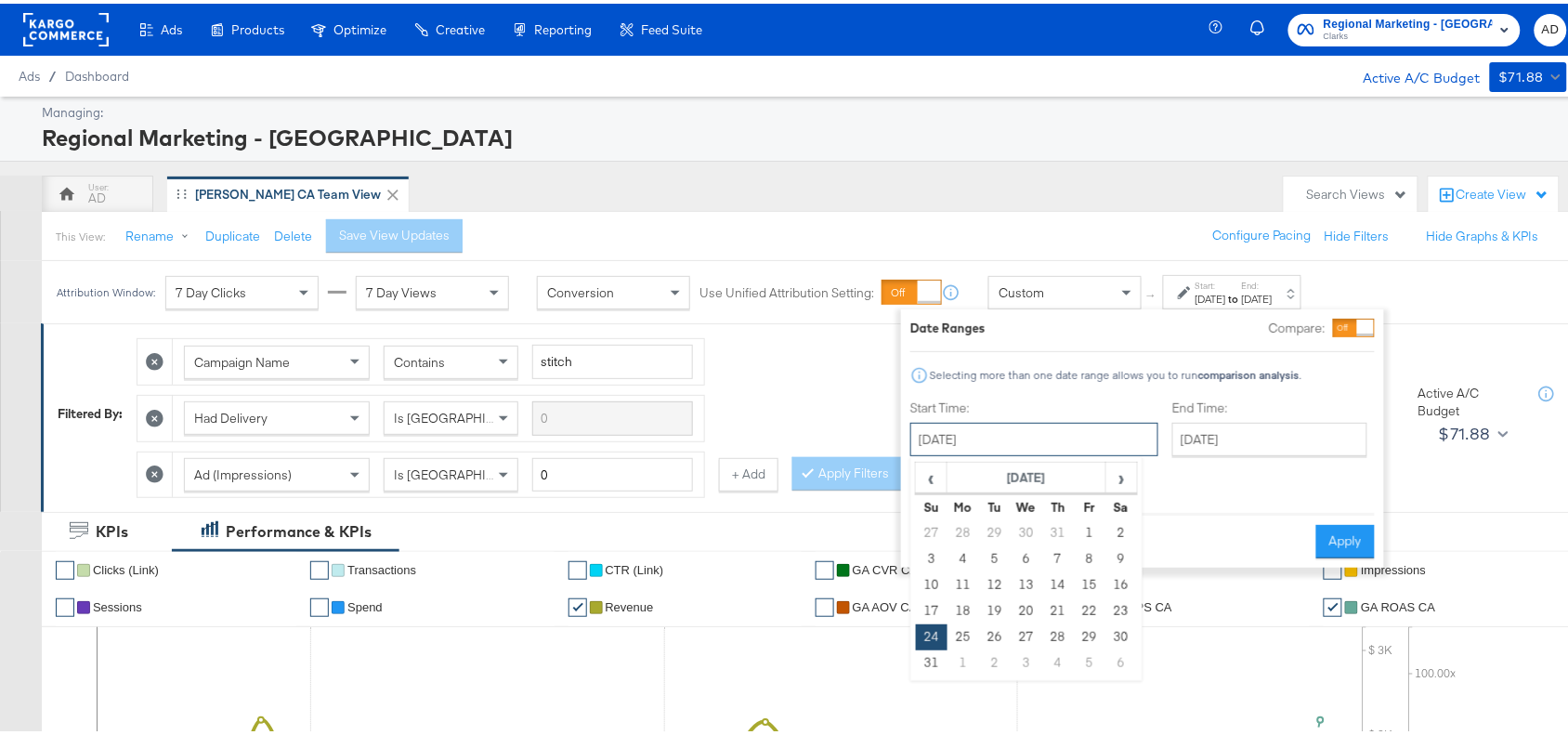
drag, startPoint x: 1010, startPoint y: 421, endPoint x: 1138, endPoint y: 488, distance: 144.5
click at [1138, 453] on div "August 24th 2025 ‹ August 2025 › Su Mo Tu We Th Fr Sa 27 28 29 30 31 1 2 3 4 5 …" at bounding box center [1033, 436] width 248 height 34
drag, startPoint x: 1138, startPoint y: 488, endPoint x: 1119, endPoint y: 484, distance: 19.4
click at [1119, 484] on div "‹ August 2025 › Su Mo Tu We Th Fr Sa 27 28 29 30 31 1 2 3 4 5 6 7 8 9 10 11 12 …" at bounding box center [1026, 565] width 232 height 224
click at [1119, 484] on span "›" at bounding box center [1121, 474] width 29 height 28
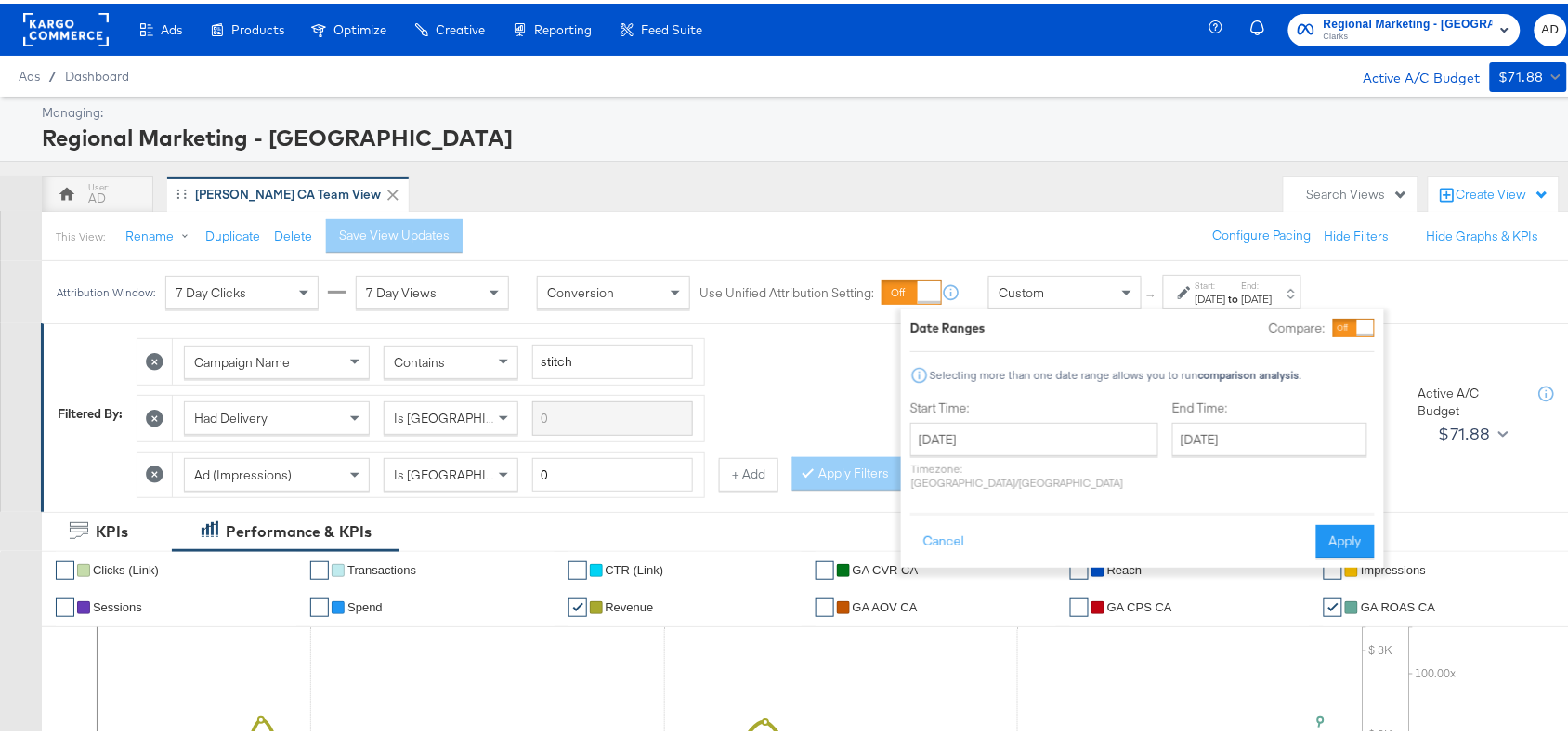
click at [1213, 490] on div "Date Ranges Compare: Selecting more than one date range allows you to run compa…" at bounding box center [1142, 434] width 464 height 240
click at [1031, 441] on input "[DATE]" at bounding box center [1033, 436] width 248 height 34
click at [1116, 477] on span "›" at bounding box center [1121, 474] width 29 height 28
click at [930, 476] on span "‹" at bounding box center [931, 474] width 29 height 28
click at [992, 586] on td "16" at bounding box center [995, 581] width 32 height 26
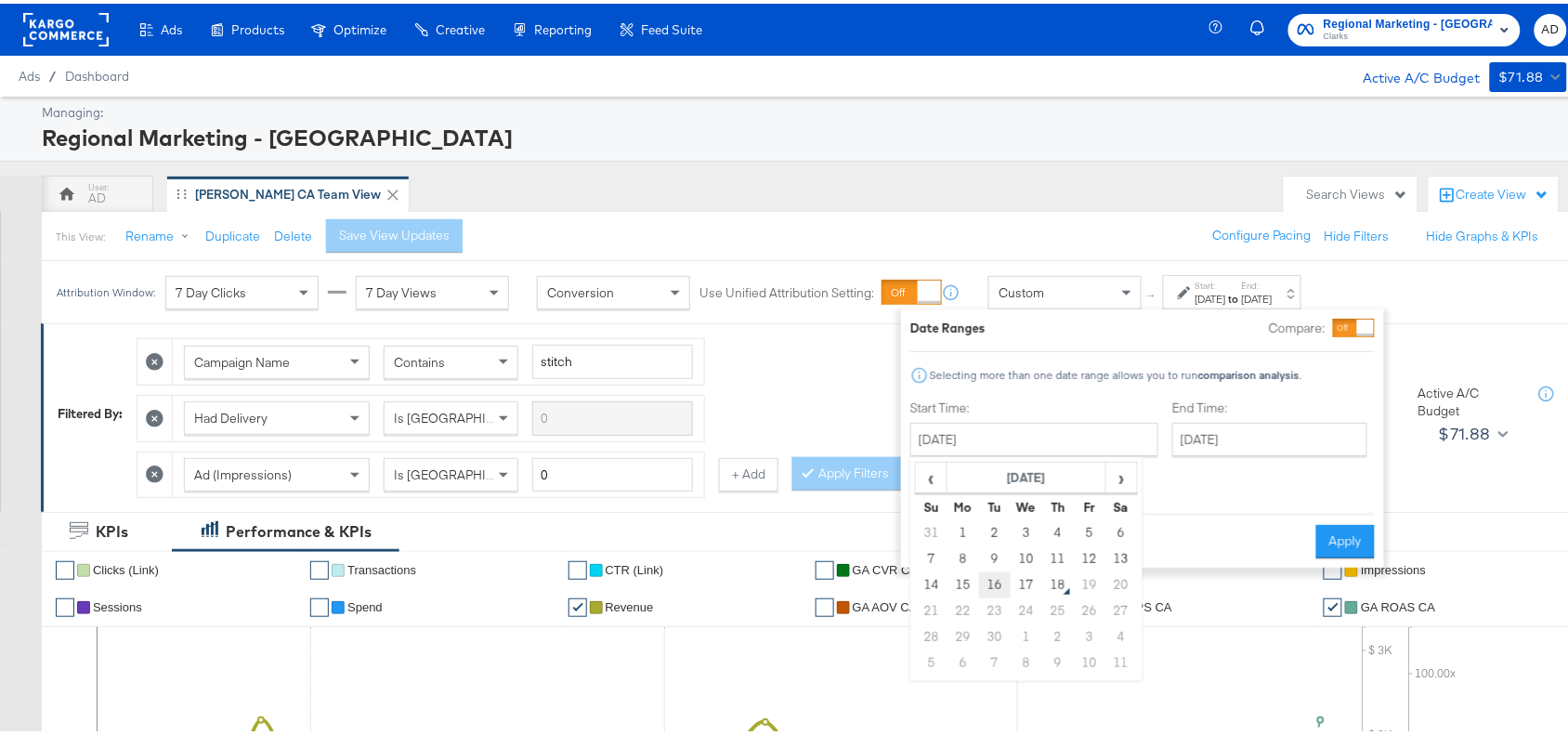
type input "September 16th 2025"
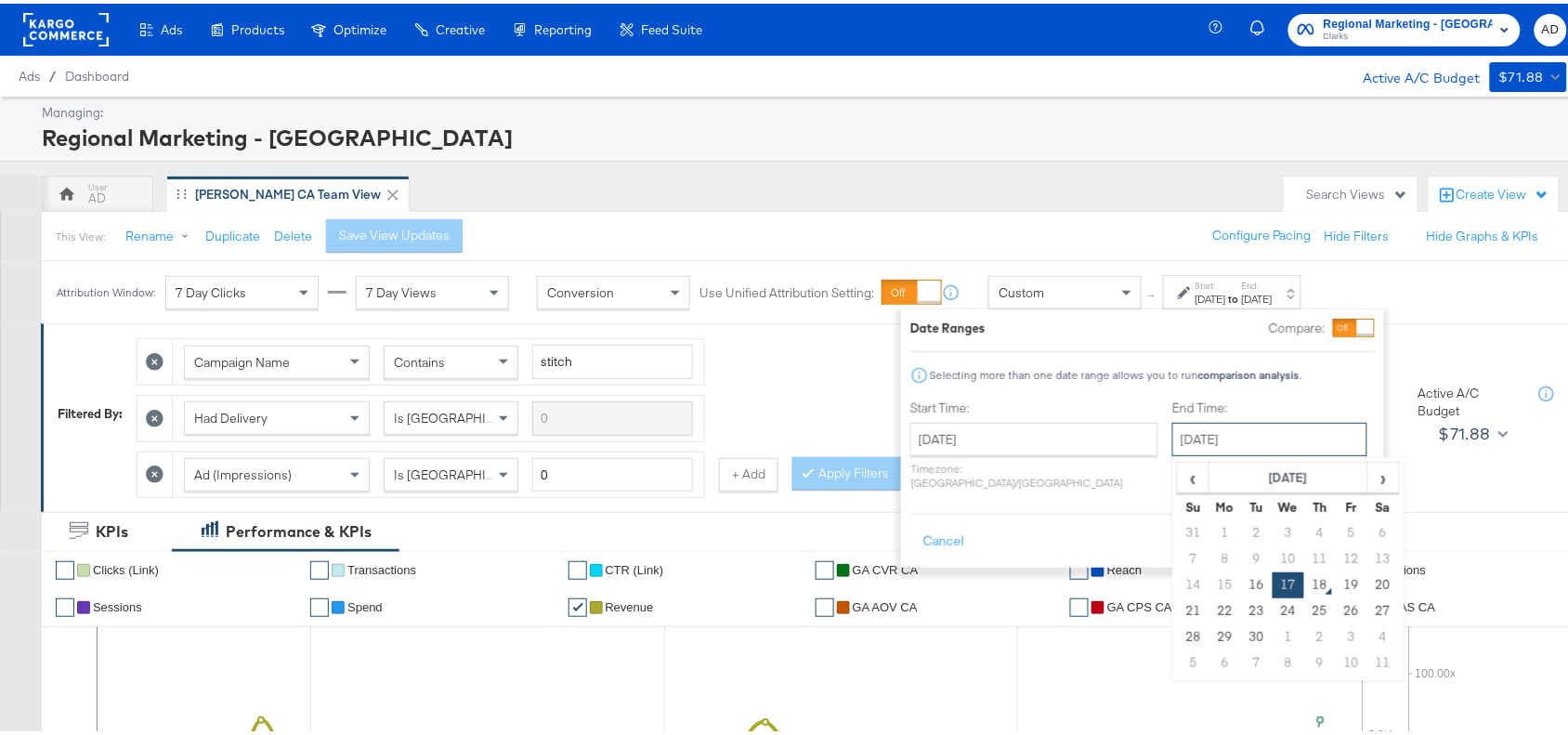
click at [1227, 443] on input "[DATE]" at bounding box center [1270, 436] width 195 height 34
click at [1241, 585] on td "16" at bounding box center [1256, 581] width 32 height 26
type input "September 16th 2025"
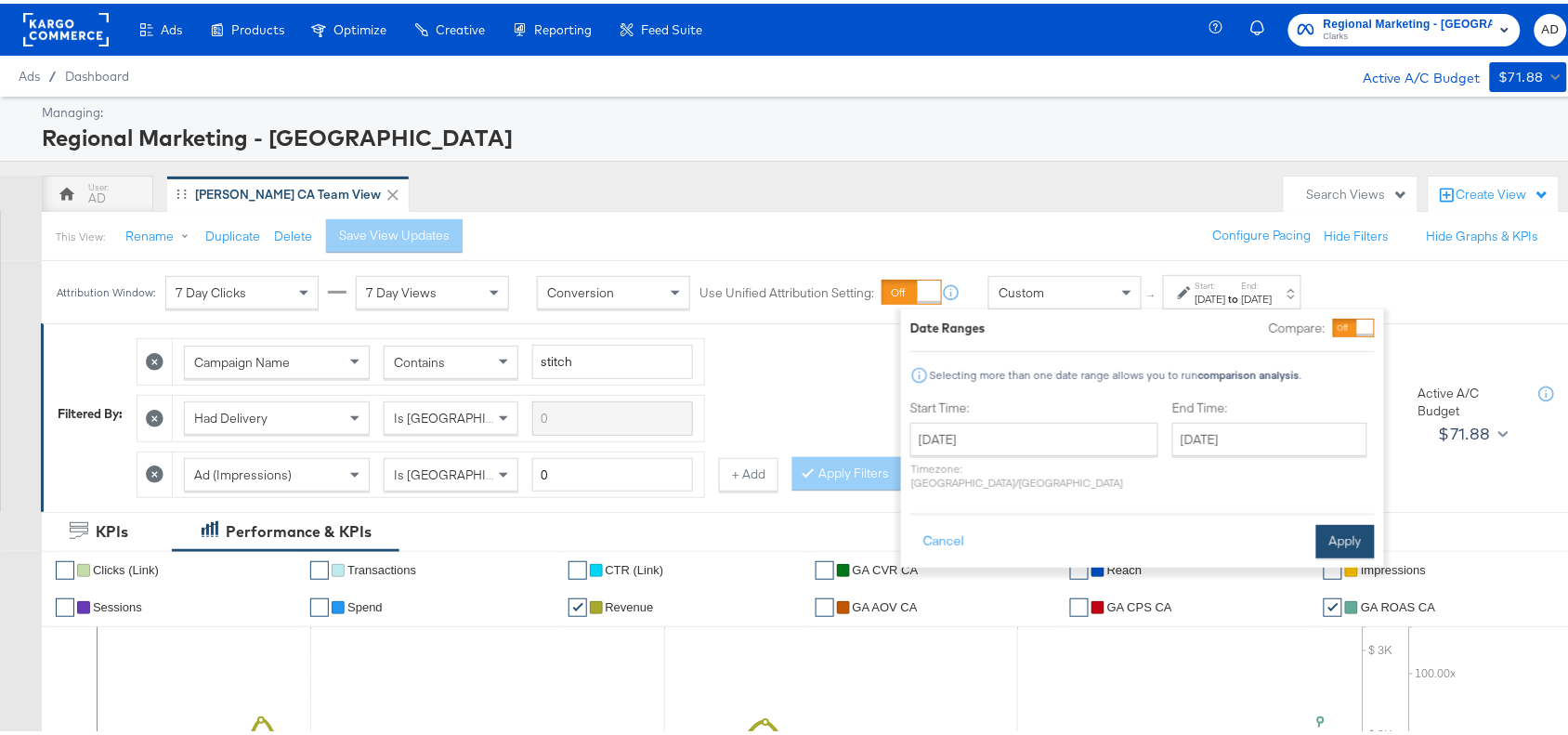
click at [1345, 522] on button "Apply" at bounding box center [1345, 538] width 58 height 34
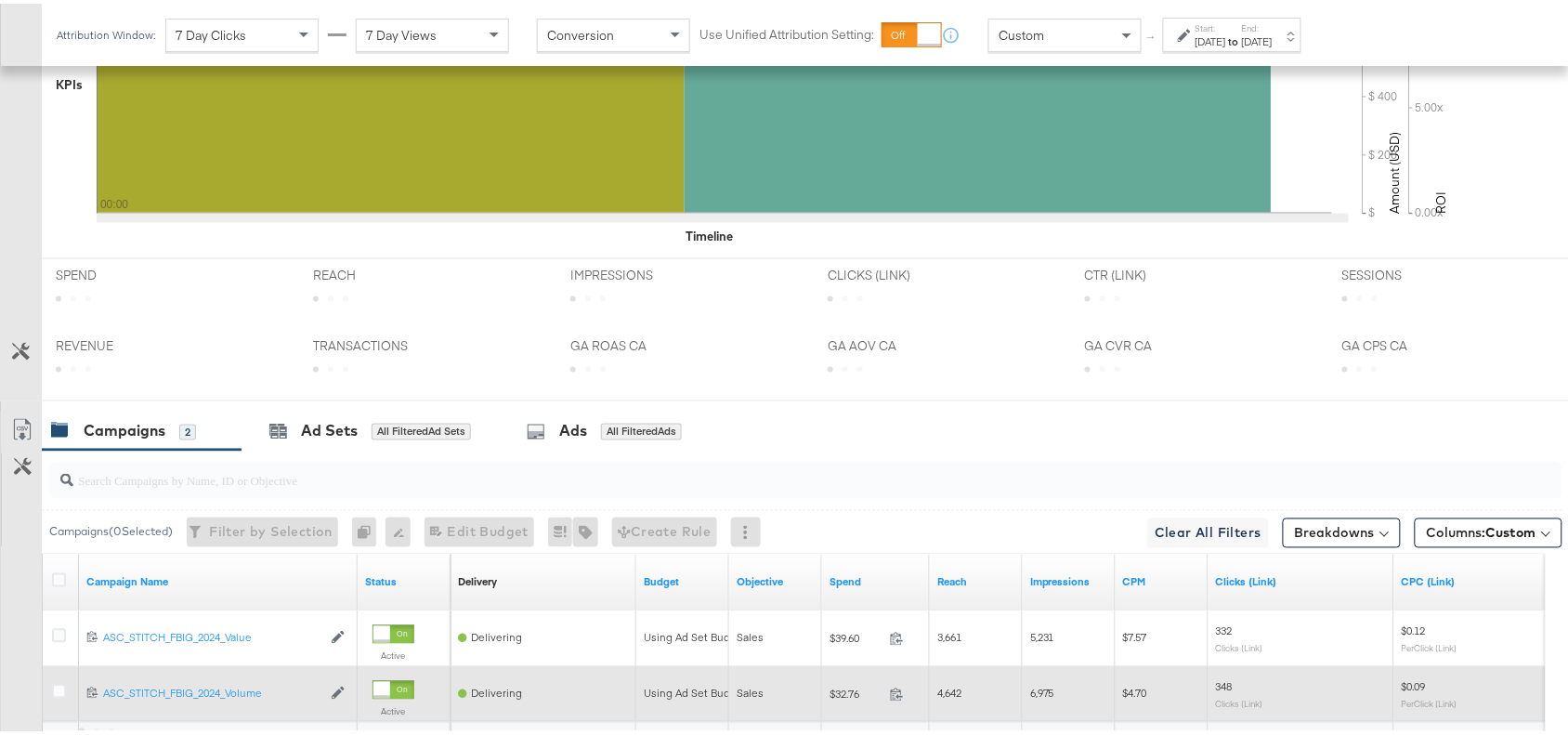
scroll to position [873, 0]
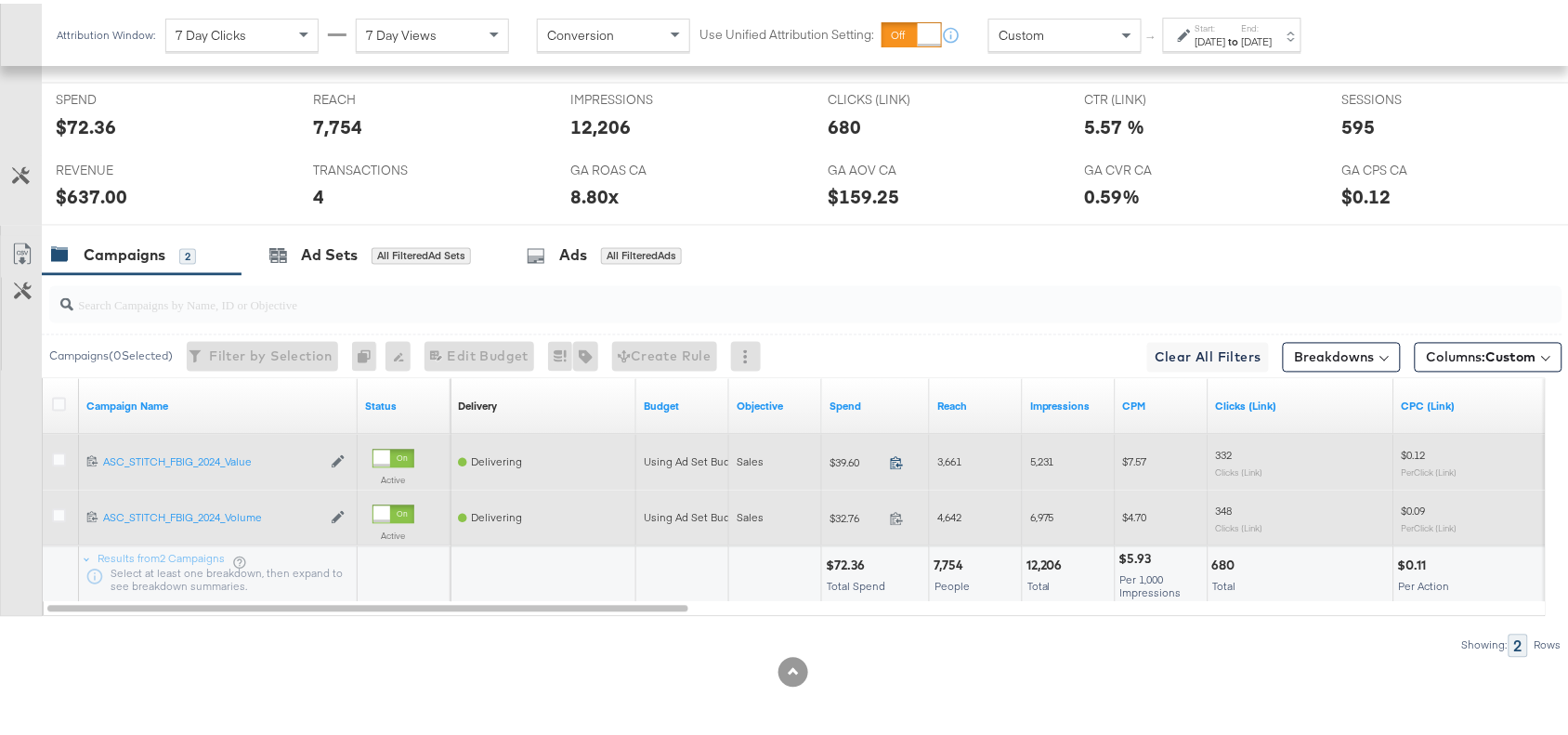
click at [899, 456] on icon at bounding box center [896, 460] width 14 height 14
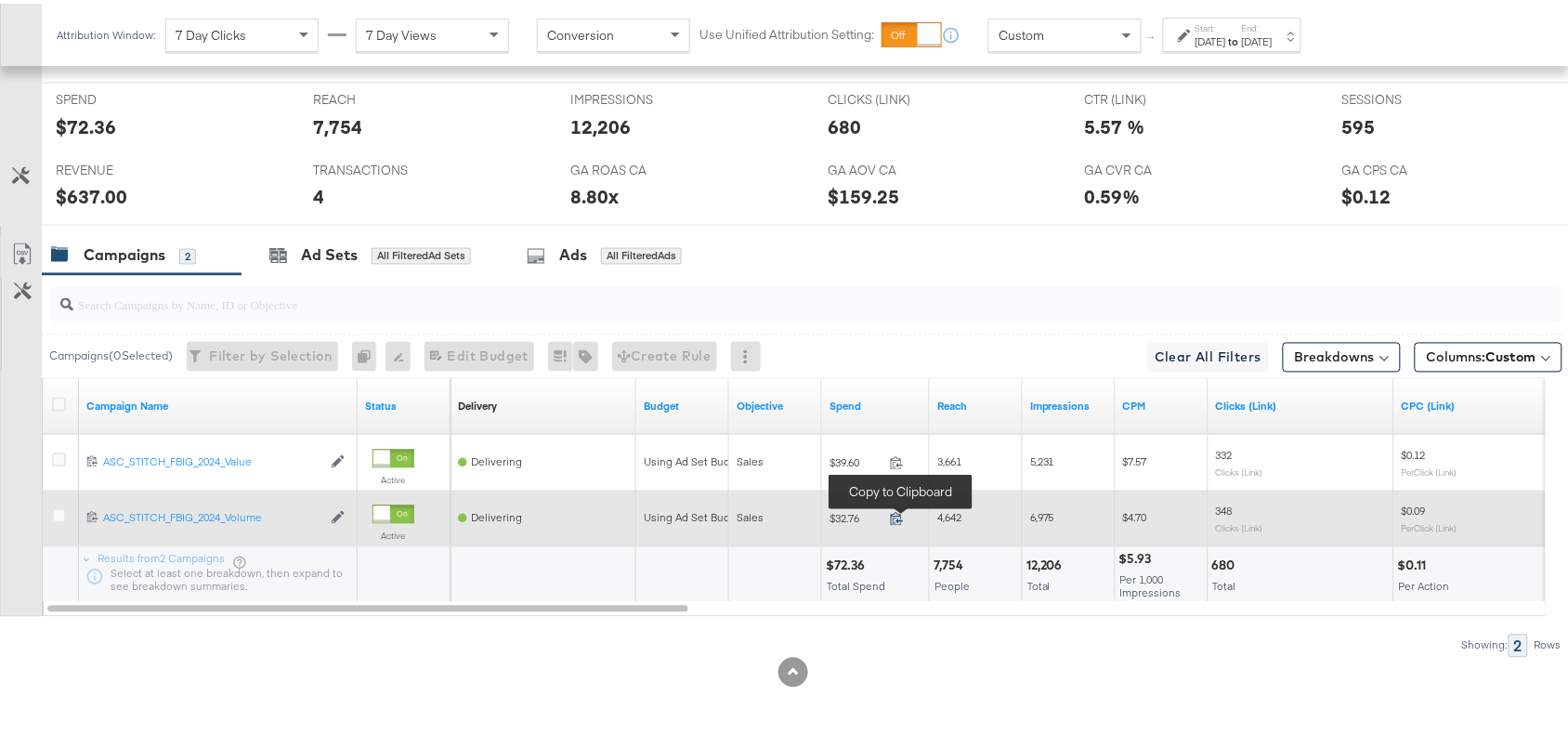
click at [898, 511] on icon at bounding box center [896, 515] width 12 height 13
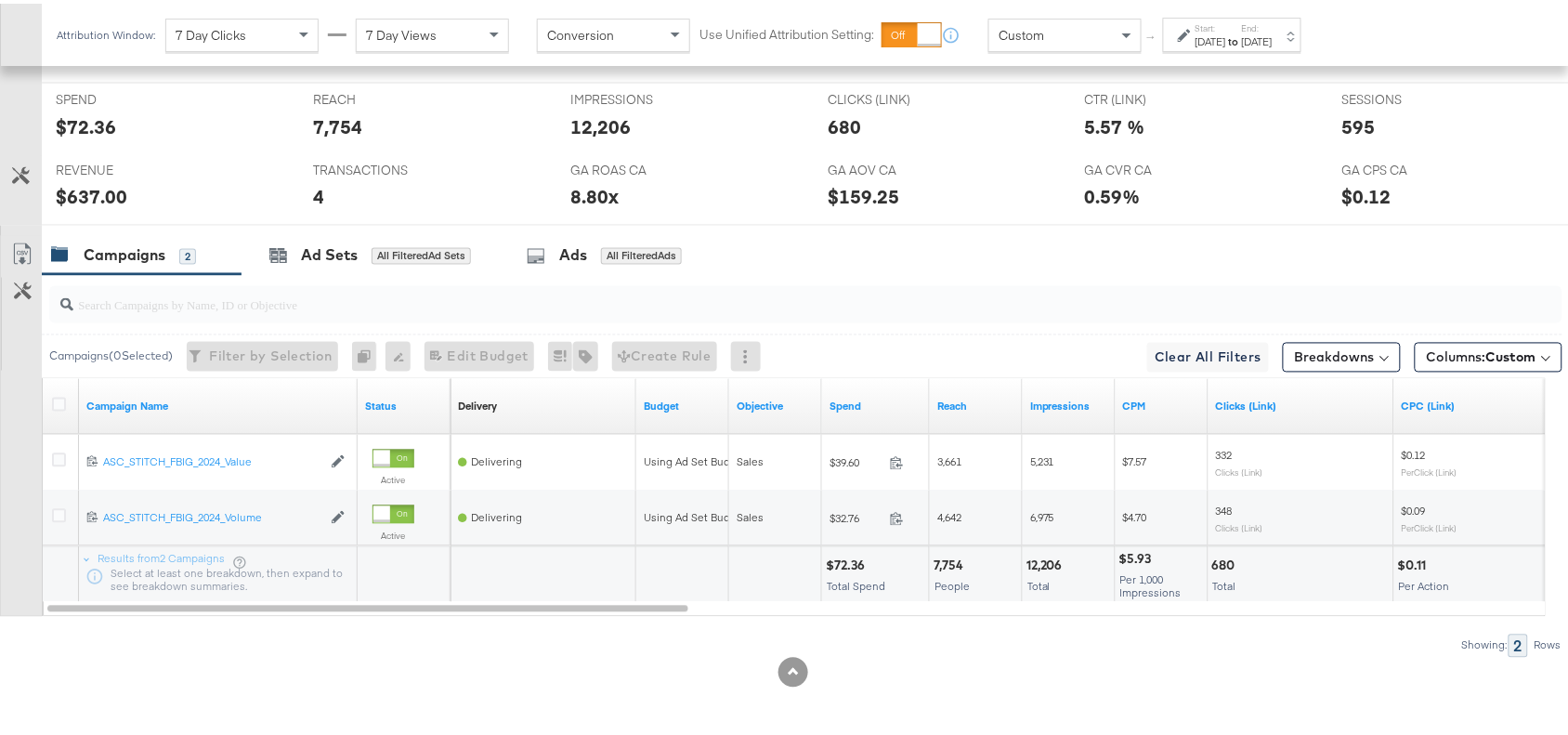
click at [840, 560] on div "$72.36" at bounding box center [847, 562] width 44 height 18
copy div "72.36"
click at [840, 560] on div "$72.36" at bounding box center [847, 562] width 44 height 18
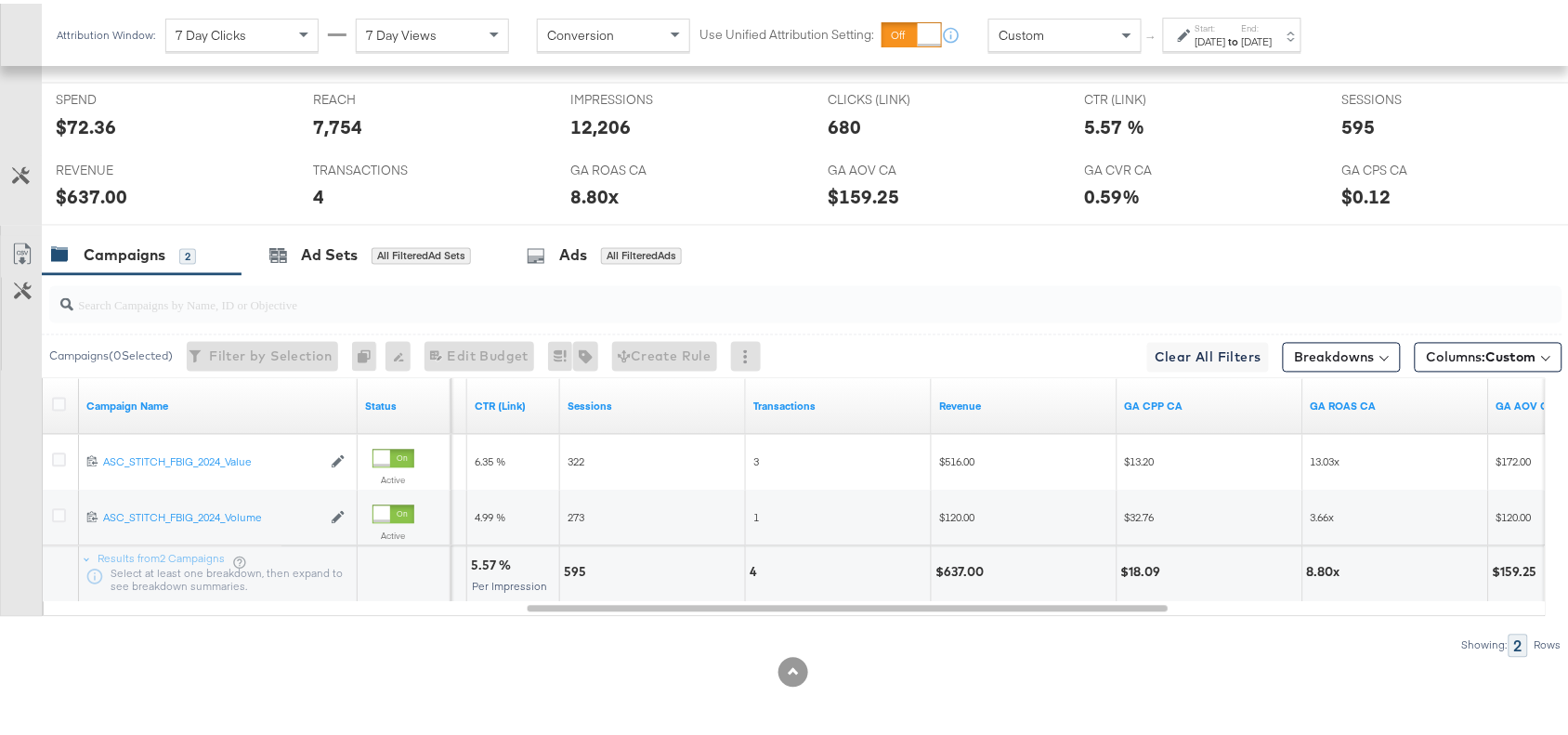
click at [962, 576] on div "$637.00" at bounding box center [962, 569] width 54 height 18
copy div "637.00"
click at [962, 576] on div "$637.00" at bounding box center [962, 569] width 54 height 18
click at [1226, 34] on div "Sep 16th 2025" at bounding box center [1210, 37] width 31 height 15
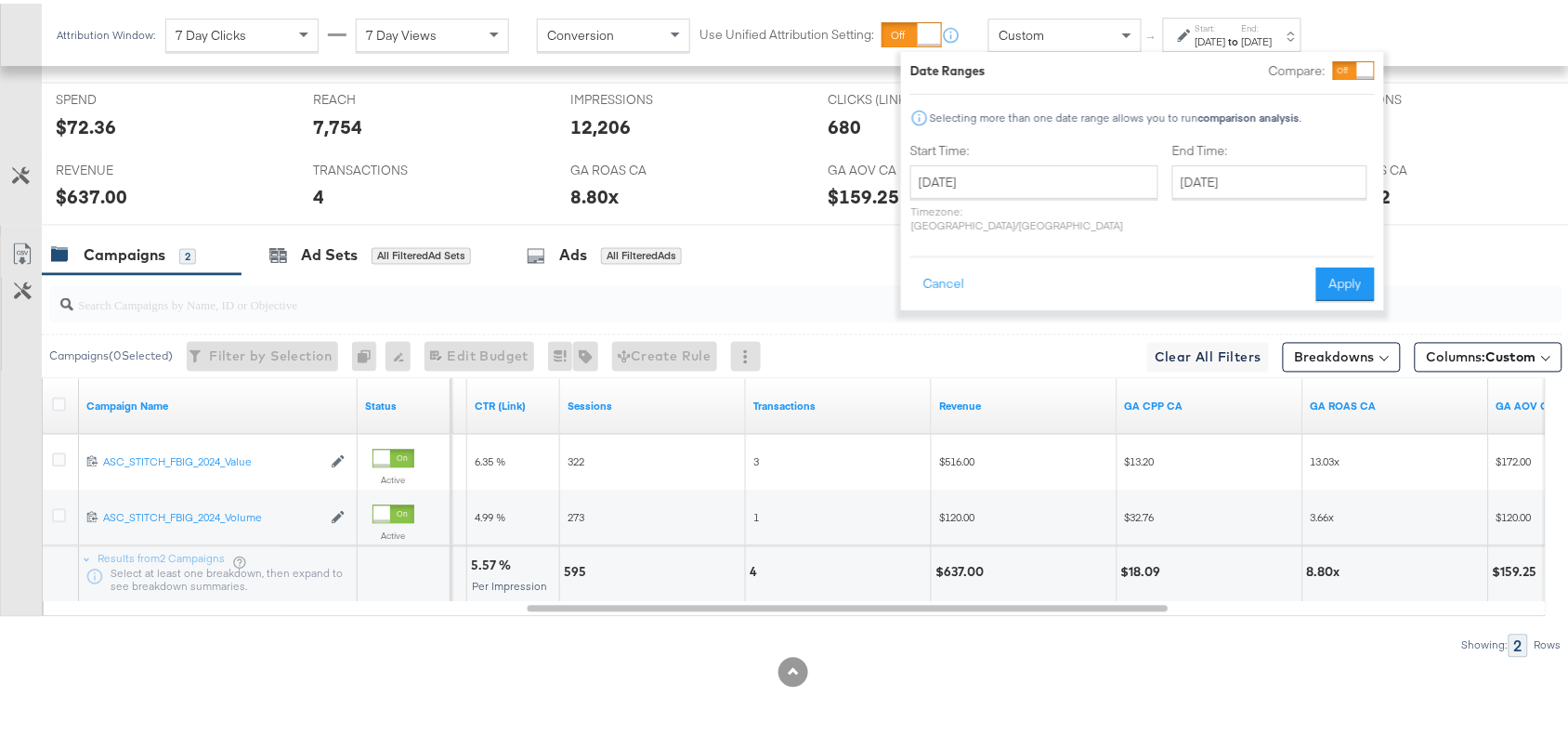
click at [1005, 160] on div "Start Time: September 16th 2025 ‹ September 2025 › Su Mo Tu We Th Fr Sa 31 1 2 …" at bounding box center [1033, 187] width 248 height 99
click at [1027, 173] on input "September 16th 2025" at bounding box center [1033, 179] width 248 height 34
click at [1025, 318] on td "17" at bounding box center [1027, 325] width 32 height 26
type input "[DATE]"
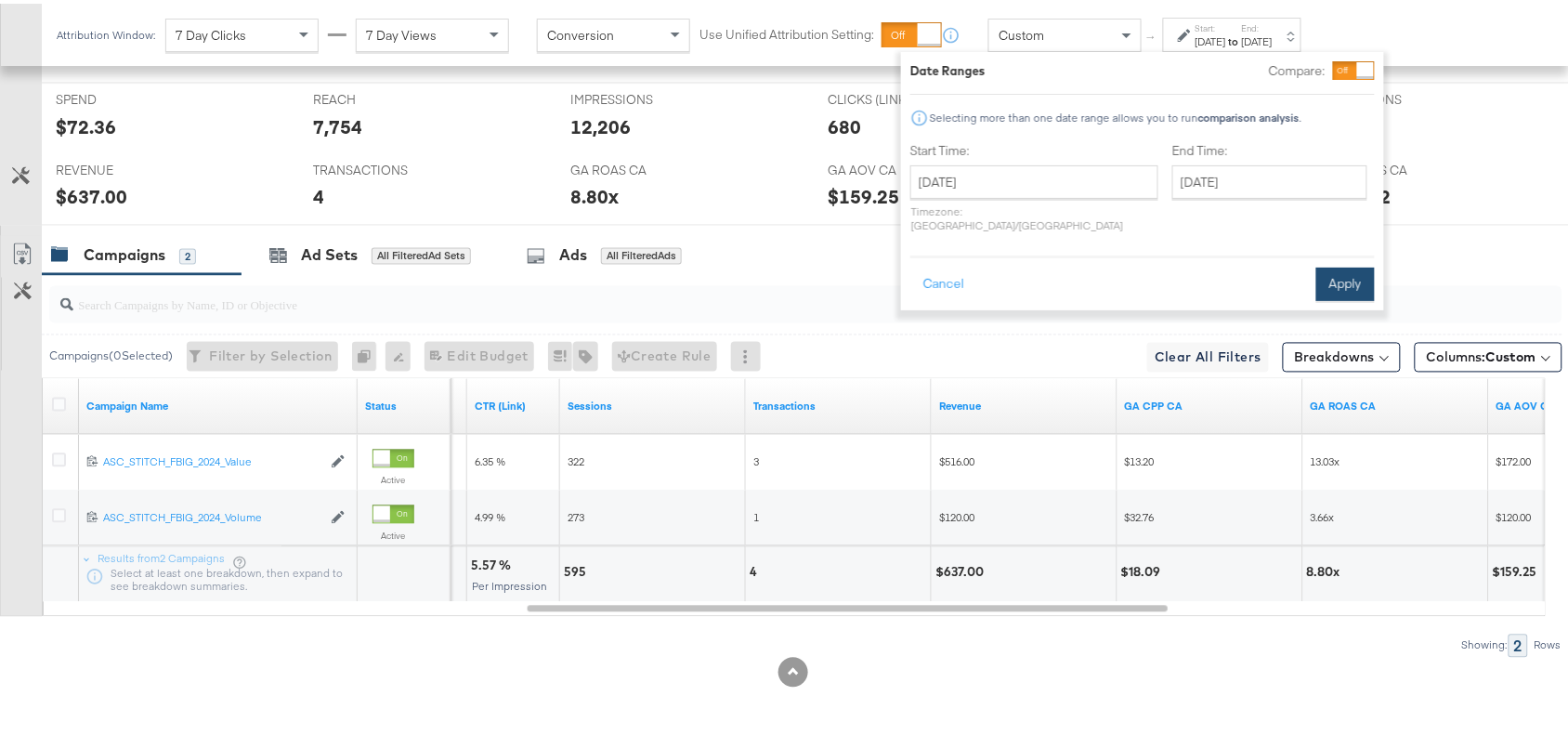
click at [1333, 264] on button "Apply" at bounding box center [1345, 280] width 58 height 34
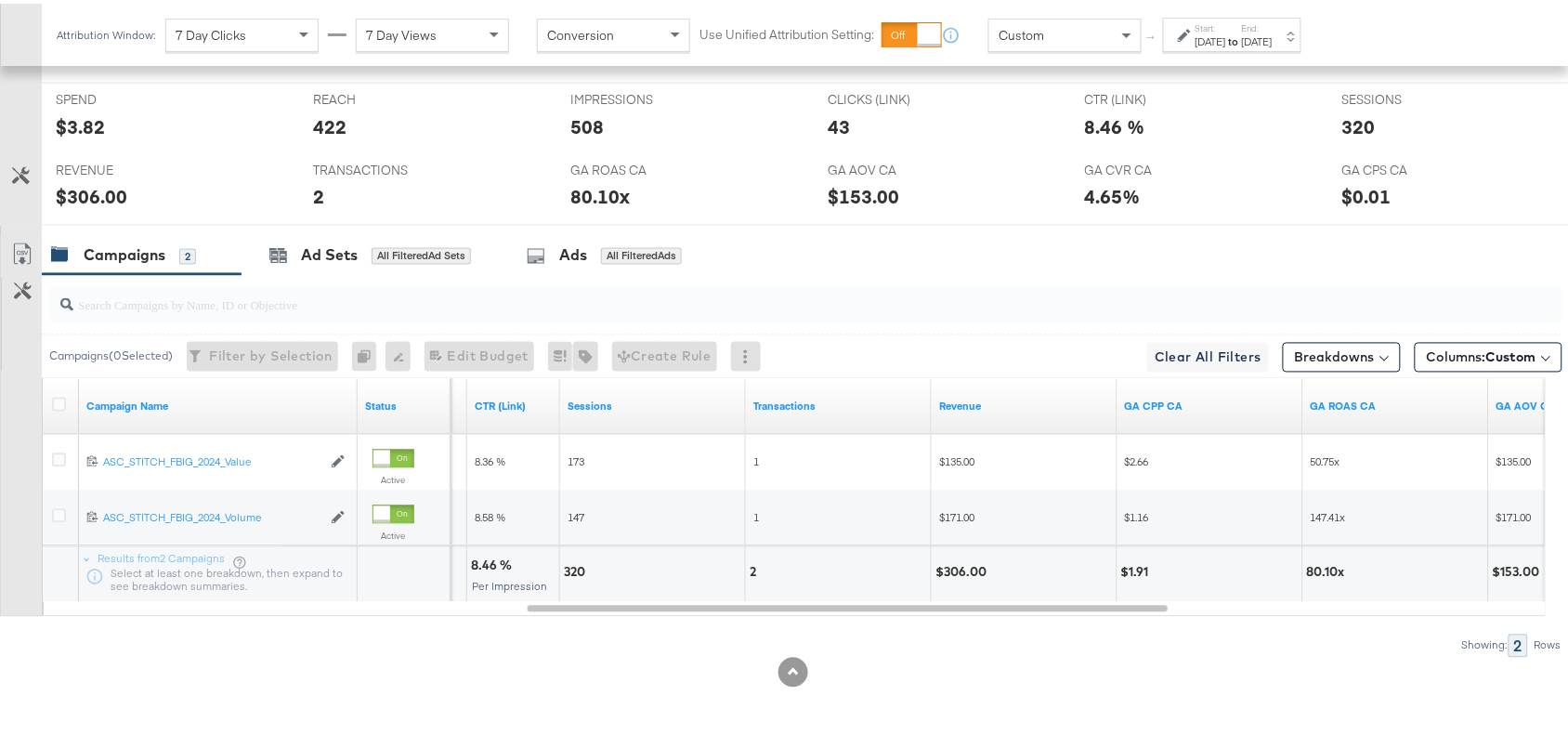
click at [965, 576] on div "$306.00" at bounding box center [962, 569] width 56 height 18
copy div "306.00"
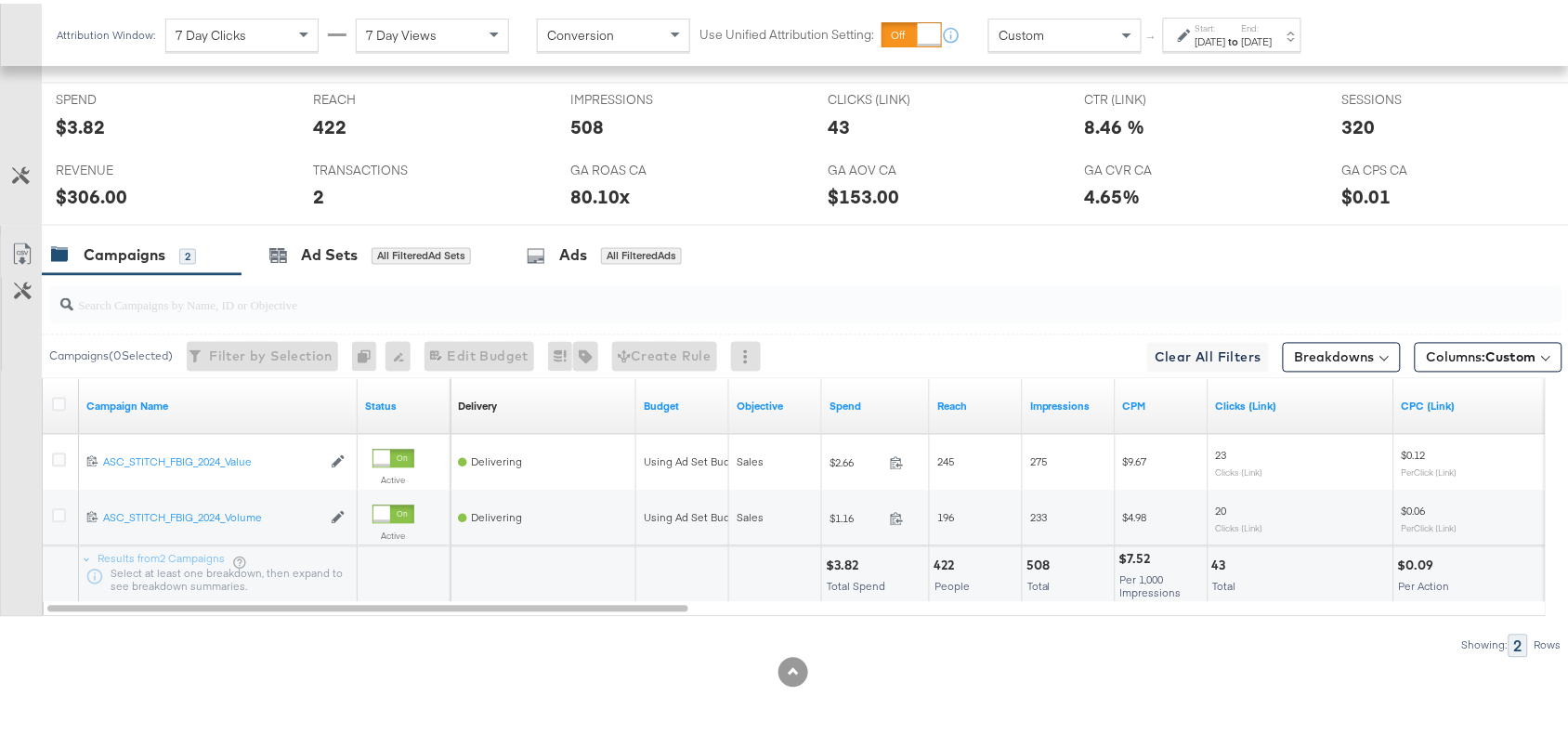
click at [840, 560] on div "$3.82" at bounding box center [844, 562] width 38 height 18
copy div "3.82"
click at [840, 560] on div "$3.82" at bounding box center [844, 562] width 38 height 18
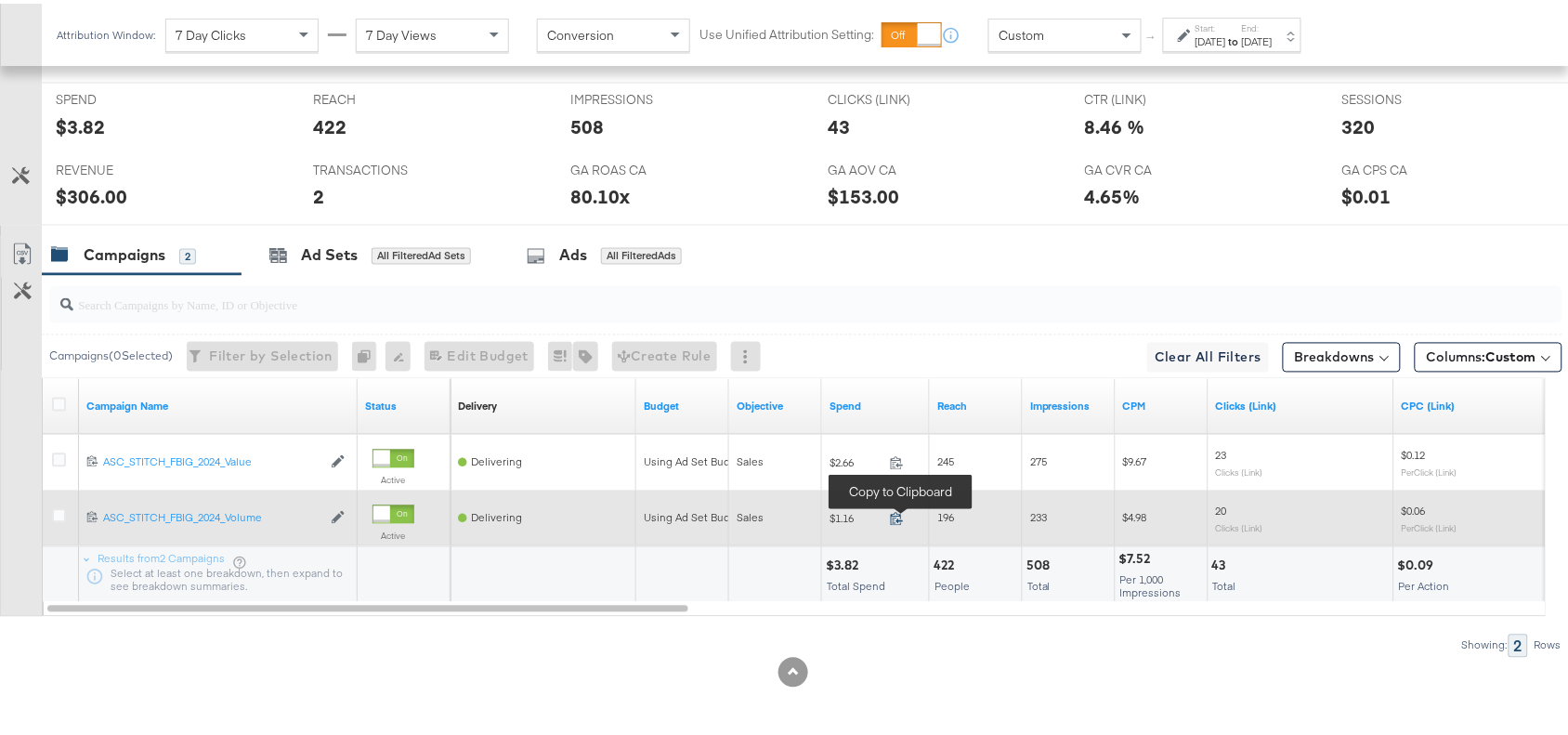
click at [899, 513] on icon at bounding box center [896, 515] width 14 height 14
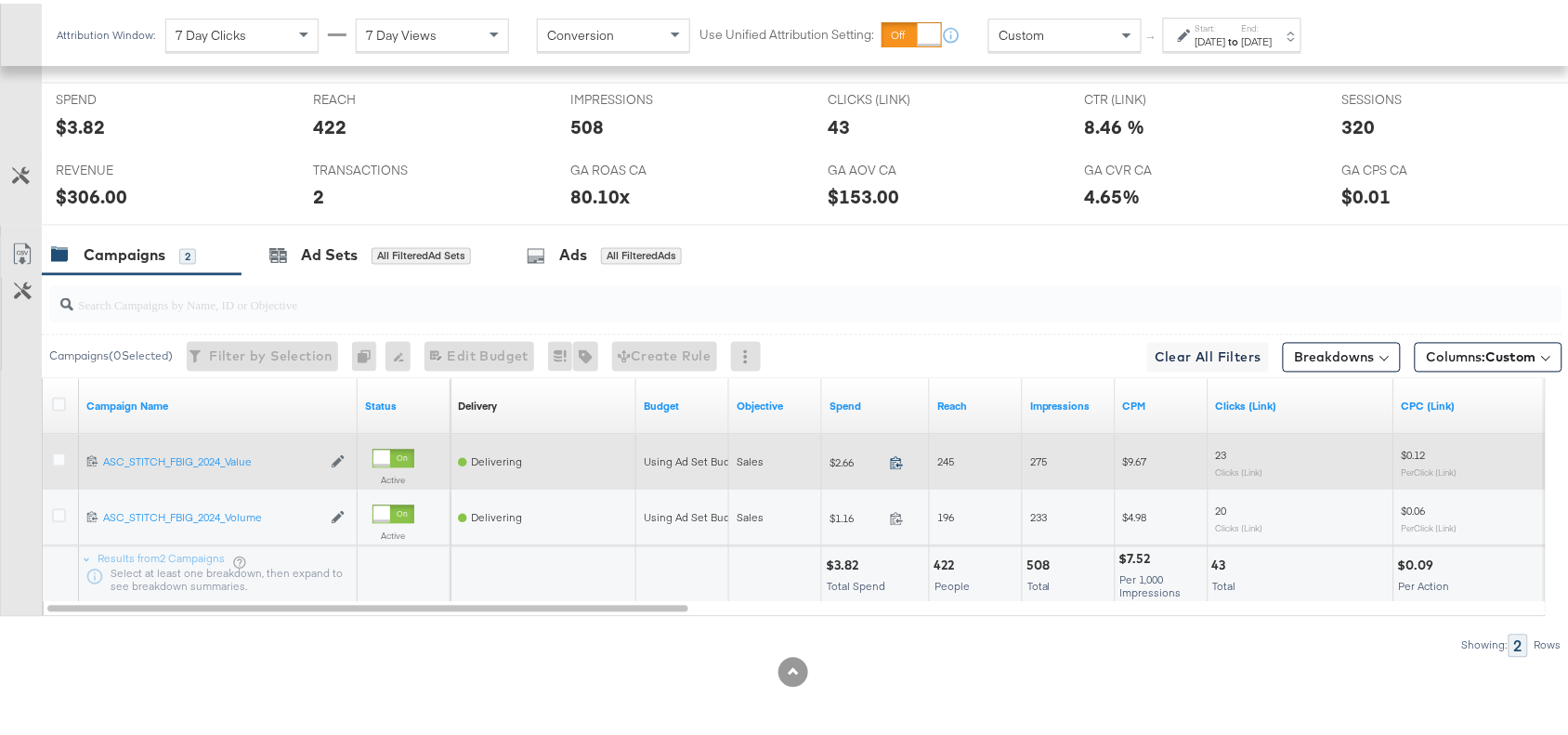
click at [899, 461] on icon at bounding box center [896, 460] width 14 height 14
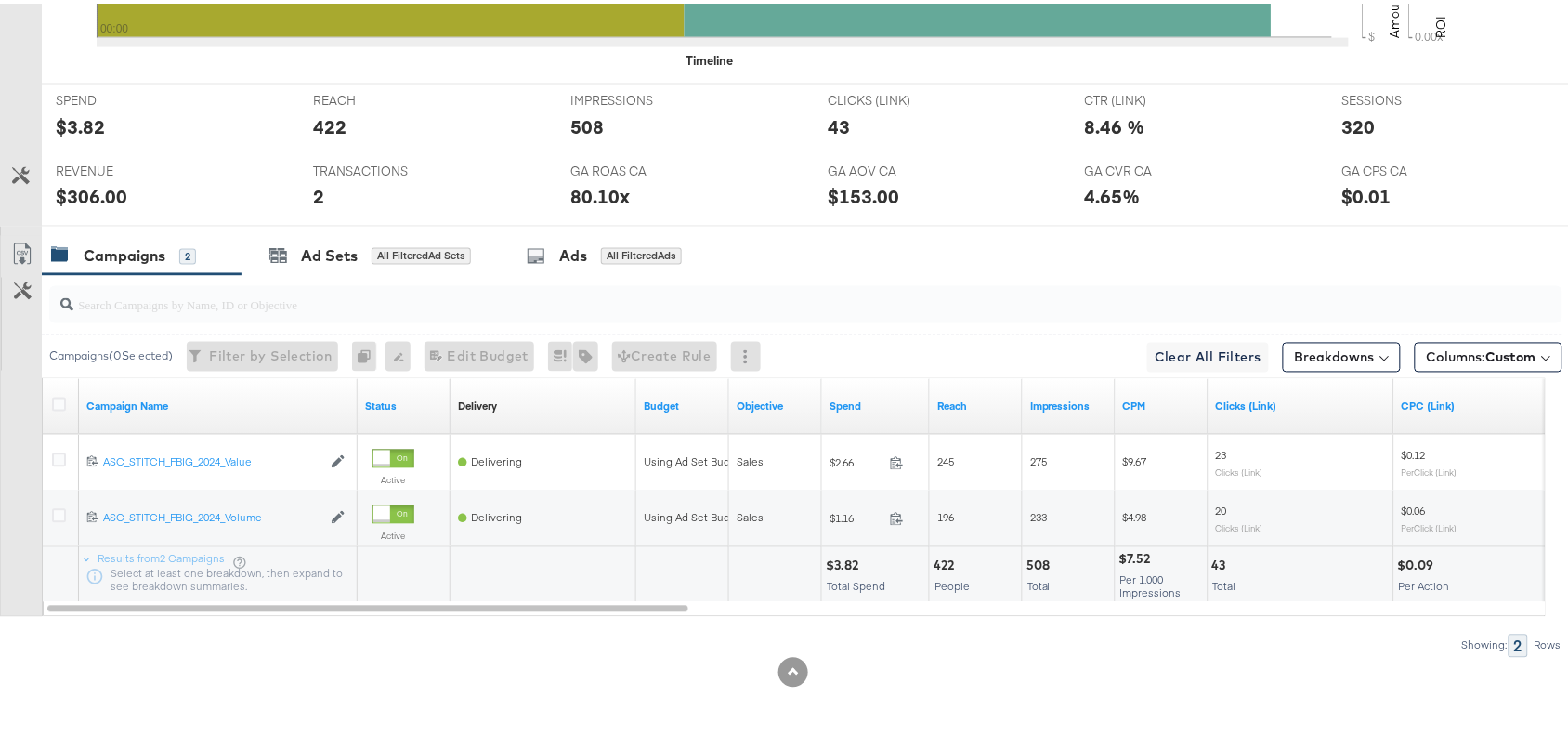
scroll to position [0, 0]
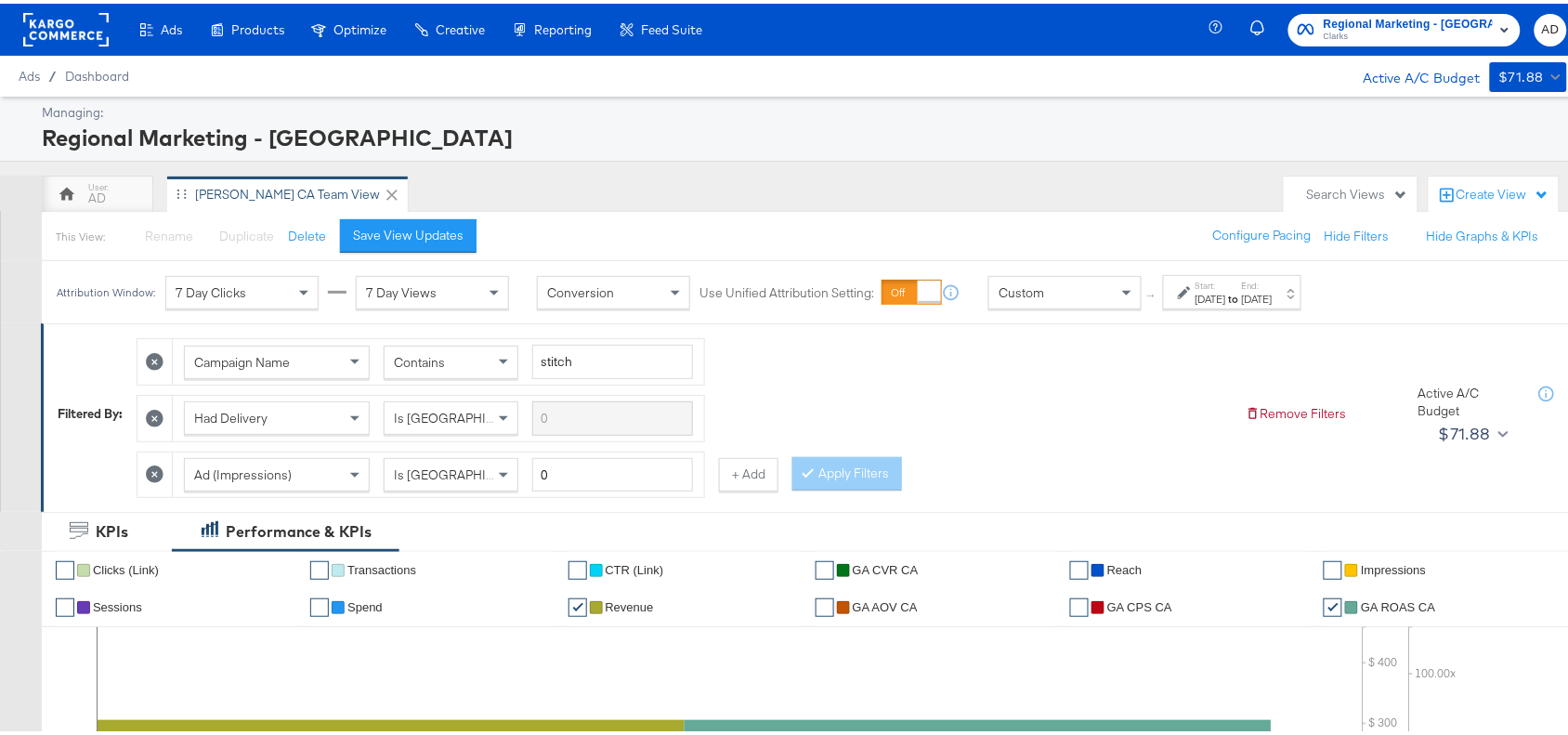
click at [74, 22] on rect at bounding box center [66, 26] width 86 height 34
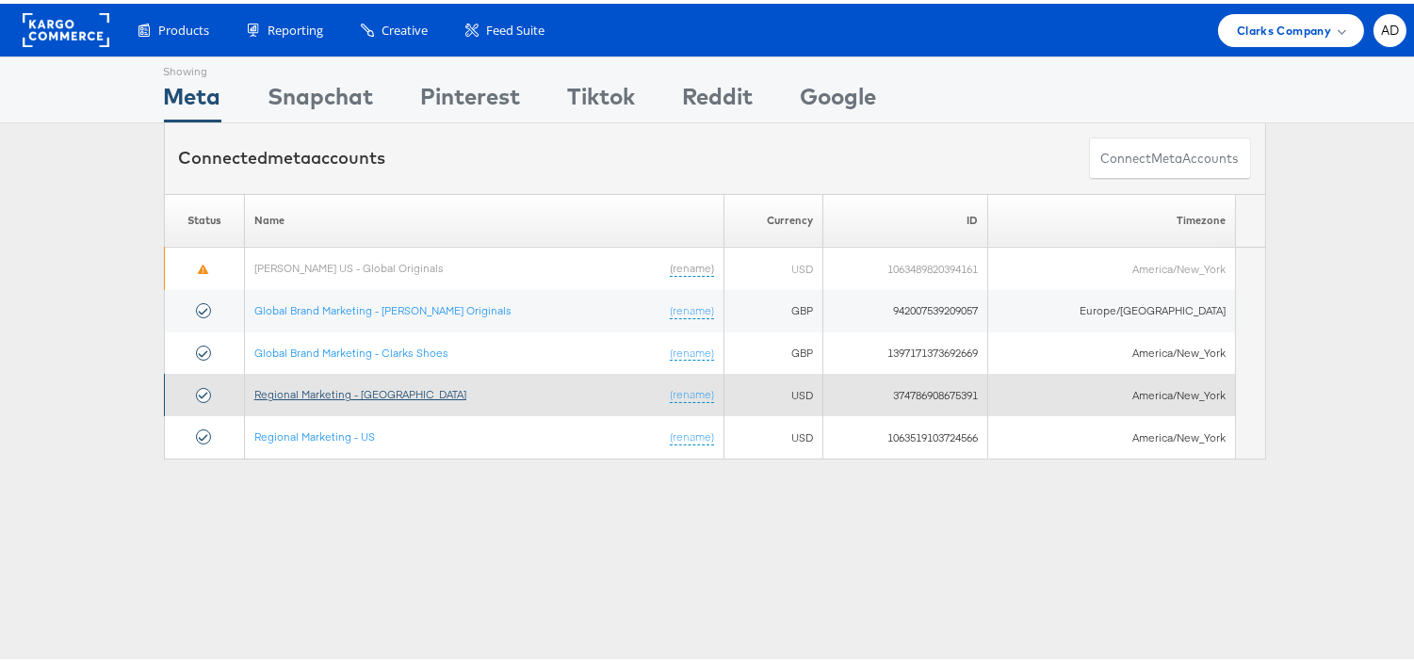
click at [346, 396] on link "Regional Marketing - [GEOGRAPHIC_DATA]" at bounding box center [360, 390] width 212 height 14
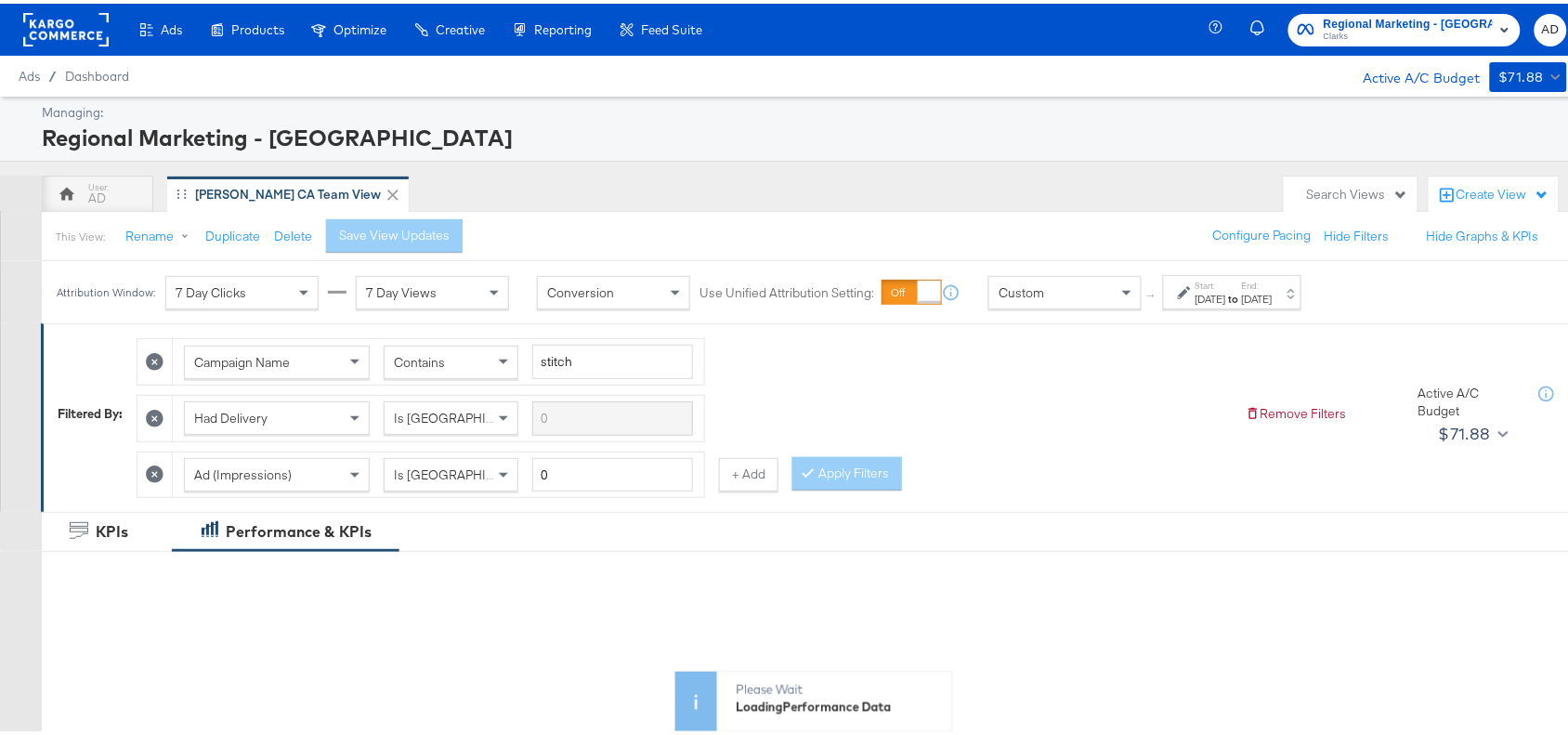
click at [1226, 293] on div "[DATE]" at bounding box center [1210, 295] width 31 height 15
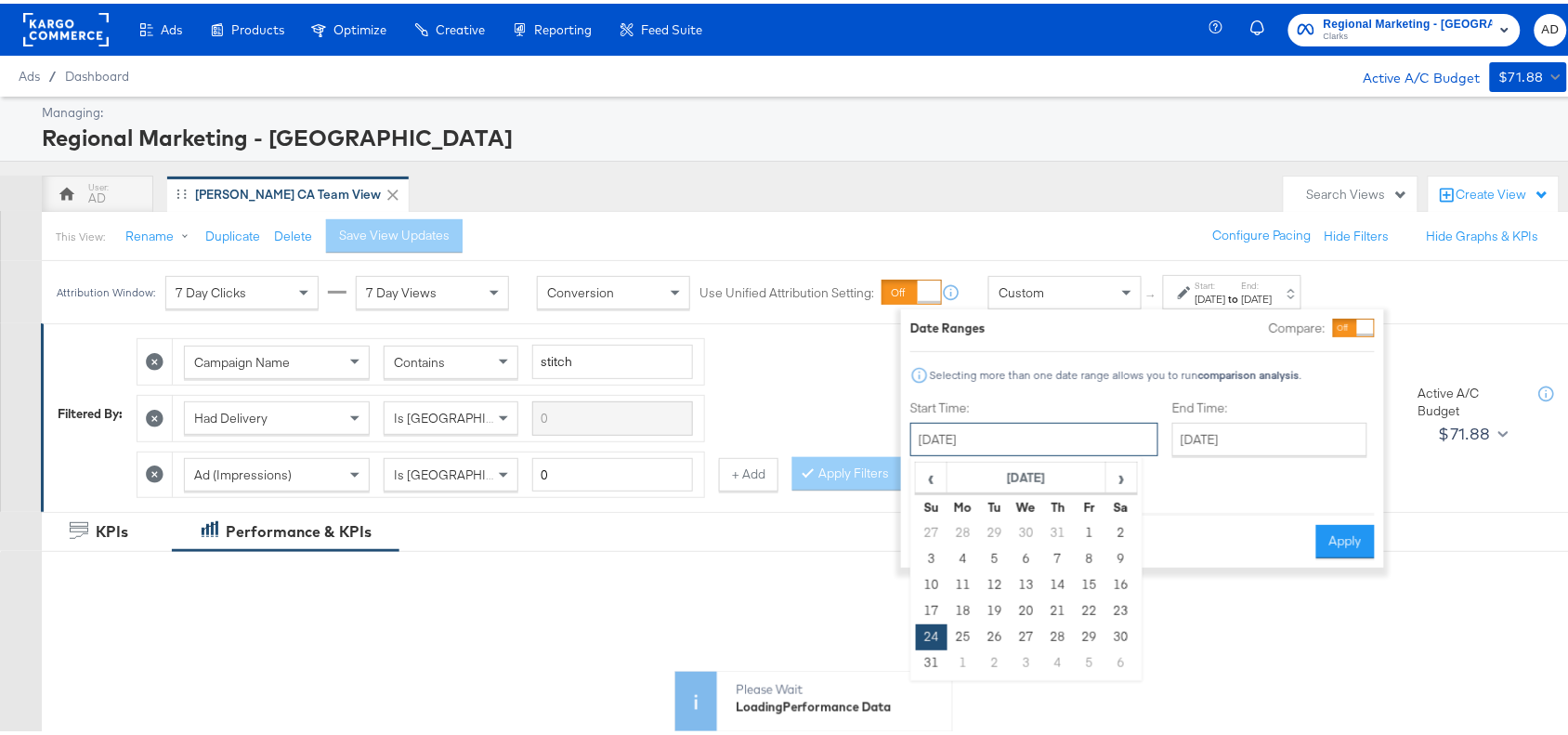
click at [1035, 443] on input "[DATE]" at bounding box center [1033, 436] width 248 height 34
click at [1112, 481] on span "›" at bounding box center [1121, 474] width 29 height 28
click at [1024, 583] on td "17" at bounding box center [1027, 581] width 32 height 26
type input "[DATE]"
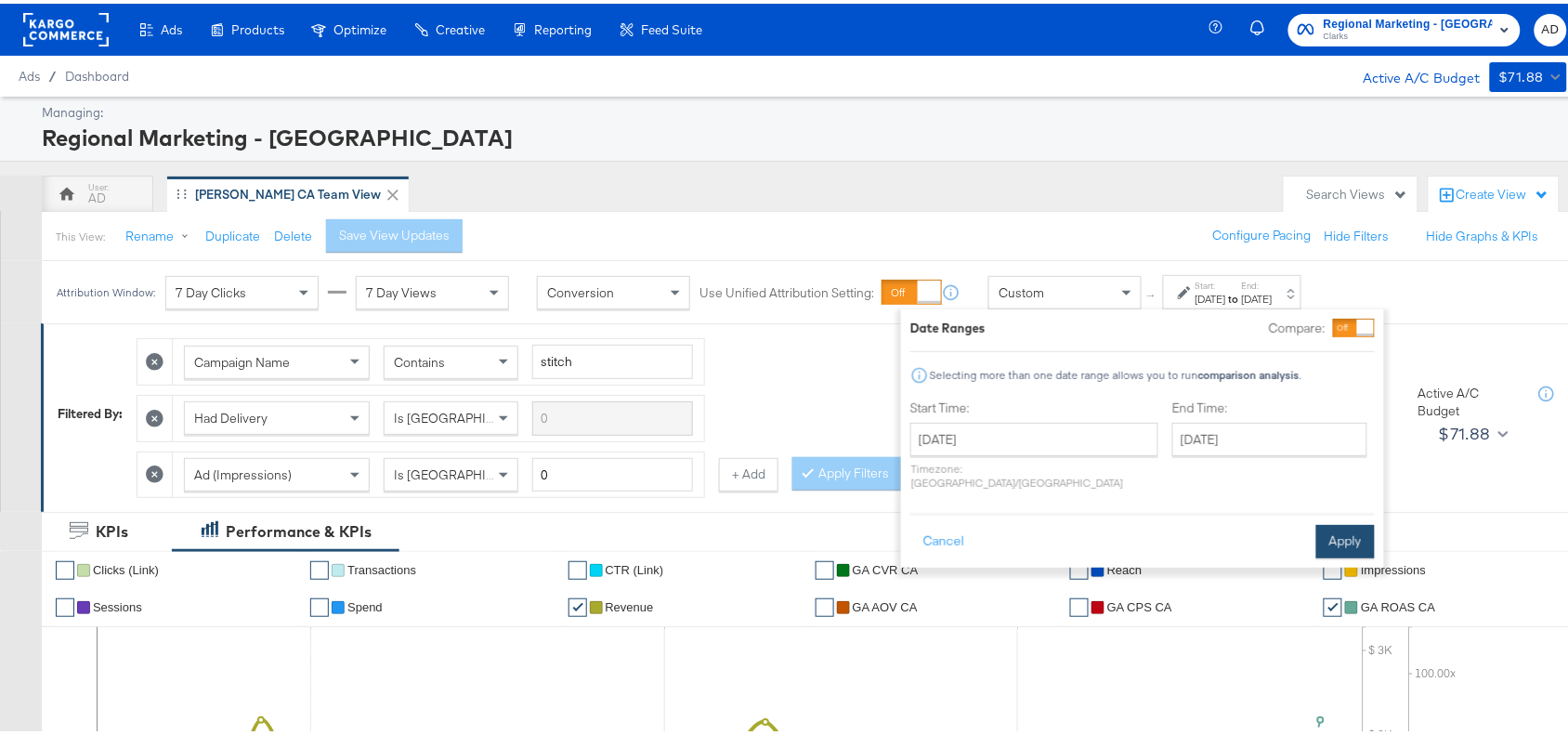
click at [1348, 521] on button "Apply" at bounding box center [1345, 538] width 58 height 34
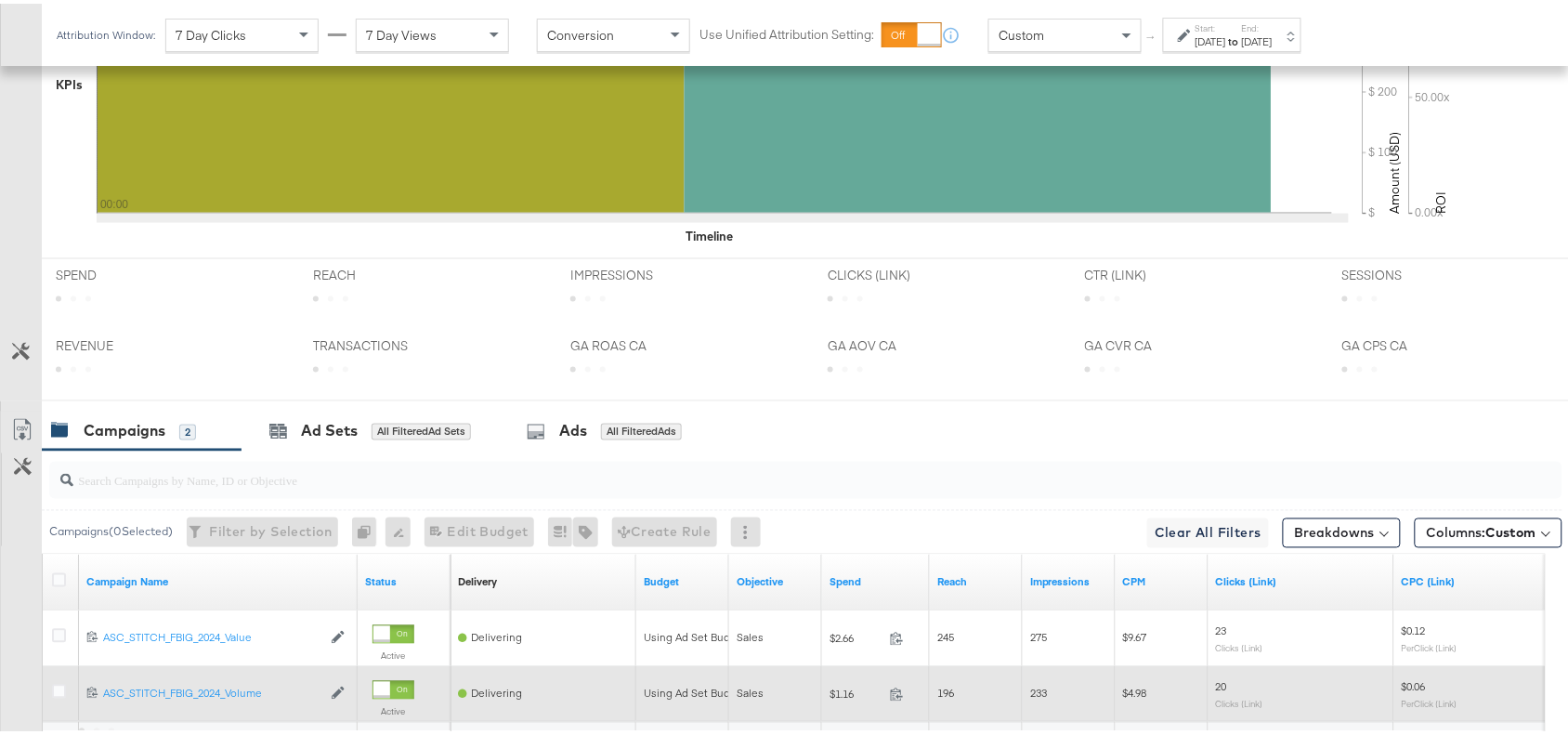
scroll to position [873, 0]
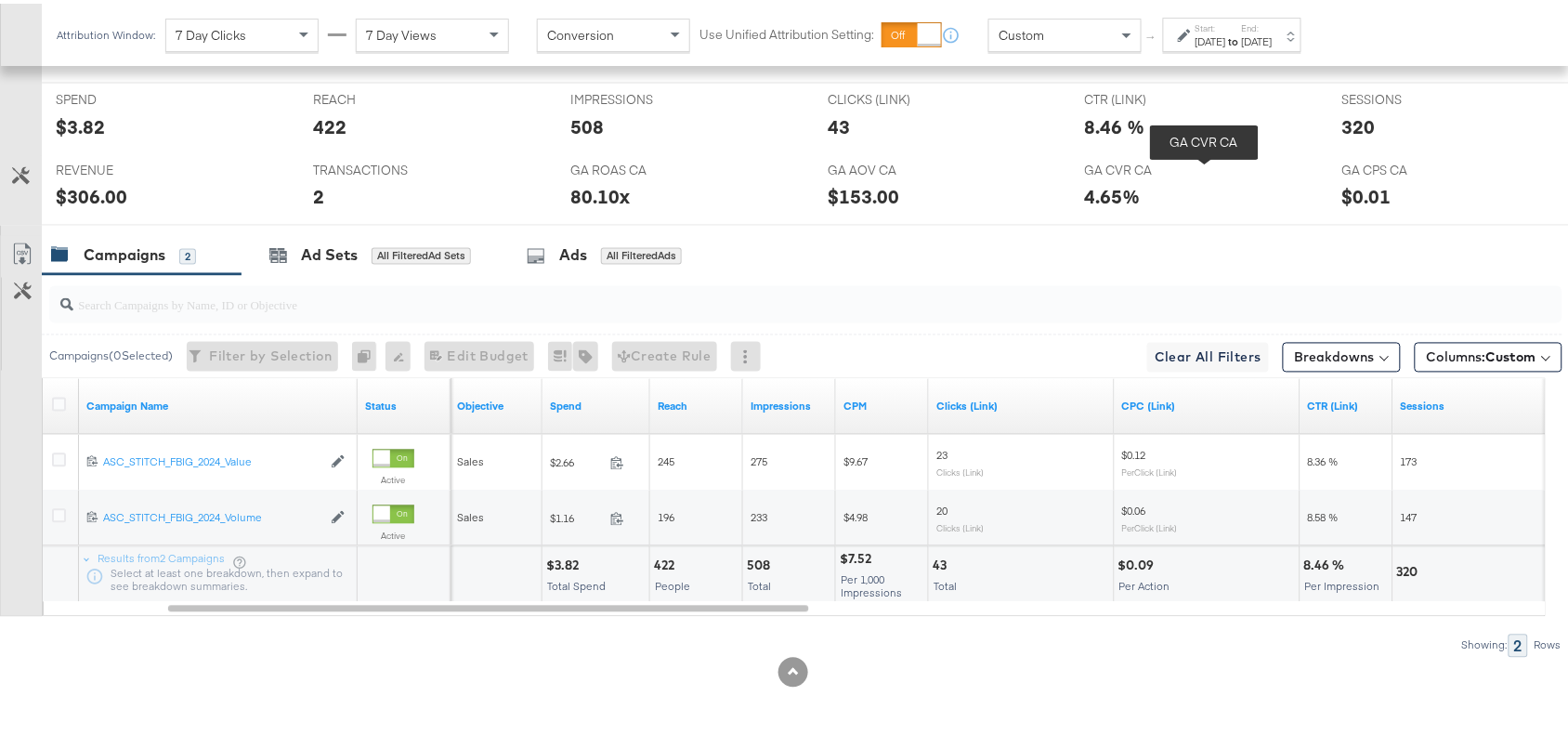
click at [1204, 161] on span "GA CVR CA" at bounding box center [1154, 167] width 139 height 18
click at [53, 401] on icon at bounding box center [59, 401] width 14 height 14
click at [0, 0] on input "checkbox" at bounding box center [0, 0] width 0 height 0
